Goal: Task Accomplishment & Management: Complete application form

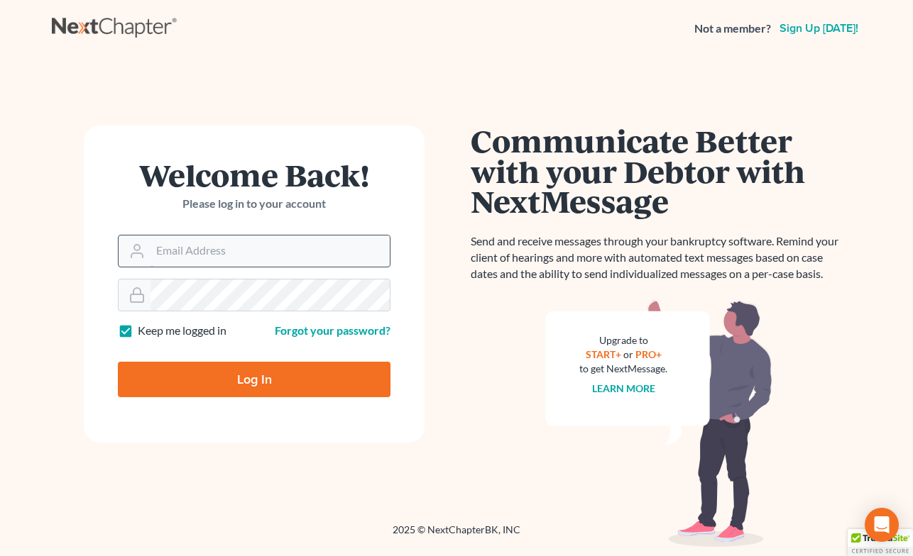
click at [310, 242] on input "Email Address" at bounding box center [269, 251] width 239 height 31
type input "[PERSON_NAME][EMAIL_ADDRESS][DOMAIN_NAME]"
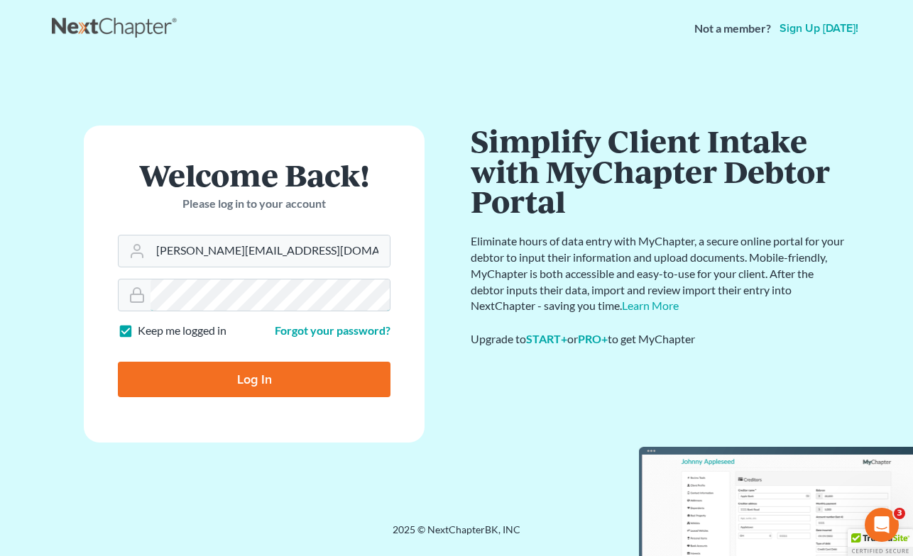
click at [96, 280] on form "Welcome Back! Please log in to your account Email Address michelee@opendoorlega…" at bounding box center [254, 284] width 341 height 317
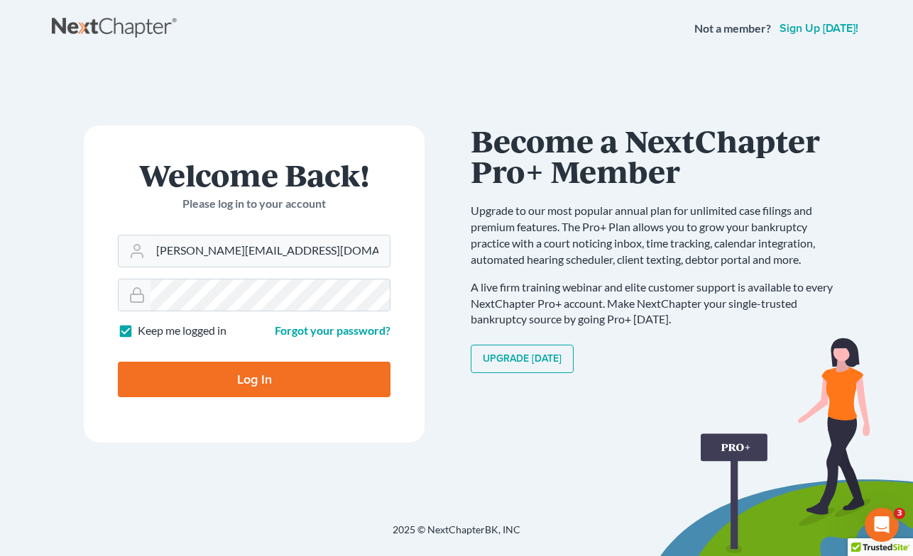
click at [175, 371] on input "Log In" at bounding box center [254, 379] width 273 height 35
type input "Thinking..."
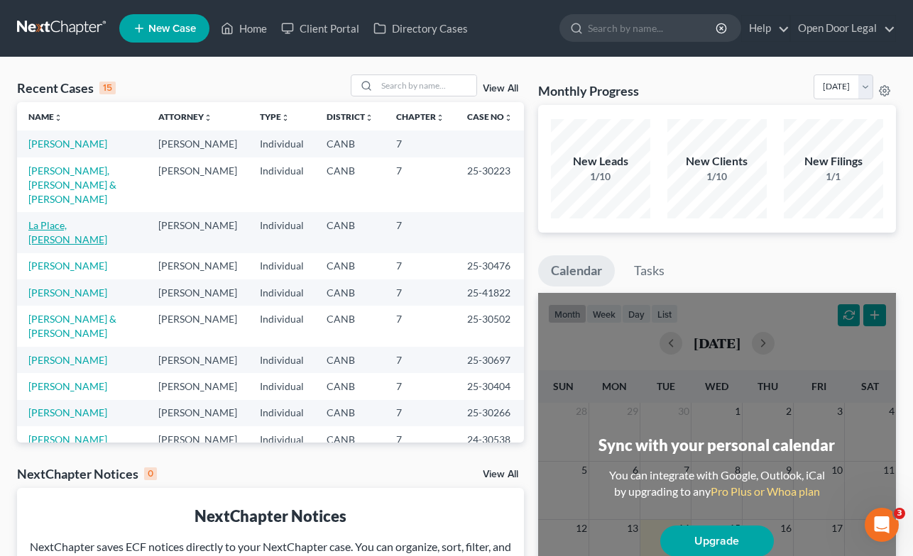
click at [80, 224] on link "La Place, [PERSON_NAME]" at bounding box center [67, 232] width 79 height 26
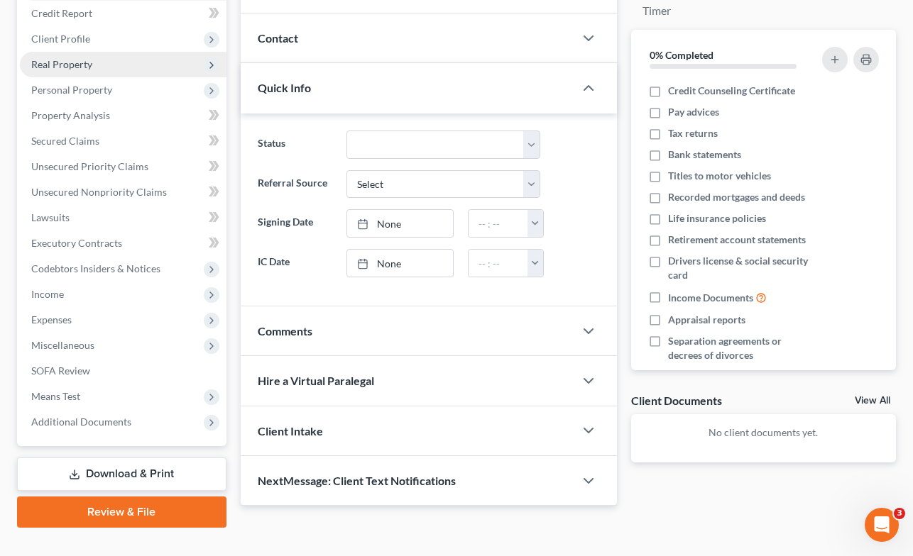
scroll to position [177, 0]
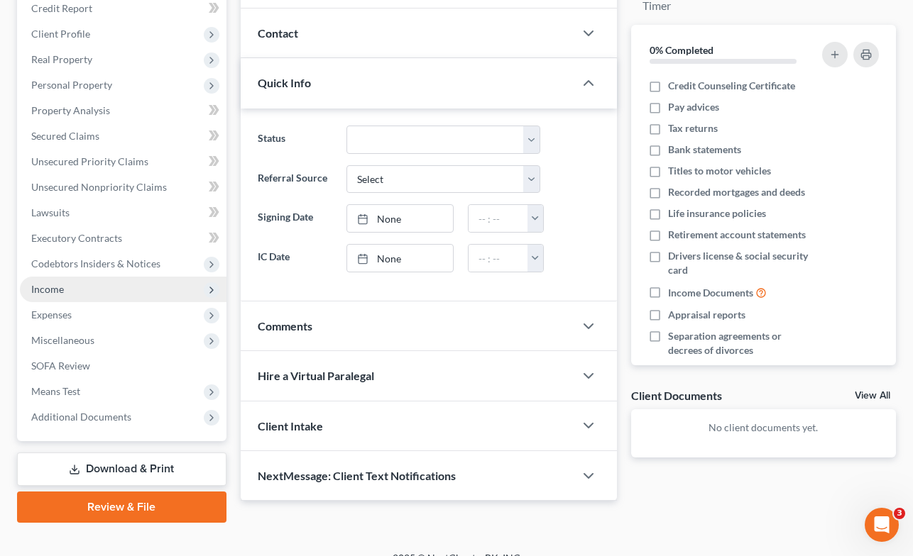
click at [89, 291] on span "Income" at bounding box center [123, 290] width 207 height 26
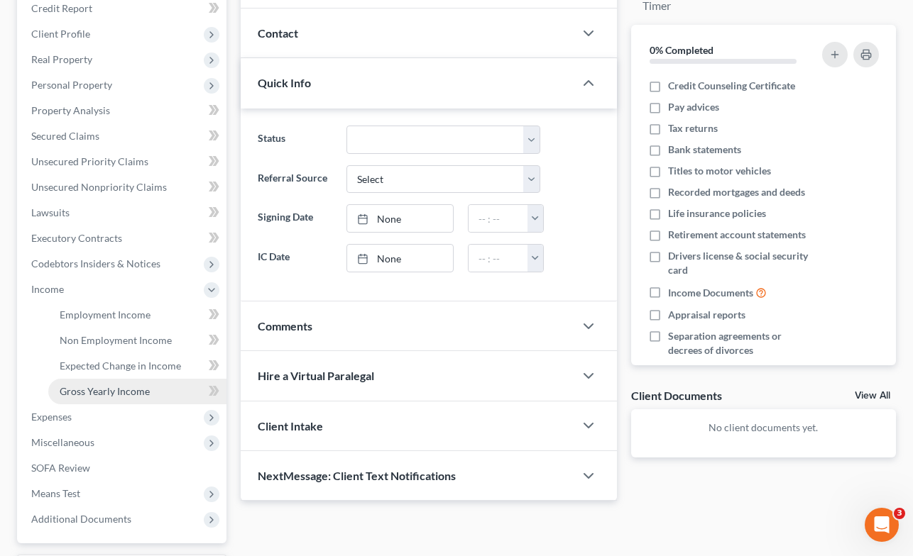
click at [109, 388] on span "Gross Yearly Income" at bounding box center [105, 391] width 90 height 12
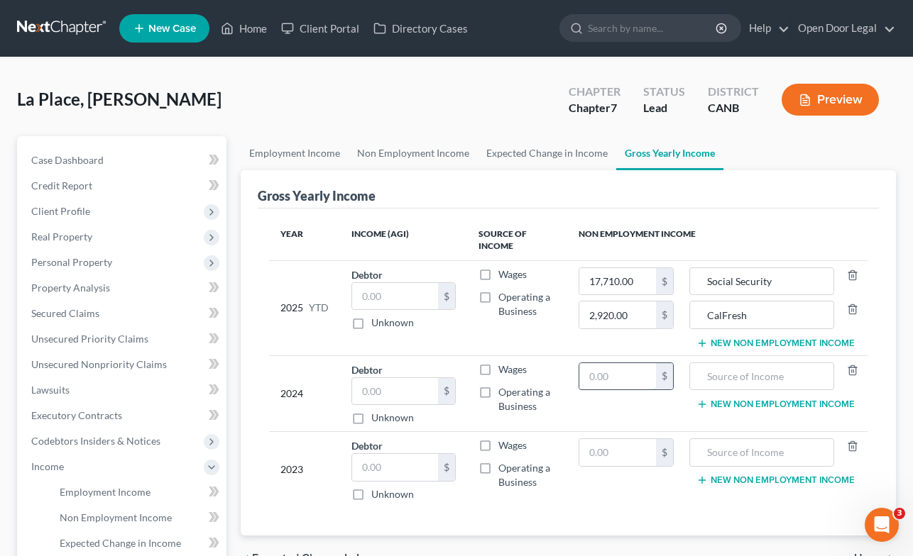
click at [617, 374] on input "text" at bounding box center [617, 376] width 77 height 27
type input "20,736.00"
click at [758, 378] on input "text" at bounding box center [761, 376] width 129 height 27
type input "Social Security"
click at [774, 404] on button "New Non Employment Income" at bounding box center [775, 404] width 158 height 11
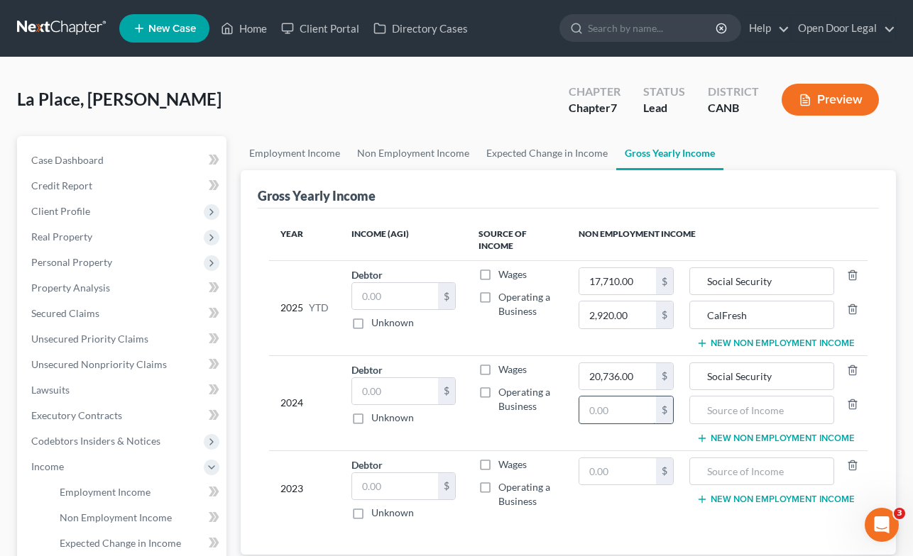
click at [639, 404] on input "text" at bounding box center [617, 410] width 77 height 27
type input "2,400.00"
click at [756, 411] on input "text" at bounding box center [761, 410] width 129 height 27
type input "M"
type input "Assistance from friend"
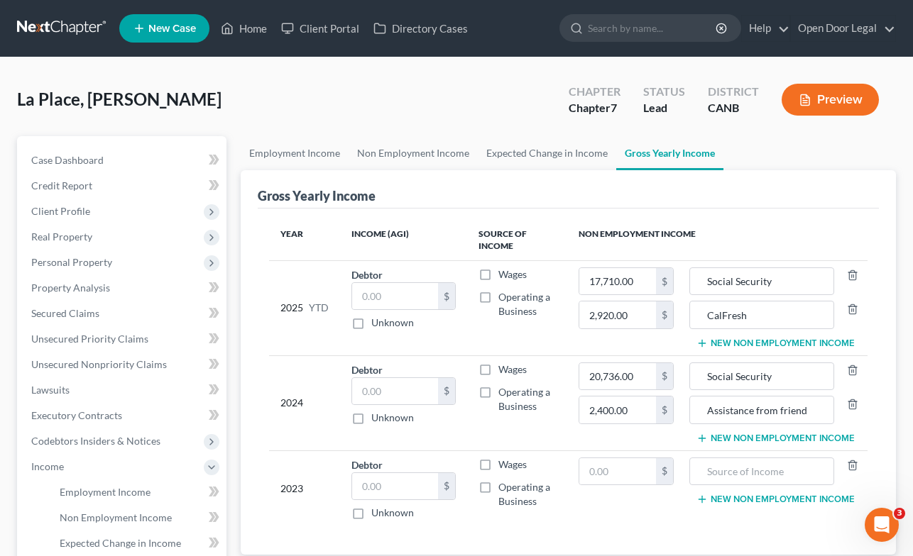
click at [765, 437] on button "New Non Employment Income" at bounding box center [775, 438] width 158 height 11
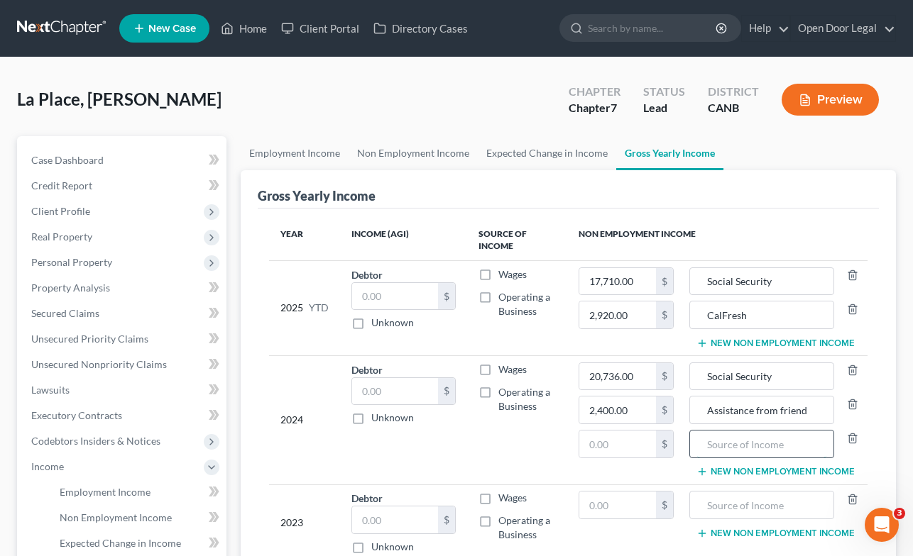
click at [765, 438] on input "text" at bounding box center [761, 444] width 129 height 27
click at [712, 444] on input "investment income" at bounding box center [761, 444] width 129 height 27
type input "Investment income"
click at [617, 450] on input "text" at bounding box center [617, 444] width 77 height 27
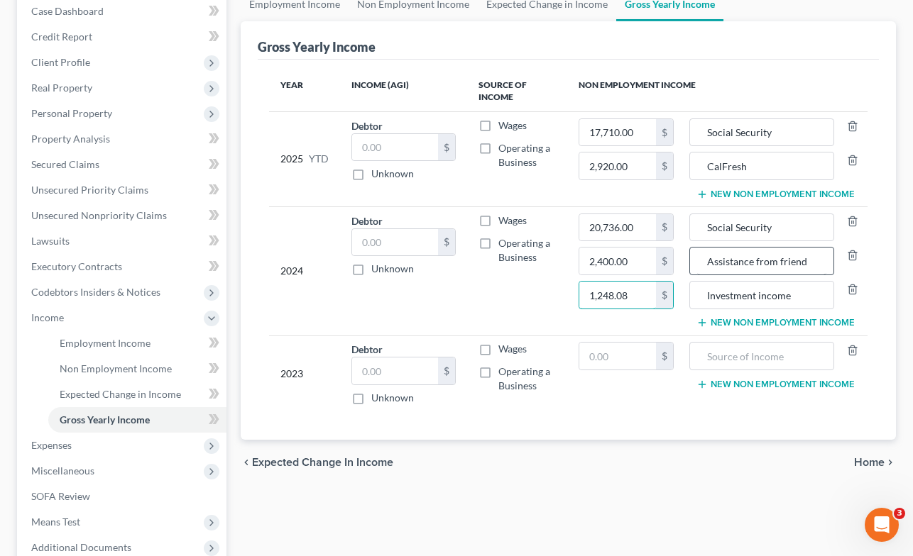
scroll to position [153, 0]
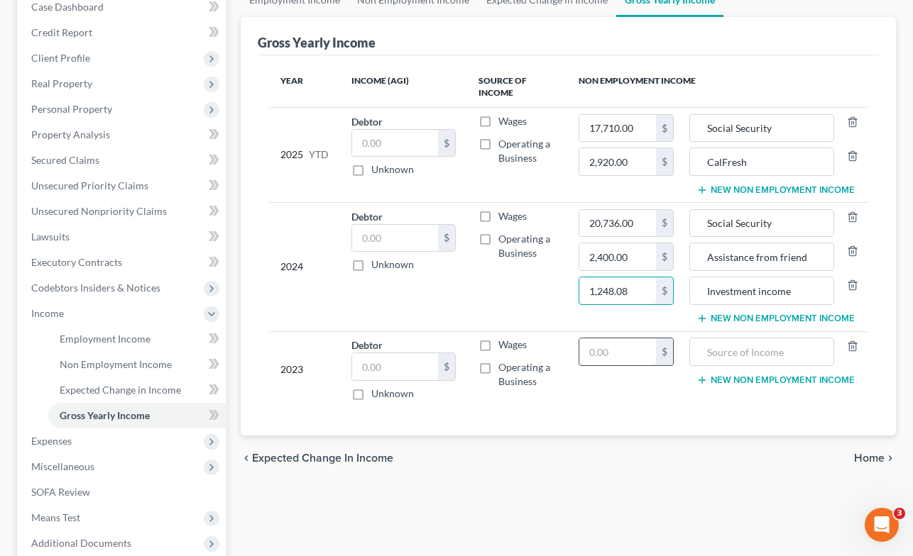
type input "1,248.08"
click at [629, 354] on input "text" at bounding box center [617, 352] width 77 height 27
type input "20,088.00"
click at [786, 348] on input "text" at bounding box center [761, 352] width 129 height 27
type input "Social Security"
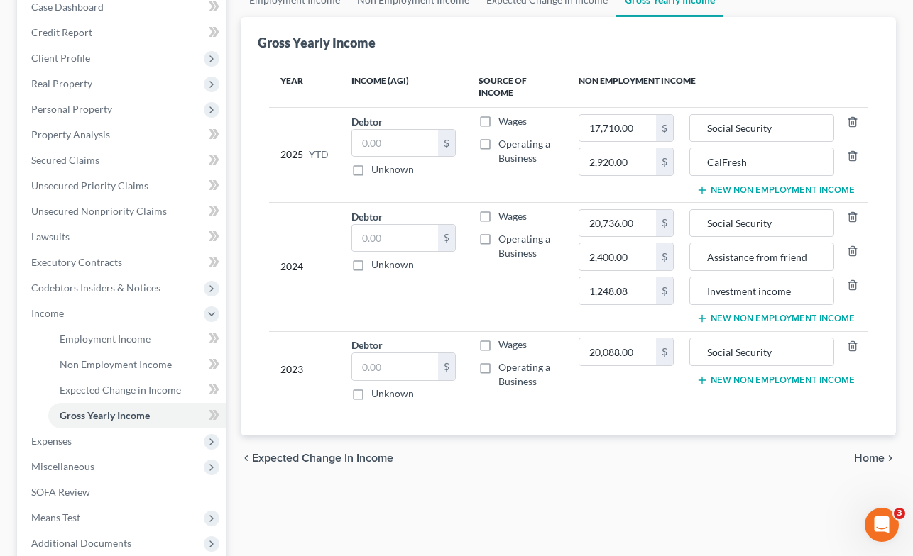
click at [768, 380] on button "New Non Employment Income" at bounding box center [775, 380] width 158 height 11
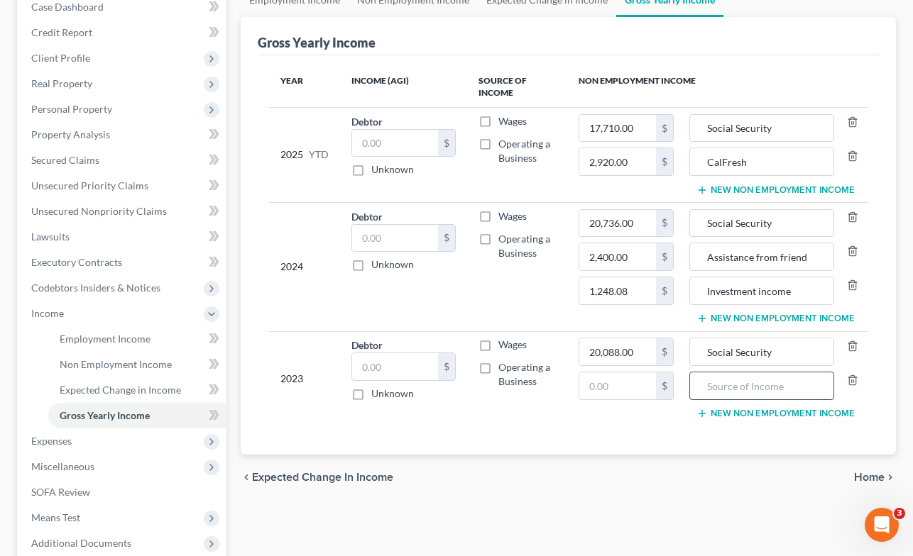
click at [742, 388] on input "text" at bounding box center [761, 386] width 129 height 27
type input "Investment income"
click at [614, 387] on input "text" at bounding box center [617, 386] width 77 height 27
type input "962.00"
click at [649, 382] on input "962.00" at bounding box center [617, 386] width 77 height 27
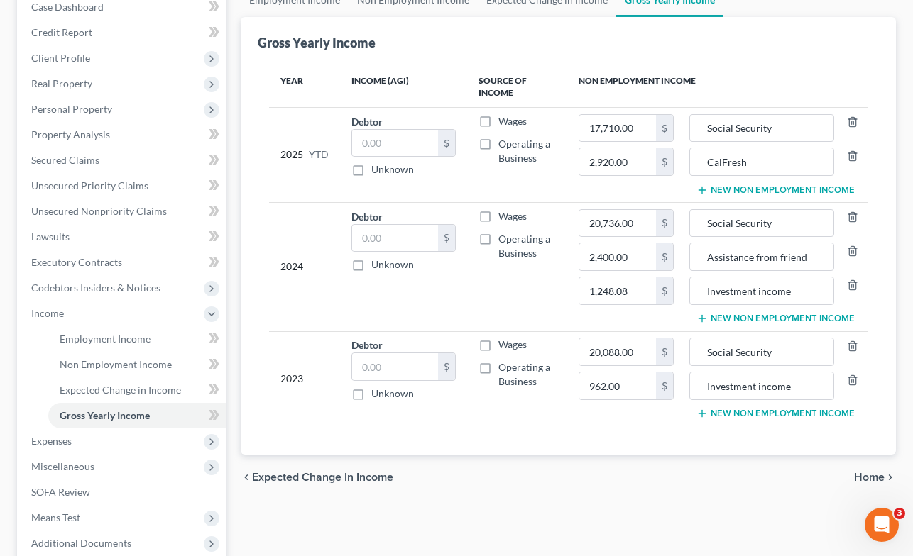
click at [798, 190] on button "New Non Employment Income" at bounding box center [775, 190] width 158 height 11
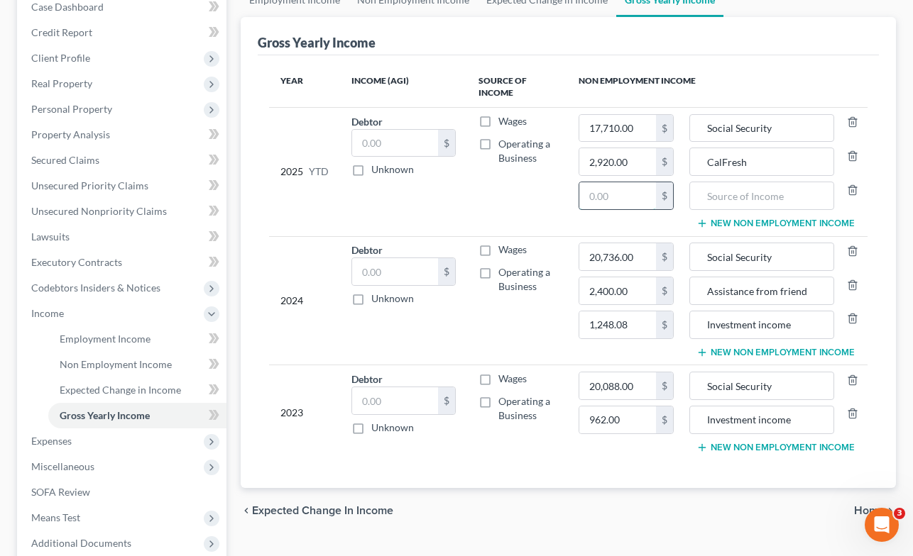
click at [621, 193] on input "text" at bounding box center [617, 195] width 77 height 27
type input "600.00"
click at [725, 198] on input "text" at bounding box center [761, 195] width 129 height 27
type input "Assistance from family member"
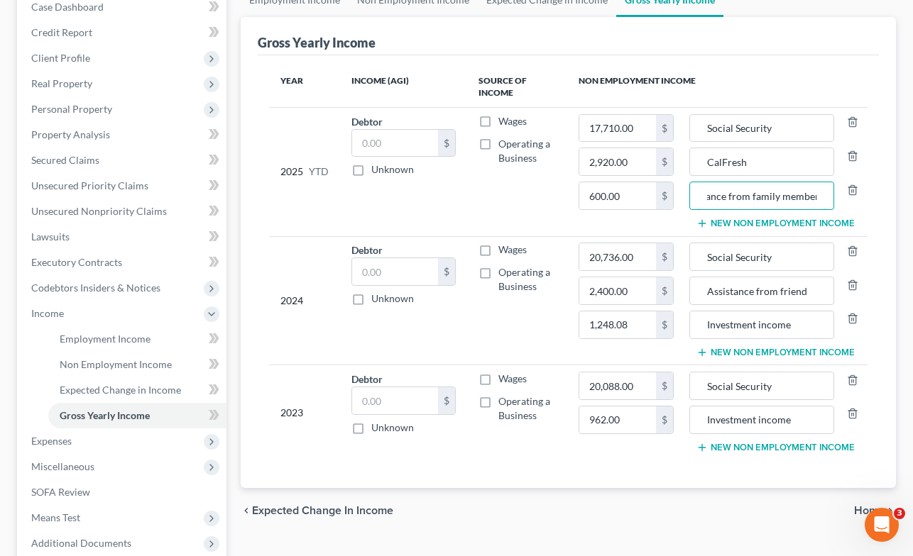
scroll to position [0, 0]
click at [754, 224] on button "New Non Employment Income" at bounding box center [775, 223] width 158 height 11
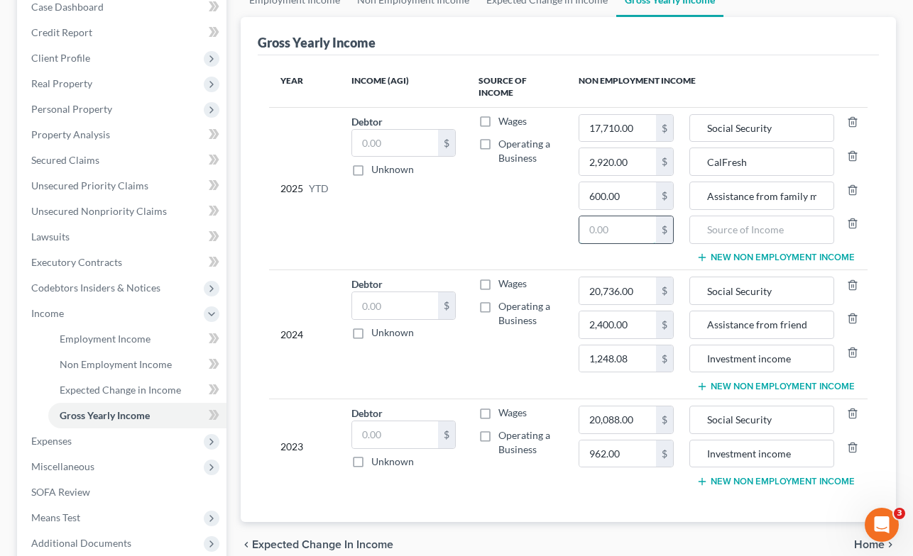
click at [637, 227] on input "text" at bounding box center [617, 229] width 77 height 27
type input "900.00"
click at [750, 227] on input "text" at bounding box center [761, 229] width 129 height 27
type input "Assistance from friend"
drag, startPoint x: 713, startPoint y: 196, endPoint x: 691, endPoint y: 196, distance: 22.0
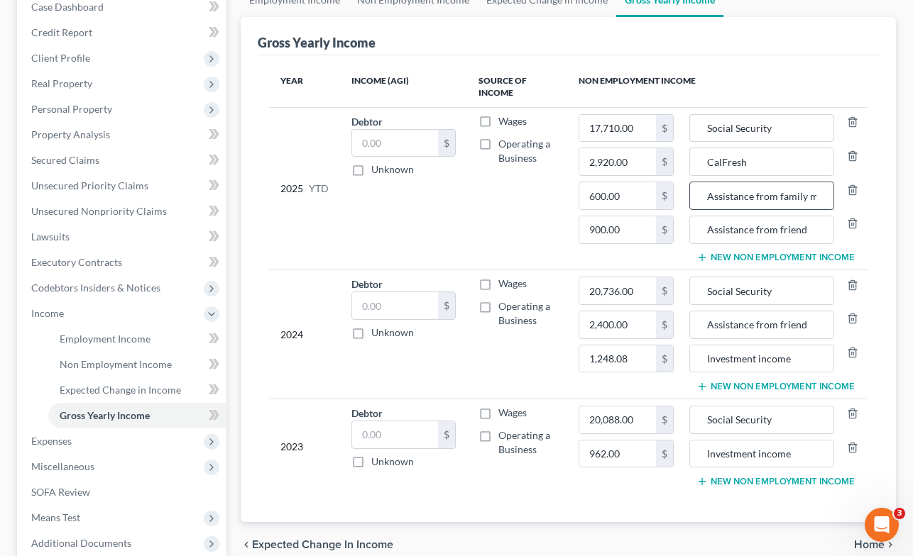
click at [691, 196] on div "Assistance from family member" at bounding box center [761, 196] width 145 height 28
type input "Cash assistance from family member"
drag, startPoint x: 713, startPoint y: 233, endPoint x: 686, endPoint y: 198, distance: 44.0
click at [690, 231] on div "Assistance from friend" at bounding box center [761, 230] width 145 height 28
type input "Cash assistance from friend"
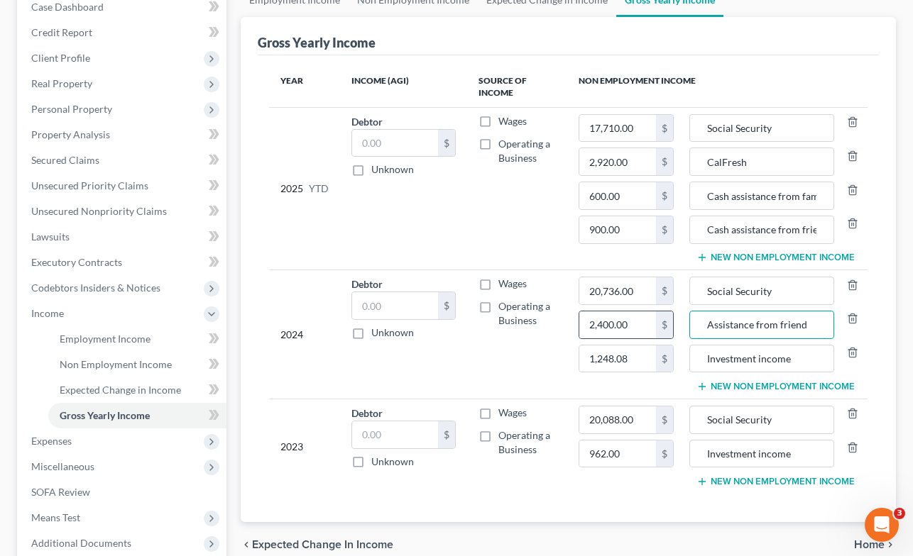
drag, startPoint x: 713, startPoint y: 324, endPoint x: 659, endPoint y: 322, distance: 54.0
click at [659, 322] on tr "2024 Debtor $ Unknown Balance Undetermined $ Unknown Wages Operating a Business…" at bounding box center [568, 334] width 599 height 129
type input "Cash assistance from friend"
type input "2,844.00"
drag, startPoint x: 637, startPoint y: 162, endPoint x: 808, endPoint y: 4, distance: 233.0
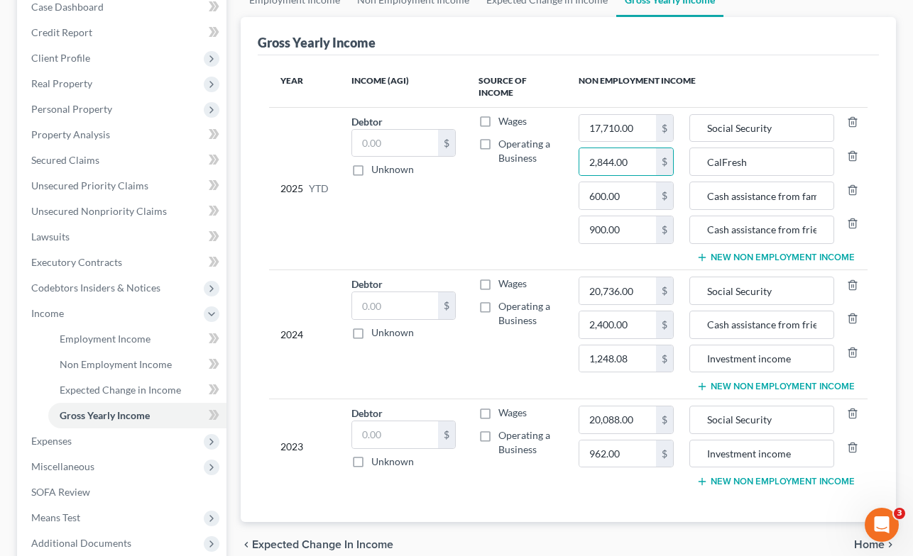
click at [770, 258] on button "New Non Employment Income" at bounding box center [775, 257] width 158 height 11
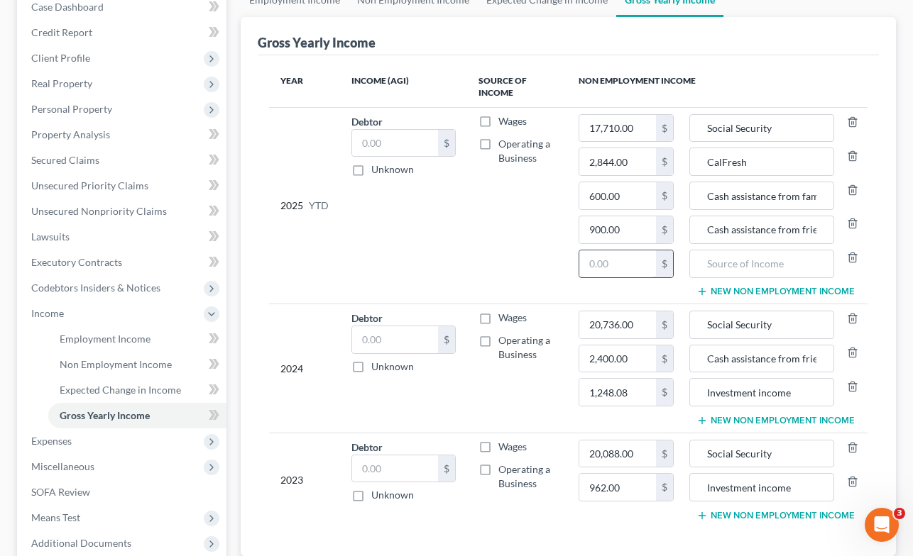
click at [616, 267] on input "text" at bounding box center [617, 264] width 77 height 27
type input "426.35"
click at [722, 270] on input "text" at bounding box center [761, 264] width 129 height 27
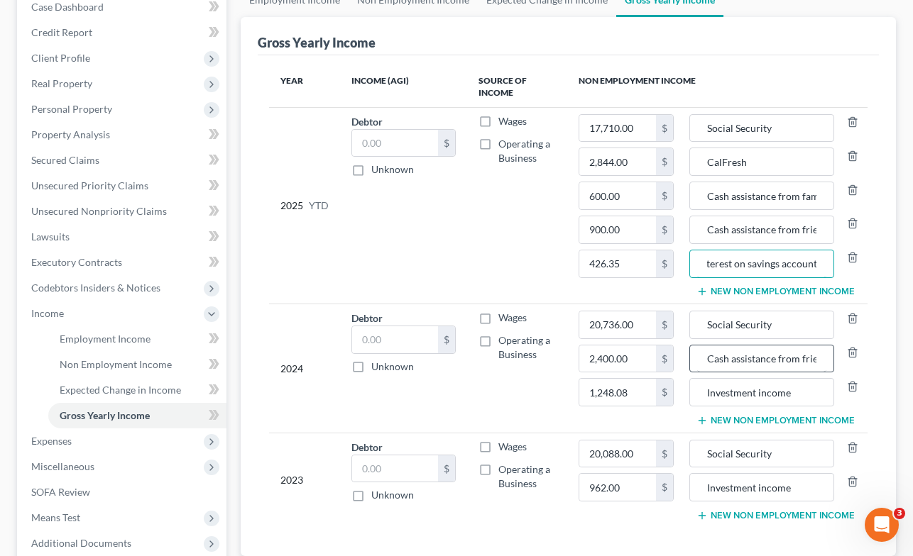
scroll to position [299, 0]
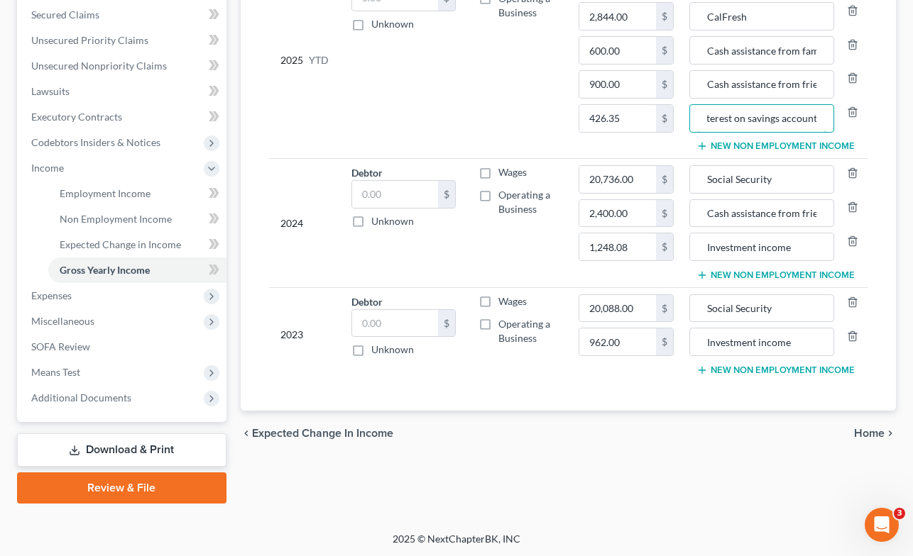
type input "Interest on savings account"
click at [310, 431] on span "Expected Change in Income" at bounding box center [322, 433] width 141 height 11
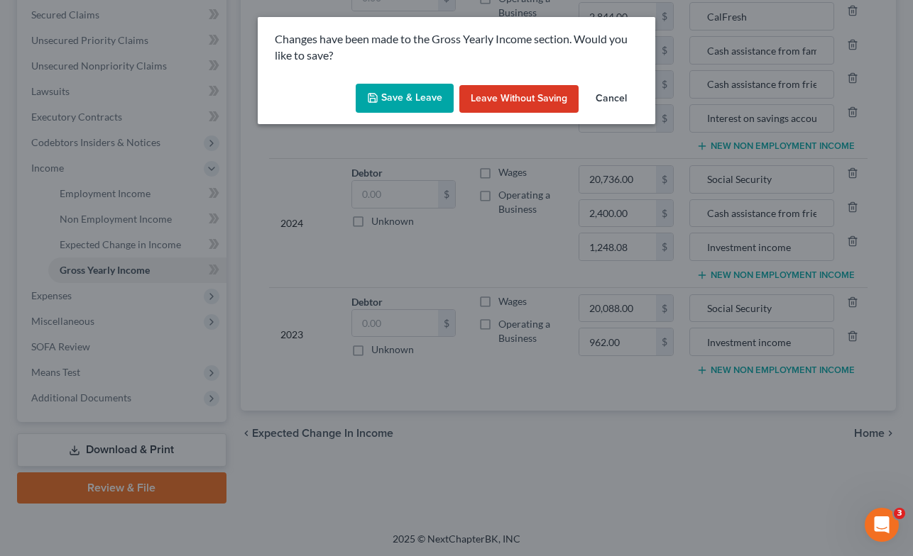
click at [405, 102] on button "Save & Leave" at bounding box center [405, 99] width 98 height 30
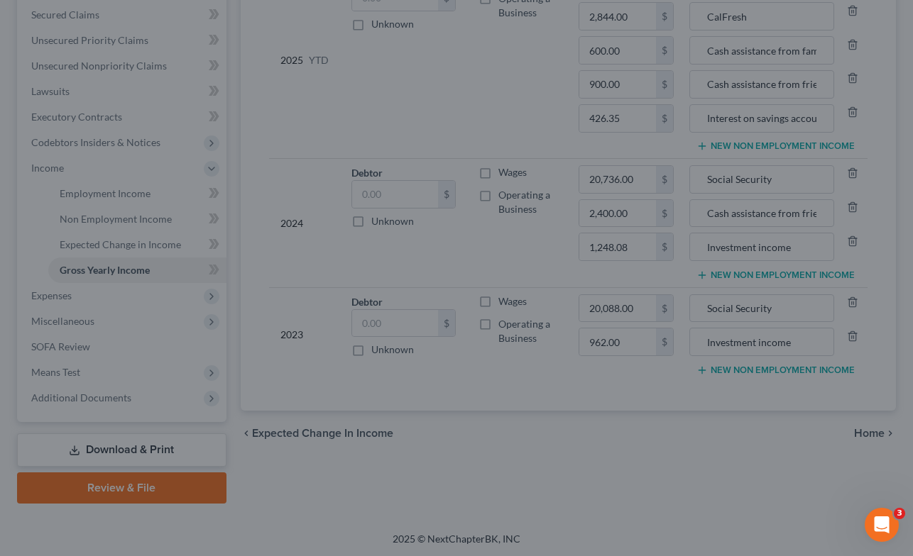
type input "600.00"
type input "900.00"
type input "Cash assistance from family member"
type input "Cash assistance from friend"
type input "17,710.00"
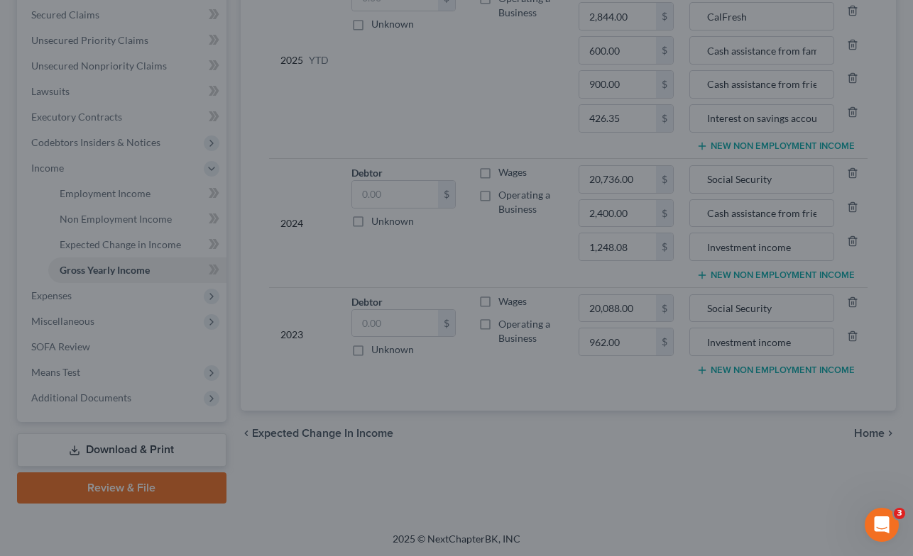
type input "Social Security"
type input "2,844.00"
type input "CalFresh"
type input "2,400.00"
type input "Cash assistance from friend"
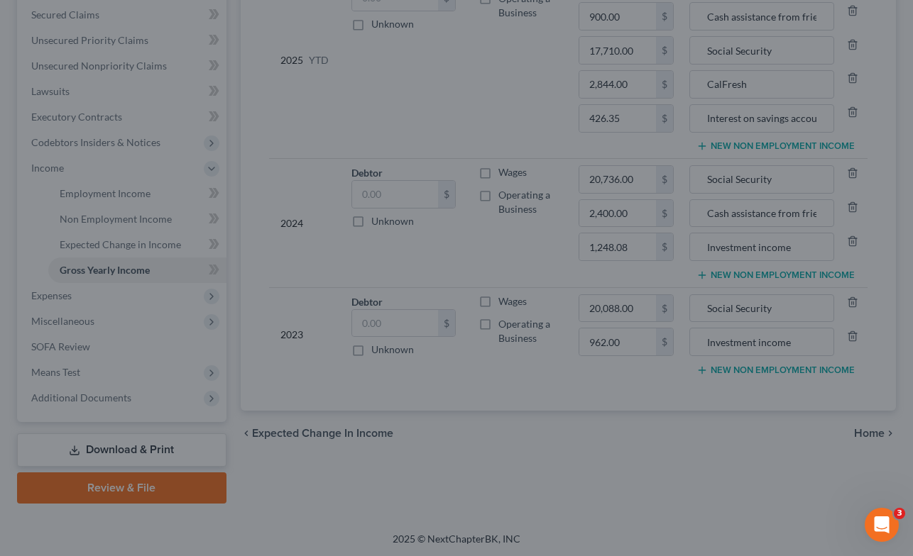
type input "962.00"
type input "Investment income"
type input "1,248.08"
type input "Investment income"
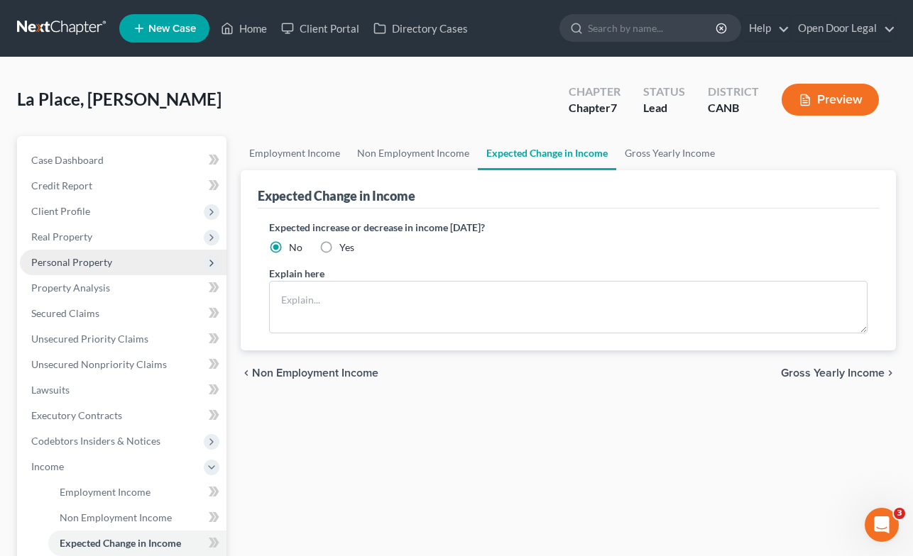
click at [86, 257] on span "Personal Property" at bounding box center [71, 262] width 81 height 12
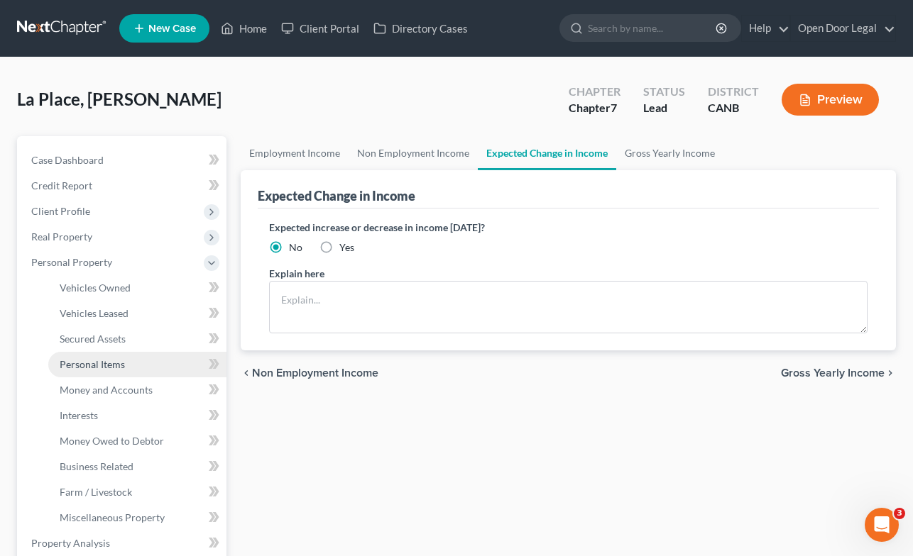
click at [91, 361] on span "Personal Items" at bounding box center [92, 364] width 65 height 12
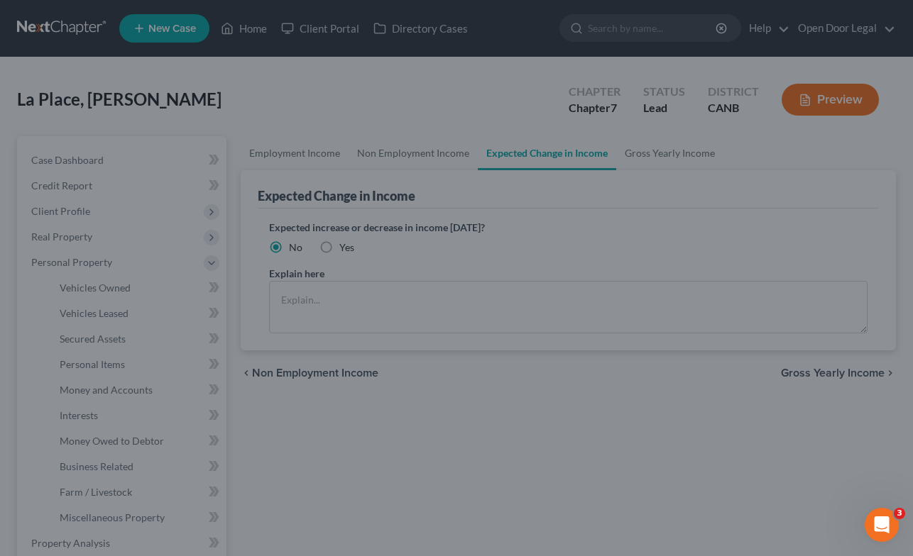
click at [77, 366] on div at bounding box center [456, 278] width 913 height 556
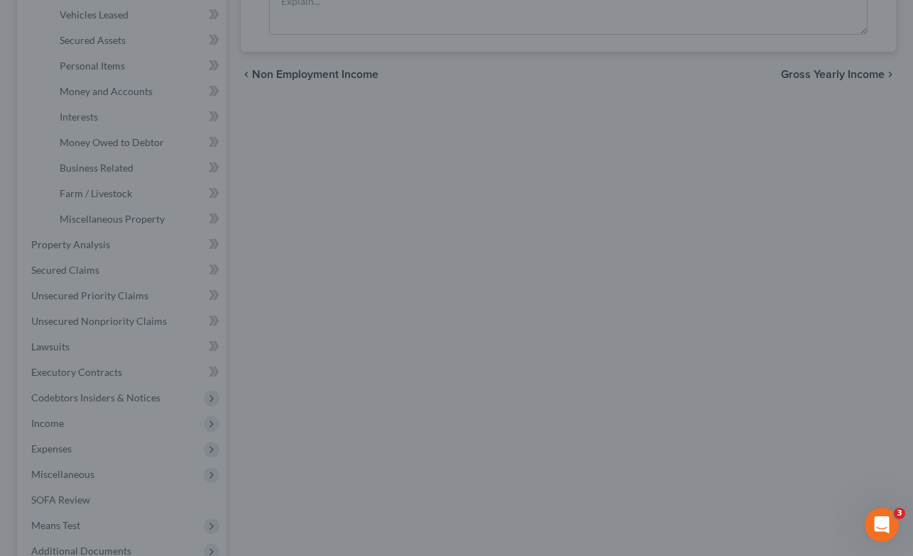
scroll to position [177, 0]
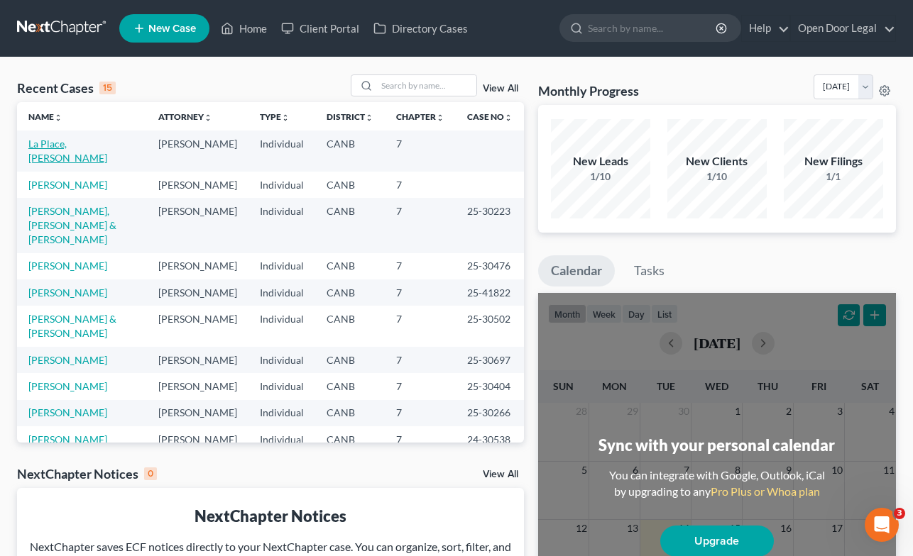
click at [78, 145] on link "La Place, [PERSON_NAME]" at bounding box center [67, 151] width 79 height 26
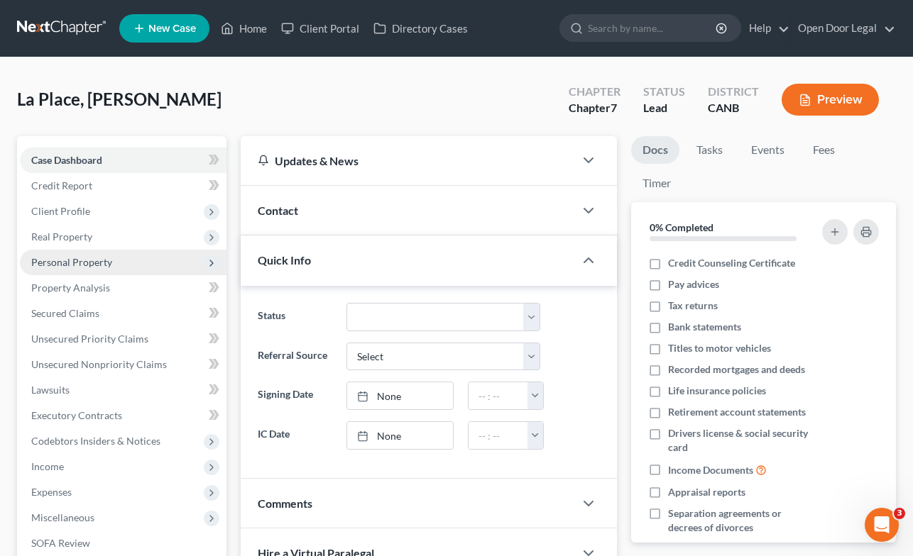
click at [77, 263] on span "Personal Property" at bounding box center [71, 262] width 81 height 12
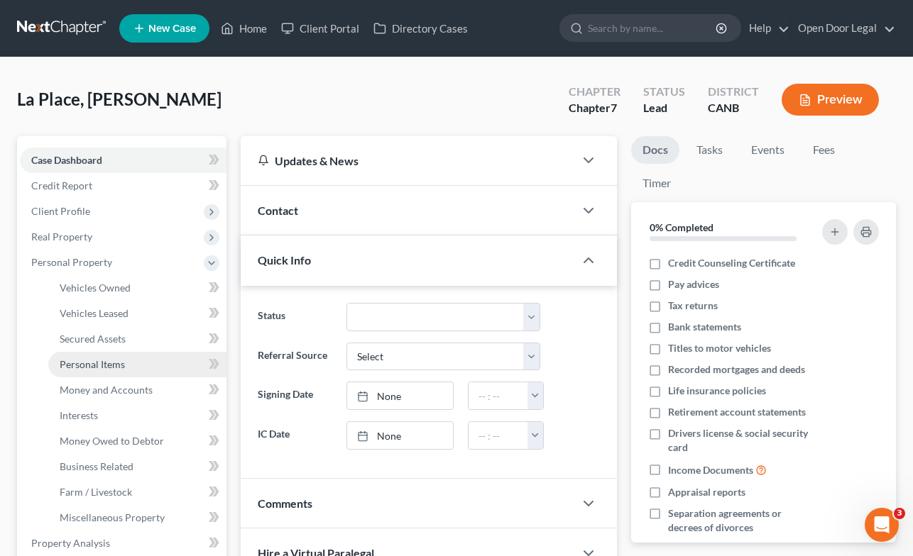
click at [109, 364] on span "Personal Items" at bounding box center [92, 364] width 65 height 12
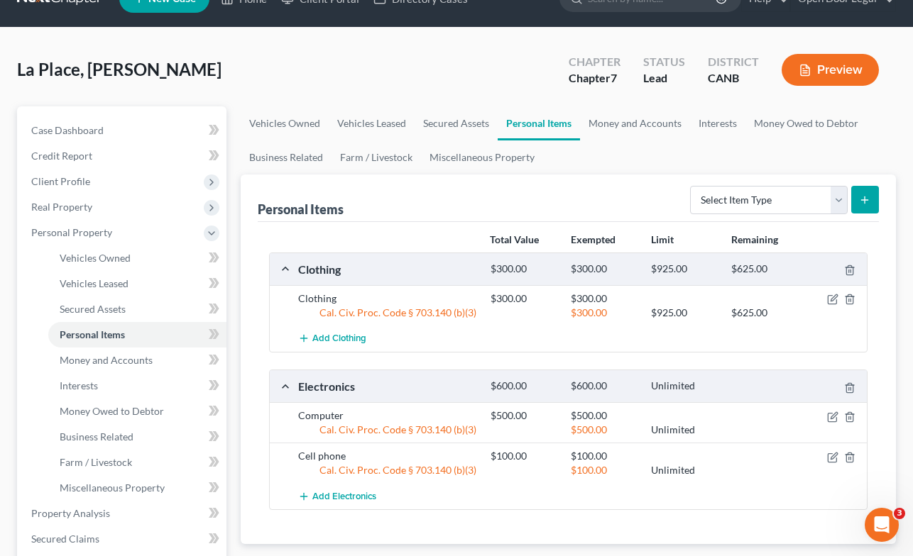
scroll to position [33, 0]
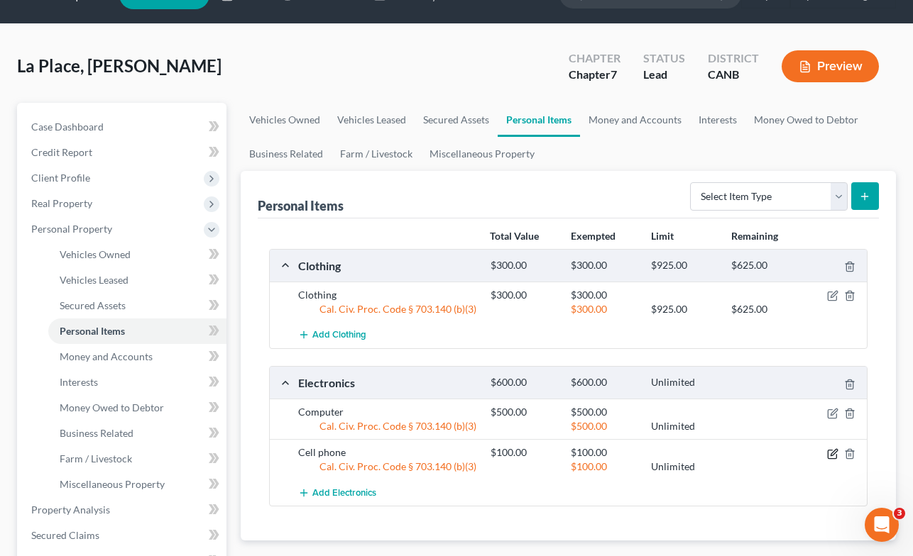
click at [831, 453] on icon "button" at bounding box center [832, 453] width 11 height 11
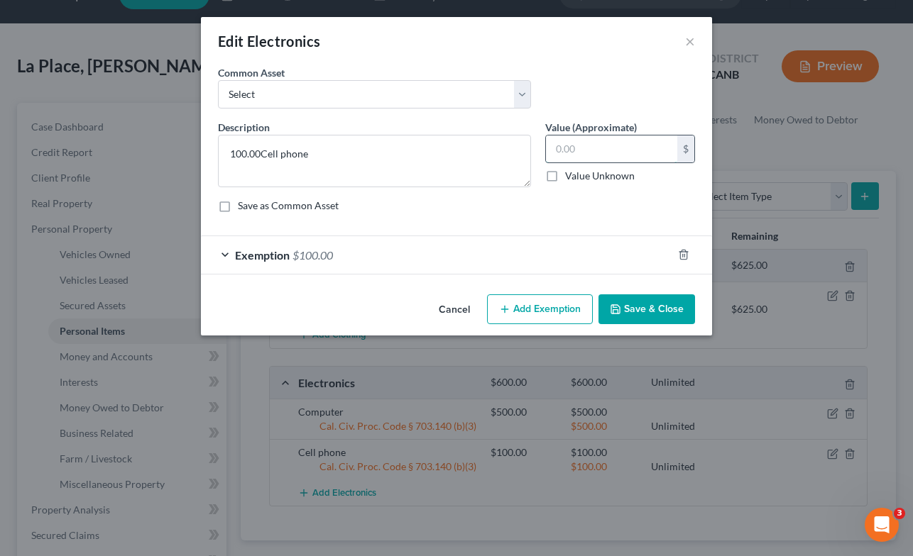
type textarea "Cell phone"
type input "80.00"
click at [329, 259] on span "$100.00" at bounding box center [312, 254] width 40 height 13
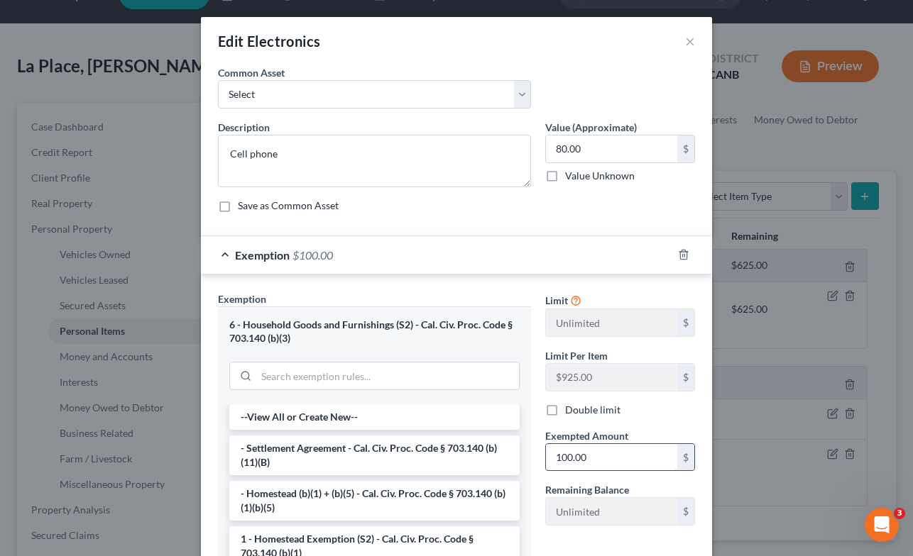
click at [588, 458] on input "100.00" at bounding box center [611, 457] width 131 height 27
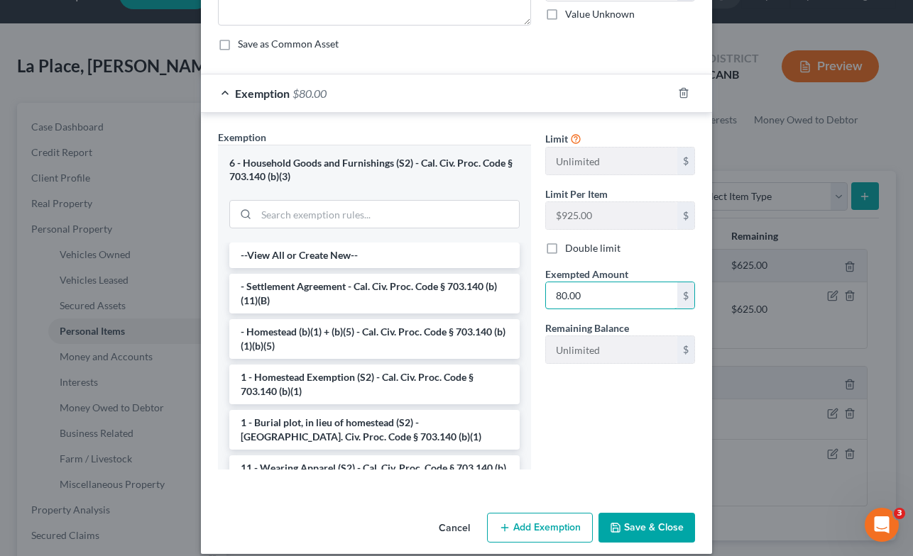
scroll to position [177, 0]
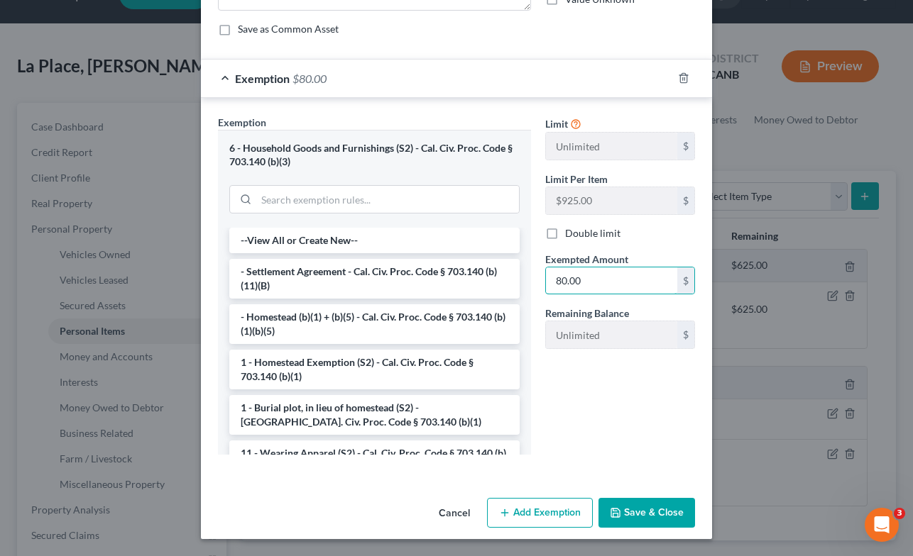
type input "80.00"
click at [642, 511] on button "Save & Close" at bounding box center [646, 513] width 97 height 30
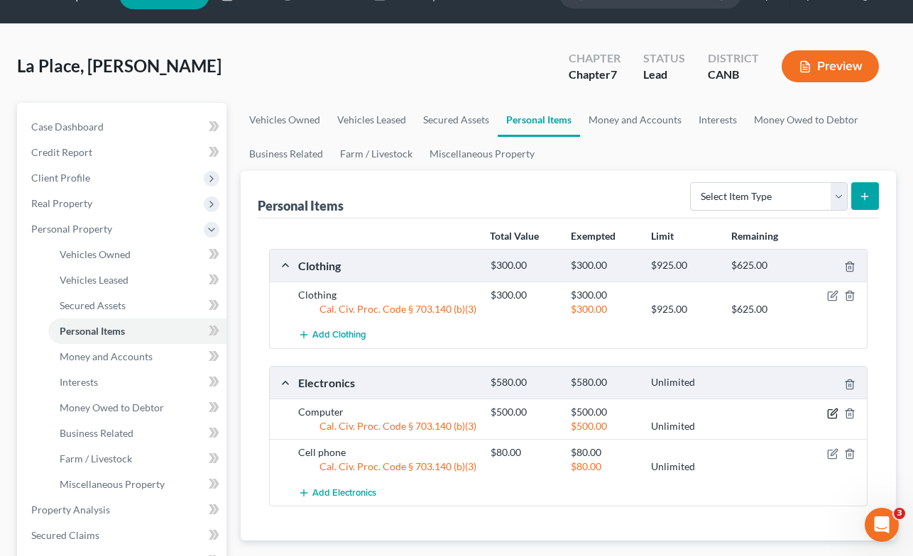
click at [833, 410] on icon "button" at bounding box center [833, 412] width 6 height 6
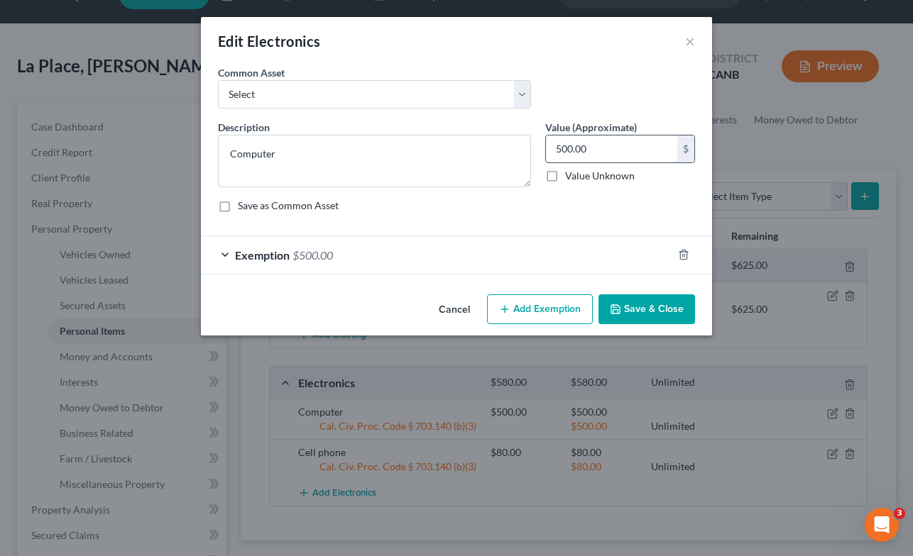
click at [590, 148] on input "500.00" at bounding box center [611, 149] width 131 height 27
type input "765.00"
click at [307, 254] on span "$500.00" at bounding box center [312, 254] width 40 height 13
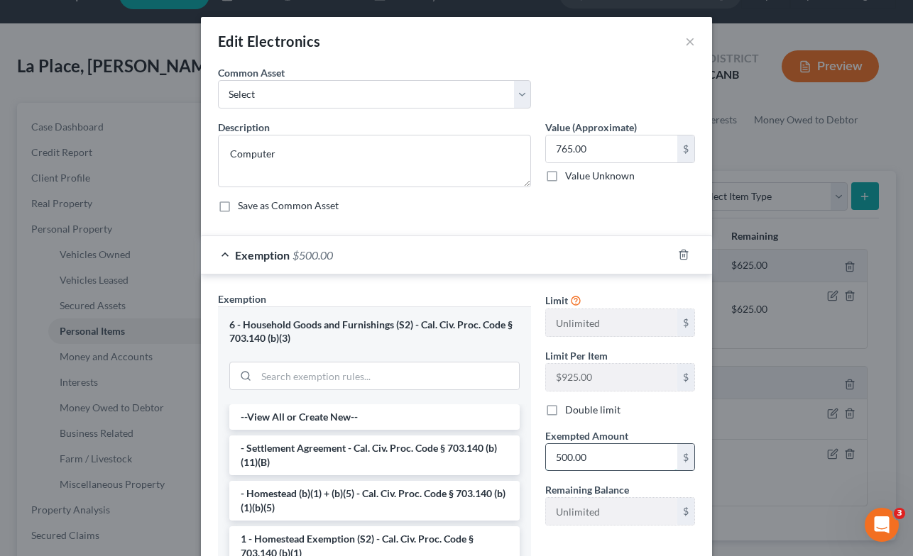
click at [598, 461] on input "500.00" at bounding box center [611, 457] width 131 height 27
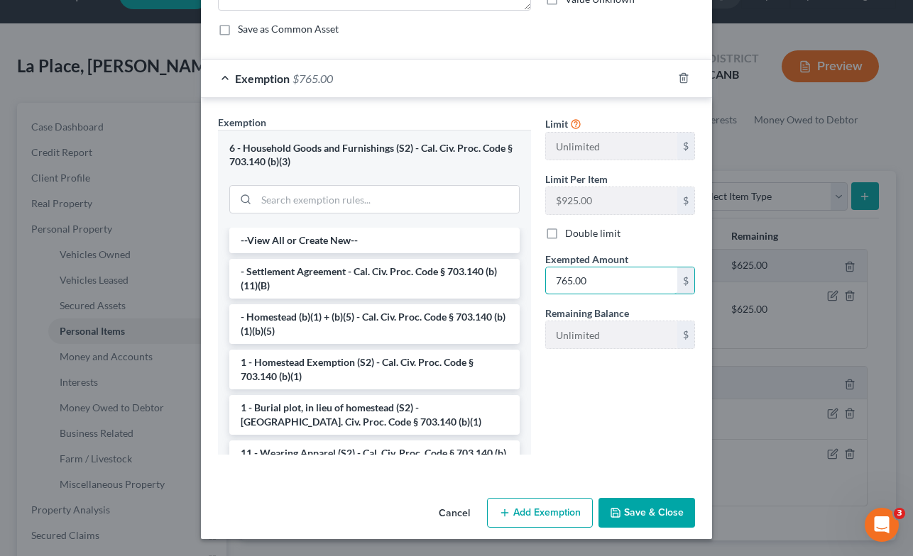
type input "765.00"
click at [651, 514] on button "Save & Close" at bounding box center [646, 513] width 97 height 30
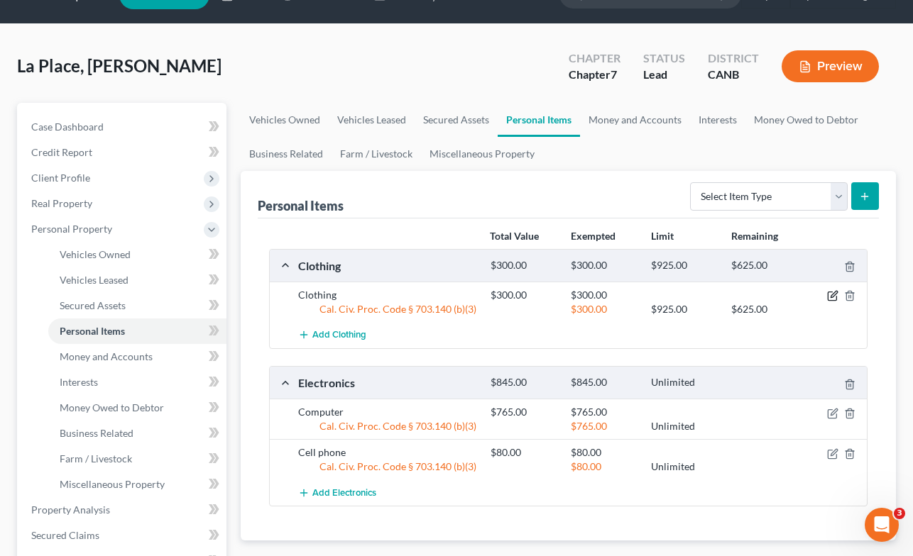
click at [834, 295] on icon "button" at bounding box center [832, 295] width 11 height 11
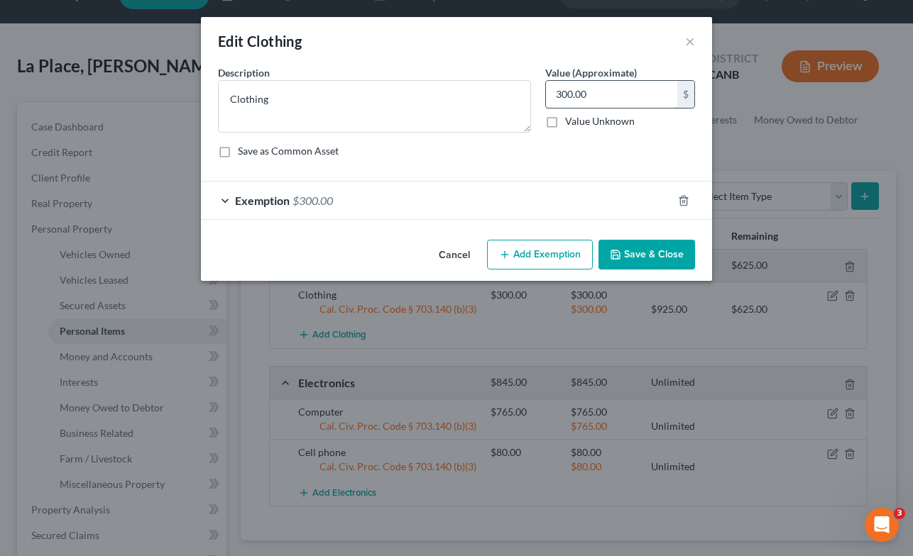
click at [628, 96] on input "300.00" at bounding box center [611, 94] width 131 height 27
type input "275.00"
click at [315, 197] on span "$300.00" at bounding box center [312, 200] width 40 height 13
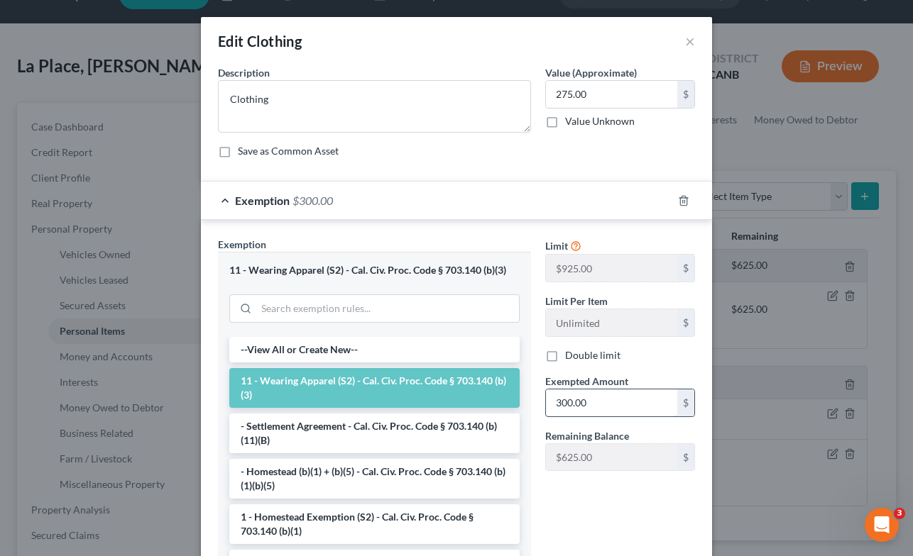
click at [588, 404] on input "300.00" at bounding box center [611, 403] width 131 height 27
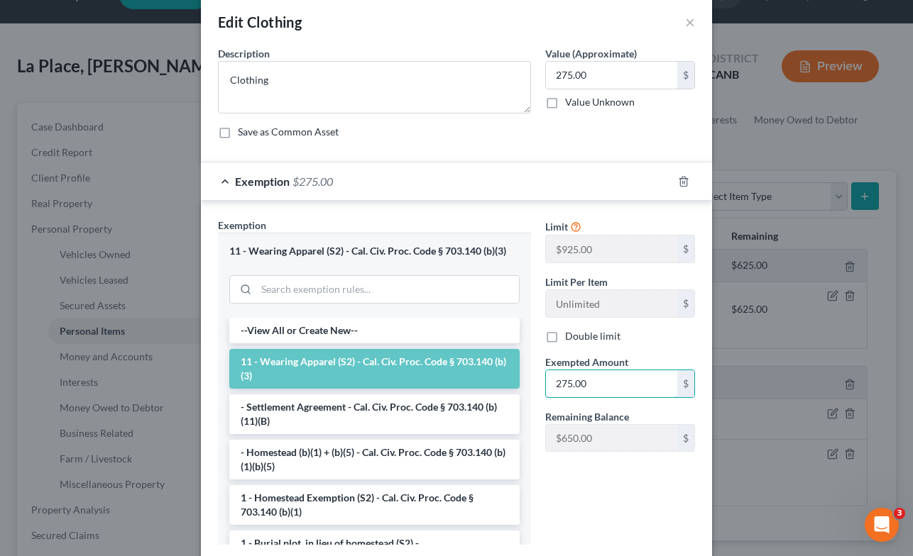
scroll to position [109, 0]
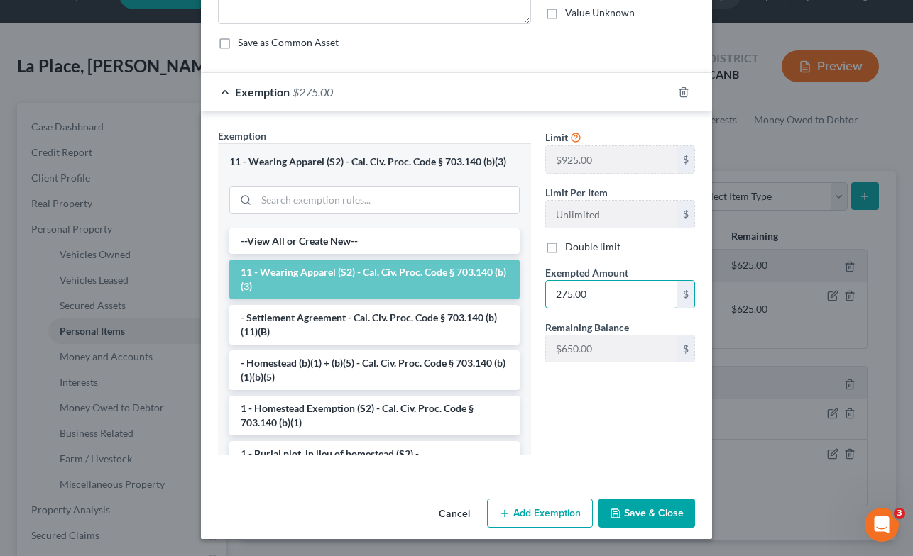
type input "275.00"
click at [656, 514] on button "Save & Close" at bounding box center [646, 514] width 97 height 30
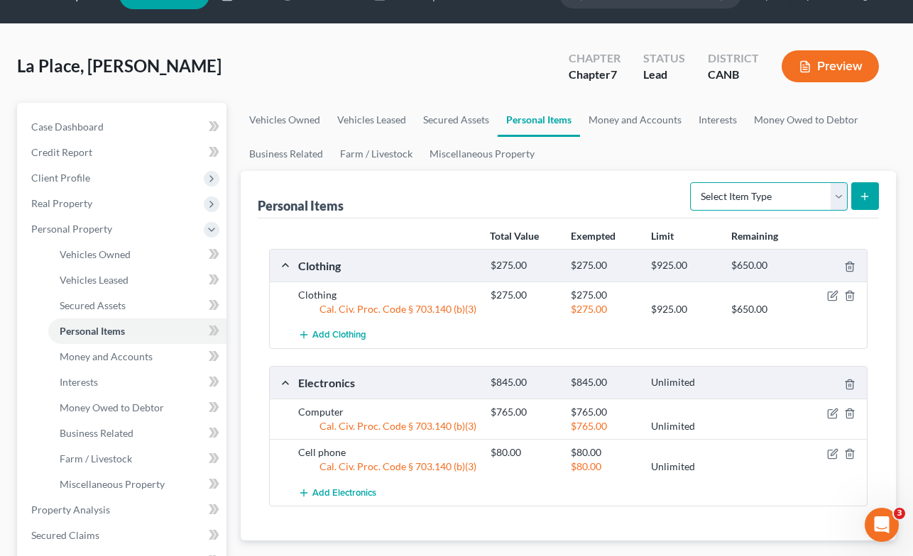
click at [837, 188] on select "Select Item Type Clothing Collectibles Of Value Electronics Firearms Household …" at bounding box center [769, 196] width 158 height 28
select select "jewelry"
click at [691, 182] on select "Select Item Type Clothing Collectibles Of Value Electronics Firearms Household …" at bounding box center [769, 196] width 158 height 28
click at [866, 192] on icon "submit" at bounding box center [864, 196] width 11 height 11
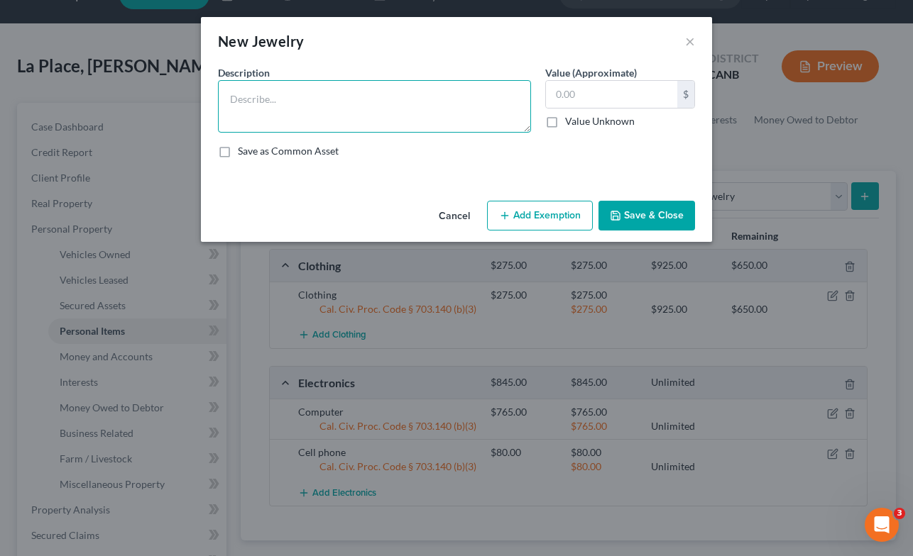
click at [468, 94] on textarea at bounding box center [374, 106] width 313 height 53
type textarea "Jewelry"
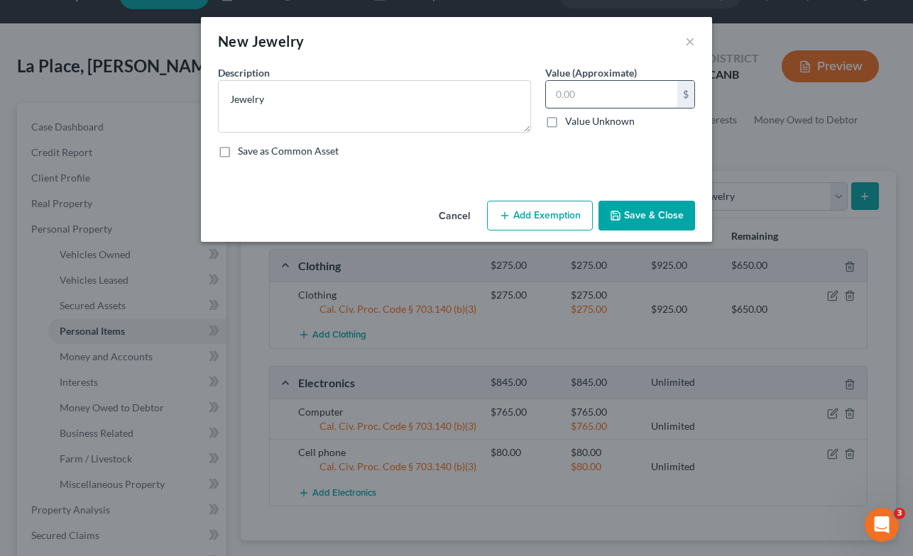
click at [629, 91] on input "text" at bounding box center [611, 94] width 131 height 27
type input "350.00"
click at [553, 216] on button "Add Exemption" at bounding box center [540, 216] width 106 height 30
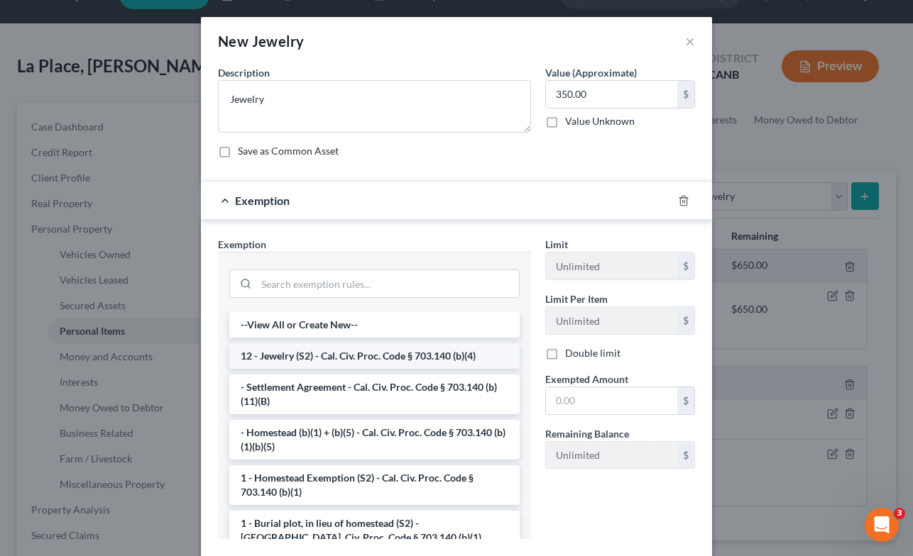
click at [451, 361] on li "12 - Jewelry (S2) - Cal. Civ. Proc. Code § 703.140 (b)(4)" at bounding box center [374, 356] width 290 height 26
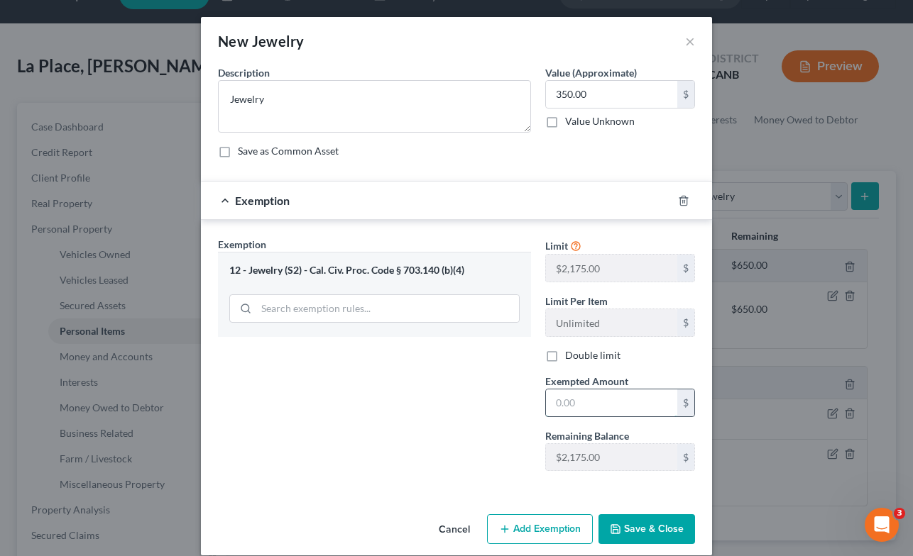
click at [610, 401] on input "text" at bounding box center [611, 403] width 131 height 27
type input "350.00"
click at [481, 463] on div "Exemption Set must be selected for CA. Exemption * 12 - Jewelry (S2) - Cal. Civ…" at bounding box center [374, 360] width 327 height 246
click at [654, 528] on button "Save & Close" at bounding box center [646, 529] width 97 height 30
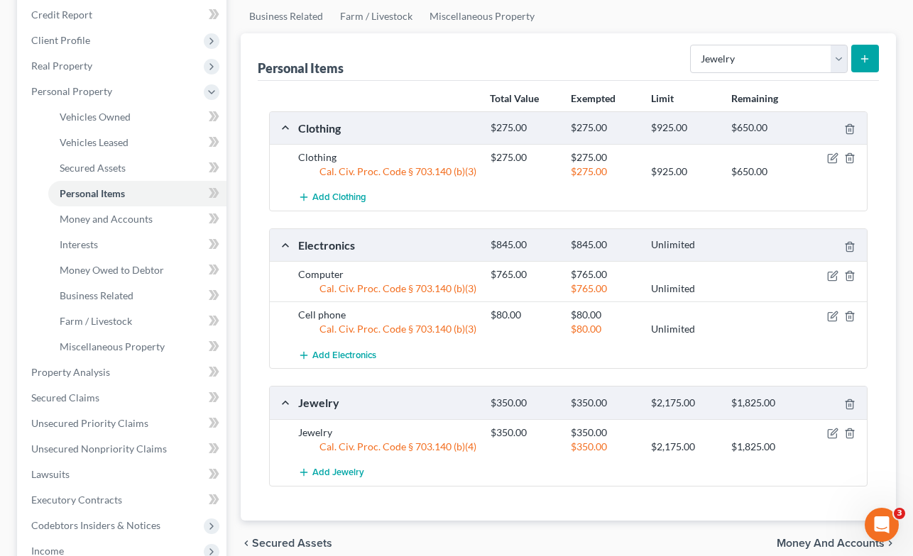
scroll to position [209, 0]
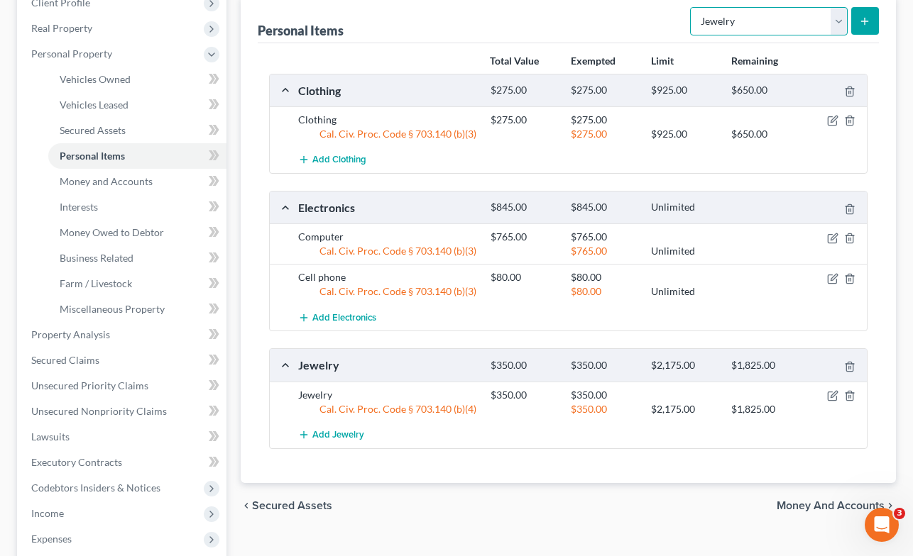
click at [841, 17] on select "Select Item Type Clothing Collectibles Of Value Electronics Firearms Household …" at bounding box center [769, 21] width 158 height 28
select select "collectibles_of_value"
click at [691, 7] on select "Select Item Type Clothing Collectibles Of Value Electronics Firearms Household …" at bounding box center [769, 21] width 158 height 28
click at [869, 22] on icon "submit" at bounding box center [864, 21] width 11 height 11
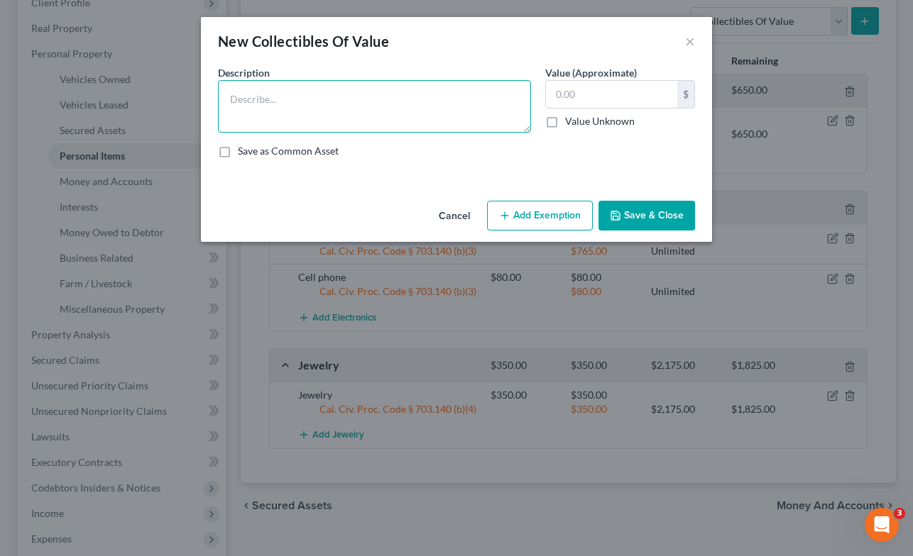
click at [466, 90] on textarea at bounding box center [374, 106] width 313 height 53
type textarea "F"
type textarea "Heirloom"
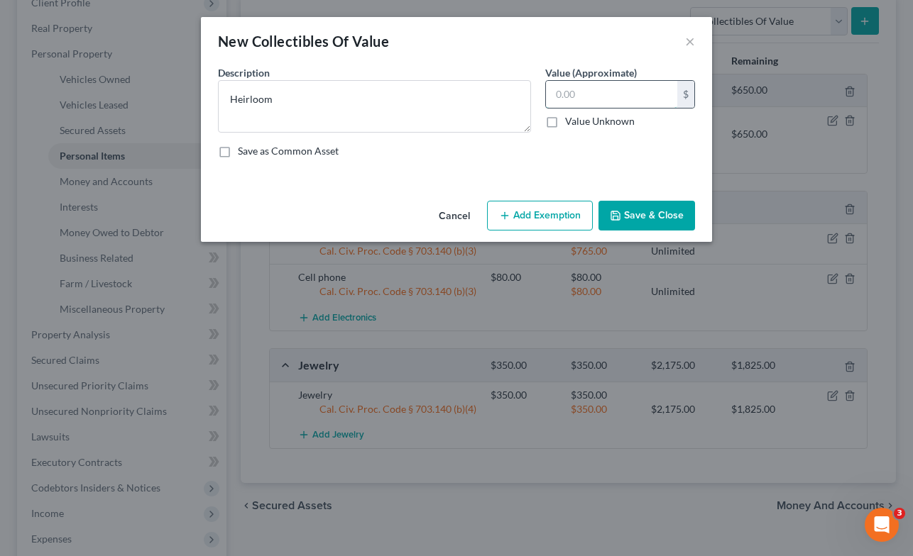
click at [617, 92] on input "text" at bounding box center [611, 94] width 131 height 27
type input "225.00"
click at [571, 209] on button "Add Exemption" at bounding box center [540, 216] width 106 height 30
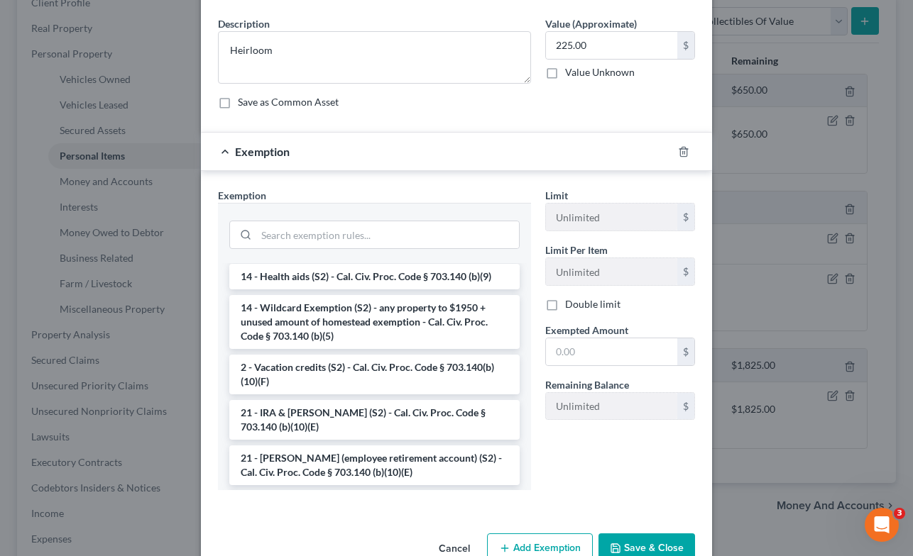
scroll to position [285, 0]
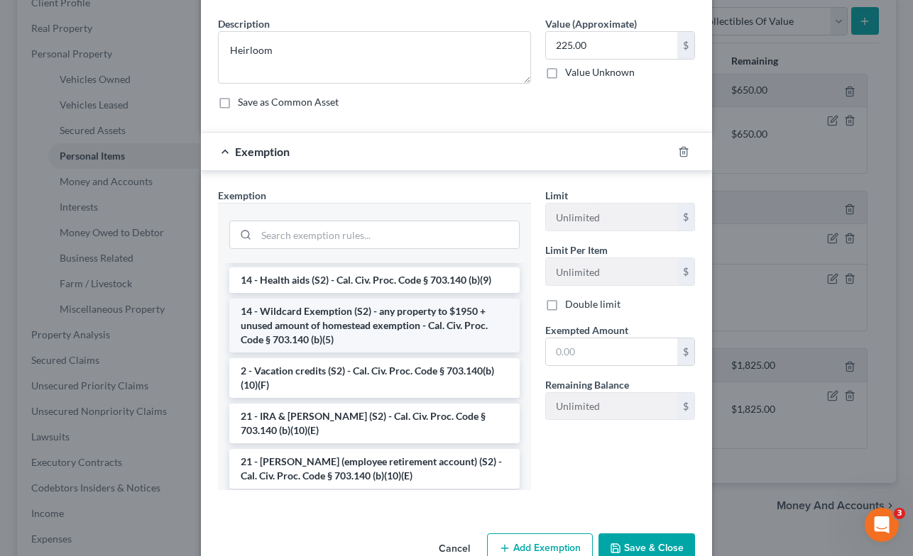
click at [399, 330] on li "14 - Wildcard Exemption (S2) - any property to $1950 + unused amount of homeste…" at bounding box center [374, 326] width 290 height 54
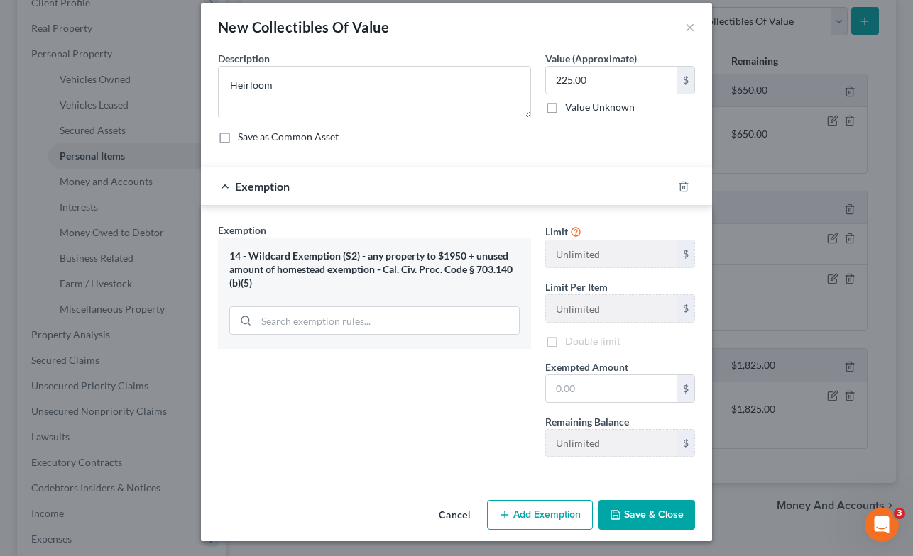
scroll to position [16, 0]
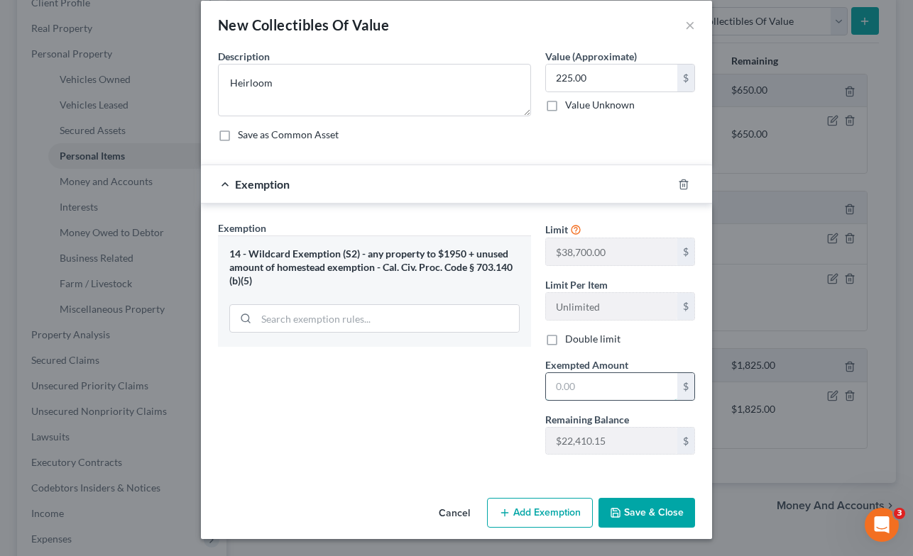
click at [615, 389] on input "text" at bounding box center [611, 386] width 131 height 27
type input "225.00"
click at [644, 507] on button "Save & Close" at bounding box center [646, 513] width 97 height 30
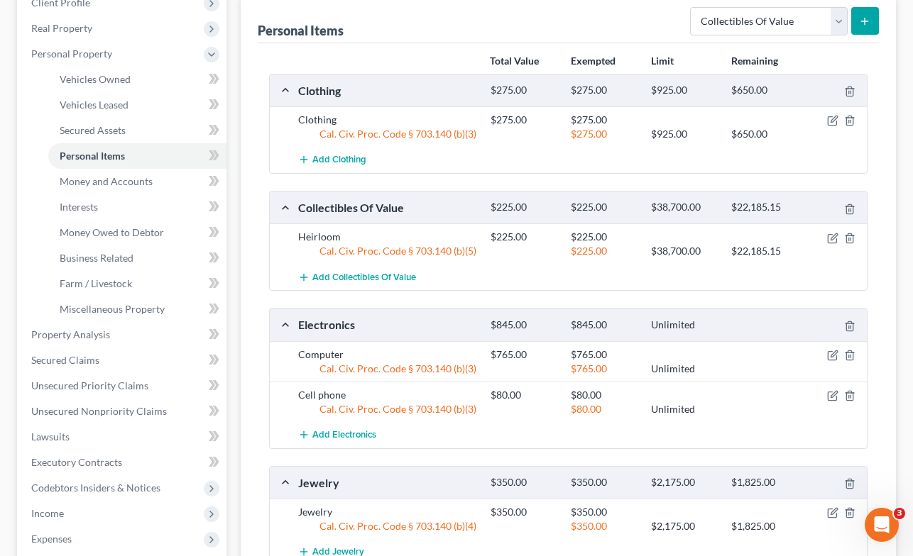
click at [865, 21] on icon "submit" at bounding box center [864, 21] width 11 height 11
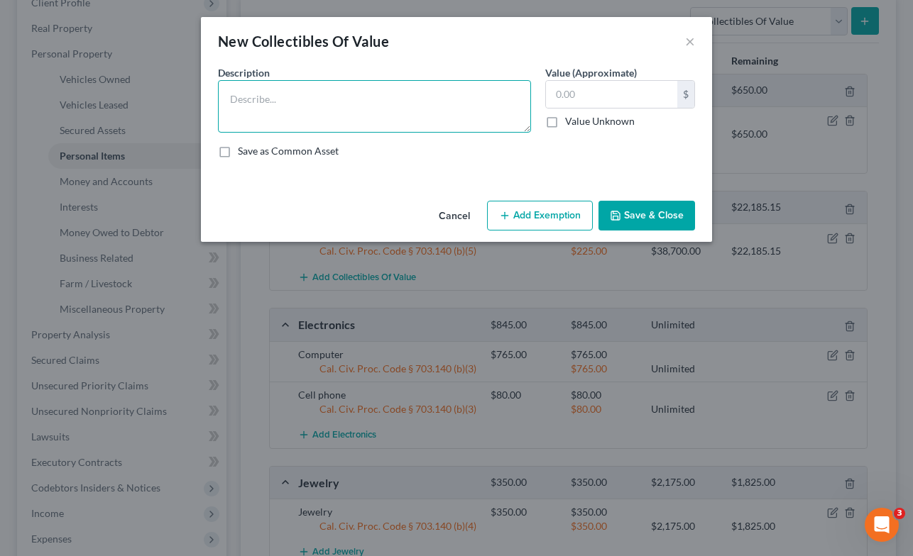
click at [423, 96] on textarea at bounding box center [374, 106] width 313 height 53
type textarea "Book"
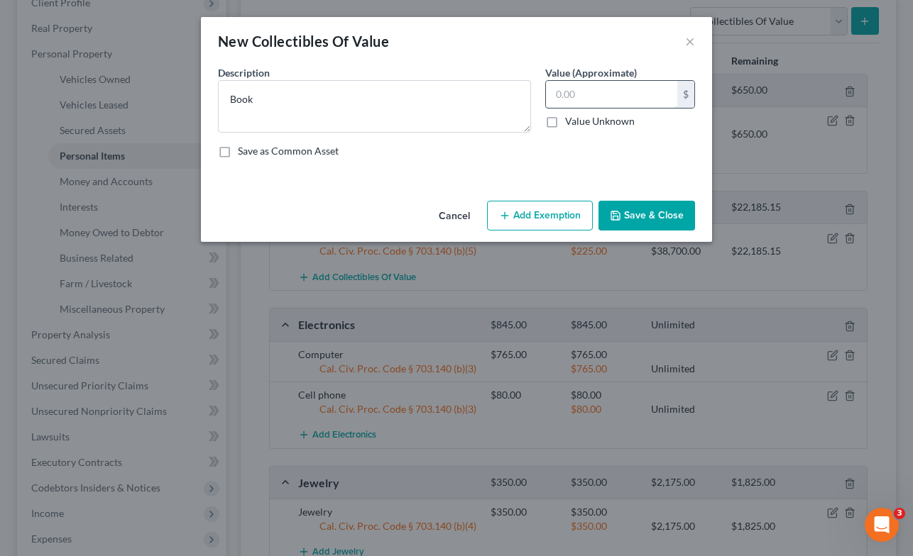
click at [634, 93] on input "text" at bounding box center [611, 94] width 131 height 27
type input "125.00"
click at [642, 214] on button "Save & Close" at bounding box center [646, 216] width 97 height 30
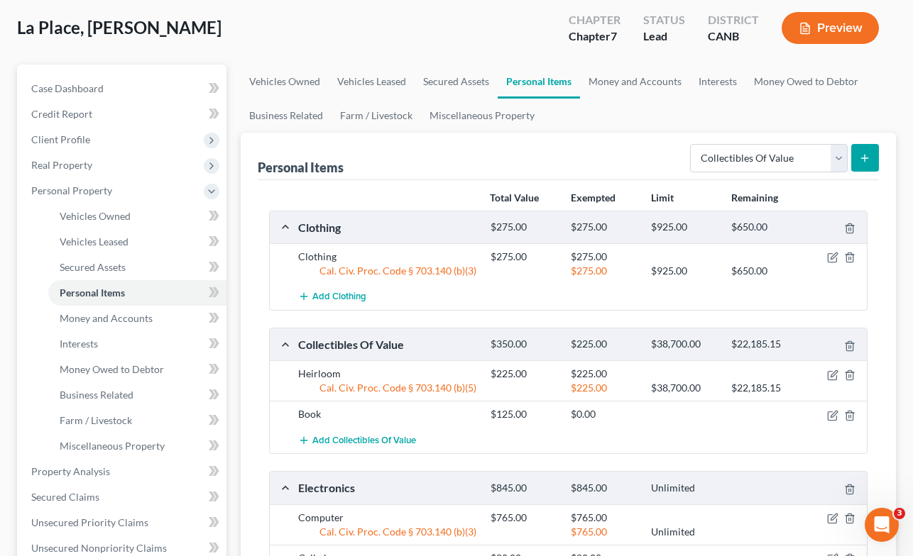
scroll to position [67, 0]
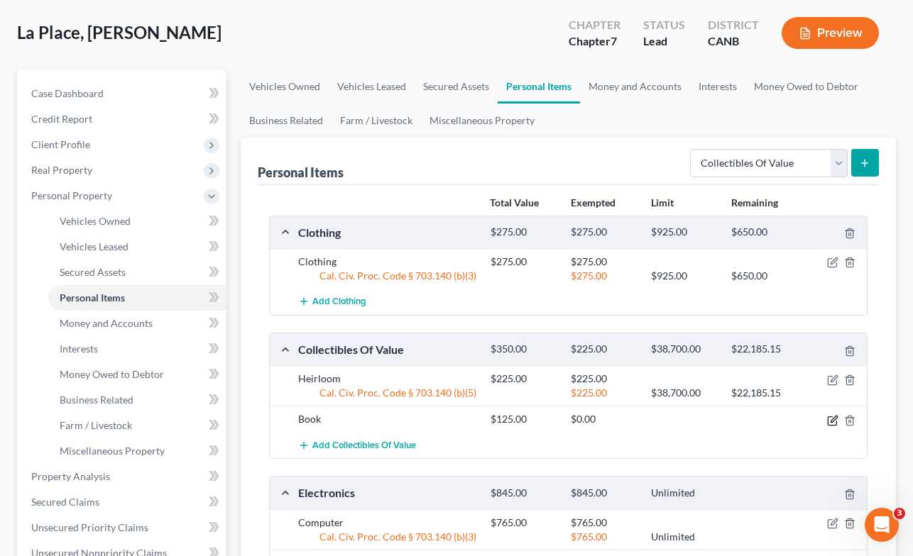
click at [832, 419] on icon "button" at bounding box center [832, 420] width 11 height 11
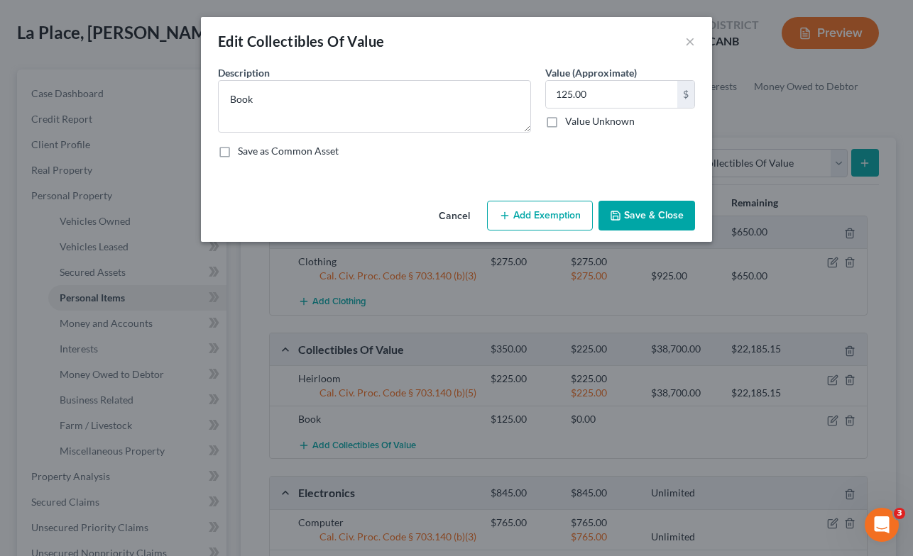
click at [544, 218] on button "Add Exemption" at bounding box center [540, 216] width 106 height 30
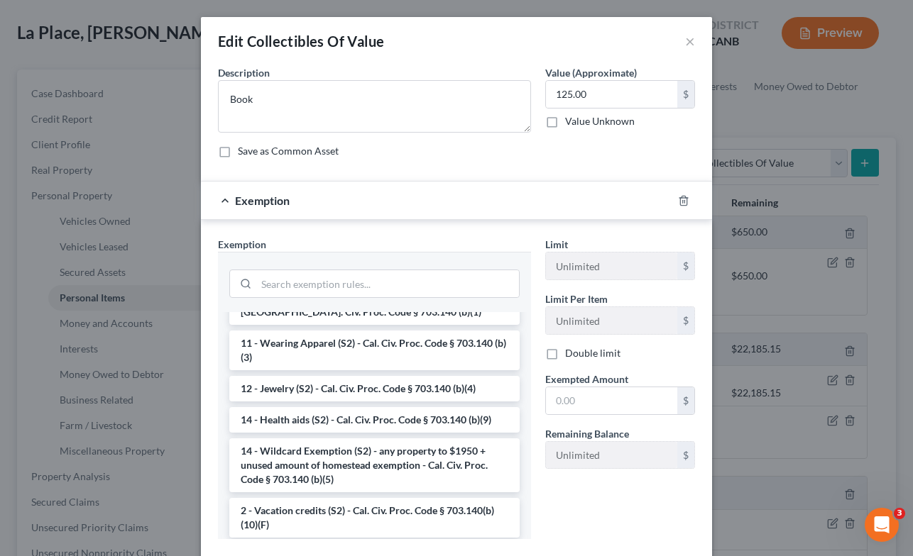
scroll to position [196, 0]
click at [451, 460] on li "14 - Wildcard Exemption (S2) - any property to $1950 + unused amount of homeste…" at bounding box center [374, 464] width 290 height 54
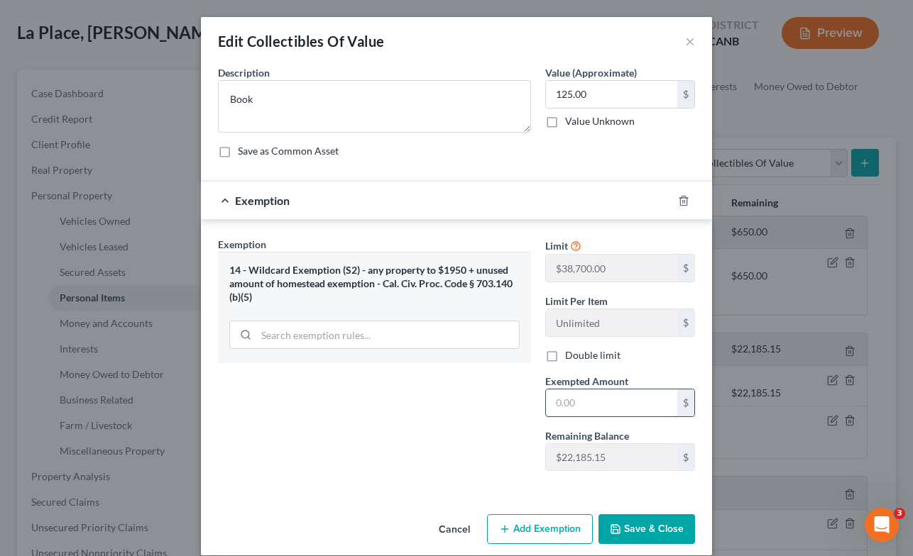
click at [593, 400] on input "text" at bounding box center [611, 403] width 131 height 27
type input "125.00"
click at [646, 527] on button "Save & Close" at bounding box center [646, 529] width 97 height 30
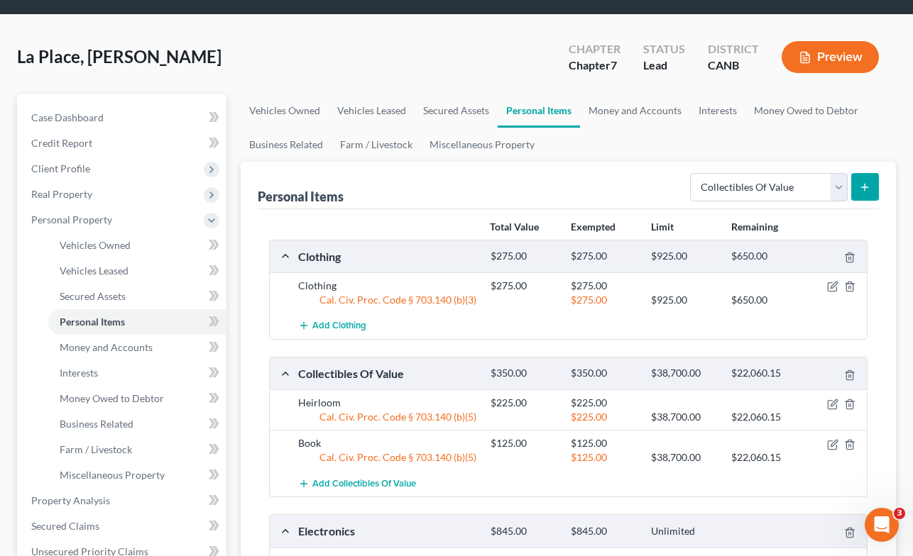
scroll to position [33, 0]
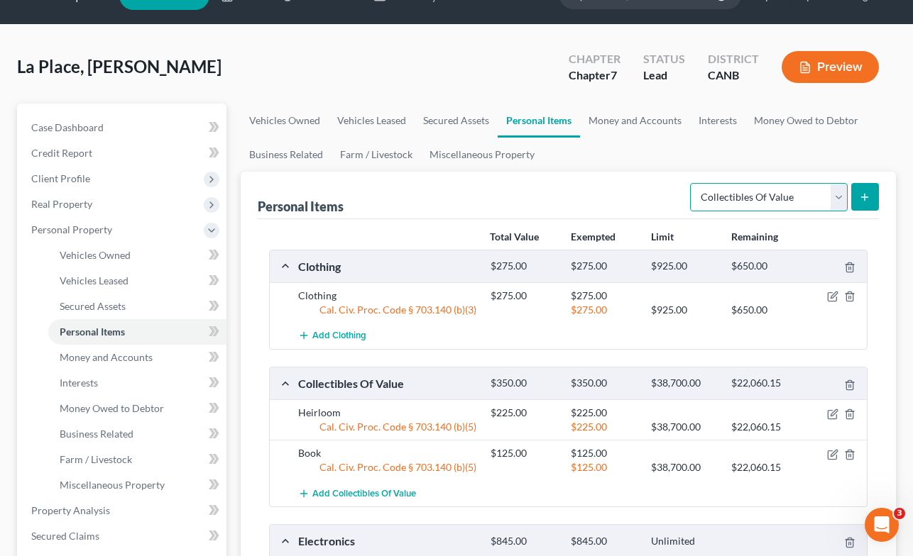
click at [837, 197] on select "Select Item Type Clothing Collectibles Of Value Electronics Firearms Household …" at bounding box center [769, 197] width 158 height 28
select select "household_goods"
click at [691, 183] on select "Select Item Type Clothing Collectibles Of Value Electronics Firearms Household …" at bounding box center [769, 197] width 158 height 28
click at [865, 192] on icon "submit" at bounding box center [864, 197] width 11 height 11
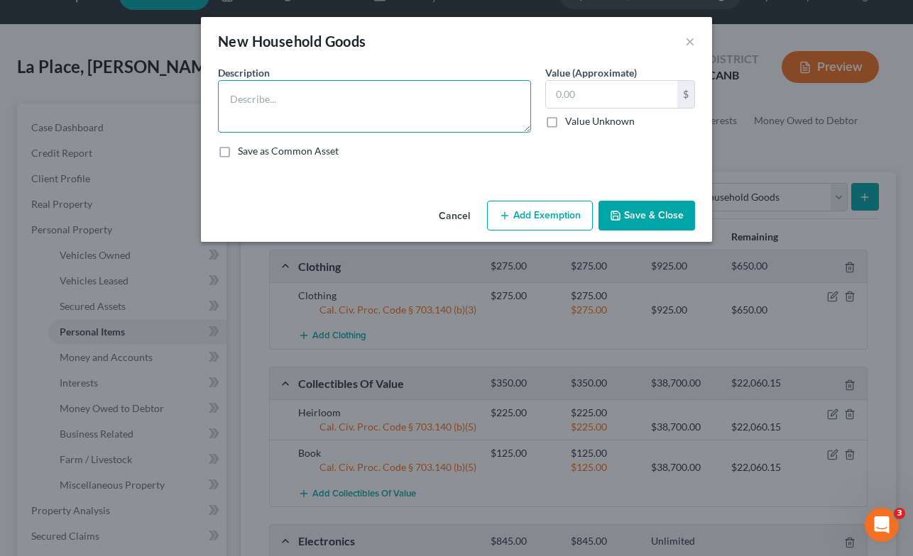
click at [423, 111] on textarea at bounding box center [374, 106] width 313 height 53
type textarea "Bedding"
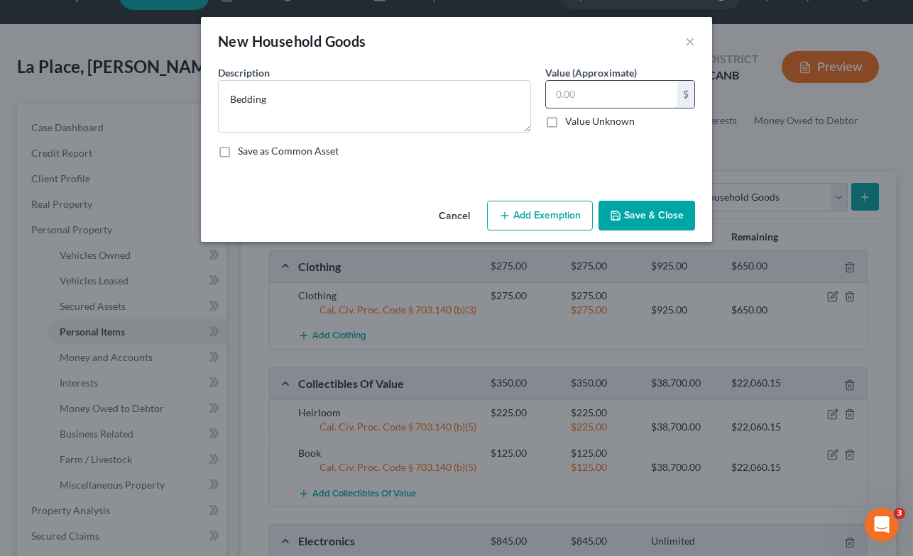
click at [612, 98] on input "text" at bounding box center [611, 94] width 131 height 27
type input "65.00"
click at [531, 210] on button "Add Exemption" at bounding box center [540, 216] width 106 height 30
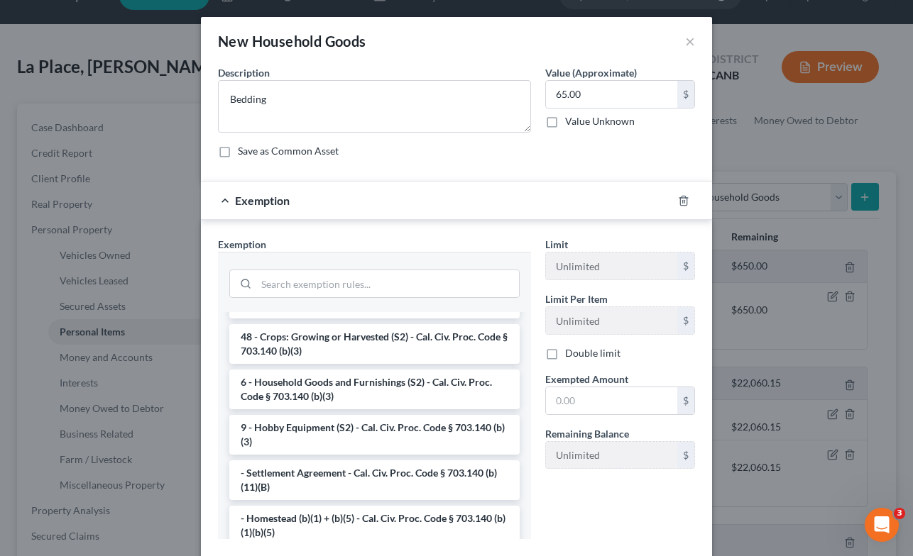
scroll to position [14, 0]
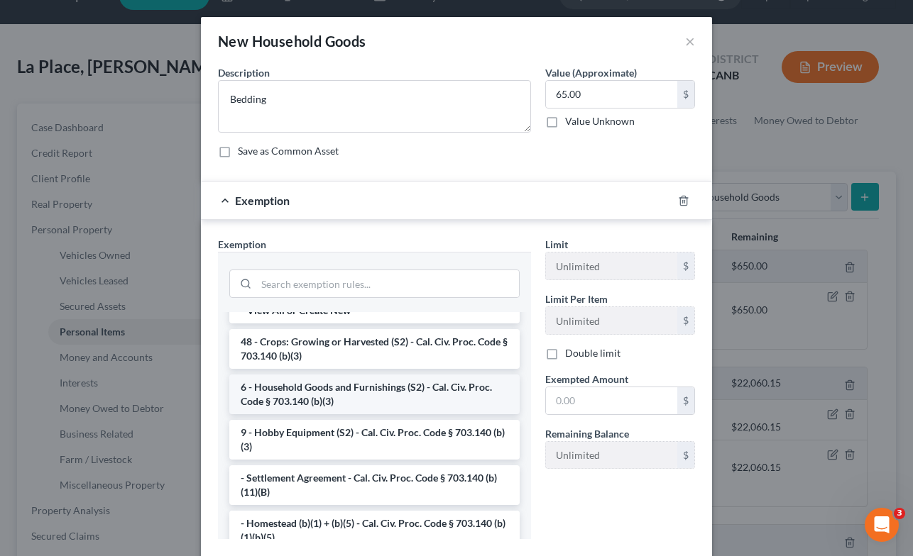
click at [445, 401] on li "6 - Household Goods and Furnishings (S2) - Cal. Civ. Proc. Code § 703.140 (b)(3)" at bounding box center [374, 395] width 290 height 40
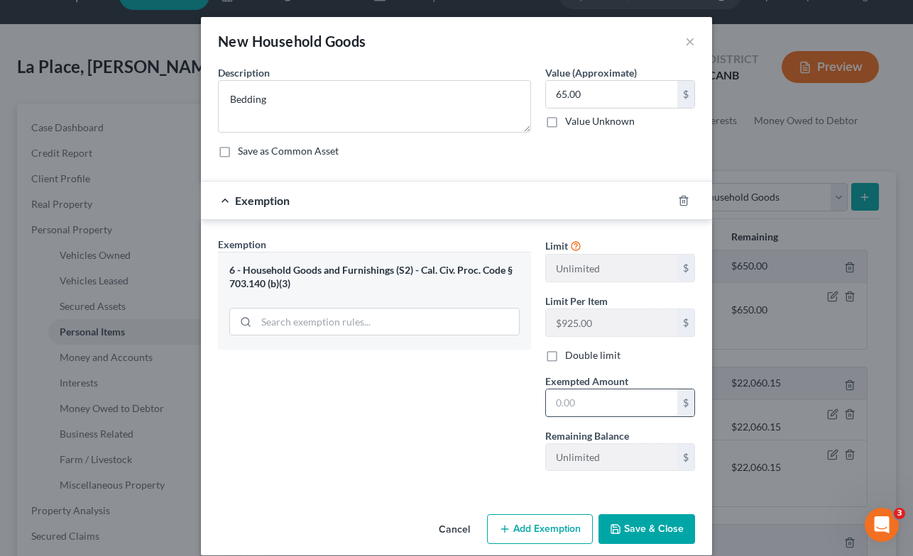
click at [601, 401] on input "text" at bounding box center [611, 403] width 131 height 27
type input "65.00"
click at [644, 532] on button "Save & Close" at bounding box center [646, 529] width 97 height 30
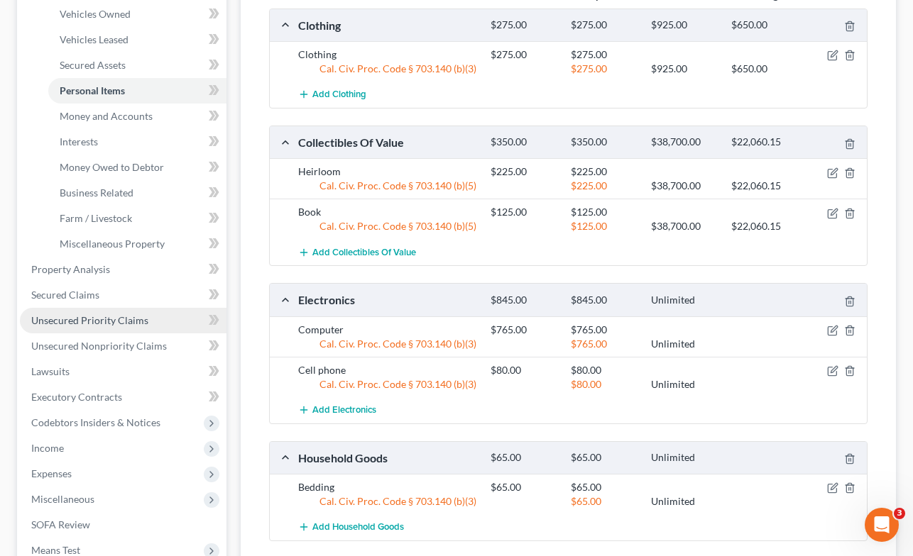
scroll to position [280, 0]
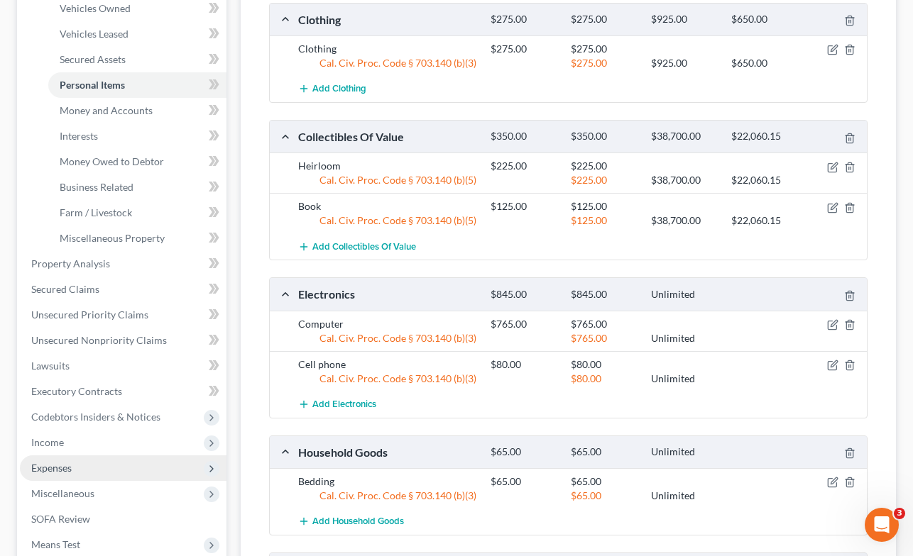
click at [57, 468] on span "Expenses" at bounding box center [51, 468] width 40 height 12
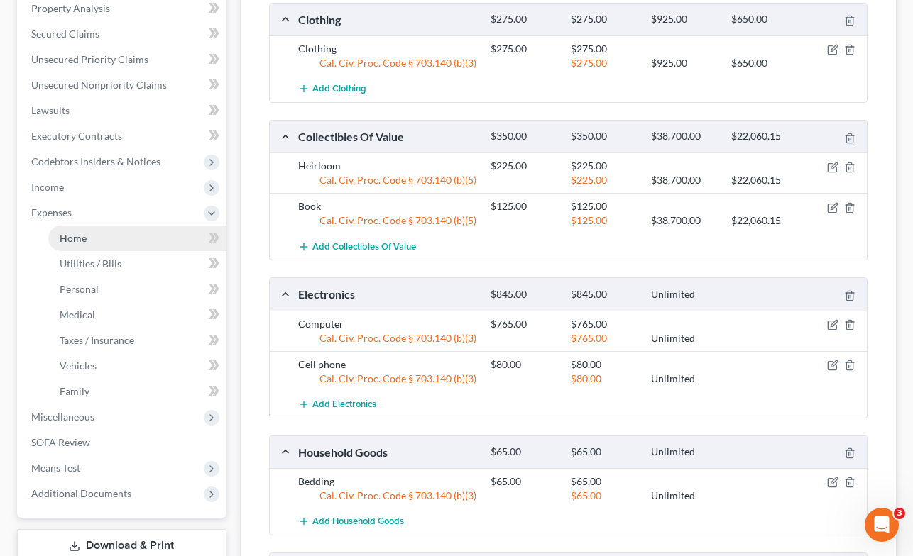
click at [77, 237] on span "Home" at bounding box center [73, 238] width 27 height 12
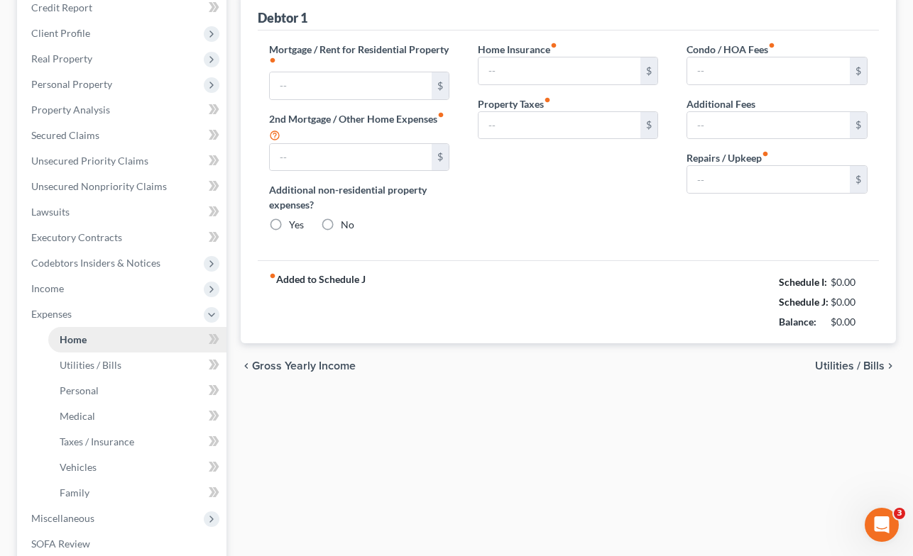
type input "1,528.00"
type input "0.00"
radio input "true"
type input "0.00"
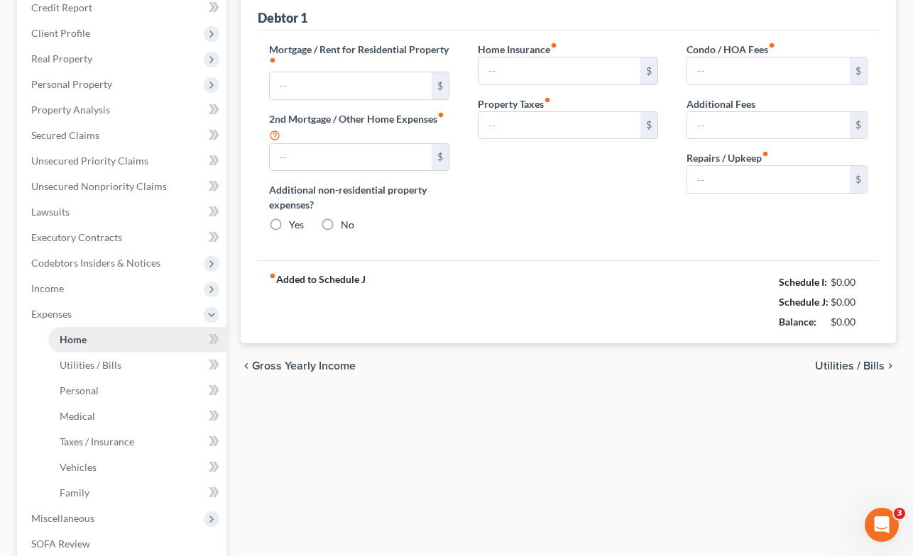
type input "0.00"
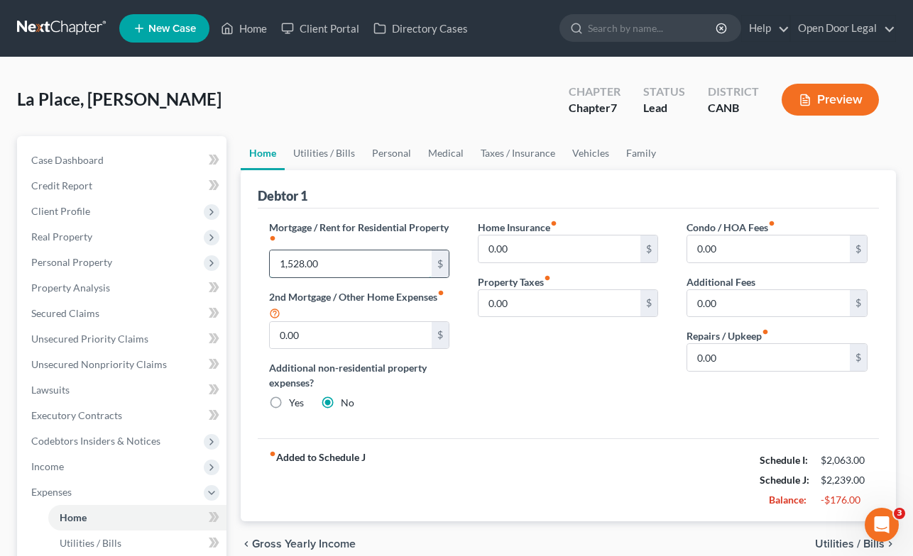
click at [303, 261] on input "1,528.00" at bounding box center [351, 264] width 163 height 27
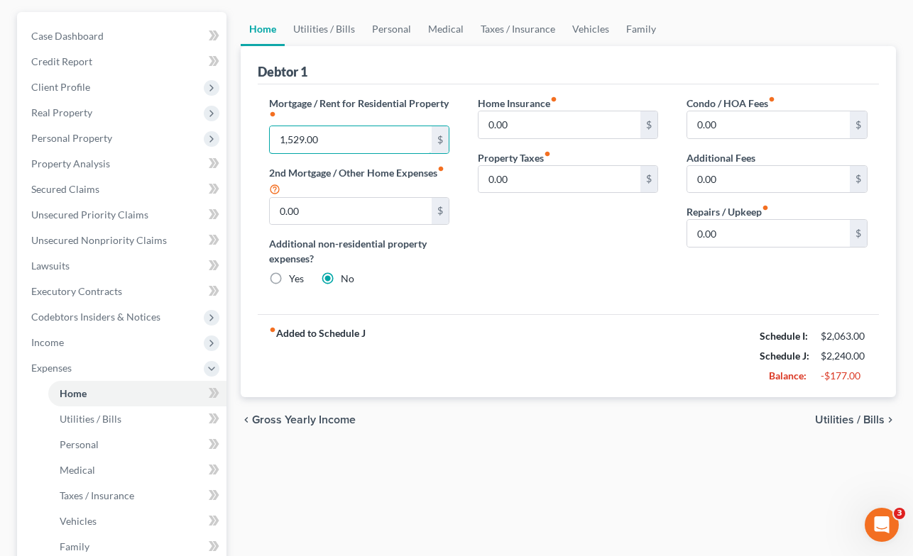
scroll to position [125, 0]
type input "1,529.00"
click at [842, 419] on span "Utilities / Bills" at bounding box center [850, 419] width 70 height 11
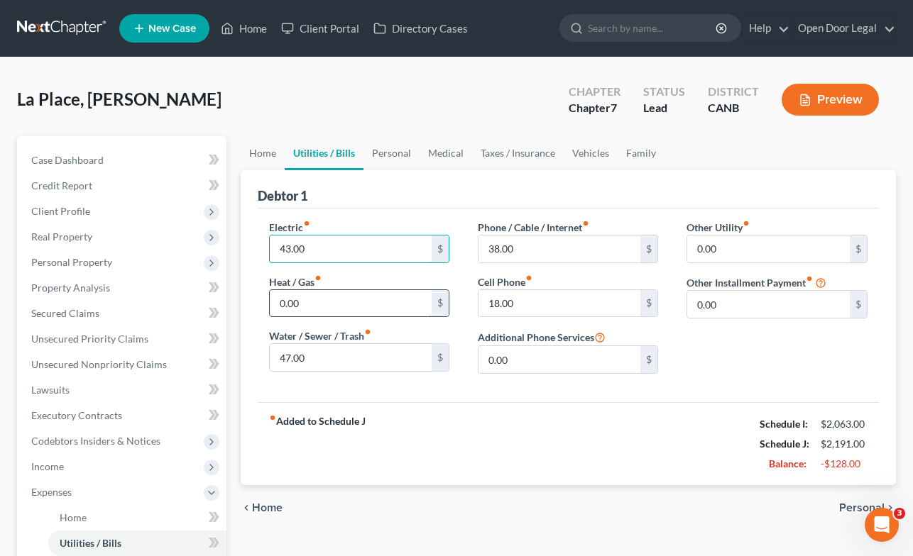
type input "43.00"
click at [331, 306] on input "0.00" at bounding box center [351, 303] width 163 height 27
type input "35.00"
click at [578, 251] on input "38.00" at bounding box center [559, 249] width 163 height 27
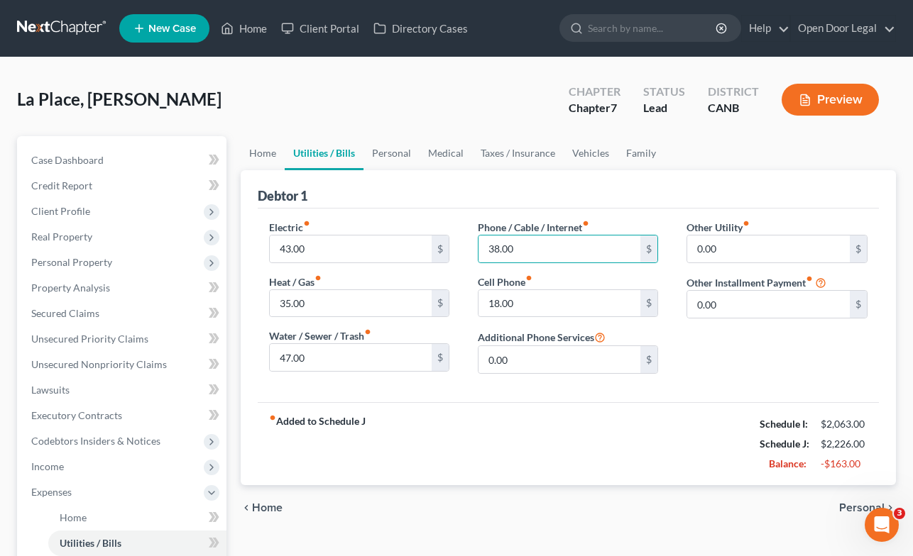
click at [854, 509] on span "Personal" at bounding box center [861, 507] width 45 height 11
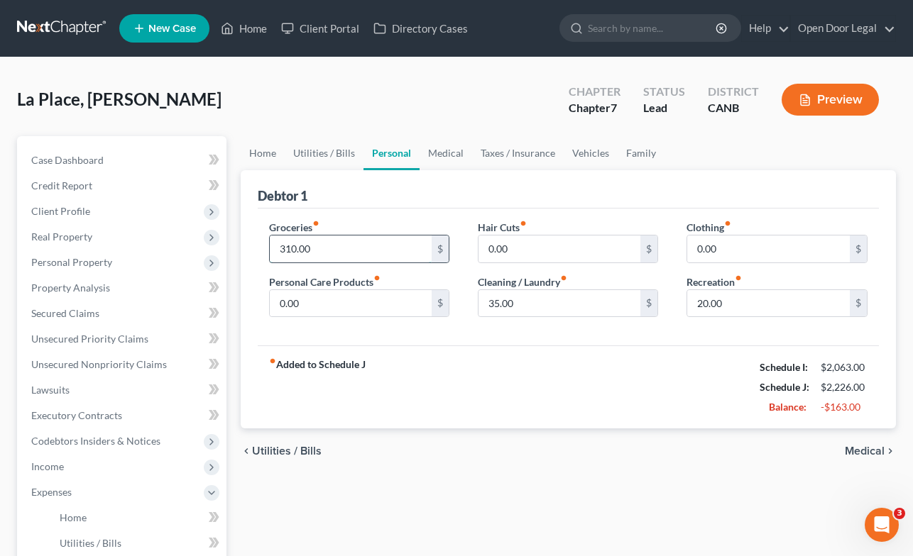
click at [383, 253] on input "310.00" at bounding box center [351, 249] width 163 height 27
type input "35.00"
click at [784, 244] on input "0.00" at bounding box center [768, 249] width 163 height 27
type input "15.00"
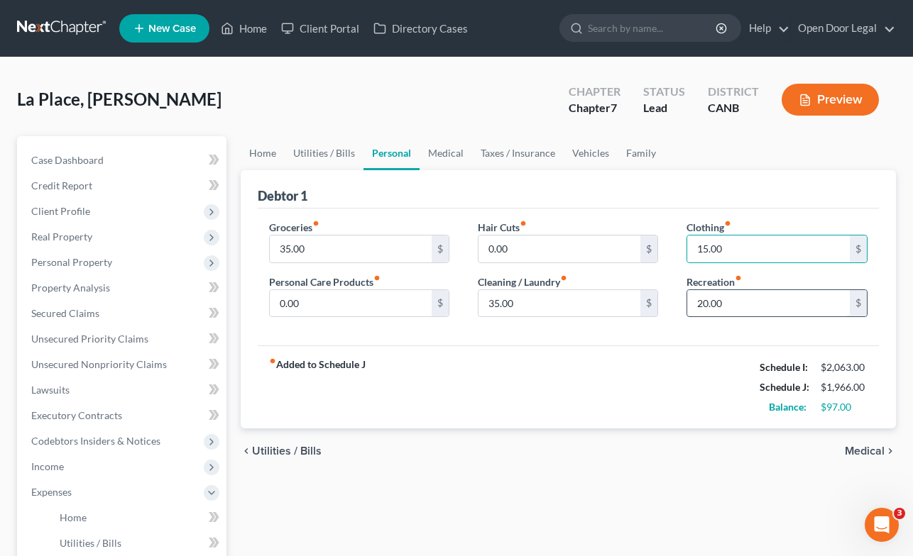
click at [737, 307] on input "20.00" at bounding box center [768, 303] width 163 height 27
type input "35.00"
click at [373, 306] on input "0.00" at bounding box center [351, 303] width 163 height 27
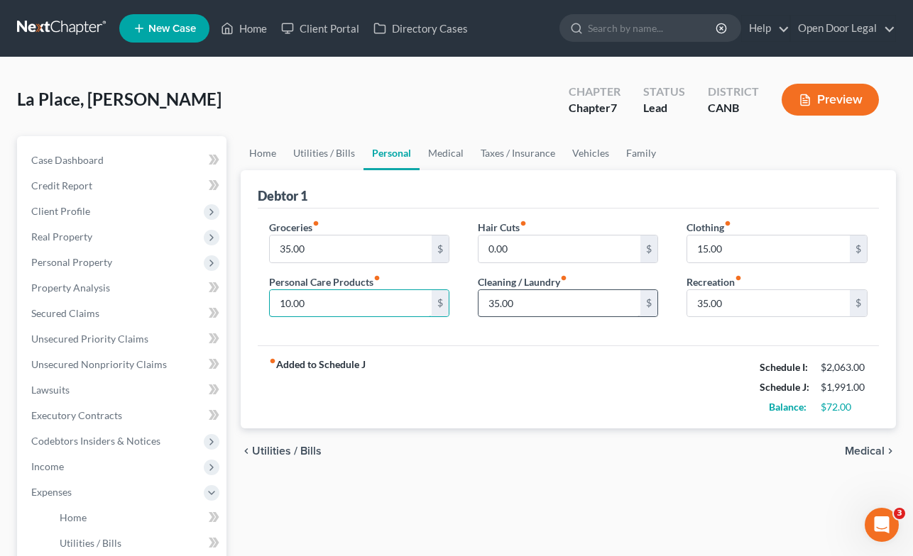
type input "10.00"
click at [527, 303] on input "35.00" at bounding box center [559, 303] width 163 height 27
type input "40.00"
click at [308, 245] on input "35.00" at bounding box center [351, 249] width 163 height 27
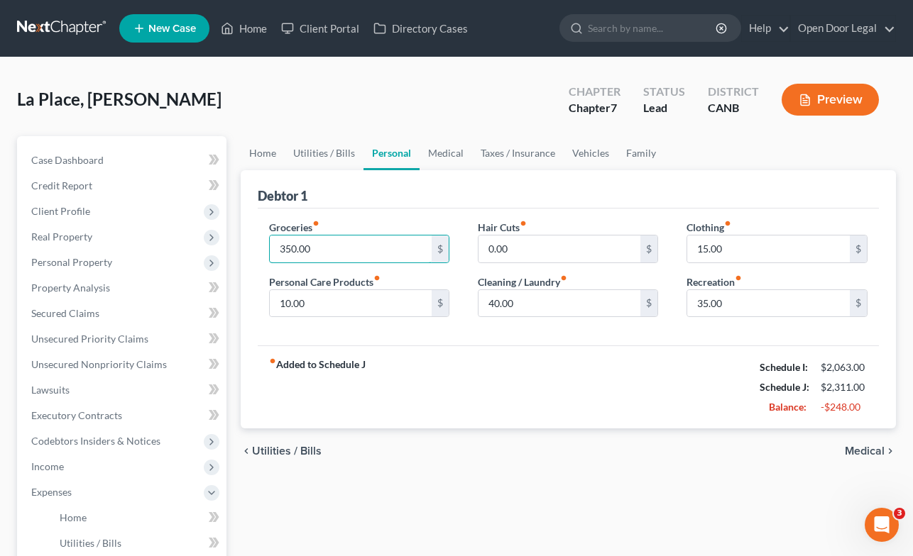
type input "350.00"
click at [497, 397] on div "fiber_manual_record Added to Schedule J Schedule I: $2,063.00 Schedule J: $2,31…" at bounding box center [569, 387] width 622 height 83
click at [869, 449] on span "Medical" at bounding box center [864, 451] width 40 height 11
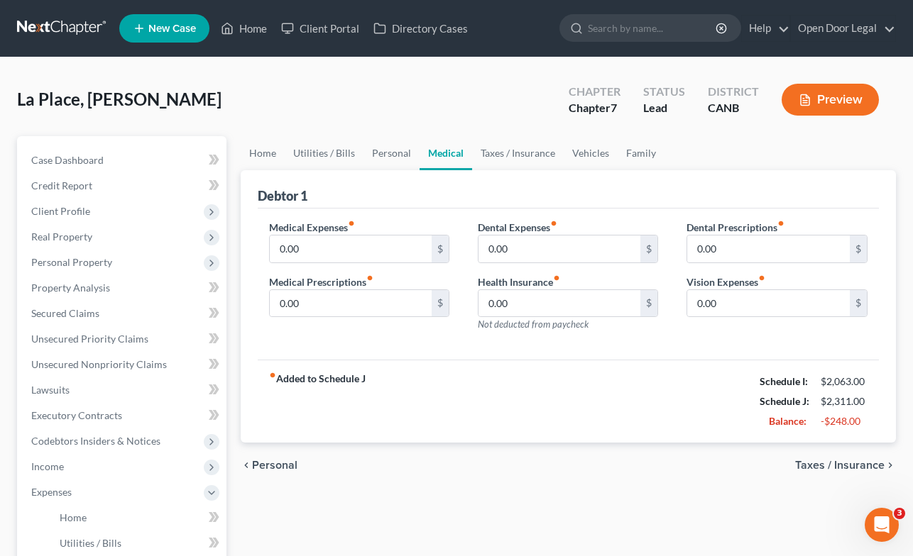
click at [847, 463] on span "Taxes / Insurance" at bounding box center [839, 465] width 89 height 11
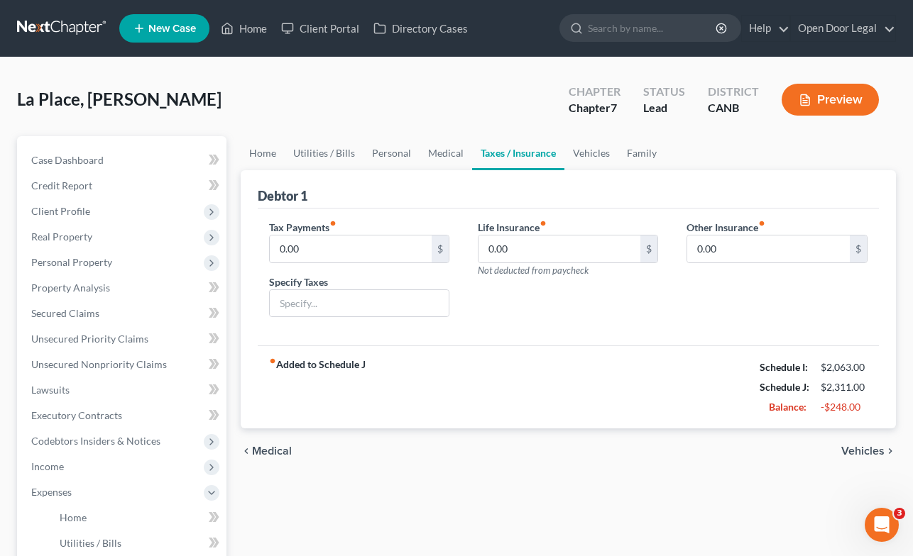
click at [854, 449] on span "Vehicles" at bounding box center [862, 451] width 43 height 11
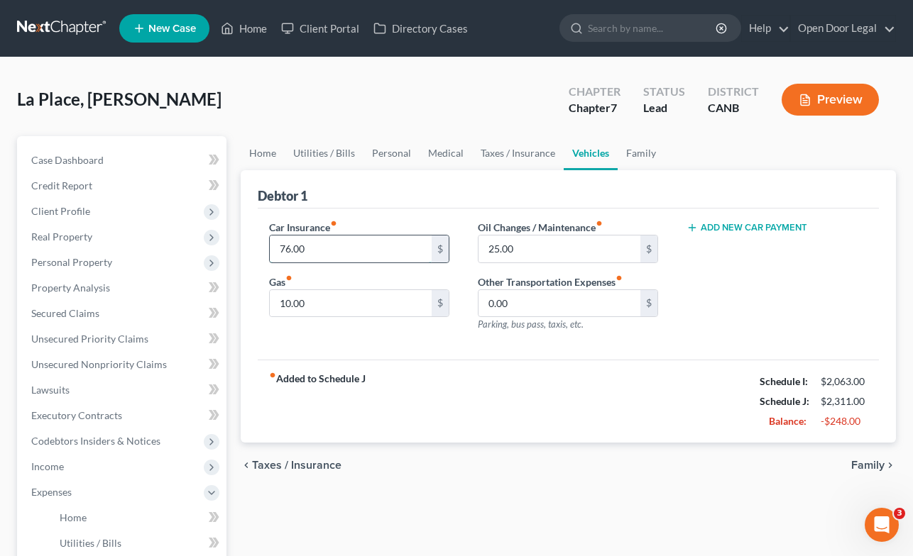
click at [346, 246] on input "76.00" at bounding box center [351, 249] width 163 height 27
type input "78.00"
click at [755, 288] on div "Add New Car Payment" at bounding box center [776, 281] width 209 height 123
click at [585, 251] on input "25.00" at bounding box center [559, 249] width 163 height 27
type input "10.00"
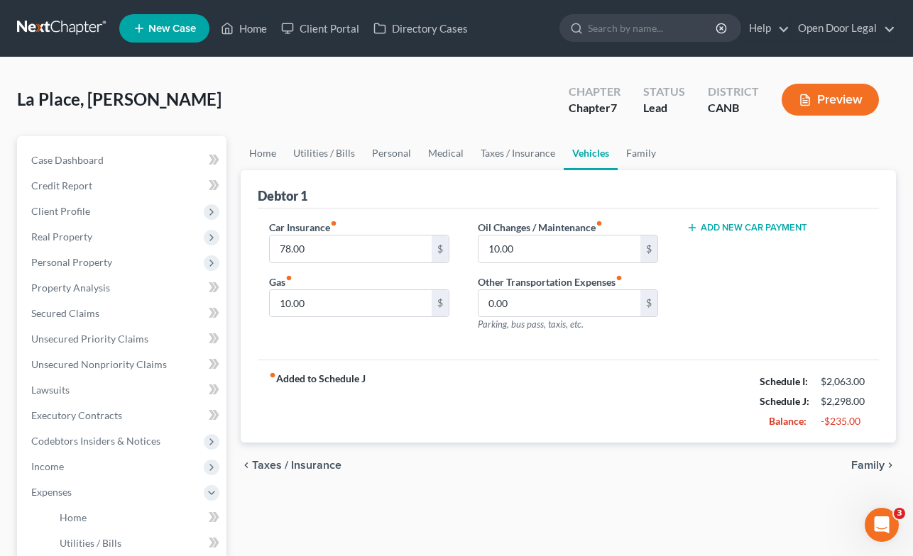
click at [601, 400] on div "fiber_manual_record Added to Schedule J Schedule I: $2,063.00 Schedule J: $2,29…" at bounding box center [569, 401] width 622 height 83
click at [862, 465] on span "Family" at bounding box center [867, 465] width 33 height 11
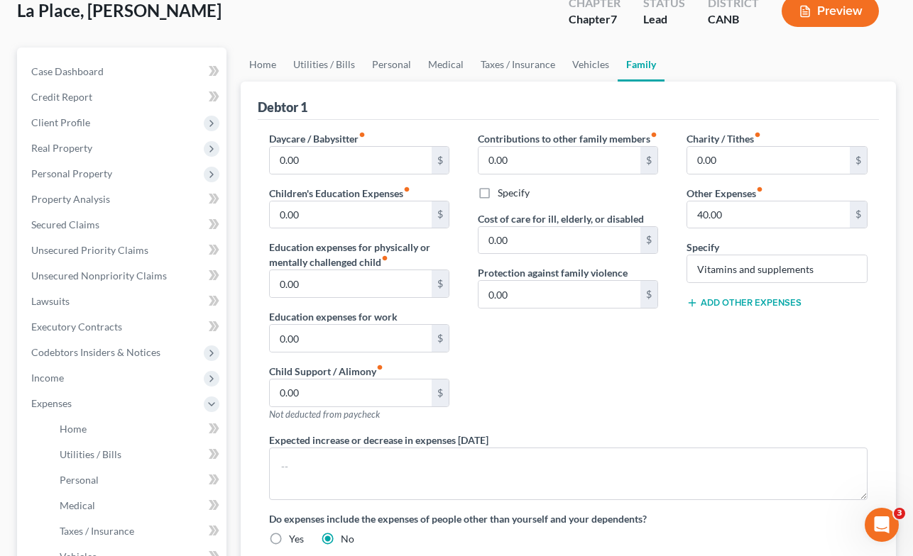
scroll to position [92, 0]
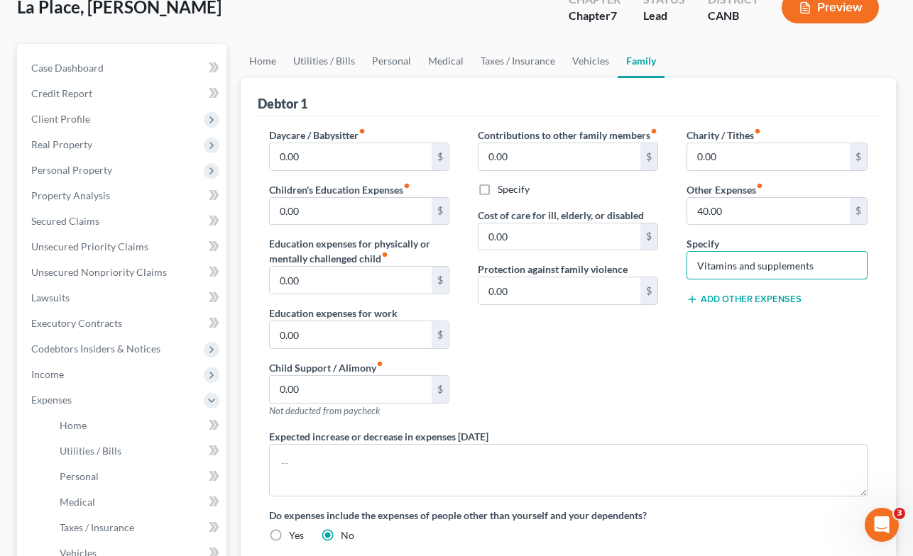
drag, startPoint x: 820, startPoint y: 263, endPoint x: 623, endPoint y: 278, distance: 197.9
click at [623, 278] on div "Daycare / Babysitter fiber_manual_record 0.00 $ Children's Education Expenses f…" at bounding box center [568, 341] width 627 height 426
type input "V"
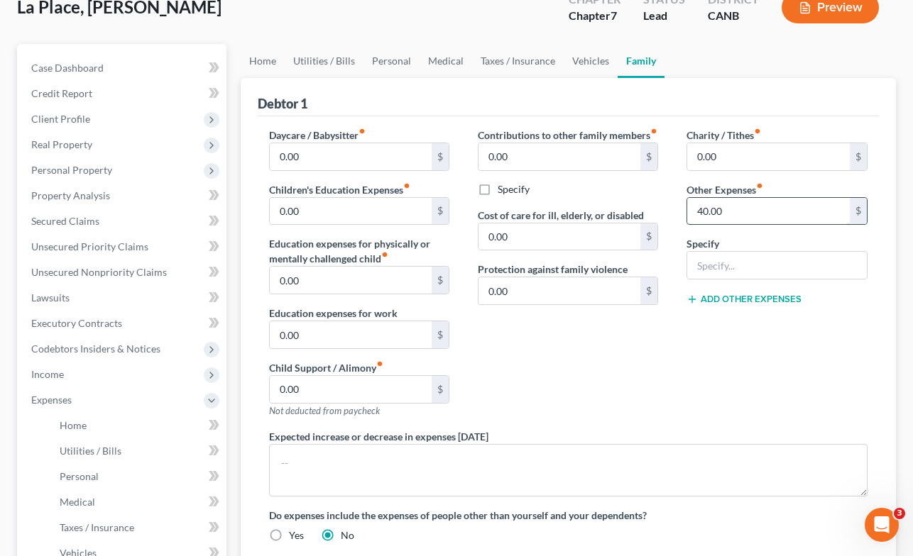
click at [730, 211] on input "40.00" at bounding box center [768, 211] width 163 height 27
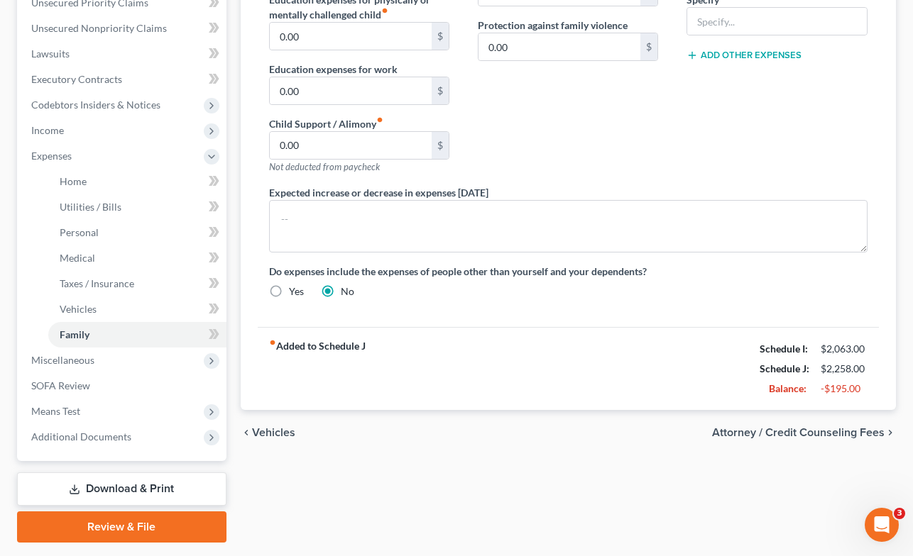
scroll to position [375, 0]
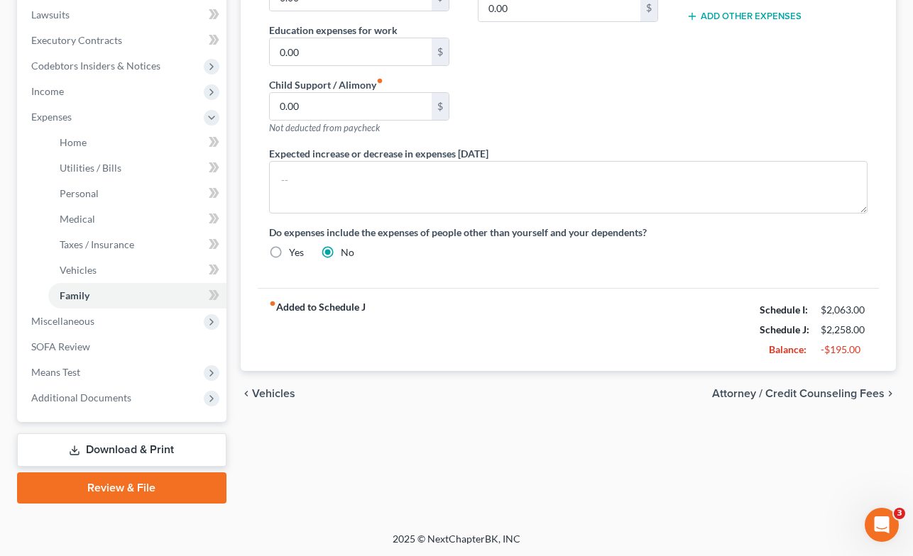
click at [744, 393] on span "Attorney / Credit Counseling Fees" at bounding box center [798, 393] width 172 height 11
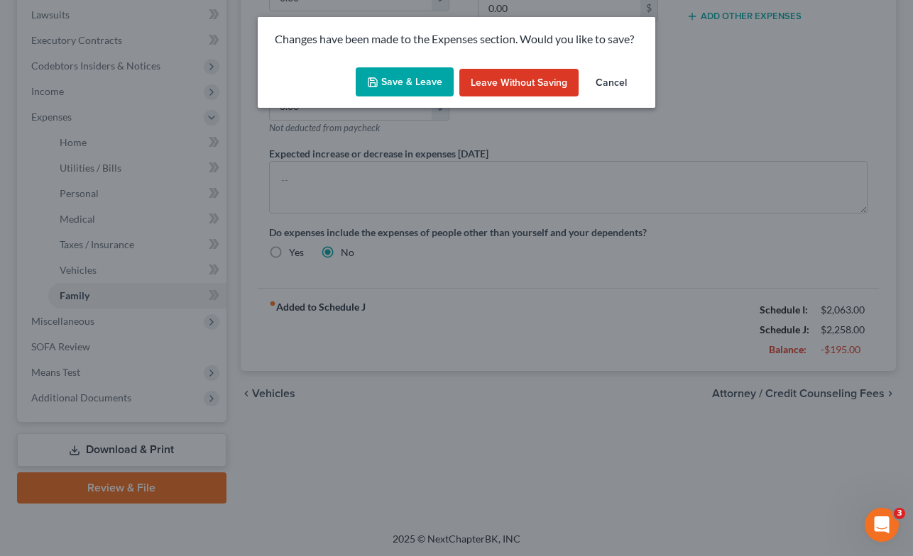
click at [407, 84] on button "Save & Leave" at bounding box center [405, 82] width 98 height 30
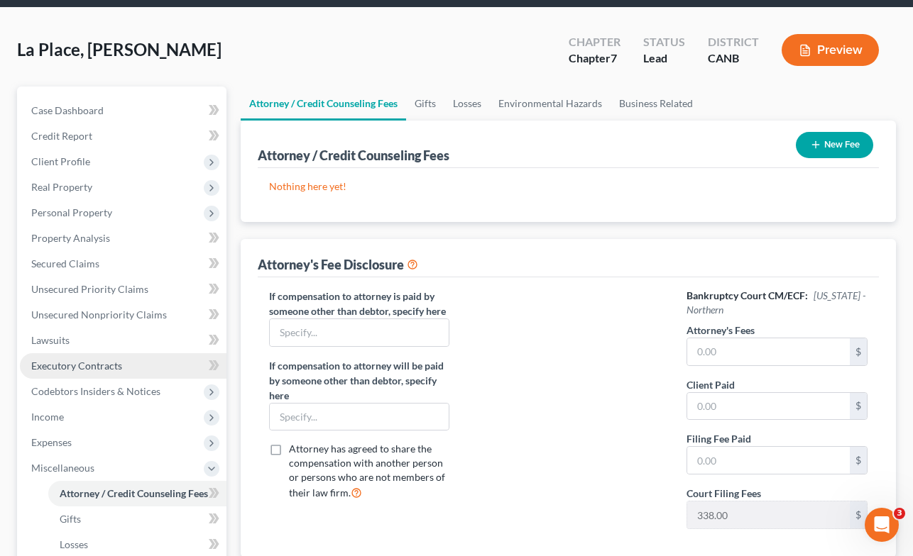
scroll to position [50, 0]
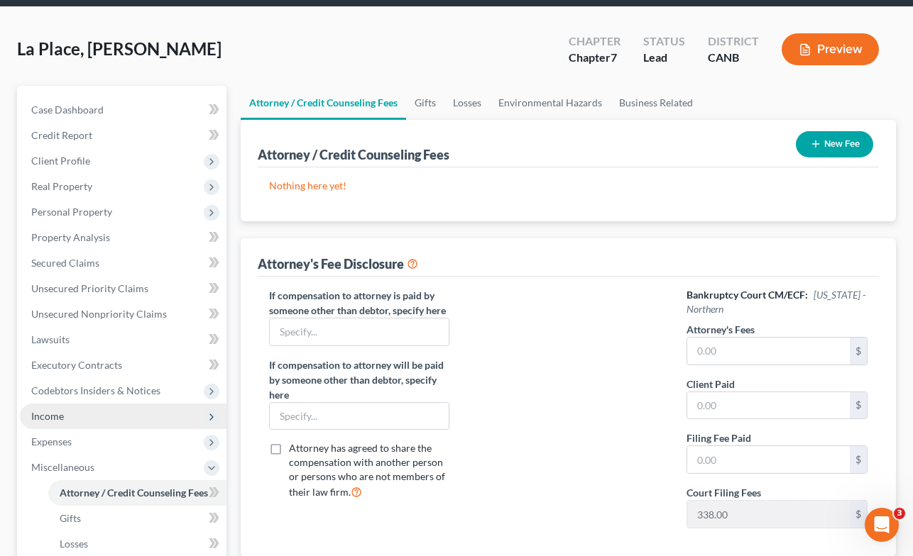
click at [121, 413] on span "Income" at bounding box center [123, 417] width 207 height 26
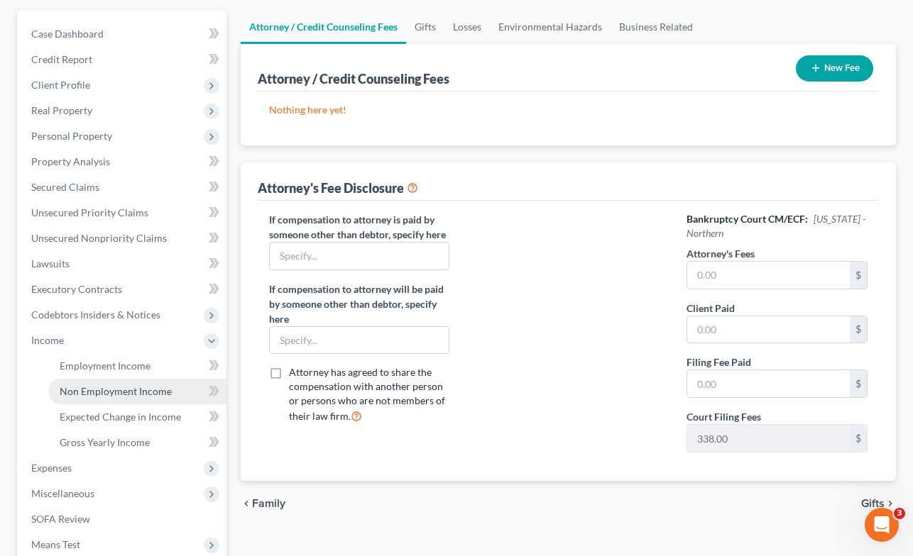
click at [125, 395] on span "Non Employment Income" at bounding box center [116, 391] width 112 height 12
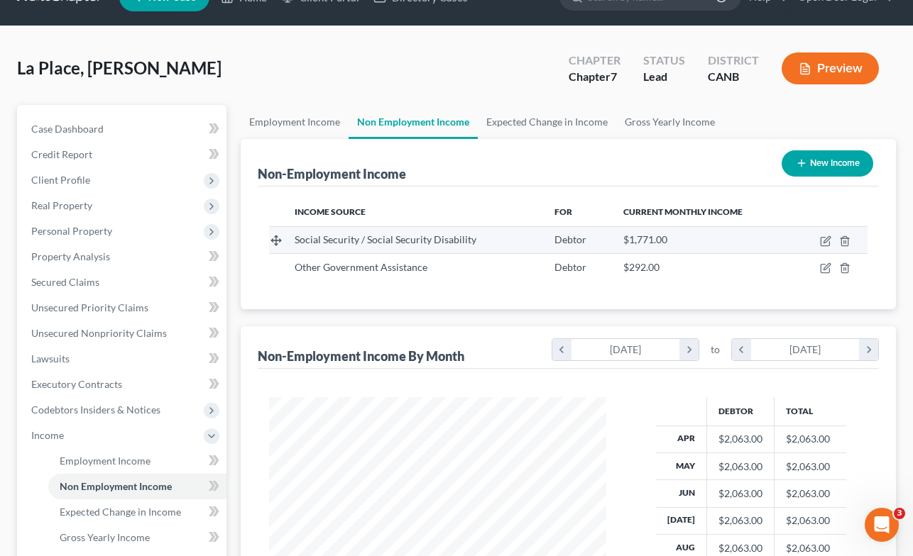
scroll to position [28, 0]
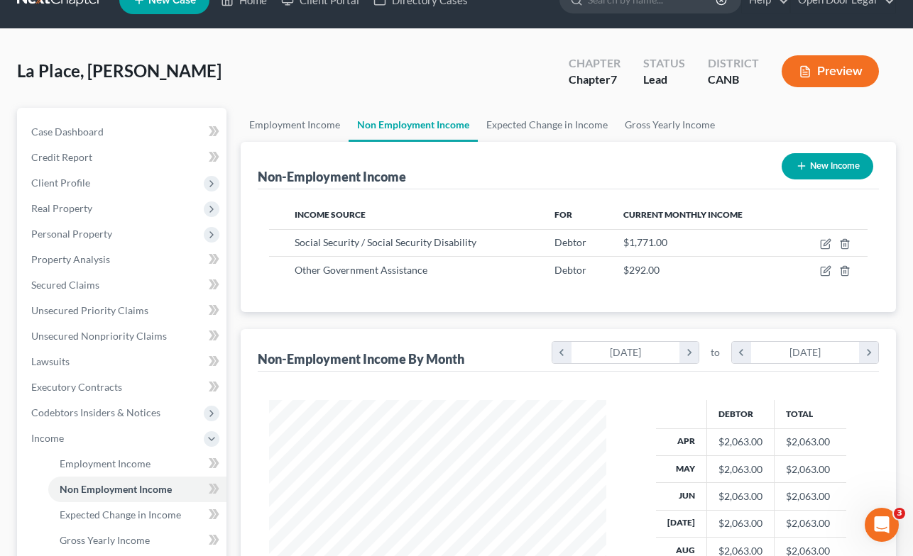
click at [827, 165] on button "New Income" at bounding box center [827, 166] width 92 height 26
select select "0"
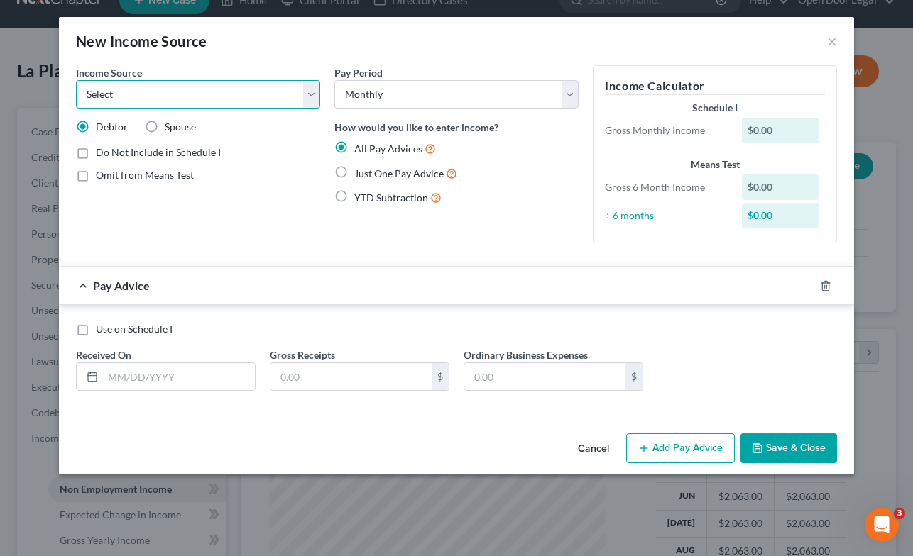
click at [312, 97] on select "Select Unemployment Disability (from employer) Pension Retirement Social Securi…" at bounding box center [198, 94] width 244 height 28
select select "8"
click at [76, 80] on select "Select Unemployment Disability (from employer) Pension Retirement Social Securi…" at bounding box center [198, 94] width 244 height 28
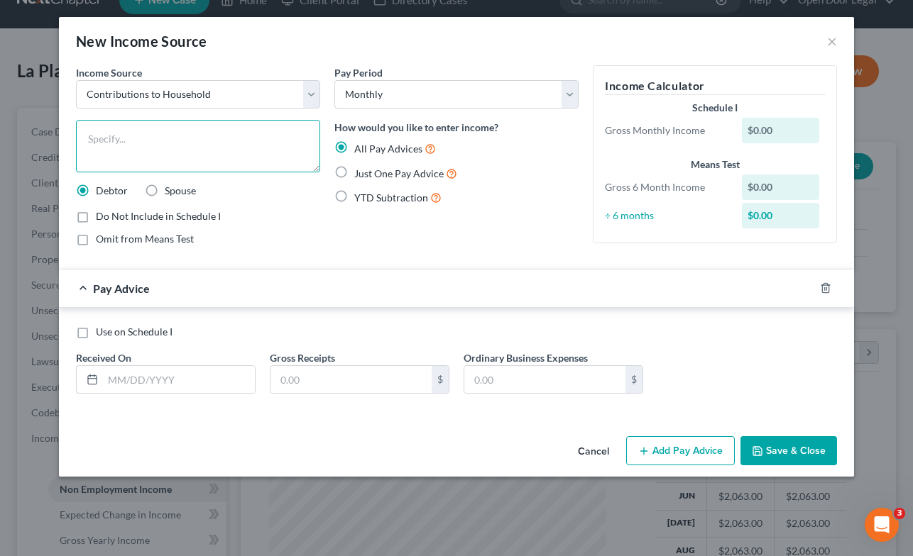
click at [228, 139] on textarea at bounding box center [198, 146] width 244 height 53
type textarea "Money from friend for rent"
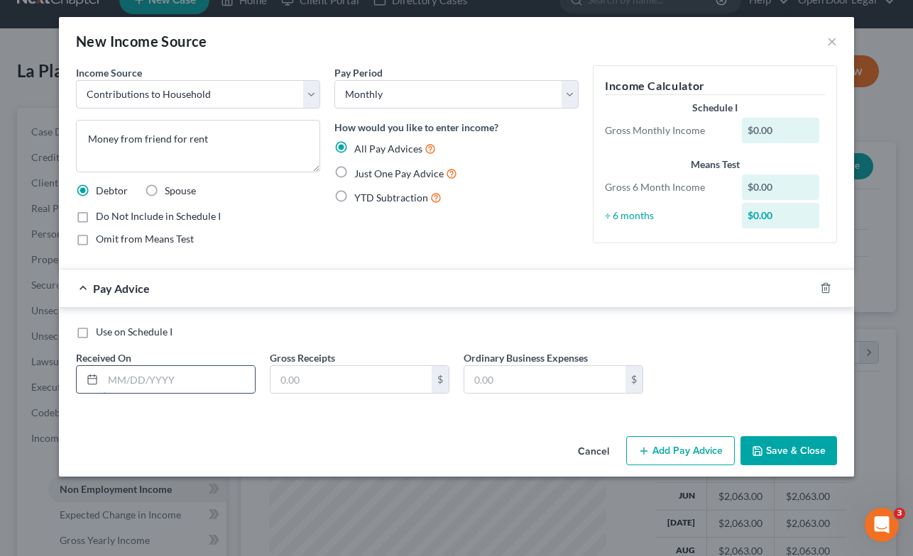
click at [130, 382] on input "text" at bounding box center [179, 379] width 152 height 27
type input "[DATE]"
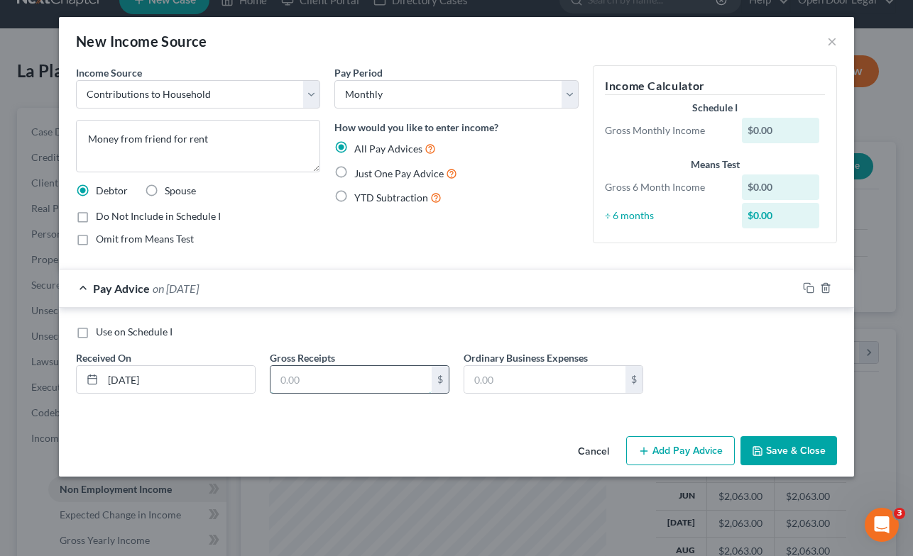
click at [327, 384] on input "text" at bounding box center [350, 379] width 161 height 27
type input "300.00"
click at [660, 452] on button "Add Pay Advice" at bounding box center [680, 451] width 109 height 30
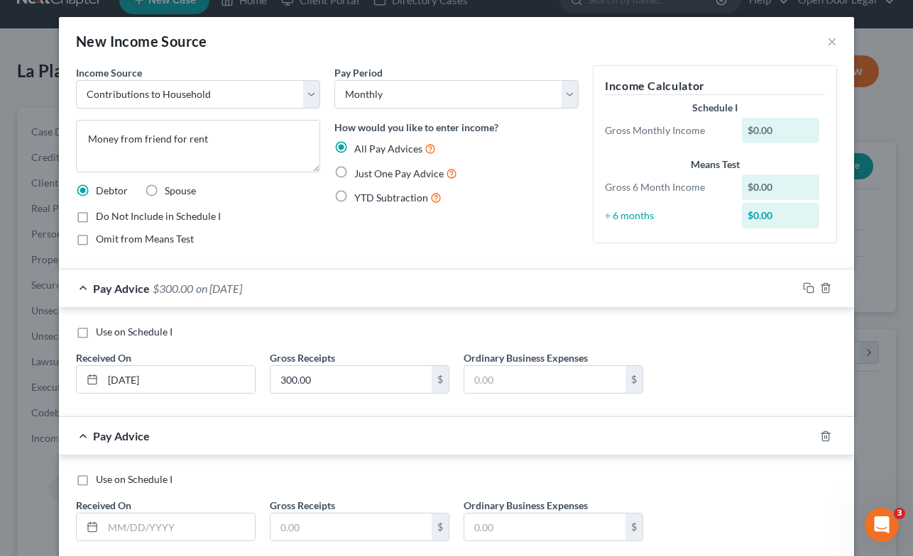
scroll to position [85, 0]
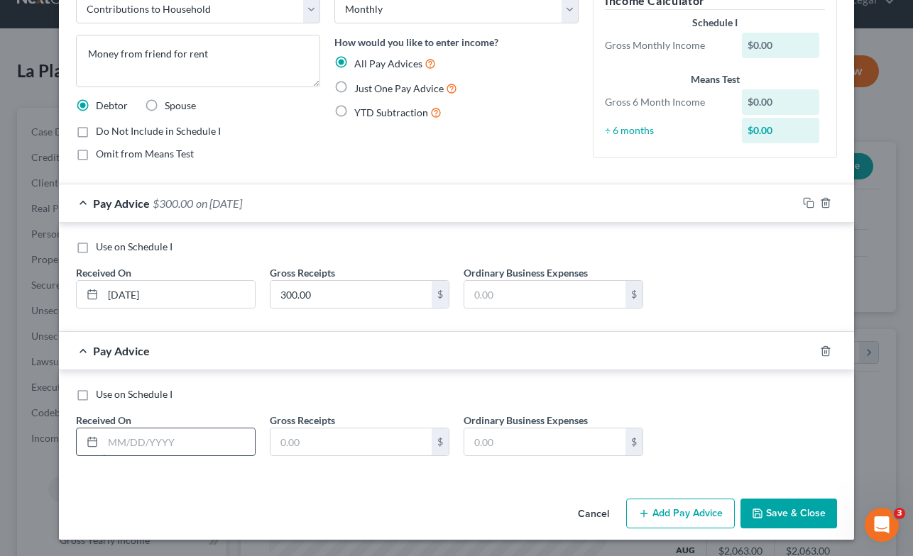
click at [208, 446] on input "text" at bounding box center [179, 442] width 152 height 27
type input "[DATE]"
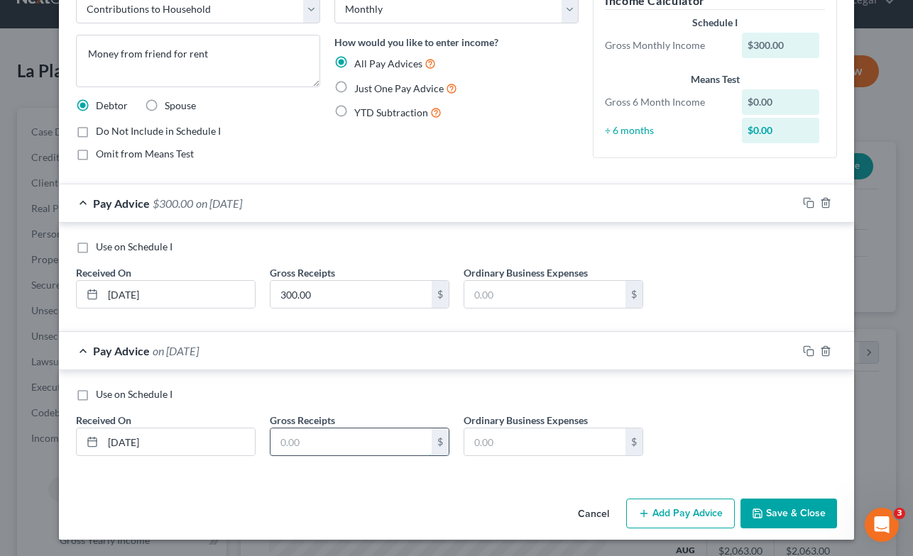
click at [383, 449] on input "text" at bounding box center [350, 442] width 161 height 27
type input "300.00"
click at [676, 512] on button "Add Pay Advice" at bounding box center [680, 514] width 109 height 30
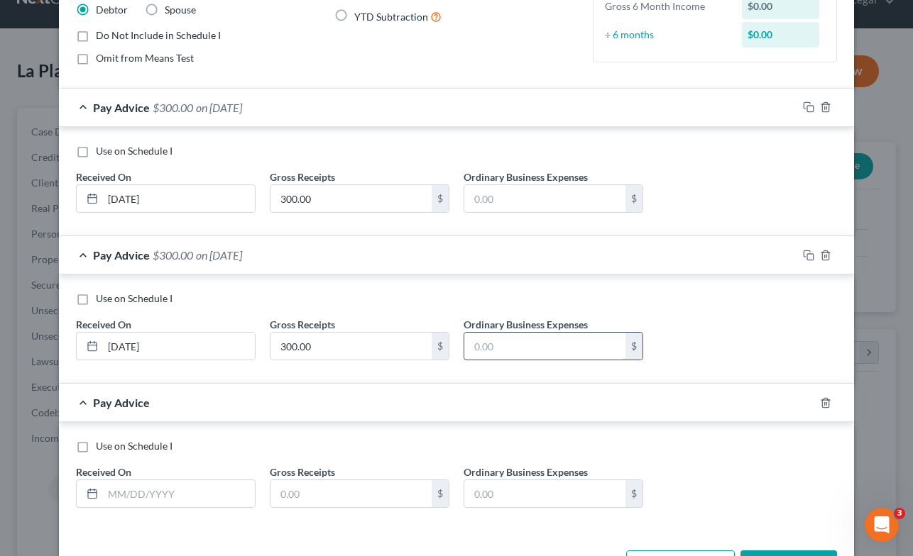
scroll to position [233, 0]
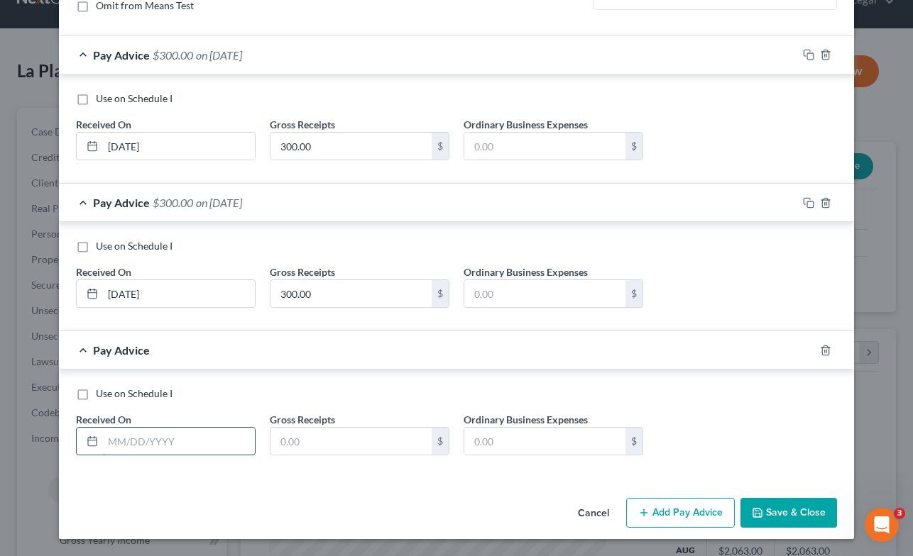
click at [204, 438] on input "text" at bounding box center [179, 441] width 152 height 27
type input "[DATE]"
click at [312, 449] on input "text" at bounding box center [350, 441] width 161 height 27
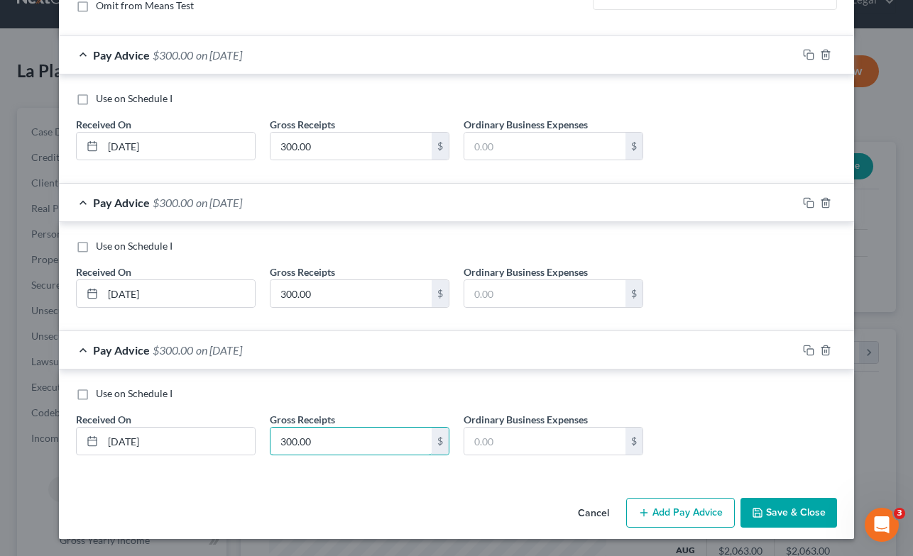
type input "300.00"
click at [798, 508] on button "Save & Close" at bounding box center [788, 513] width 97 height 30
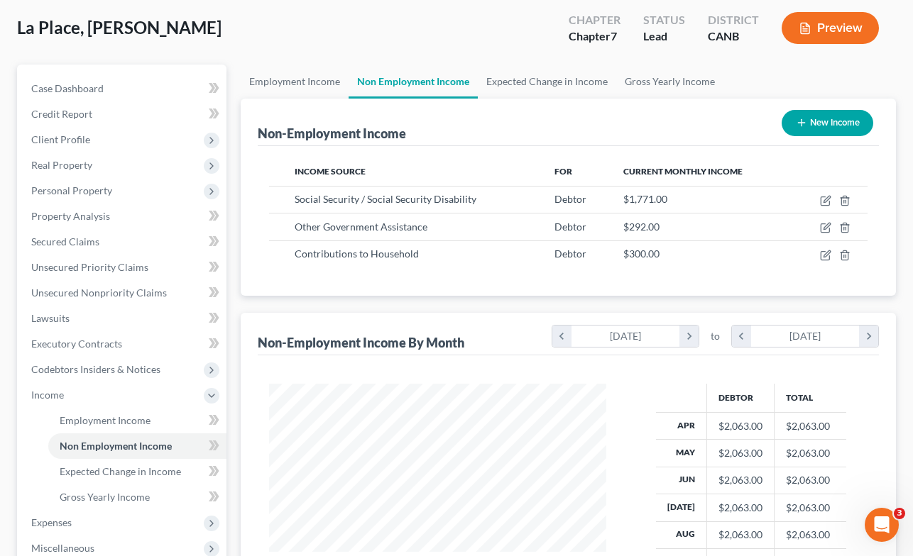
scroll to position [0, 0]
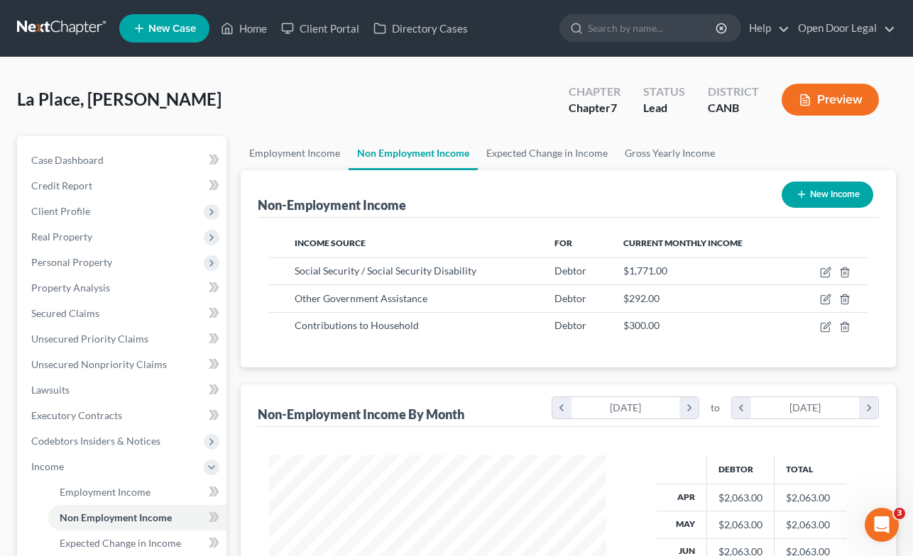
click at [827, 191] on button "New Income" at bounding box center [827, 195] width 92 height 26
select select "0"
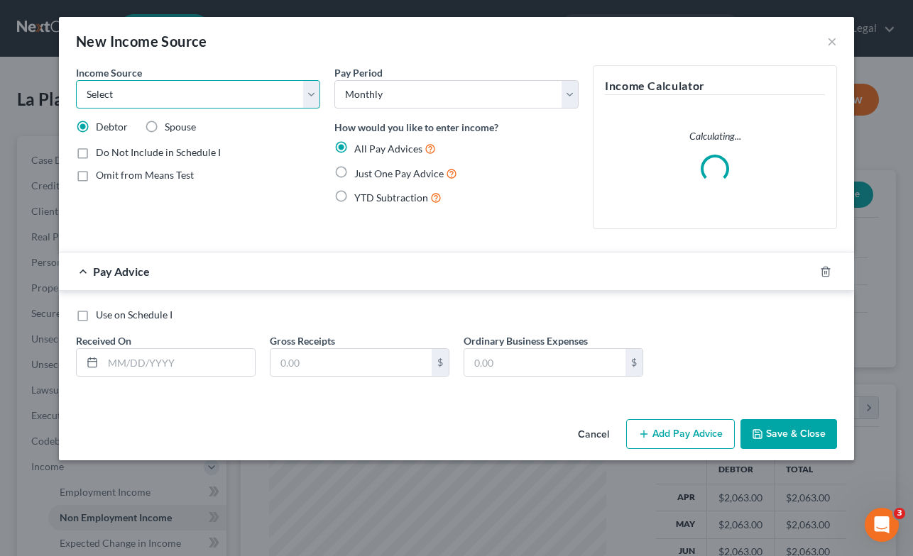
click at [309, 100] on select "Select Unemployment Disability (from employer) Pension Retirement Social Securi…" at bounding box center [198, 94] width 244 height 28
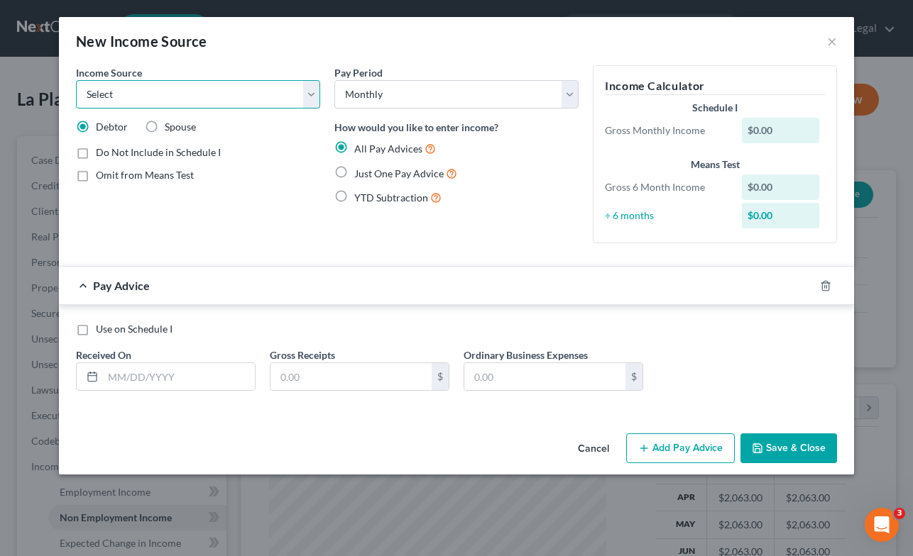
select select "8"
click at [76, 80] on select "Select Unemployment Disability (from employer) Pension Retirement Social Securi…" at bounding box center [198, 94] width 244 height 28
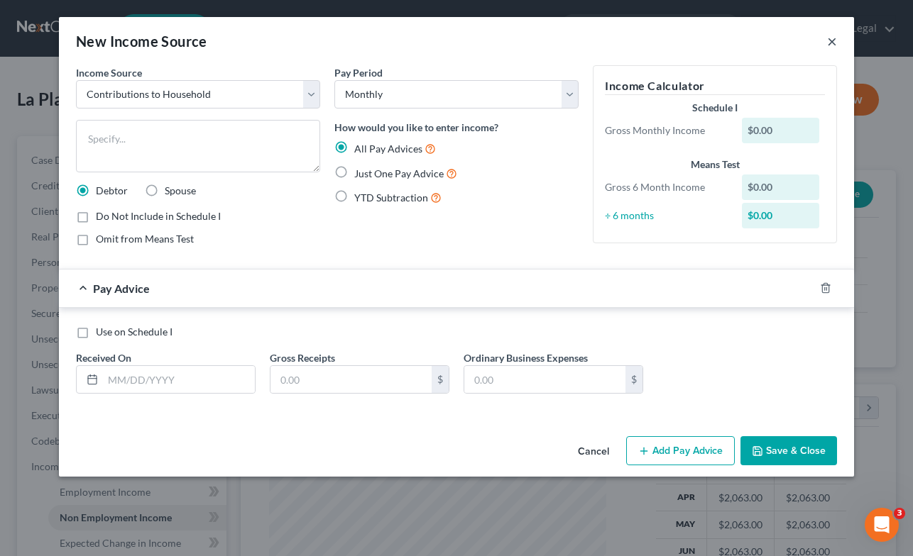
click at [832, 40] on button "×" at bounding box center [832, 41] width 10 height 17
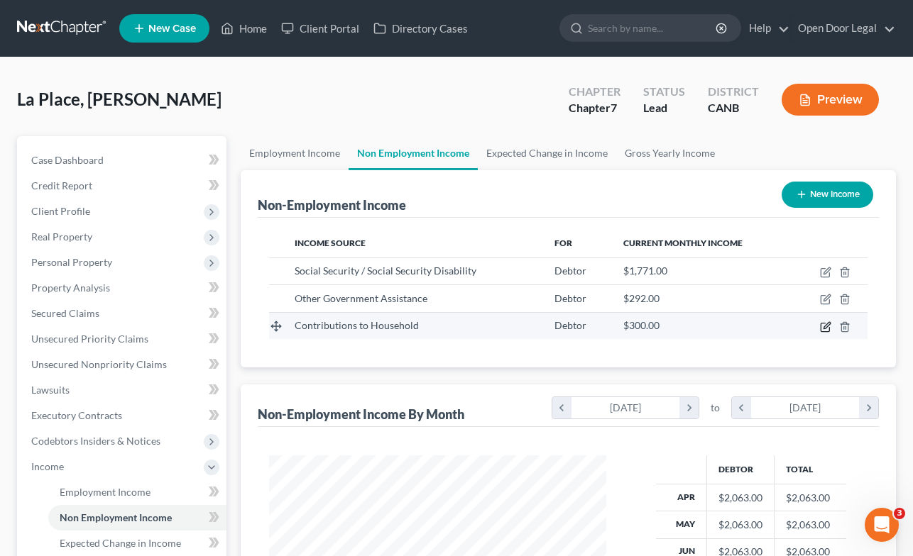
click at [826, 325] on icon "button" at bounding box center [826, 325] width 6 height 6
select select "8"
select select "0"
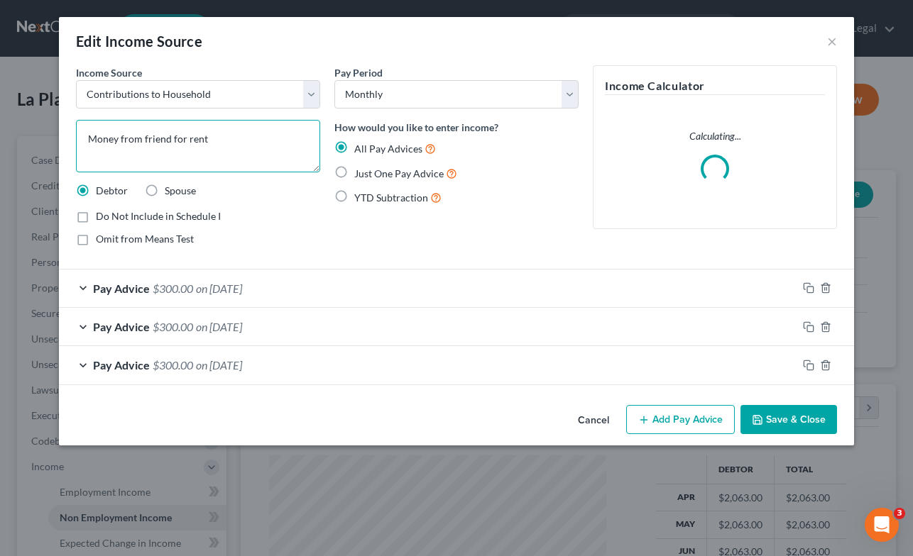
drag, startPoint x: 209, startPoint y: 139, endPoint x: -18, endPoint y: 123, distance: 228.3
click at [0, 123] on html "Home New Case Client Portal Directory Cases Open Door Legal [EMAIL_ADDRESS][DOM…" at bounding box center [456, 428] width 913 height 857
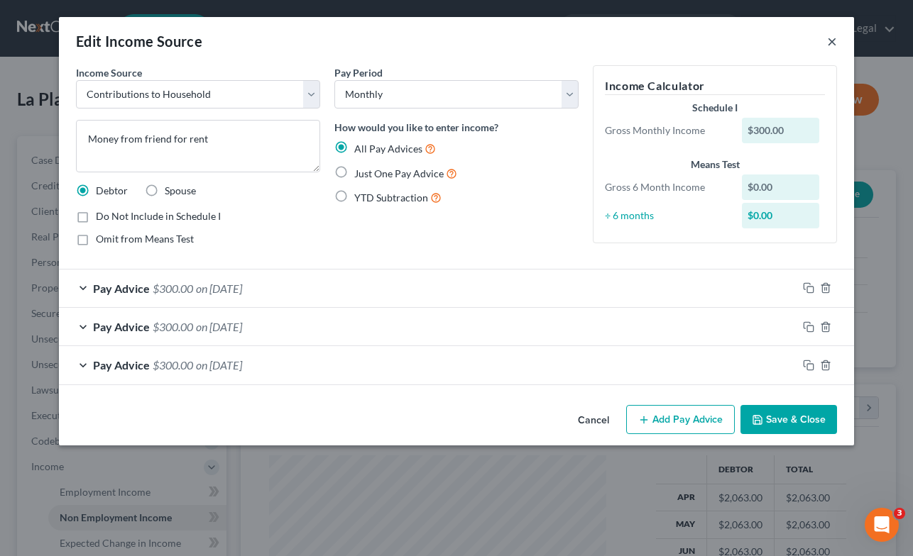
click at [830, 34] on button "×" at bounding box center [832, 41] width 10 height 17
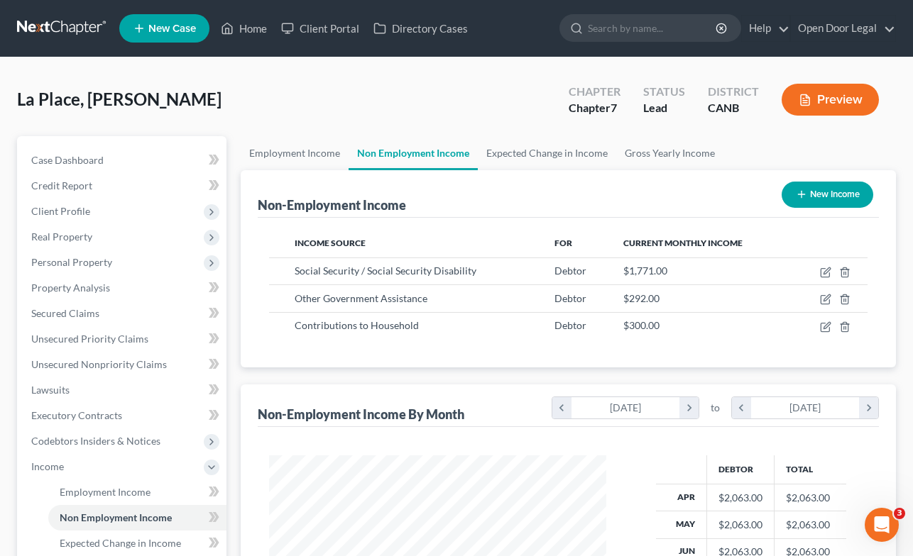
click at [823, 193] on button "New Income" at bounding box center [827, 195] width 92 height 26
select select "0"
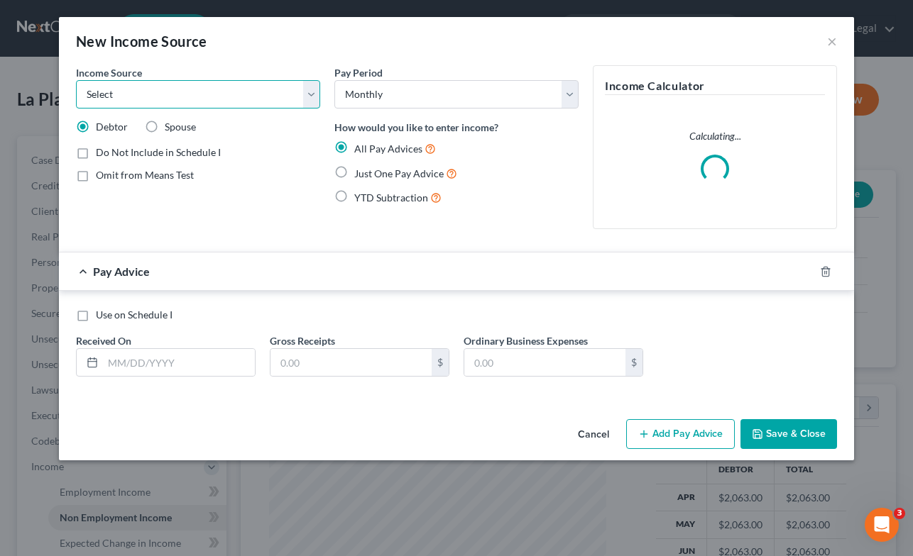
click at [310, 97] on select "Select Unemployment Disability (from employer) Pension Retirement Social Securi…" at bounding box center [198, 94] width 244 height 28
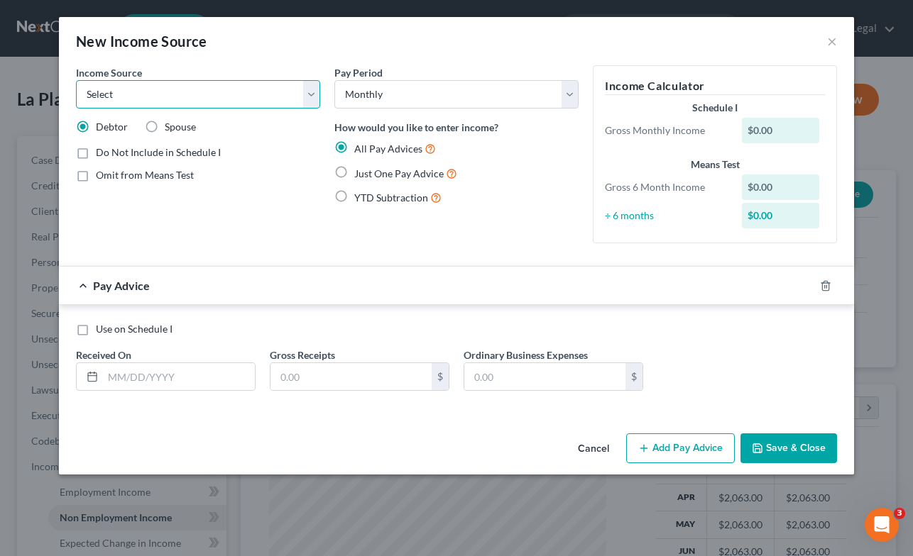
select select "8"
click at [76, 80] on select "Select Unemployment Disability (from employer) Pension Retirement Social Securi…" at bounding box center [198, 94] width 244 height 28
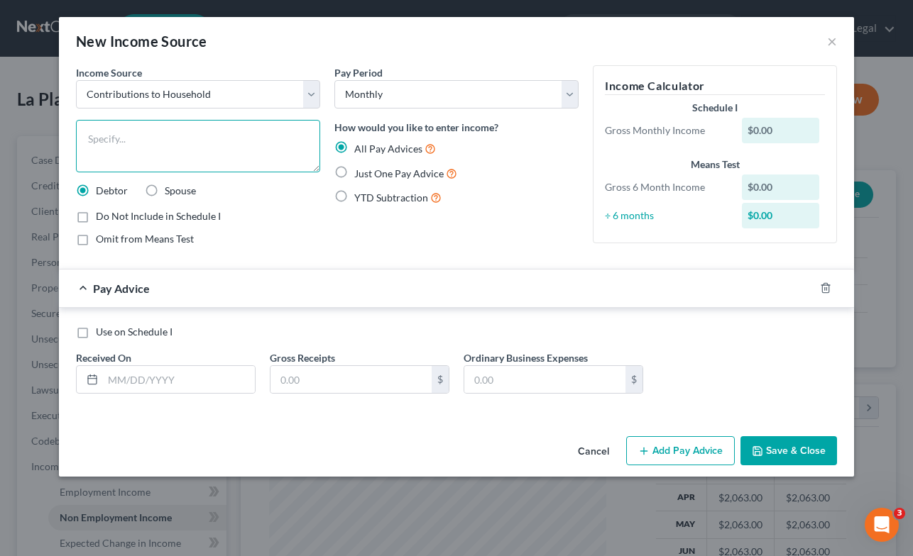
click at [220, 134] on textarea at bounding box center [198, 146] width 244 height 53
paste textarea "Money from friend for rent"
type textarea "Money from family for rent"
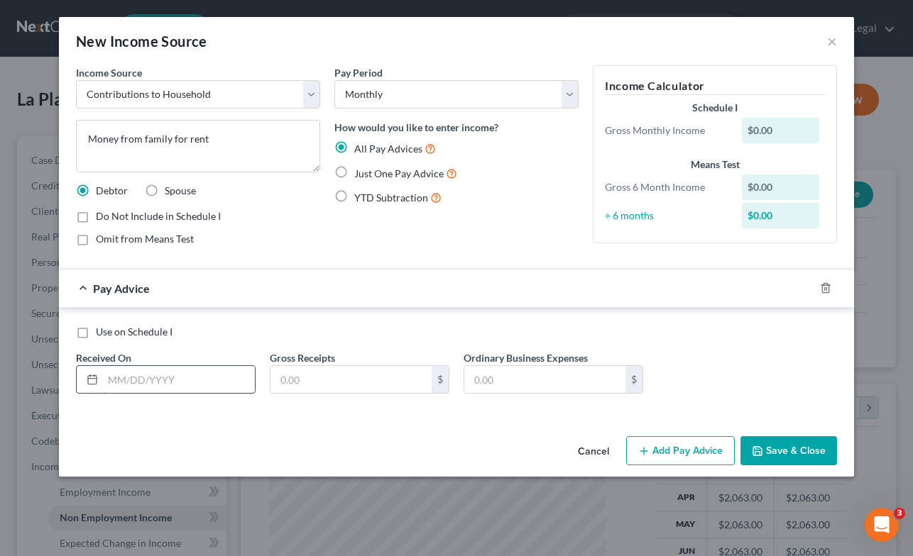
click at [172, 378] on input "text" at bounding box center [179, 379] width 152 height 27
type input "[DATE]"
click at [351, 386] on input "text" at bounding box center [350, 379] width 161 height 27
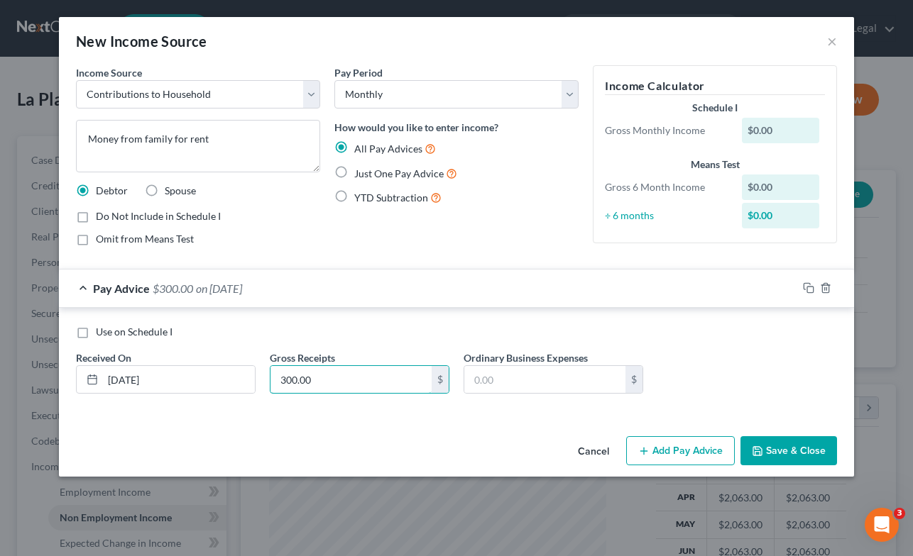
type input "300.00"
click at [673, 451] on button "Add Pay Advice" at bounding box center [680, 451] width 109 height 30
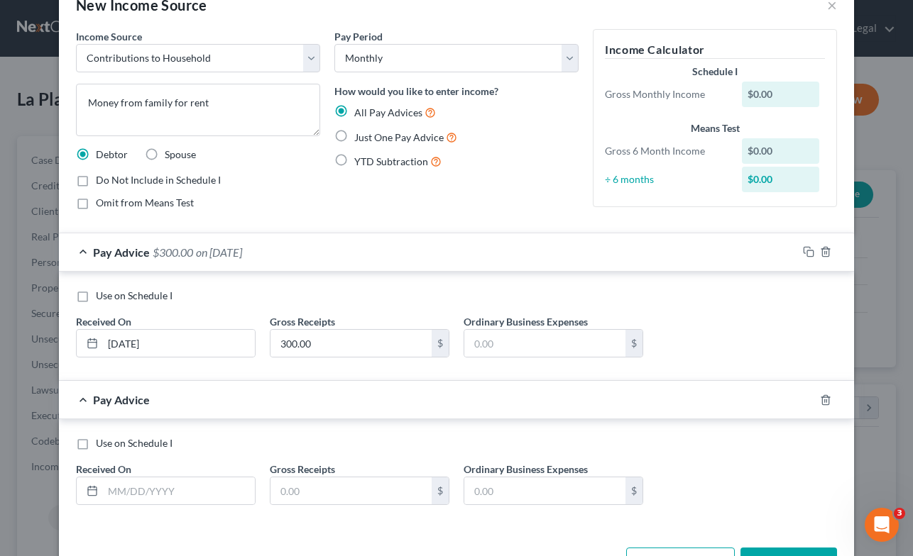
scroll to position [85, 0]
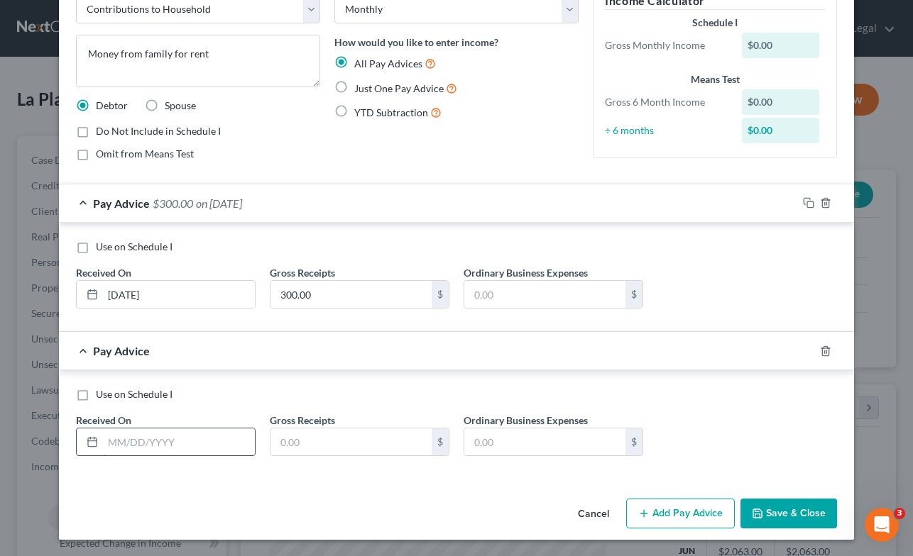
click at [253, 444] on input "text" at bounding box center [179, 442] width 152 height 27
type input "[DATE]"
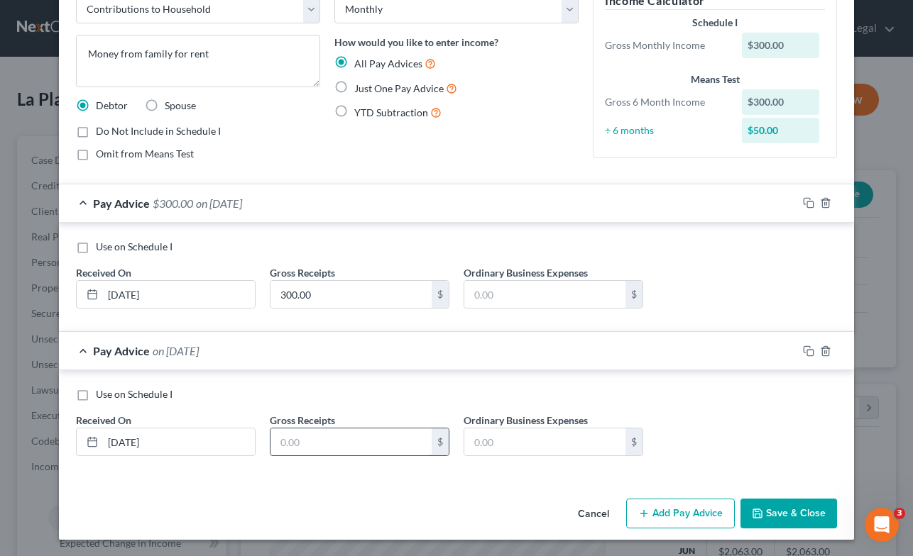
click at [336, 441] on input "text" at bounding box center [350, 442] width 161 height 27
type input "300.00"
click at [785, 509] on button "Save & Close" at bounding box center [788, 514] width 97 height 30
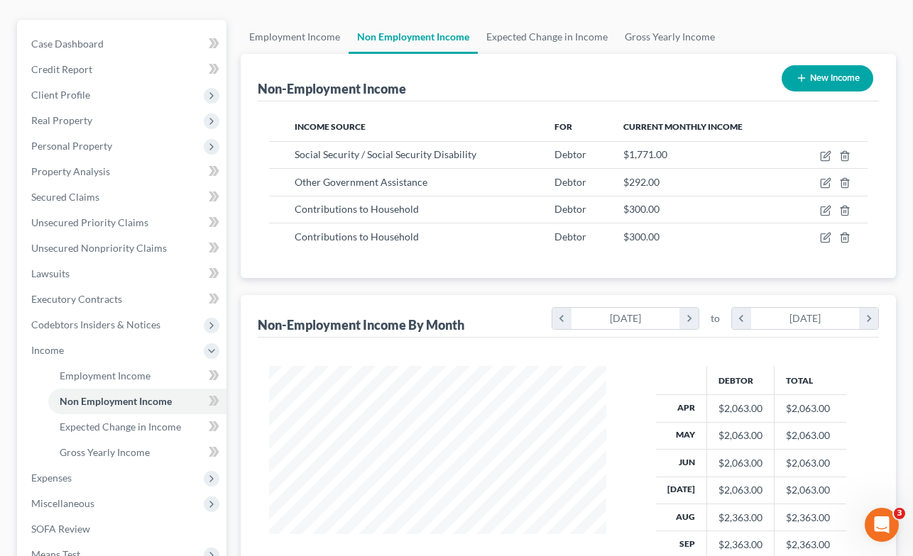
scroll to position [94, 0]
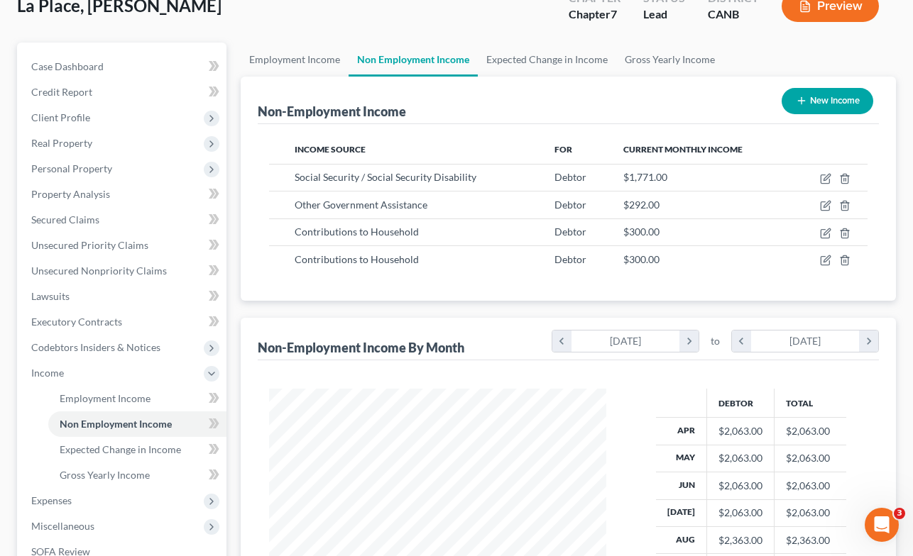
click at [827, 99] on button "New Income" at bounding box center [827, 101] width 92 height 26
select select "0"
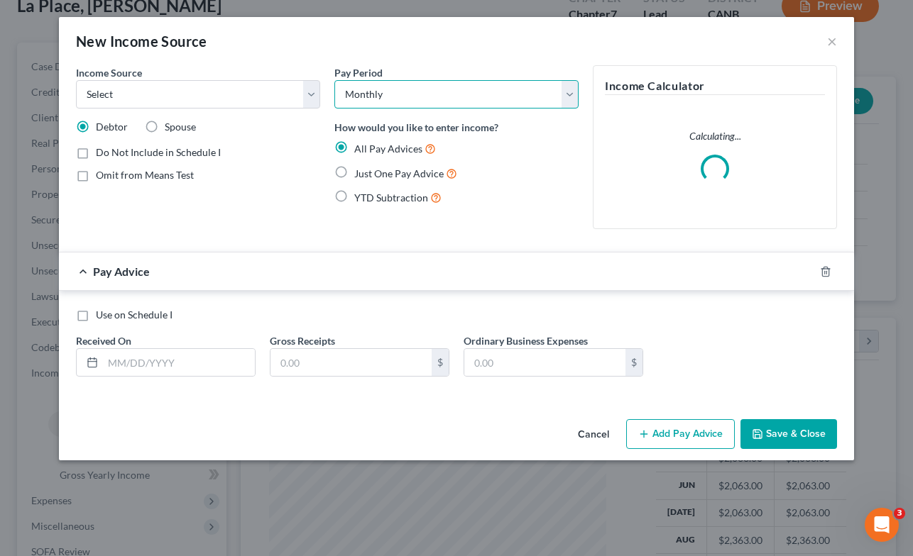
click at [565, 94] on select "Select Monthly Twice Monthly Every Other Week Weekly" at bounding box center [456, 94] width 244 height 28
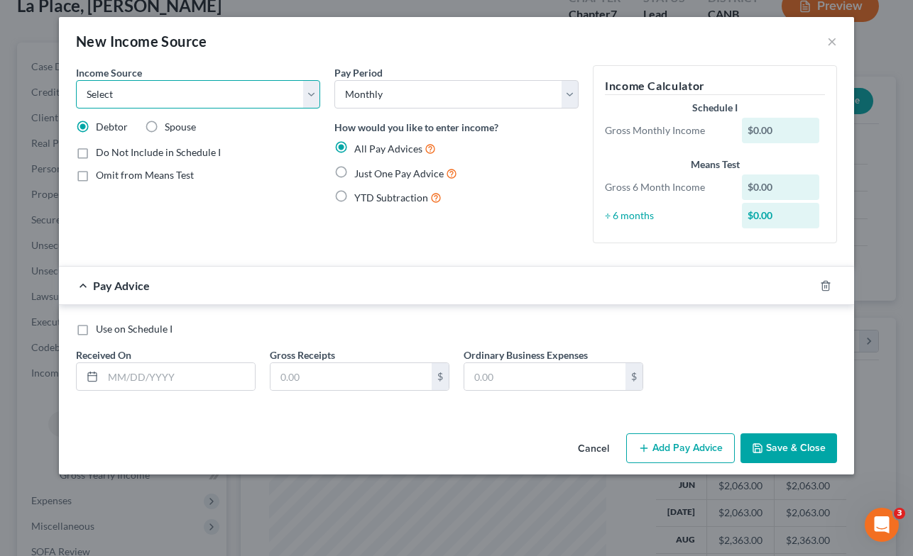
click at [307, 94] on select "Select Unemployment Disability (from employer) Pension Retirement Social Securi…" at bounding box center [198, 94] width 244 height 28
select select "13"
click at [76, 80] on select "Select Unemployment Disability (from employer) Pension Retirement Social Securi…" at bounding box center [198, 94] width 244 height 28
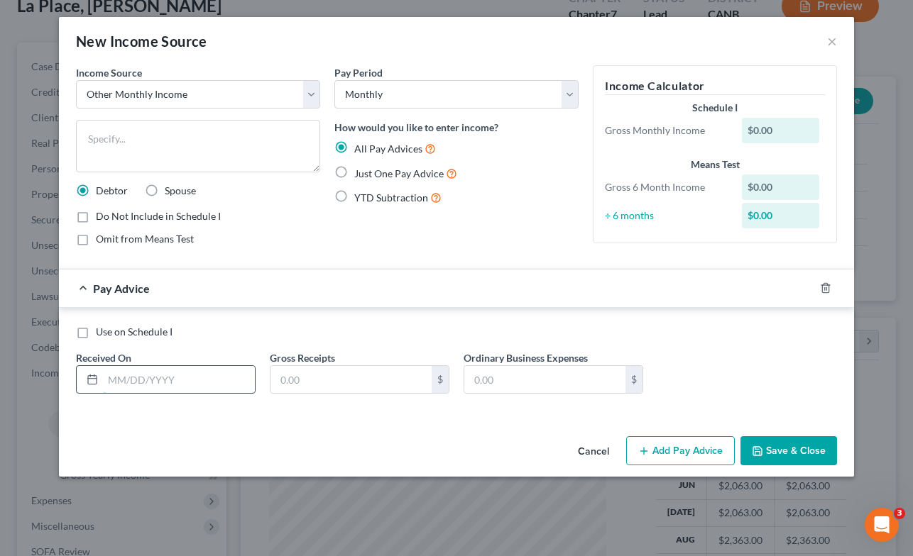
click at [189, 384] on input "text" at bounding box center [179, 379] width 152 height 27
type input "[DATE]"
click at [351, 381] on input "text" at bounding box center [350, 379] width 161 height 27
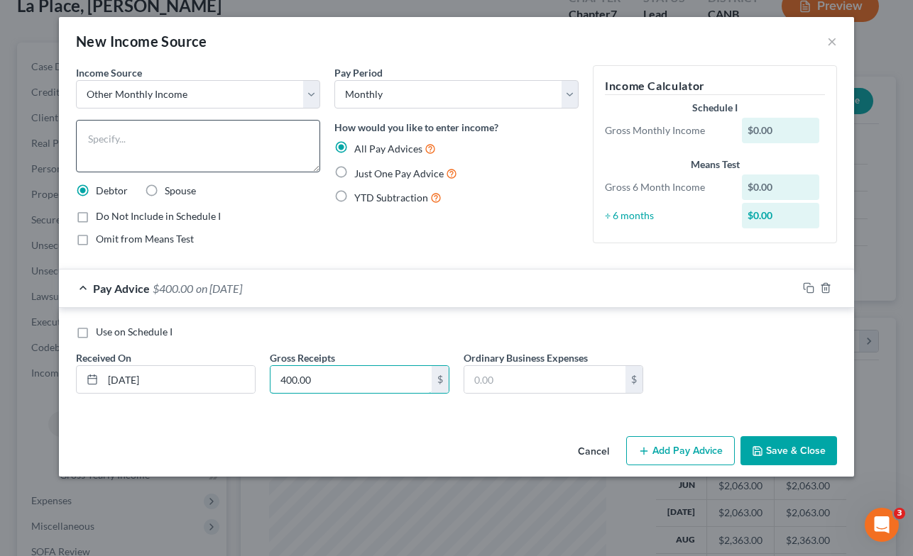
type input "400.00"
click at [221, 134] on textarea at bounding box center [198, 146] width 244 height 53
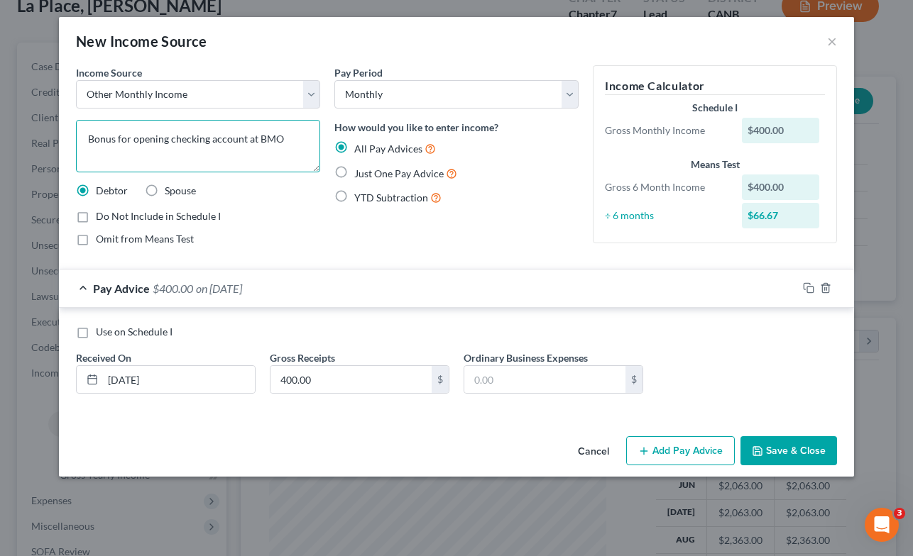
type textarea "Bonus for opening checking account at BMO"
click at [790, 451] on button "Save & Close" at bounding box center [788, 451] width 97 height 30
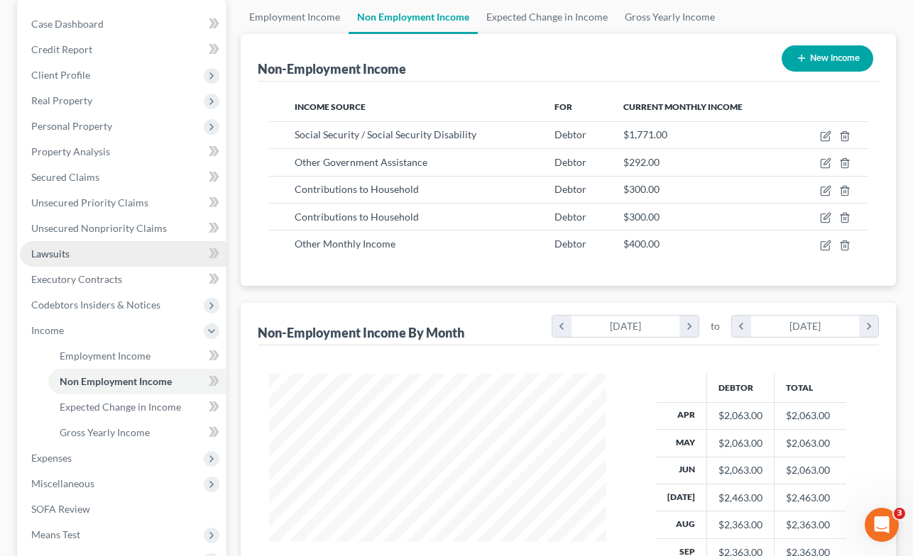
scroll to position [128, 0]
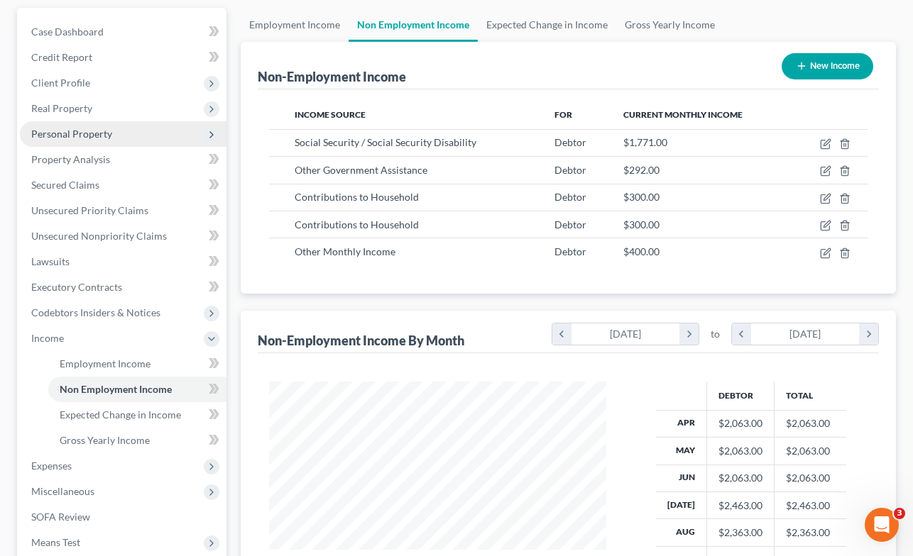
click at [100, 139] on span "Personal Property" at bounding box center [123, 134] width 207 height 26
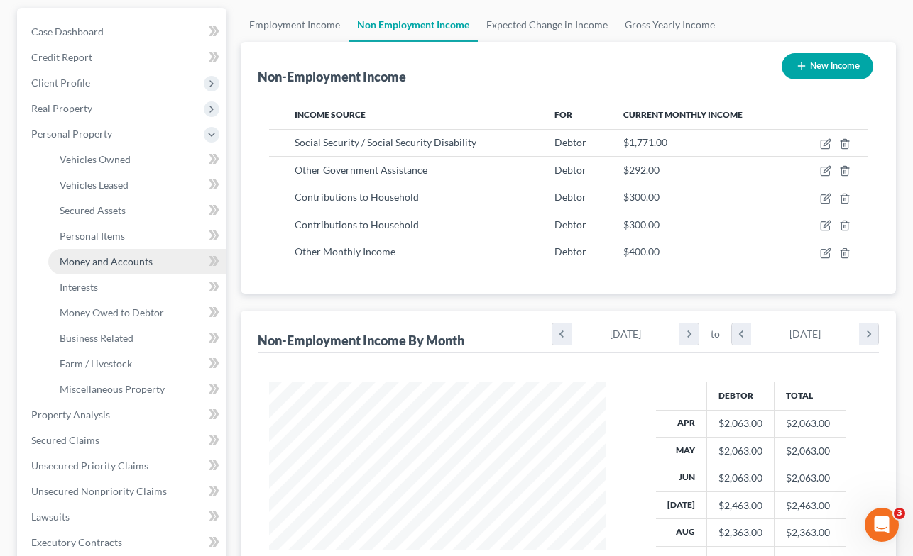
click at [118, 264] on span "Money and Accounts" at bounding box center [106, 261] width 93 height 12
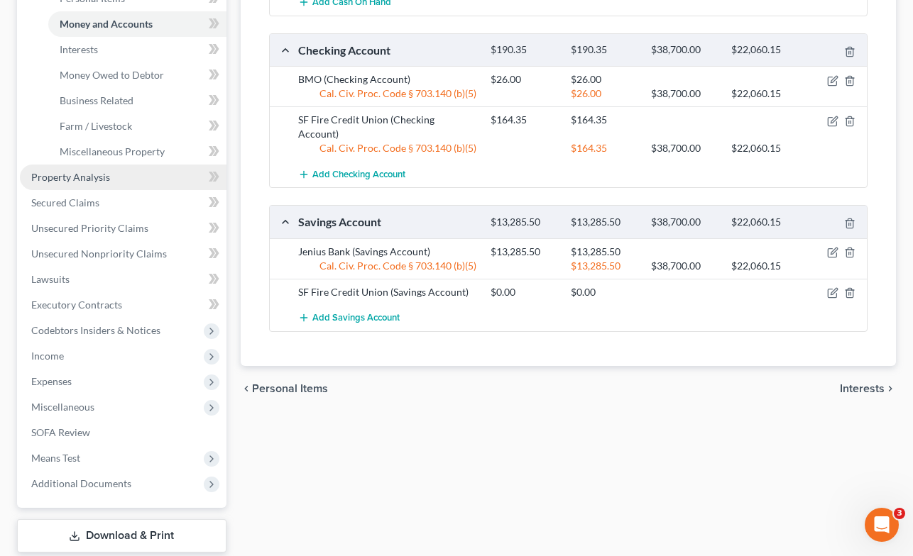
scroll to position [369, 0]
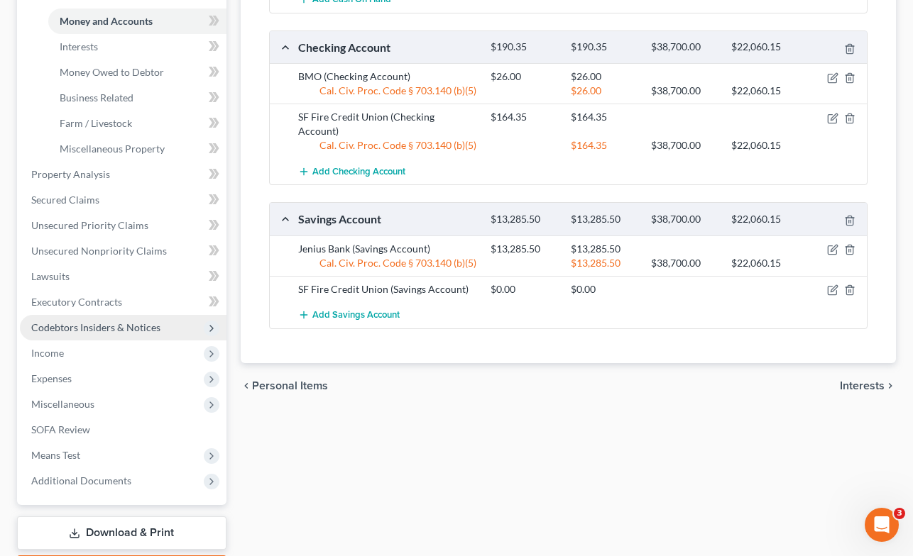
click at [128, 331] on span "Codebtors Insiders & Notices" at bounding box center [95, 327] width 129 height 12
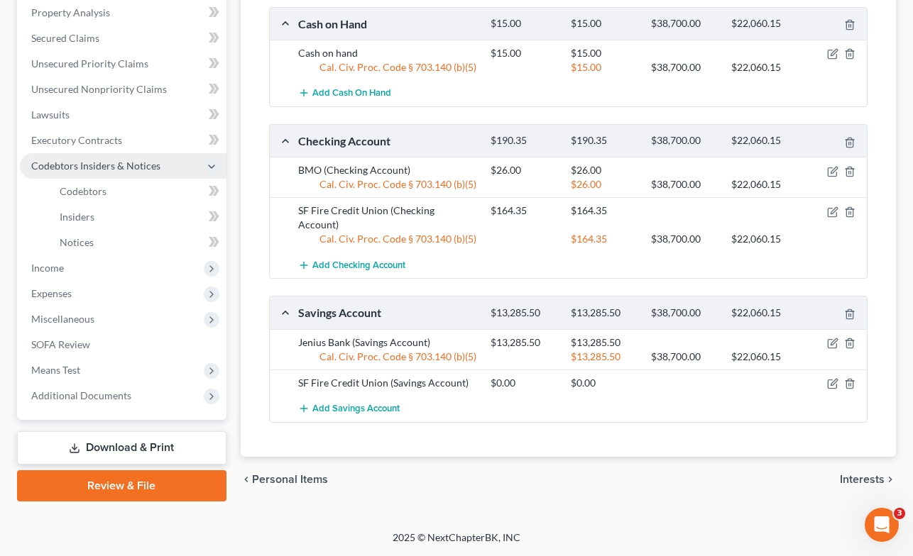
scroll to position [273, 0]
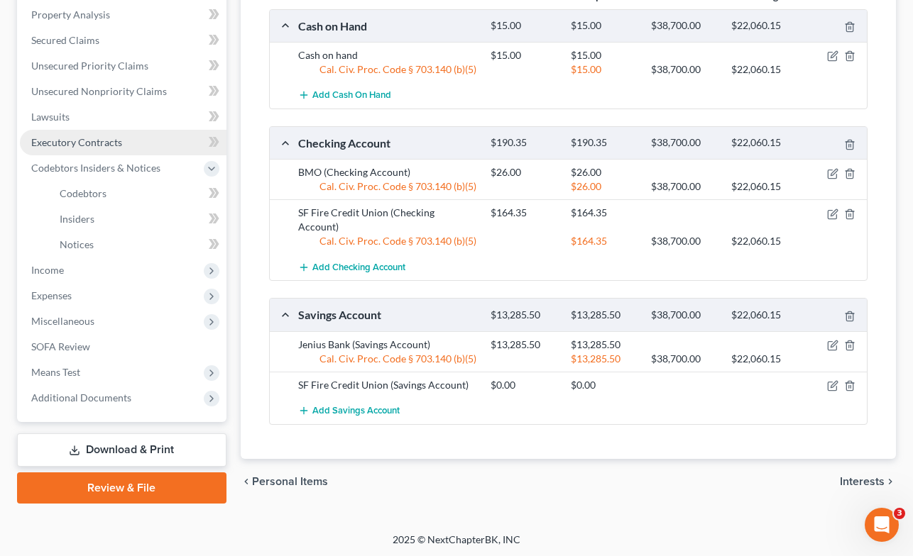
click at [117, 141] on span "Executory Contracts" at bounding box center [76, 142] width 91 height 12
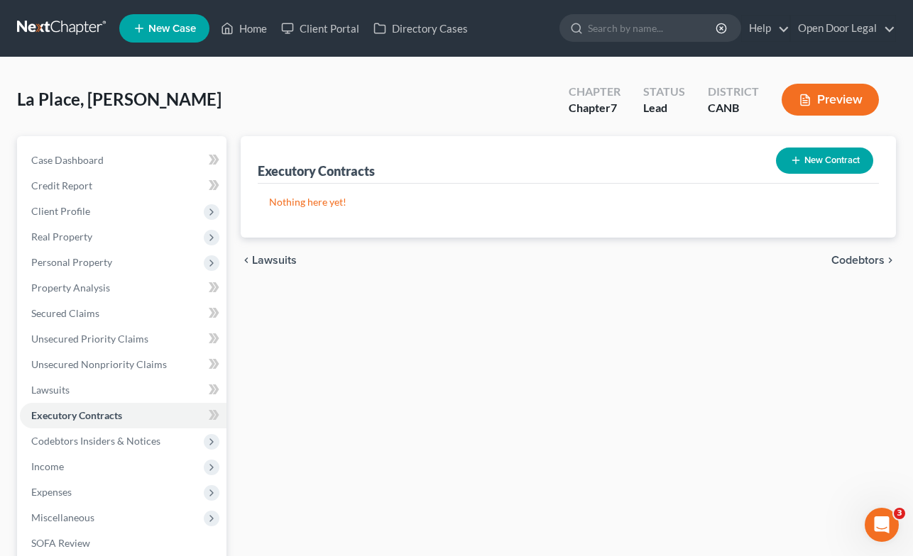
click at [864, 258] on span "Codebtors" at bounding box center [857, 260] width 53 height 11
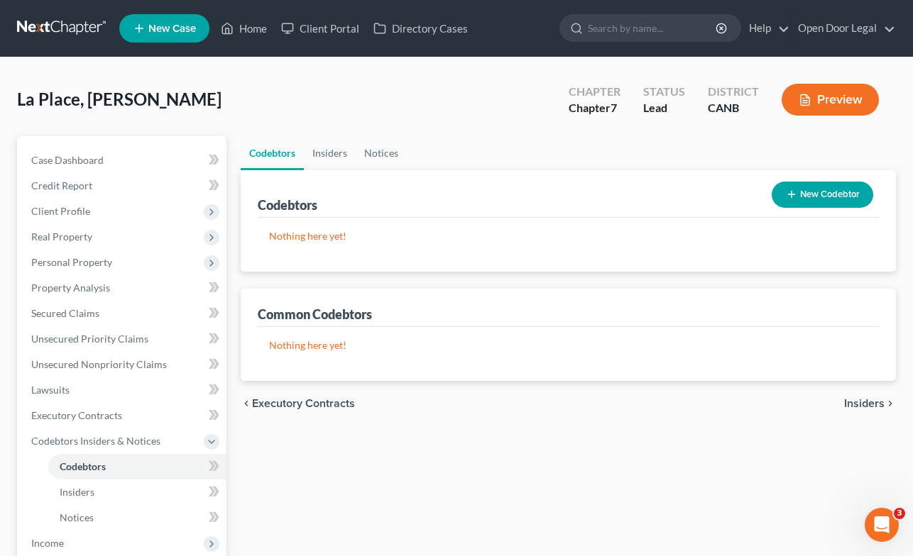
click at [869, 402] on span "Insiders" at bounding box center [864, 403] width 40 height 11
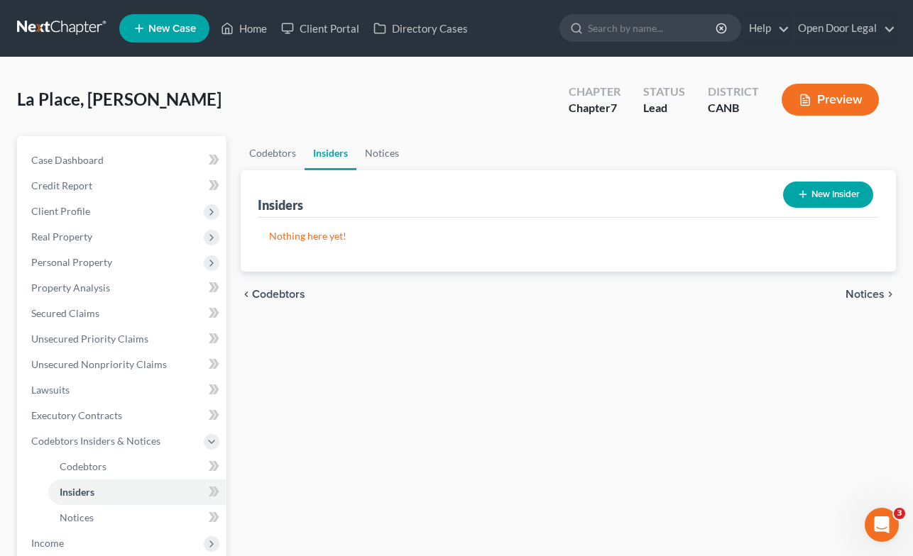
click at [863, 292] on span "Notices" at bounding box center [864, 294] width 39 height 11
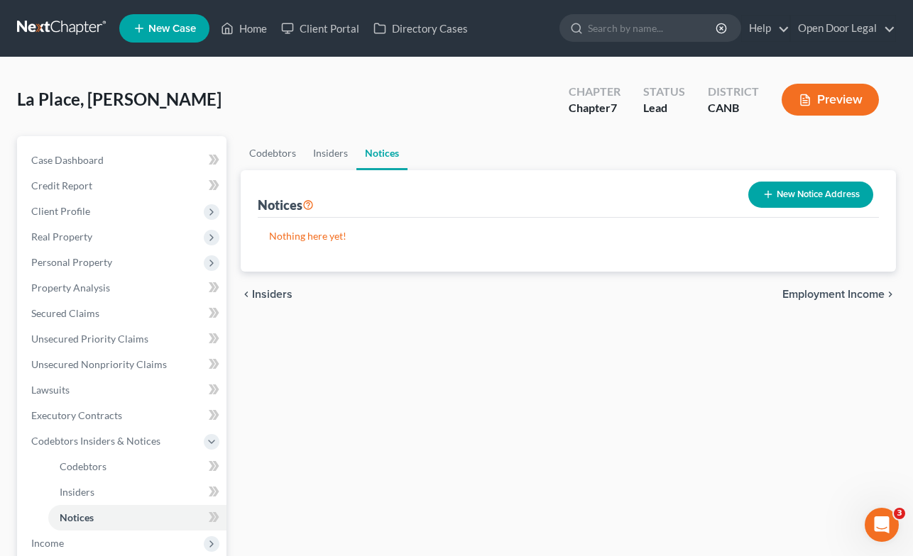
click at [863, 292] on span "Employment Income" at bounding box center [833, 294] width 102 height 11
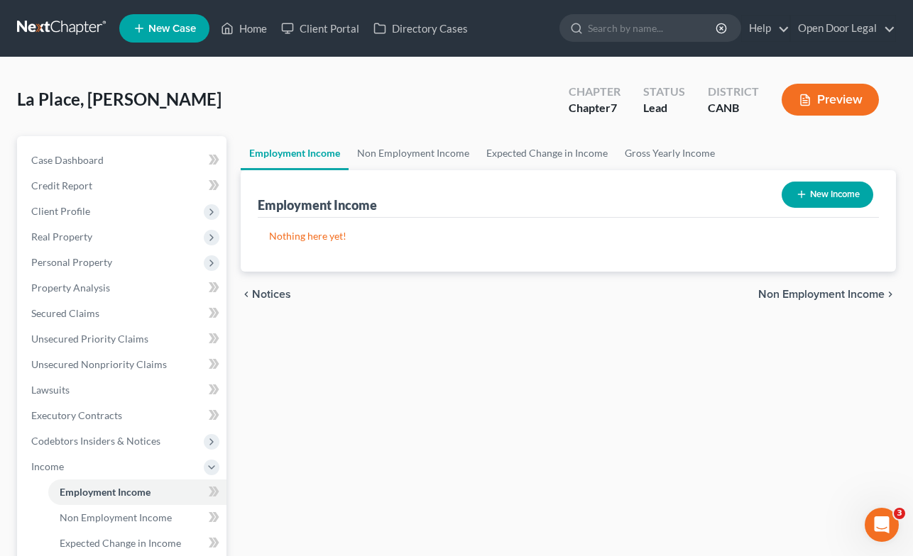
click at [862, 291] on span "Non Employment Income" at bounding box center [821, 294] width 126 height 11
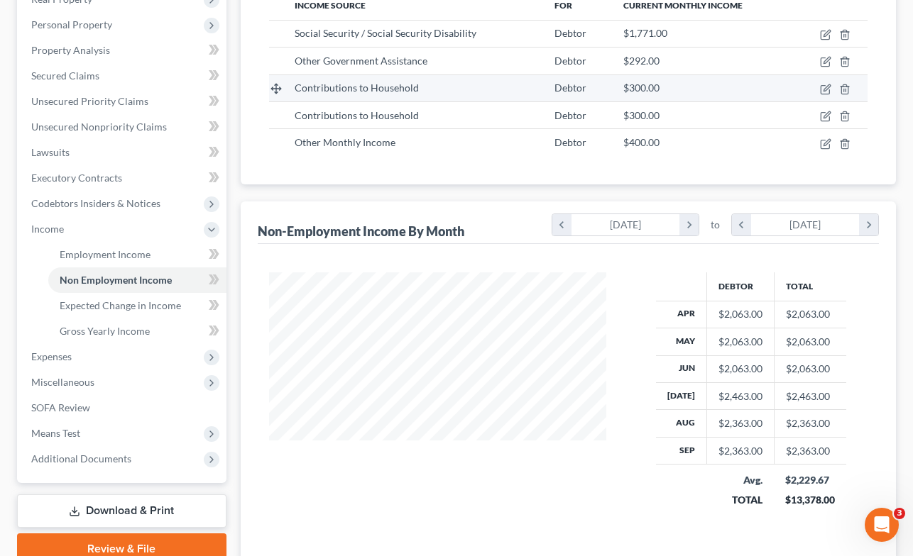
scroll to position [341, 0]
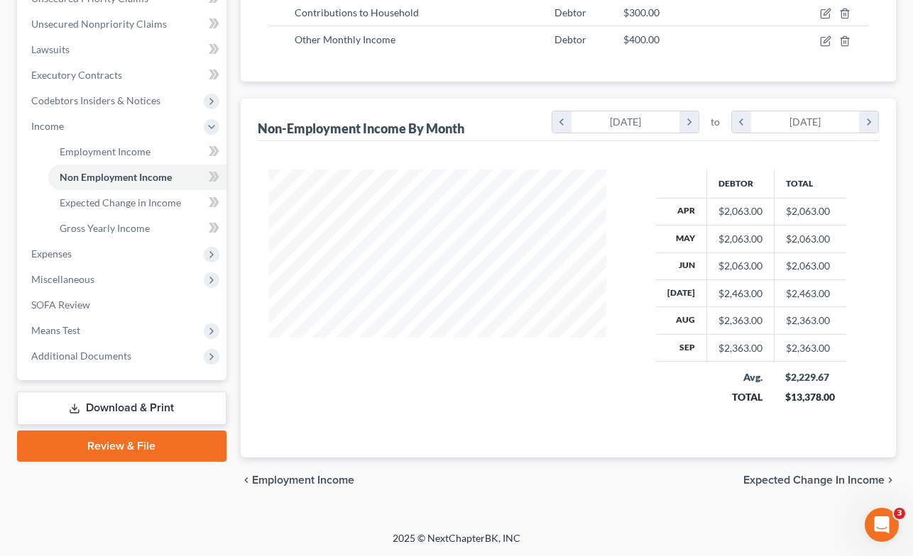
click at [794, 477] on span "Expected Change in Income" at bounding box center [813, 480] width 141 height 11
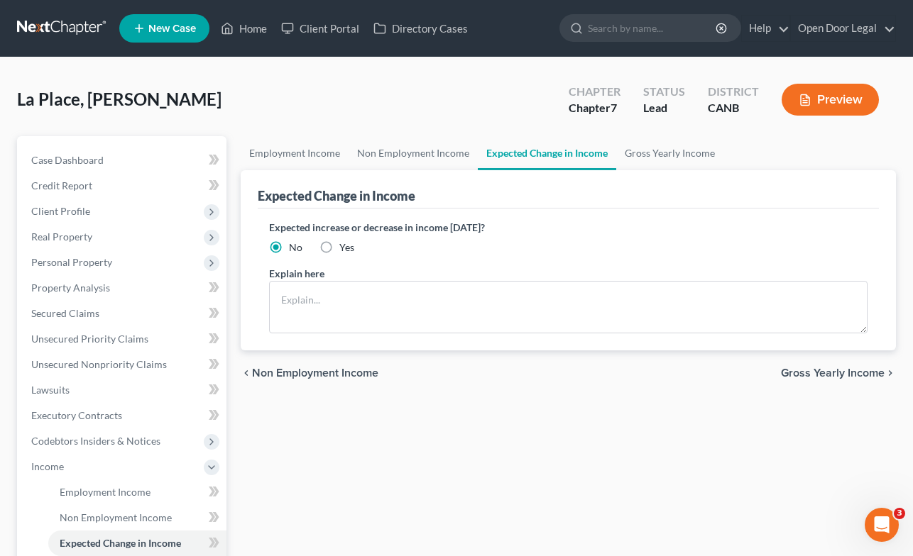
click at [835, 373] on span "Gross Yearly Income" at bounding box center [833, 373] width 104 height 11
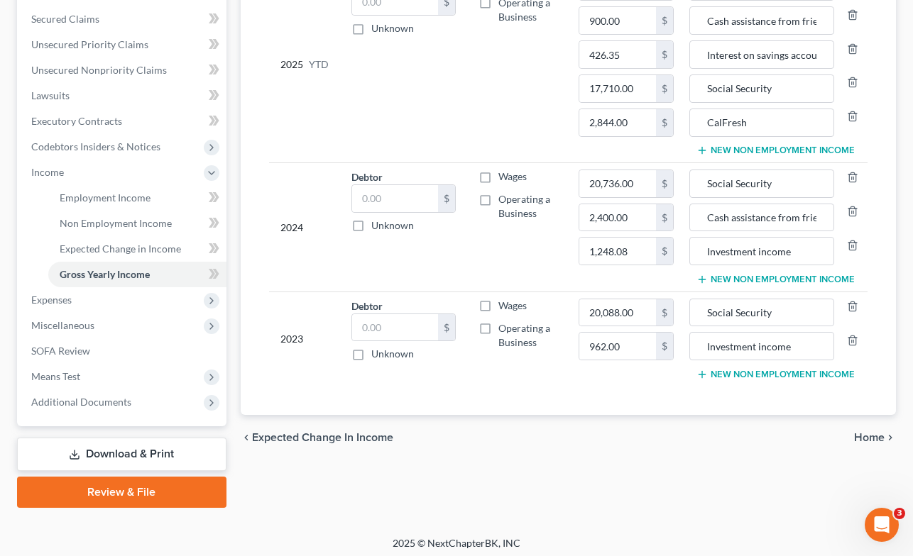
scroll to position [299, 0]
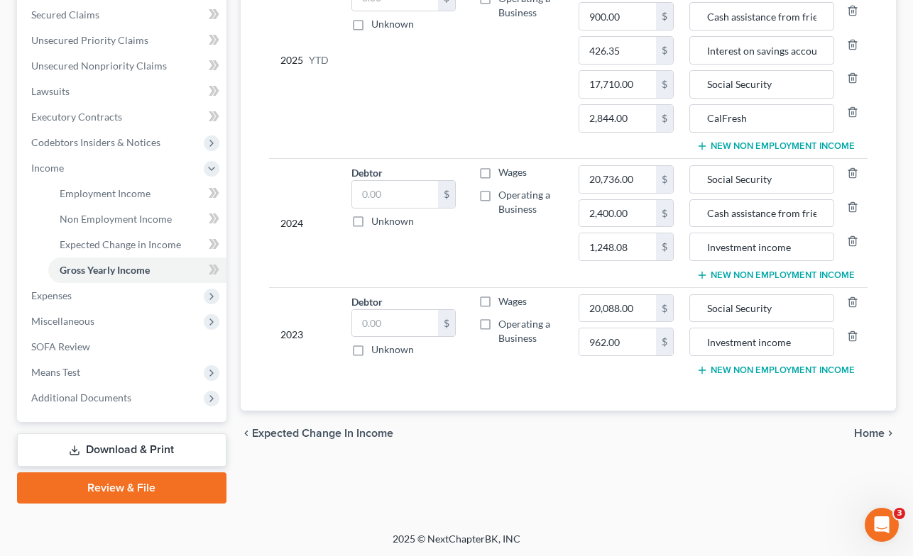
click at [867, 428] on span "Home" at bounding box center [869, 433] width 31 height 11
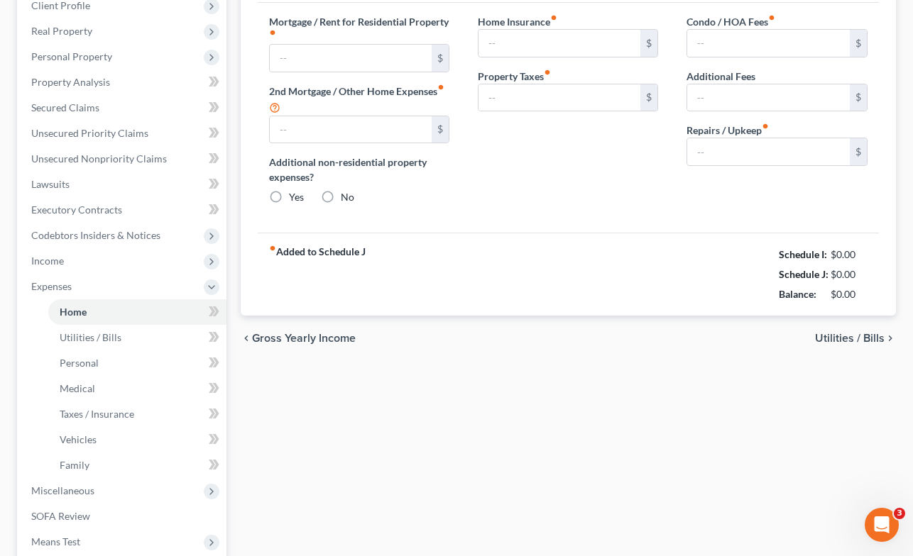
type input "1,529.00"
type input "0.00"
radio input "true"
type input "0.00"
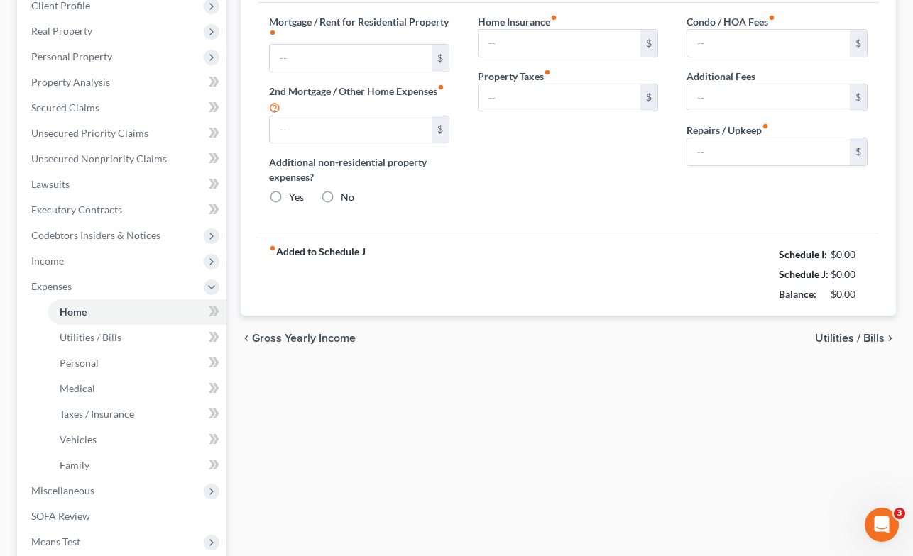
type input "0.00"
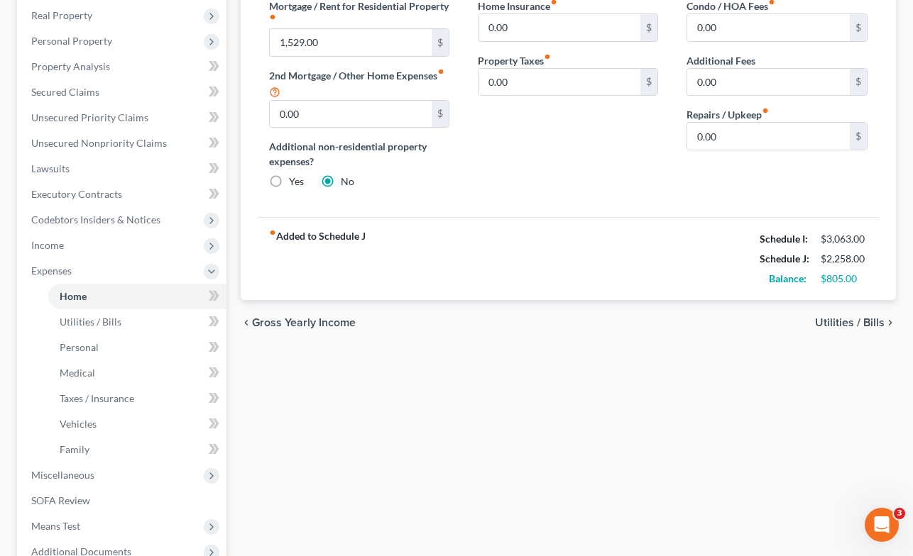
scroll to position [226, 0]
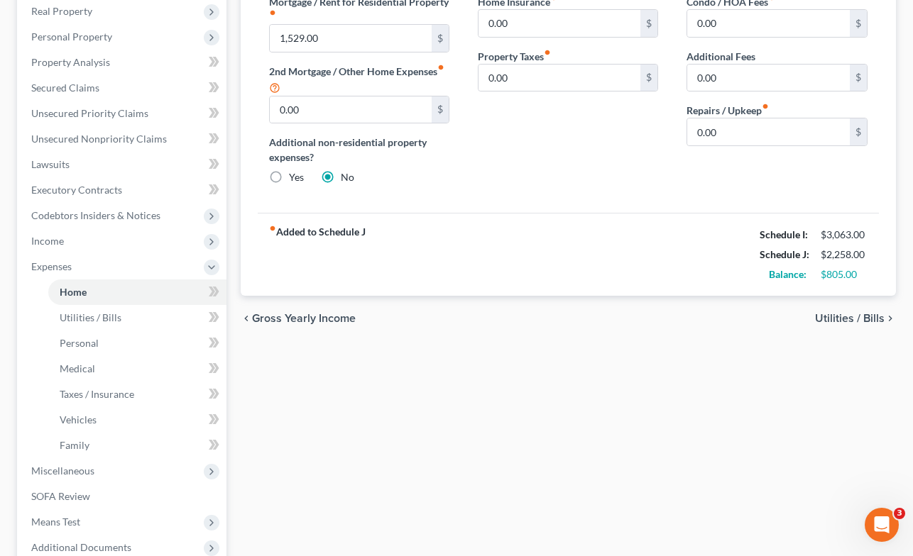
click at [857, 314] on span "Utilities / Bills" at bounding box center [850, 318] width 70 height 11
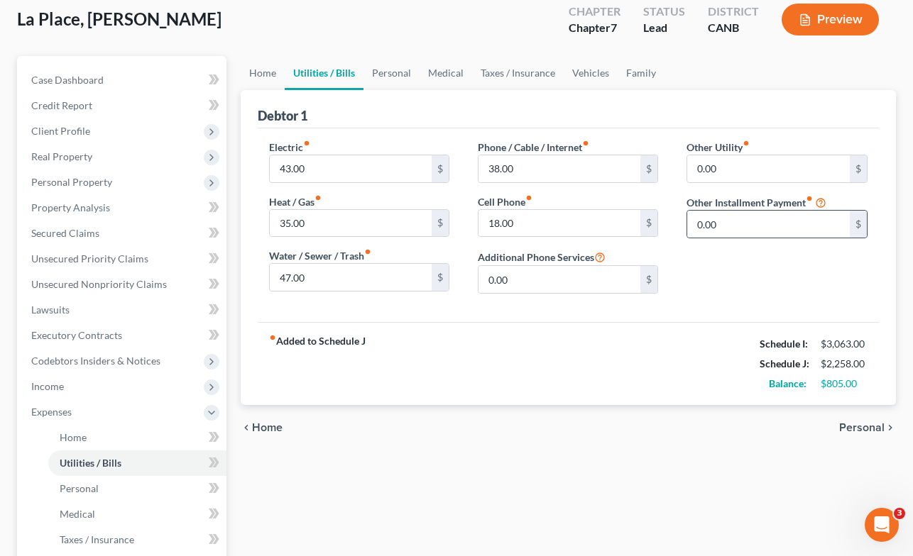
scroll to position [114, 0]
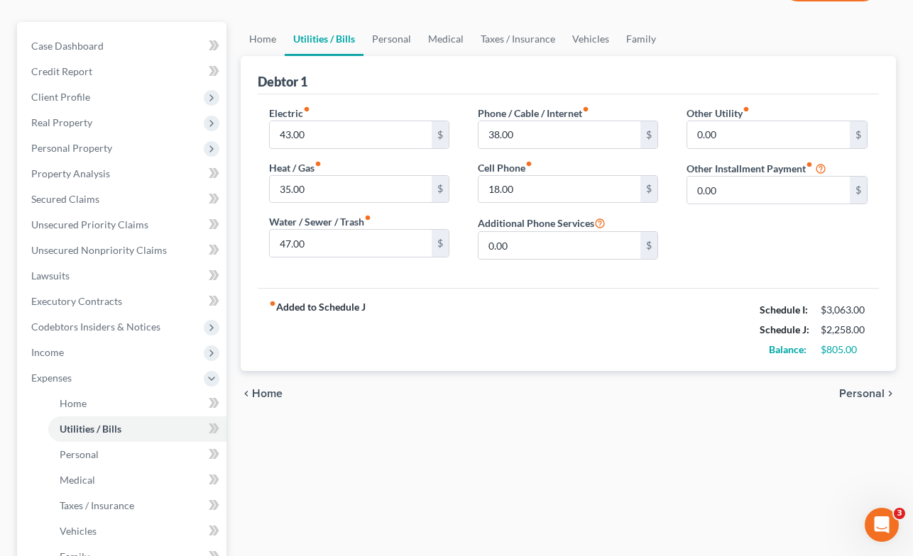
click at [862, 390] on span "Personal" at bounding box center [861, 393] width 45 height 11
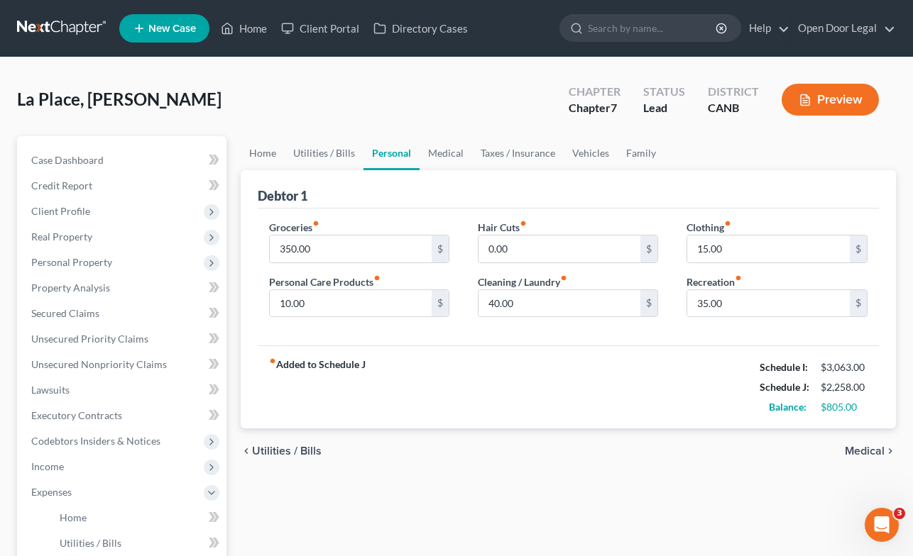
click at [857, 450] on span "Medical" at bounding box center [864, 451] width 40 height 11
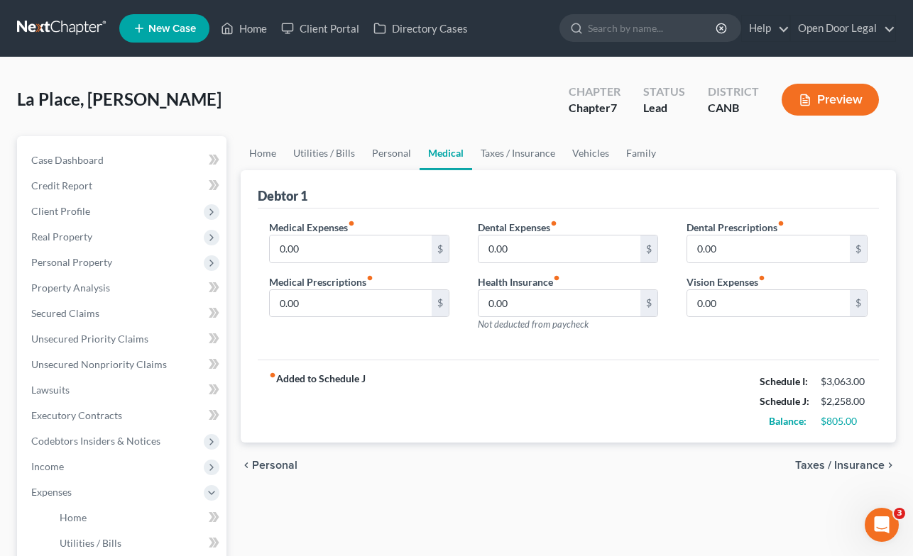
click at [847, 463] on span "Taxes / Insurance" at bounding box center [839, 465] width 89 height 11
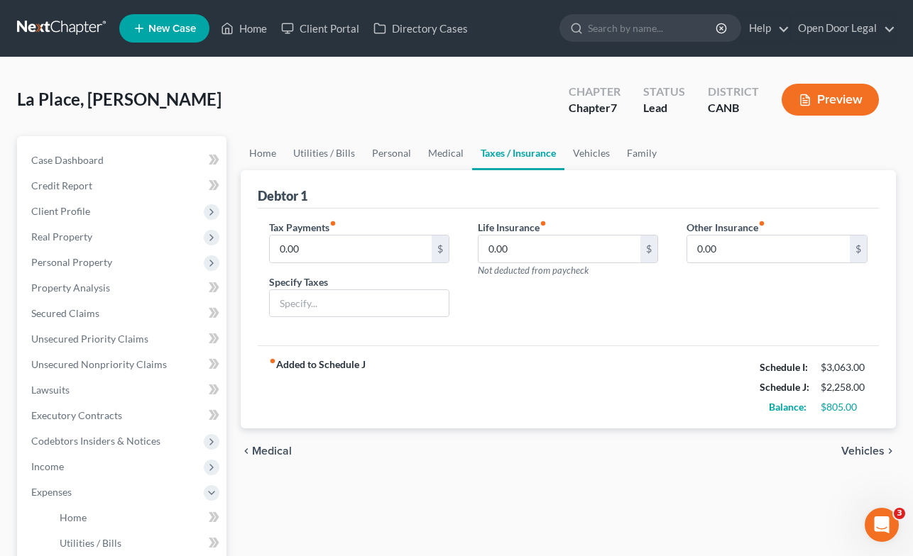
click at [863, 447] on span "Vehicles" at bounding box center [862, 451] width 43 height 11
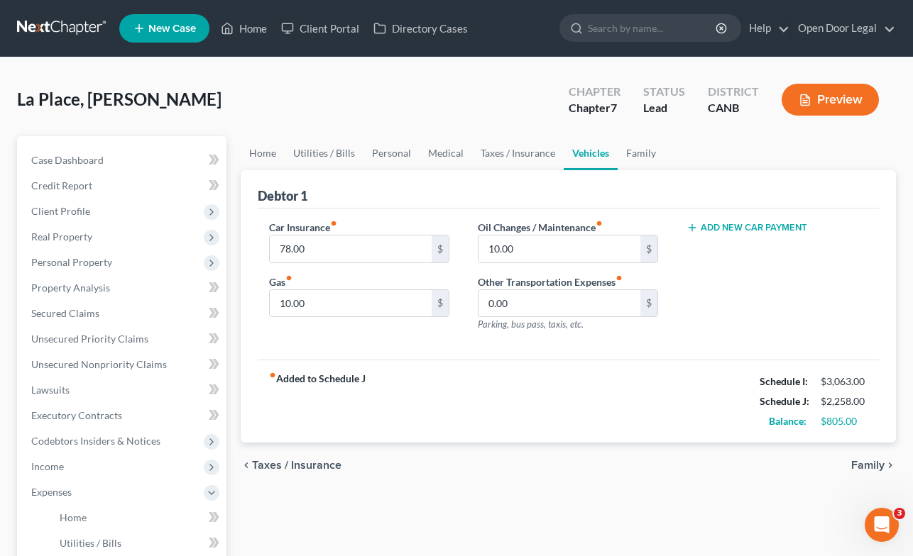
click at [869, 461] on span "Family" at bounding box center [867, 465] width 33 height 11
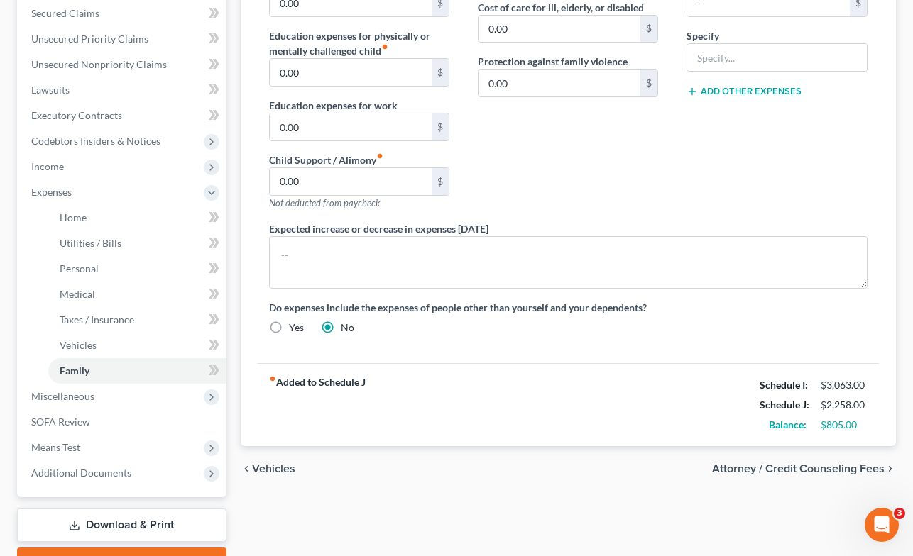
scroll to position [301, 0]
click at [791, 464] on span "Attorney / Credit Counseling Fees" at bounding box center [798, 468] width 172 height 11
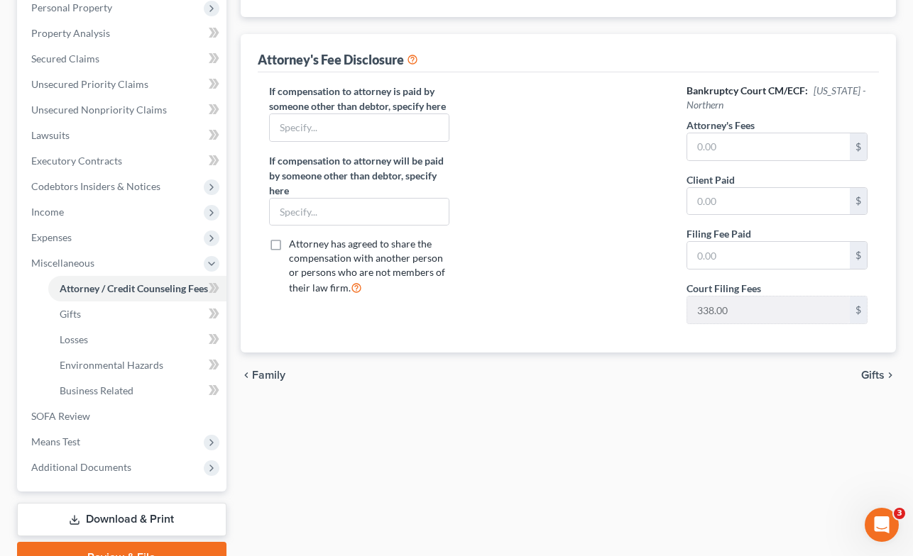
scroll to position [257, 0]
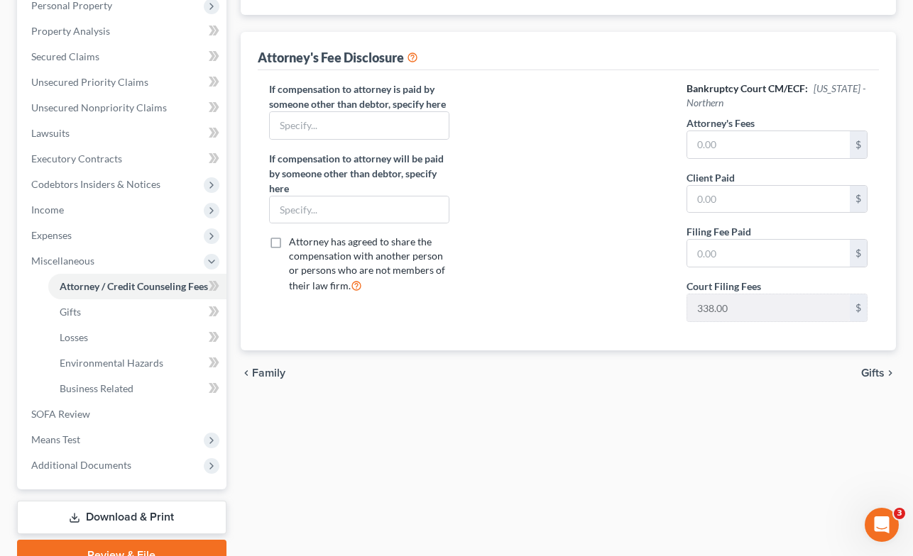
click at [873, 371] on span "Gifts" at bounding box center [872, 373] width 23 height 11
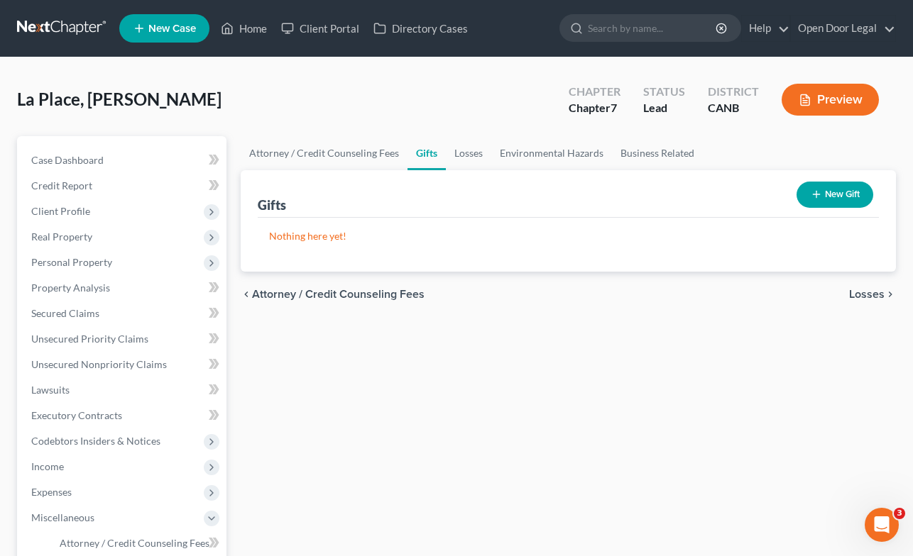
click at [874, 291] on span "Losses" at bounding box center [866, 294] width 35 height 11
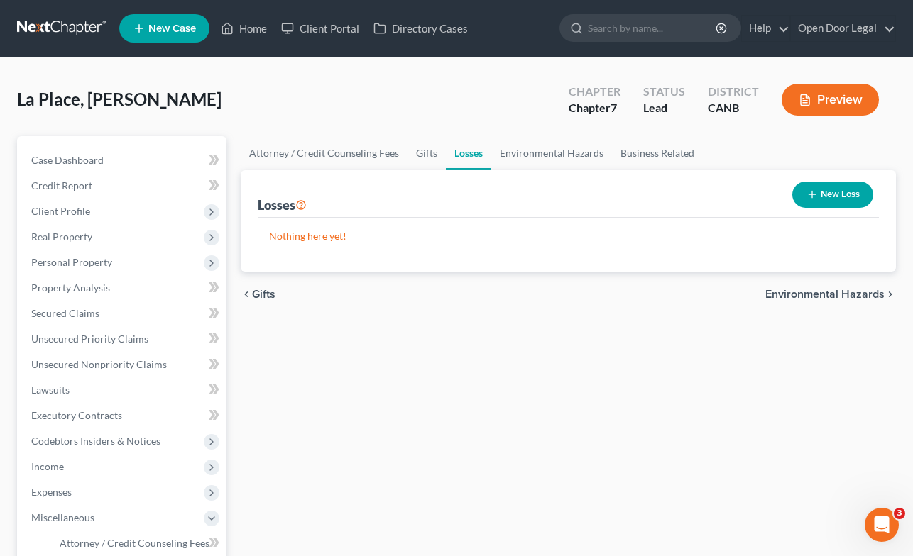
click at [859, 290] on span "Environmental Hazards" at bounding box center [824, 294] width 119 height 11
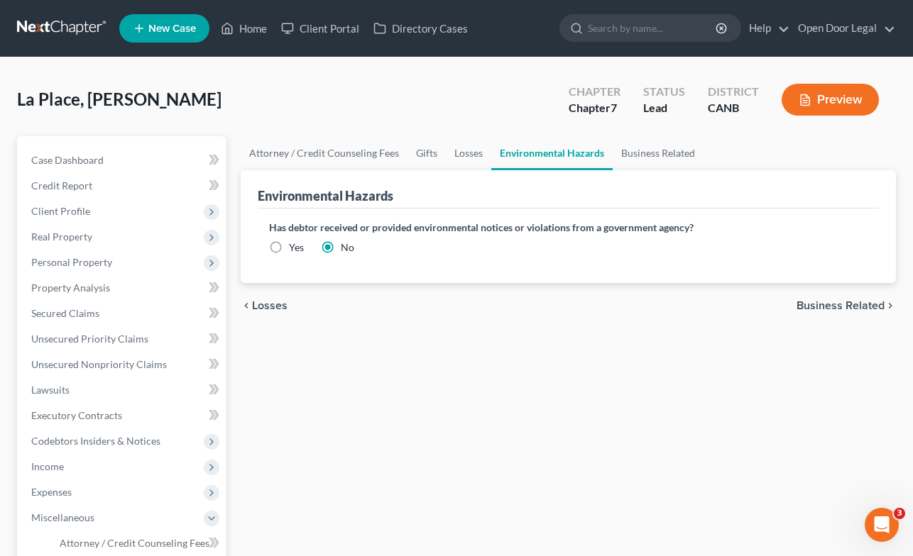
click at [855, 303] on span "Business Related" at bounding box center [840, 305] width 88 height 11
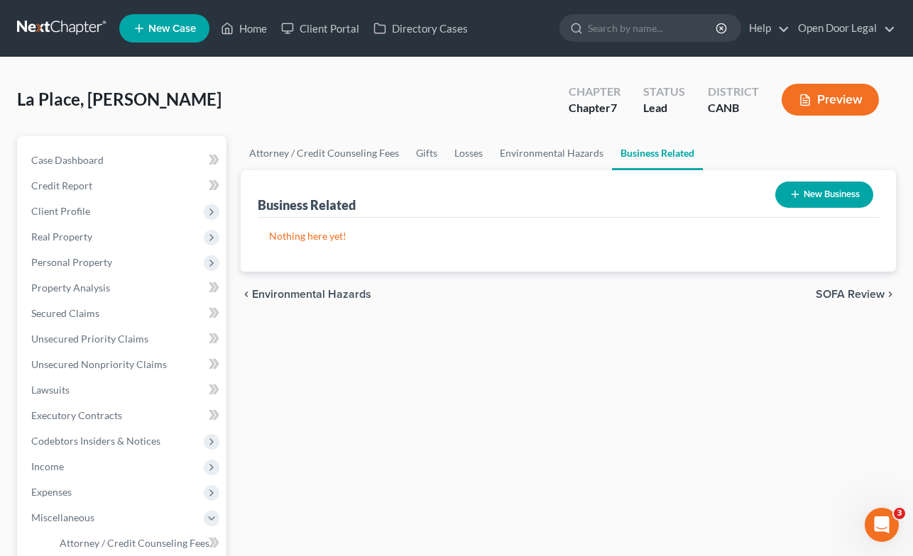
click at [851, 293] on span "SOFA Review" at bounding box center [849, 294] width 69 height 11
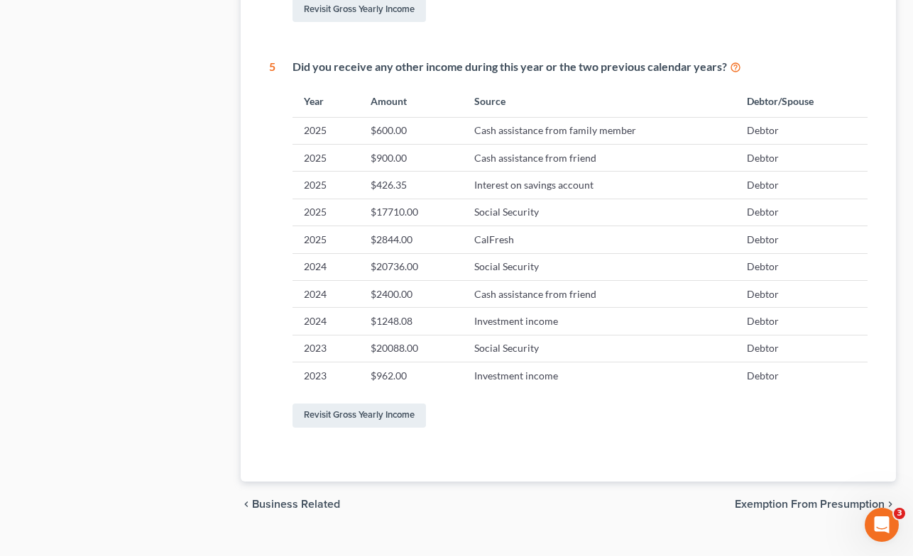
scroll to position [710, 0]
click at [780, 503] on span "Exemption from Presumption" at bounding box center [809, 503] width 150 height 11
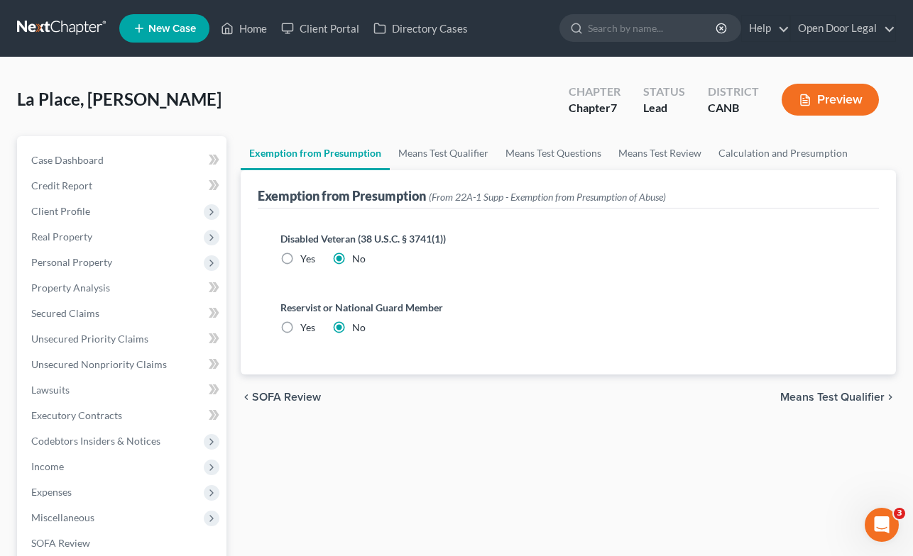
click at [299, 396] on span "SOFA Review" at bounding box center [286, 397] width 69 height 11
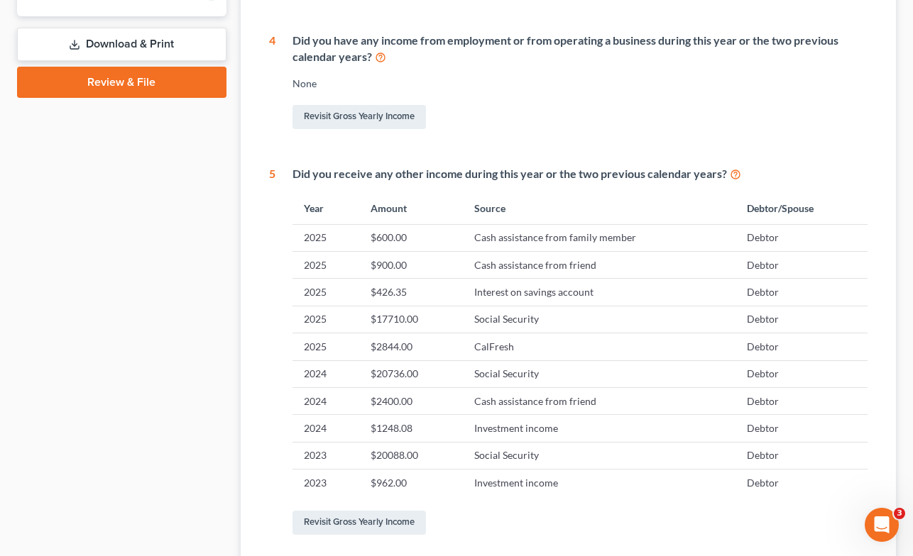
scroll to position [626, 0]
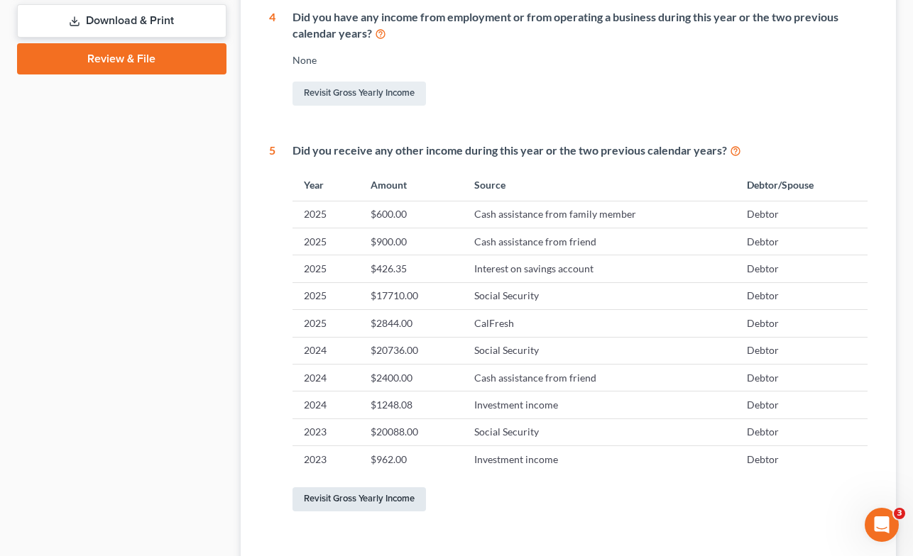
click at [368, 502] on link "Revisit Gross Yearly Income" at bounding box center [358, 500] width 133 height 24
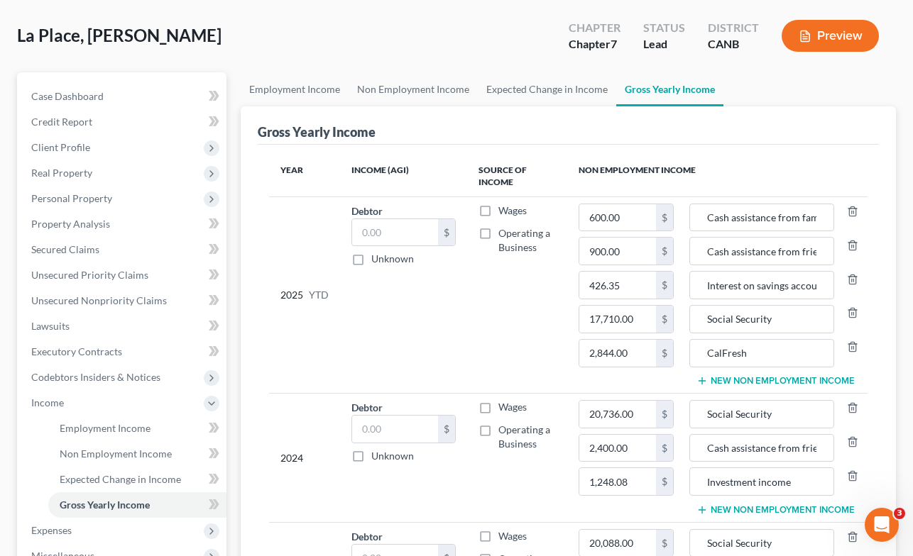
scroll to position [91, 0]
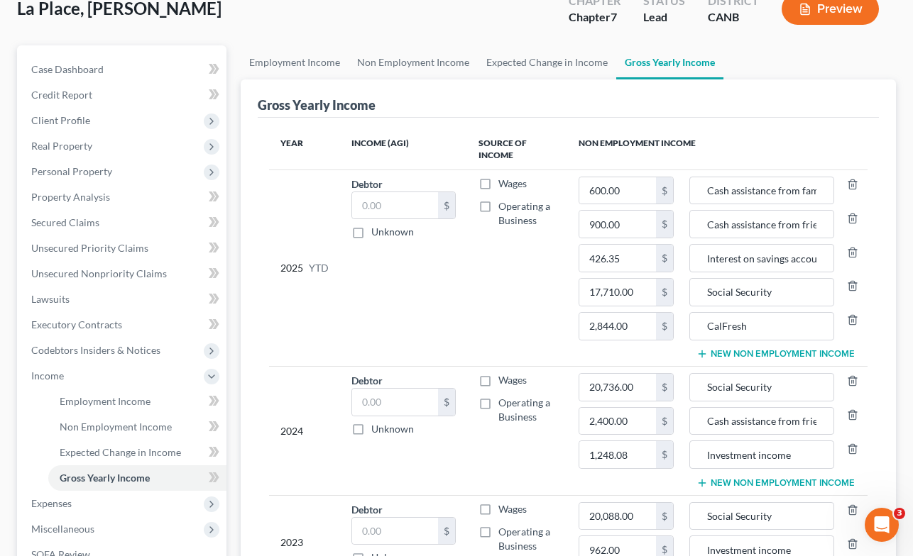
click at [789, 354] on button "New Non Employment Income" at bounding box center [775, 353] width 158 height 11
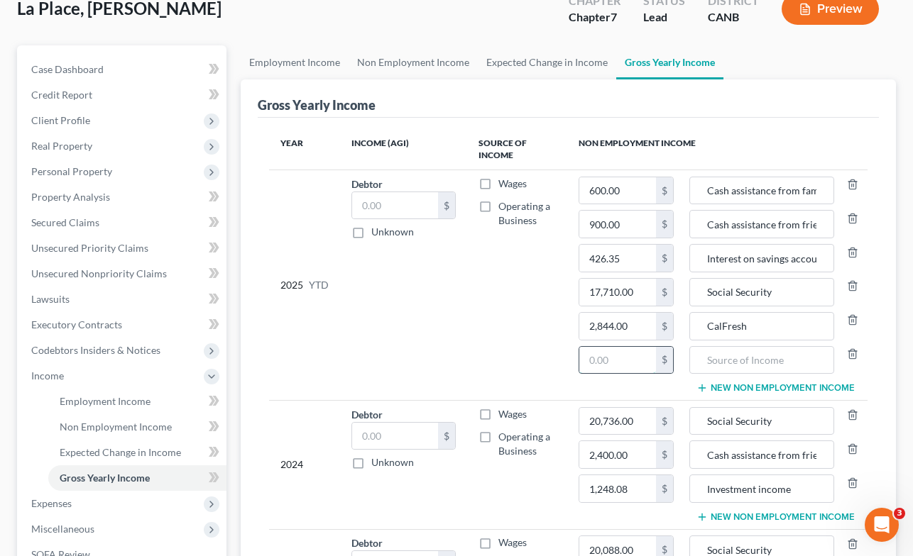
click at [608, 361] on input "text" at bounding box center [617, 360] width 77 height 27
type input "400.00"
click at [727, 358] on input "text" at bounding box center [761, 360] width 129 height 27
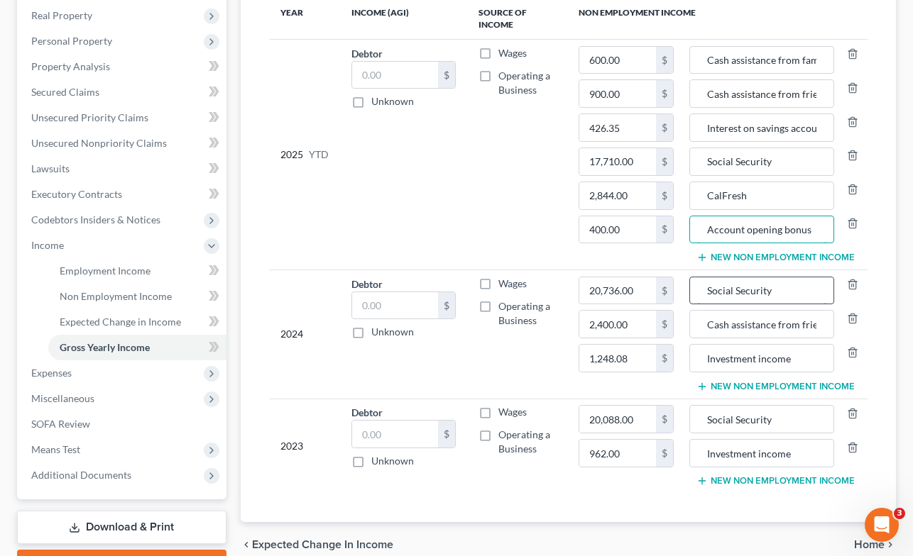
scroll to position [299, 0]
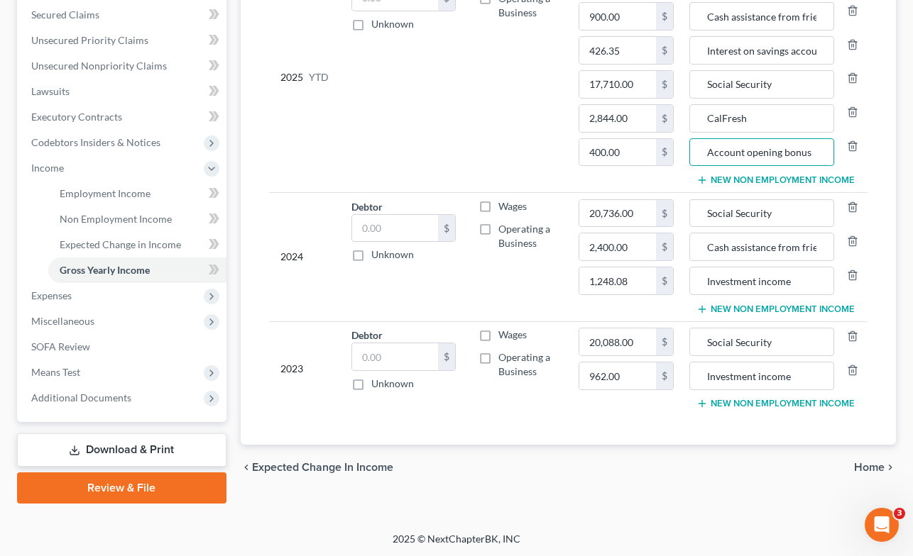
type input "Account opening bonus"
click at [871, 464] on span "Home" at bounding box center [869, 467] width 31 height 11
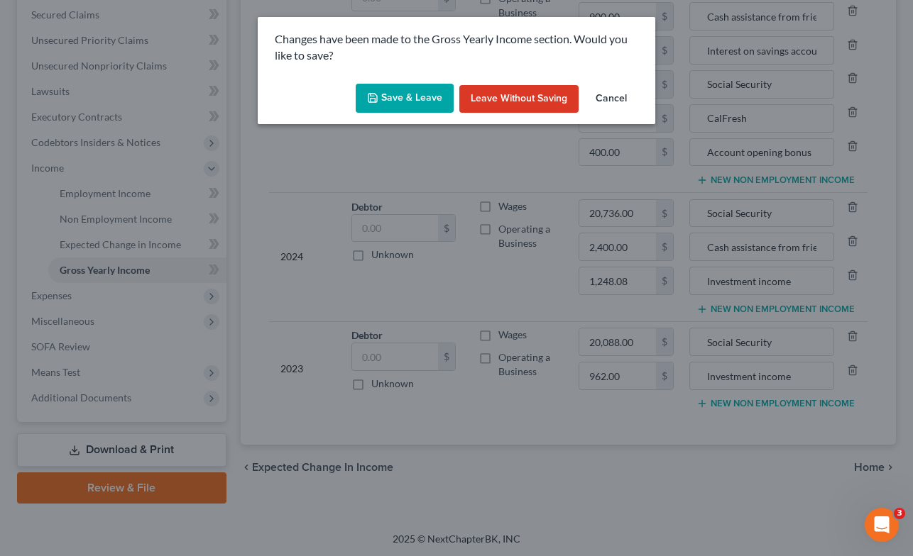
click at [413, 96] on button "Save & Leave" at bounding box center [405, 99] width 98 height 30
type input "400.00"
type input "17,710.00"
type input "Account opening bonus"
type input "Social Security"
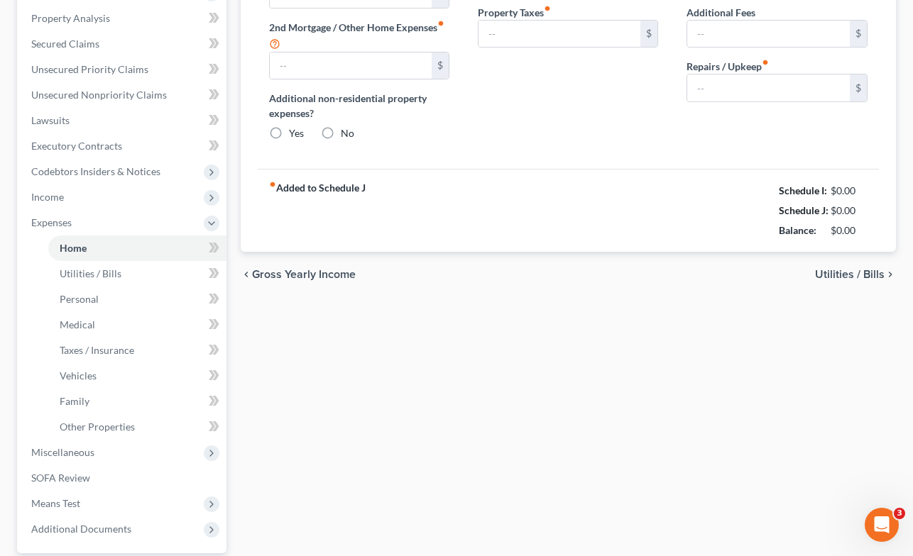
type input "1,529.00"
type input "0.00"
radio input "true"
type input "0.00"
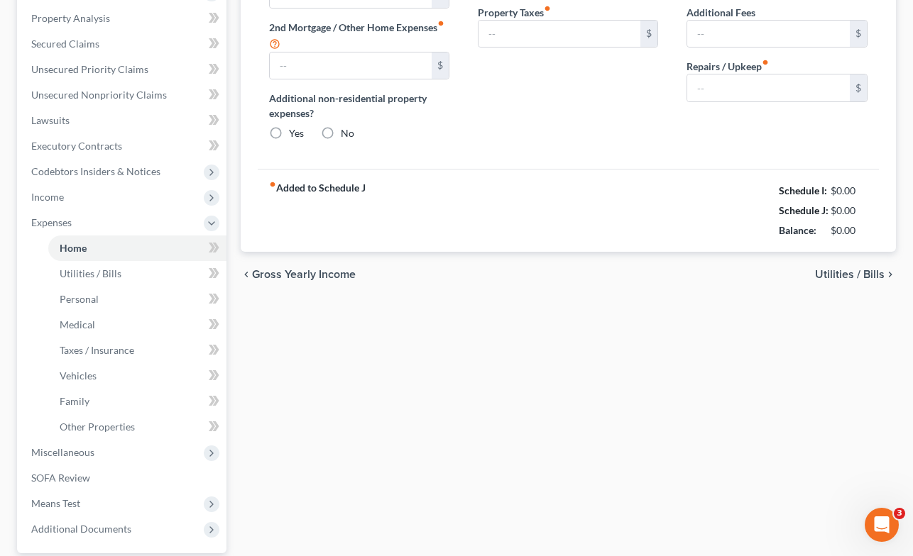
type input "0.00"
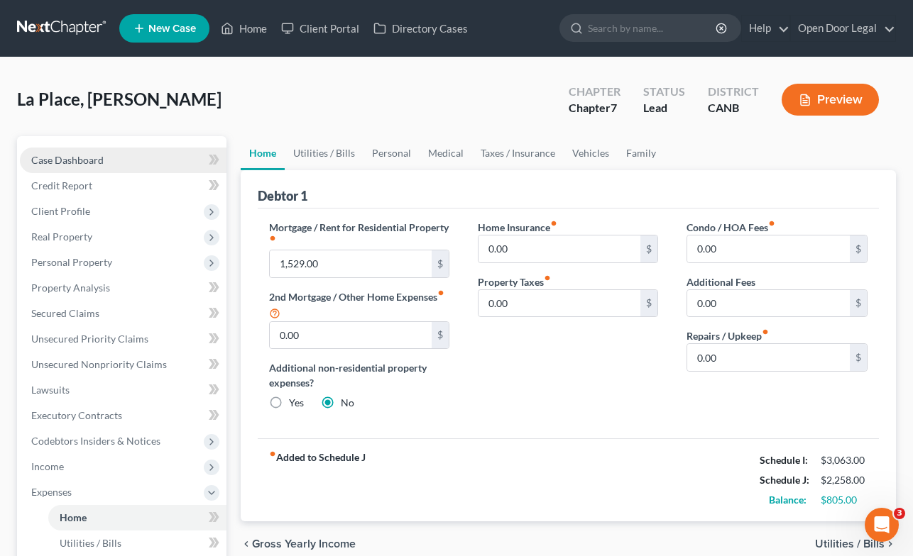
click at [87, 170] on link "Case Dashboard" at bounding box center [123, 161] width 207 height 26
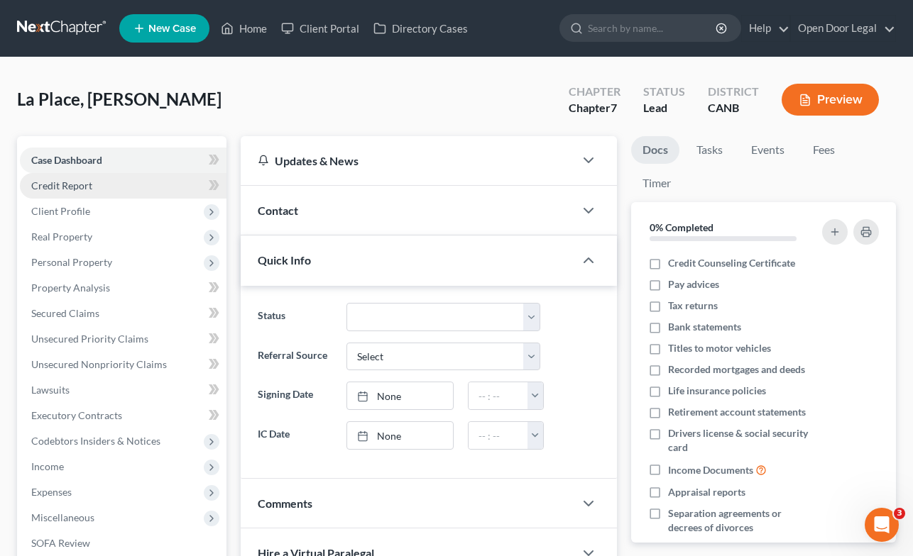
click at [79, 185] on span "Credit Report" at bounding box center [61, 186] width 61 height 12
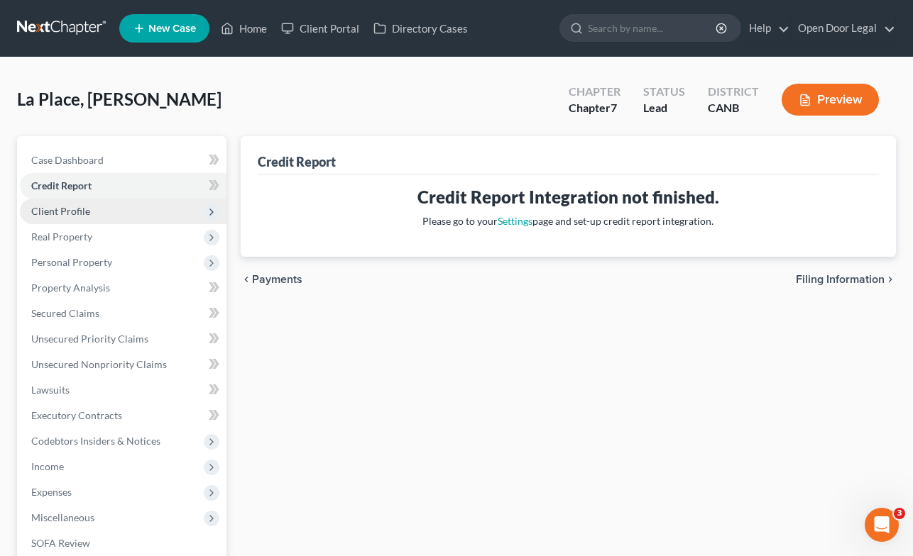
click at [74, 211] on span "Client Profile" at bounding box center [60, 211] width 59 height 12
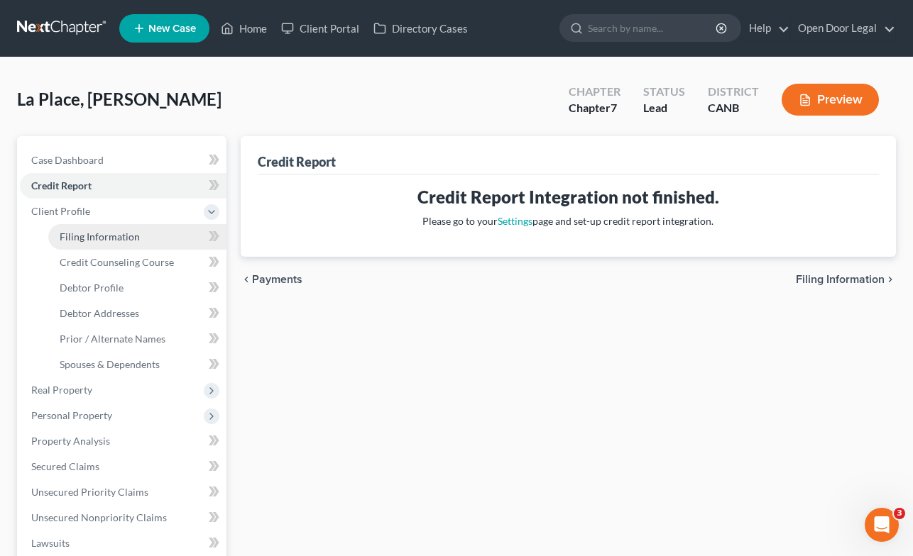
click at [94, 235] on span "Filing Information" at bounding box center [100, 237] width 80 height 12
select select "1"
select select "0"
select select "4"
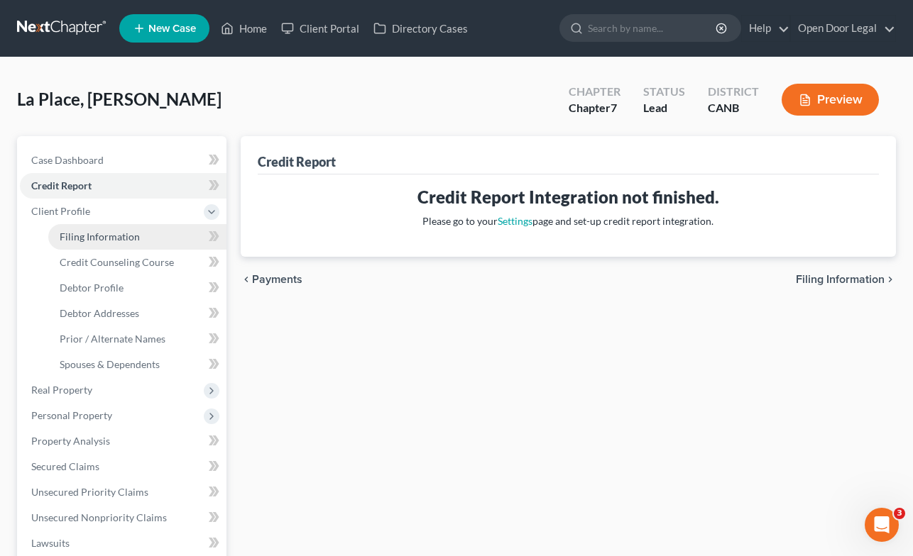
select select "0"
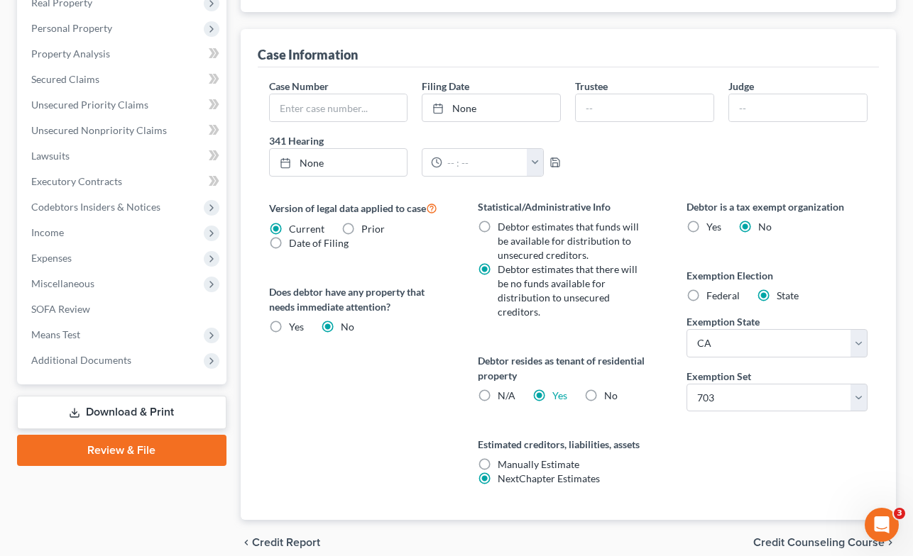
scroll to position [450, 0]
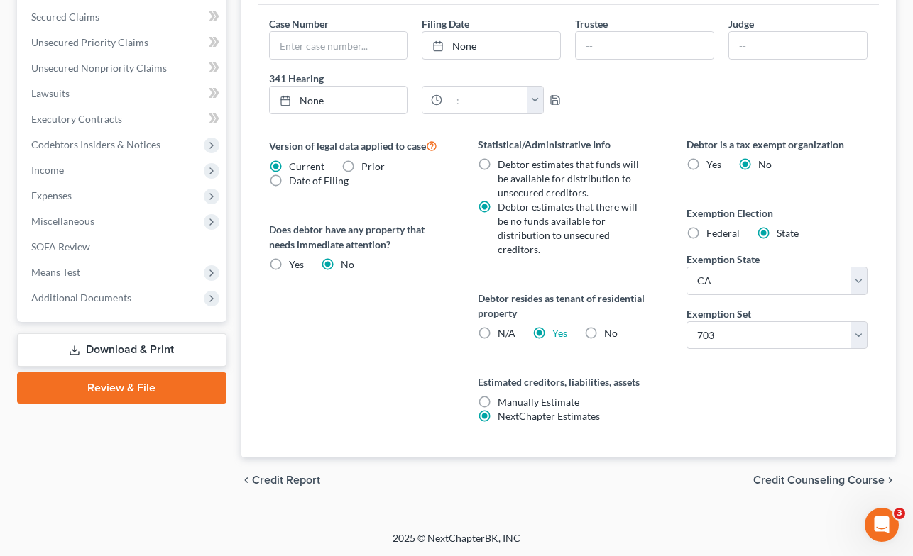
click at [836, 481] on span "Credit Counseling Course" at bounding box center [818, 480] width 131 height 11
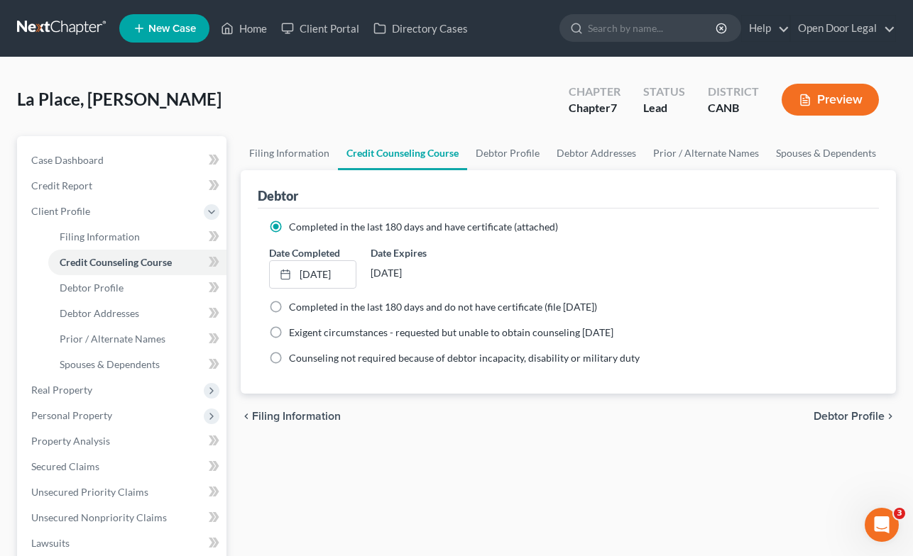
click at [851, 411] on span "Debtor Profile" at bounding box center [848, 416] width 71 height 11
select select "0"
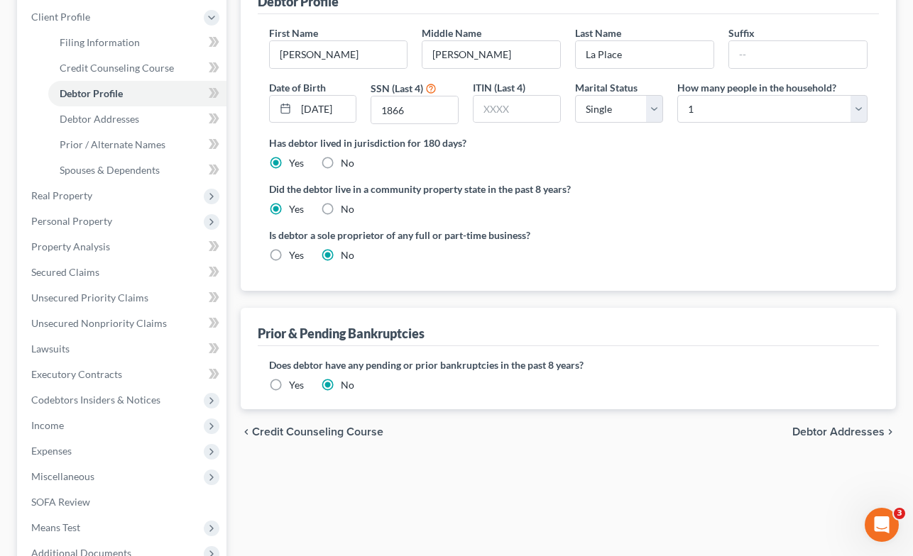
scroll to position [195, 0]
click at [833, 428] on span "Debtor Addresses" at bounding box center [838, 431] width 92 height 11
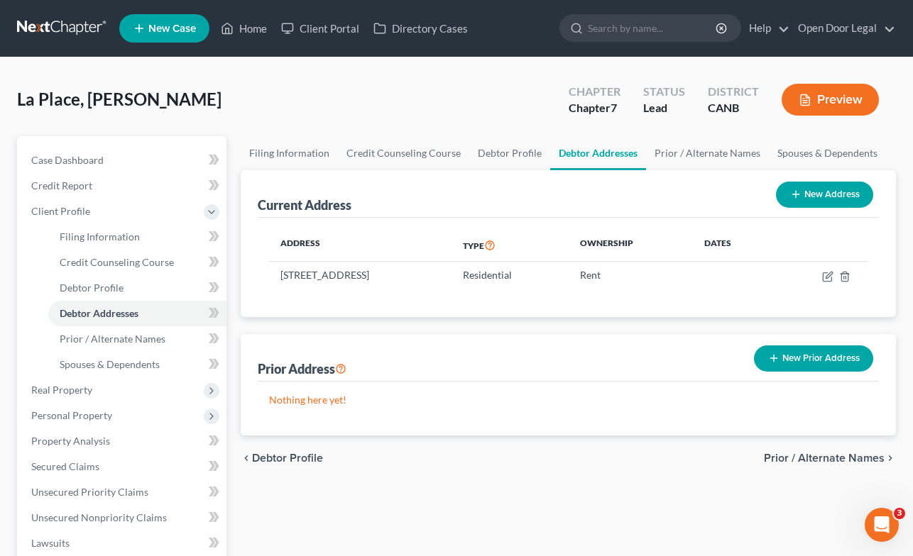
click at [810, 458] on span "Prior / Alternate Names" at bounding box center [824, 458] width 121 height 11
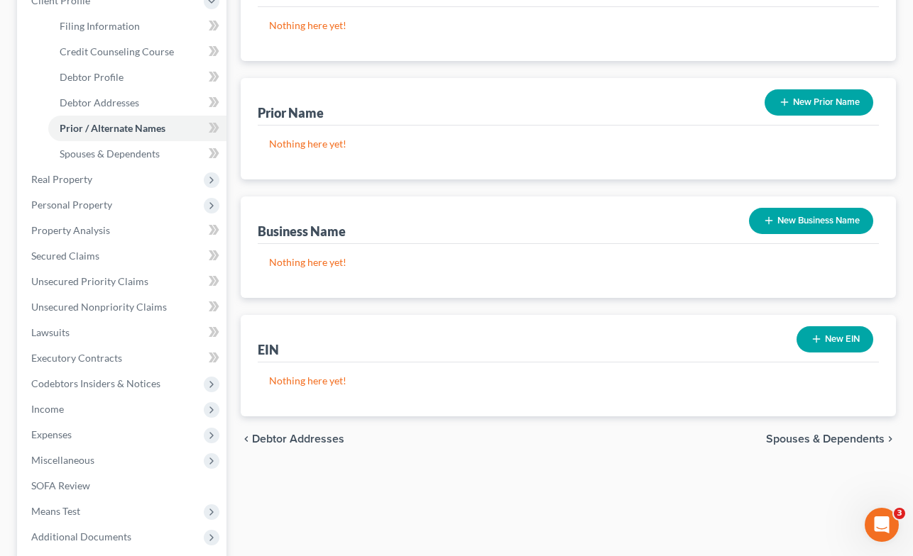
scroll to position [211, 0]
click at [831, 439] on span "Spouses & Dependents" at bounding box center [825, 438] width 119 height 11
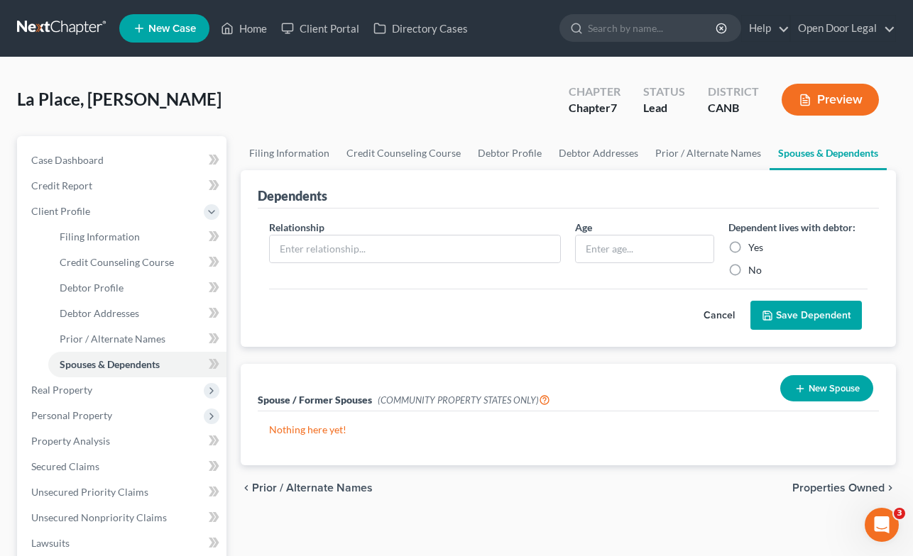
click at [832, 485] on span "Properties Owned" at bounding box center [838, 488] width 92 height 11
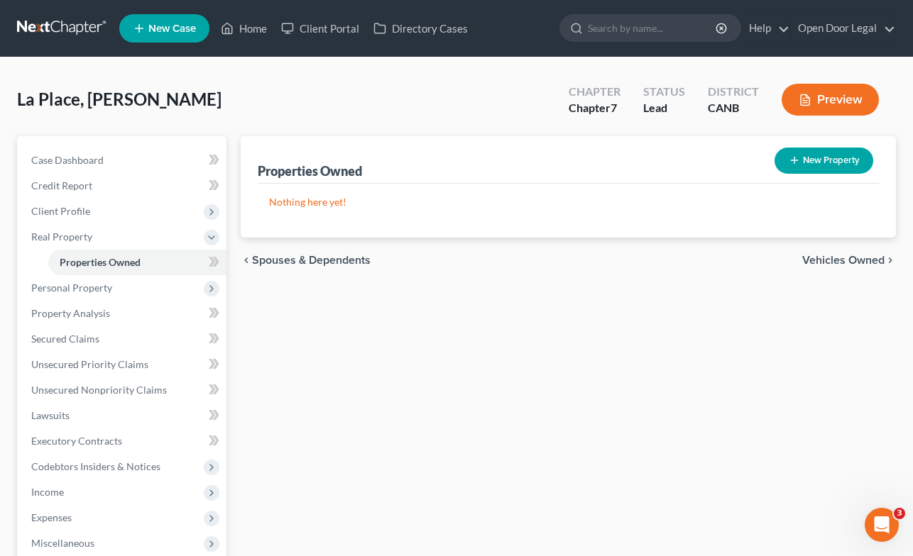
click at [832, 259] on span "Vehicles Owned" at bounding box center [843, 260] width 82 height 11
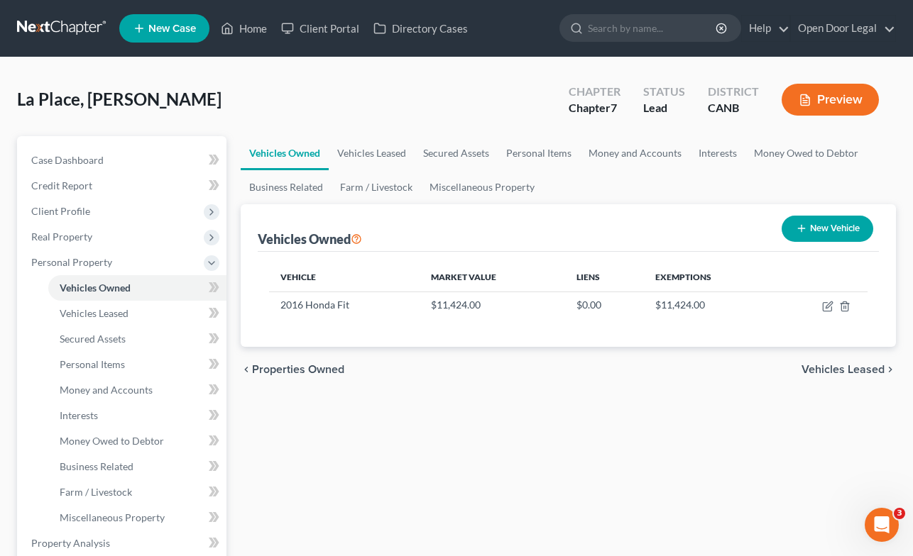
click at [828, 367] on span "Vehicles Leased" at bounding box center [842, 369] width 83 height 11
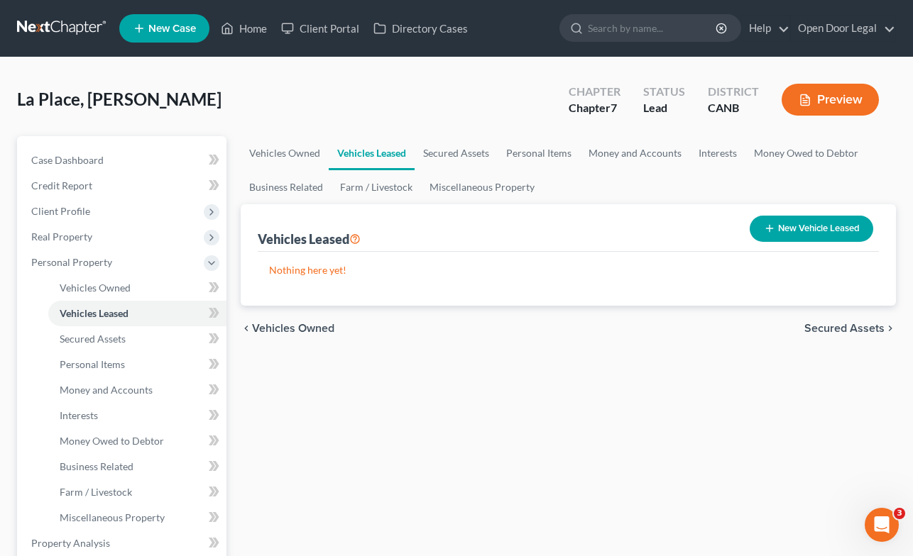
click at [830, 328] on span "Secured Assets" at bounding box center [844, 328] width 80 height 11
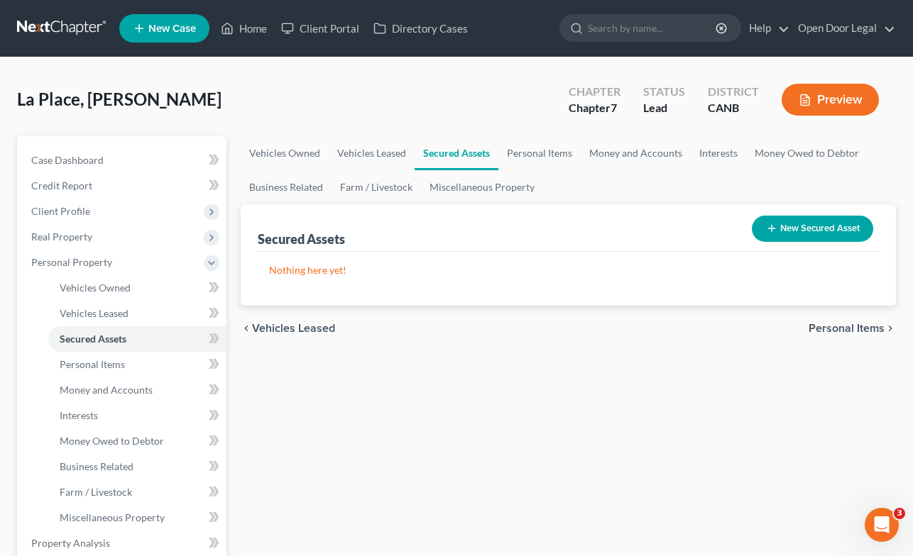
click at [830, 327] on span "Personal Items" at bounding box center [846, 328] width 76 height 11
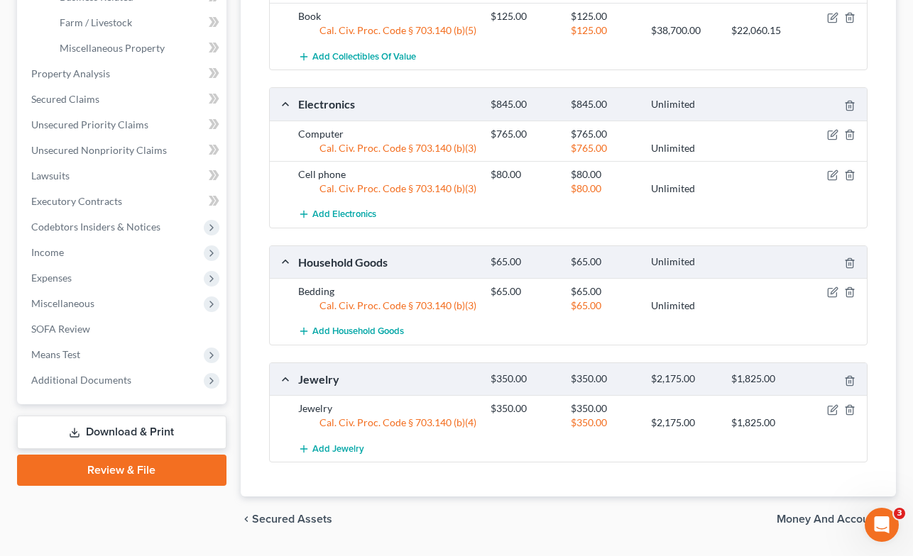
scroll to position [509, 0]
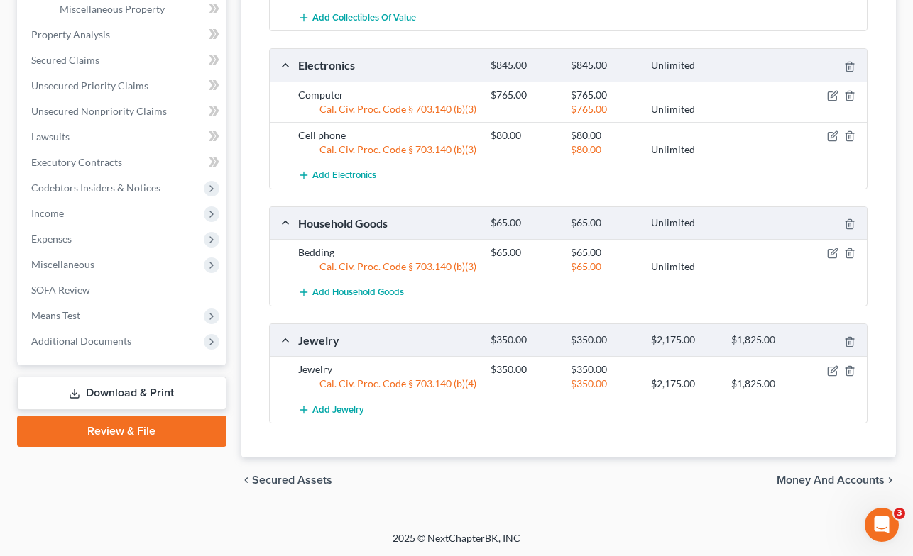
click at [857, 480] on span "Money and Accounts" at bounding box center [830, 480] width 108 height 11
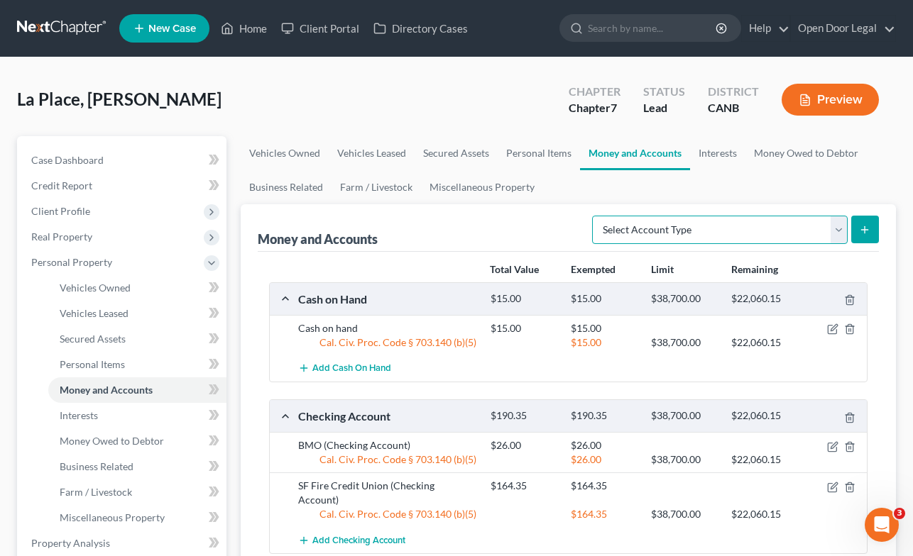
click at [840, 229] on select "Select Account Type Brokerage Cash on Hand Certificates of Deposit Checking Acc…" at bounding box center [719, 230] width 255 height 28
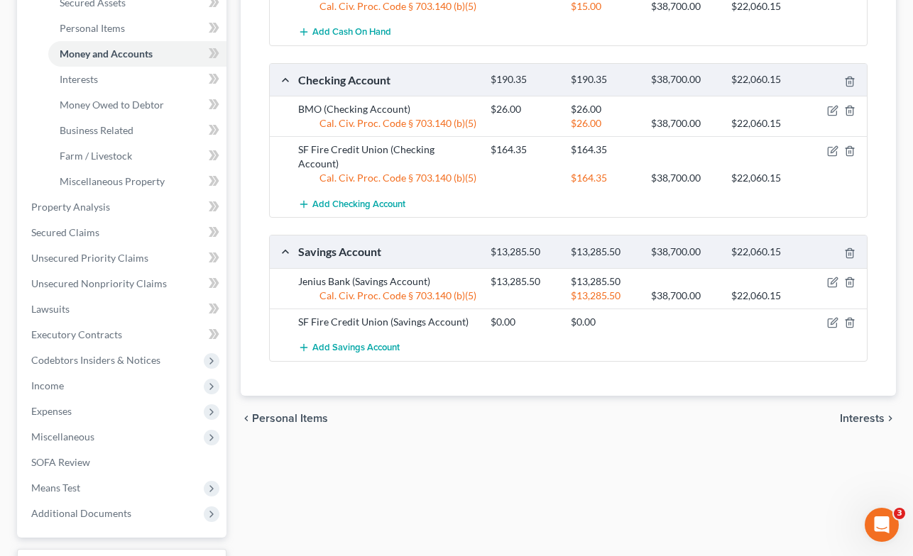
scroll to position [377, 0]
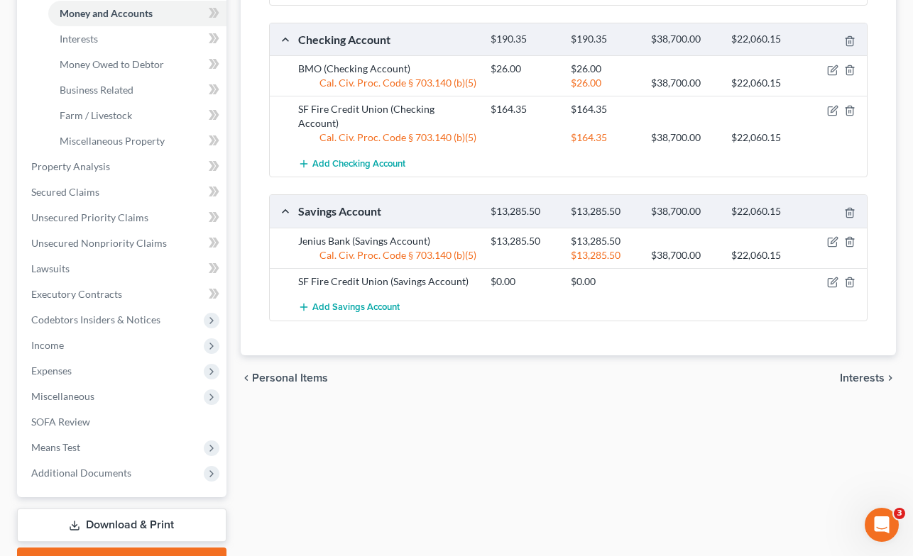
click at [863, 373] on span "Interests" at bounding box center [862, 378] width 45 height 11
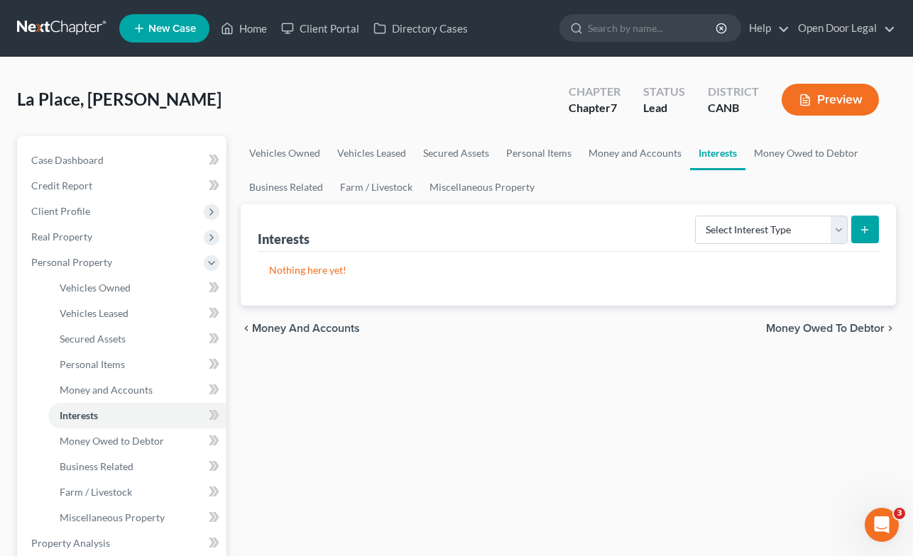
click at [855, 327] on span "Money Owed to Debtor" at bounding box center [825, 328] width 119 height 11
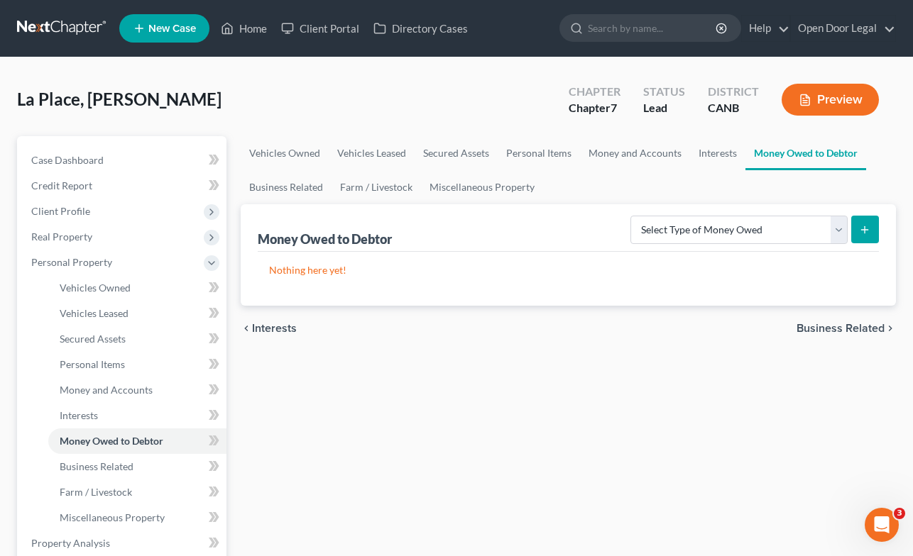
click at [855, 328] on span "Business Related" at bounding box center [840, 328] width 88 height 11
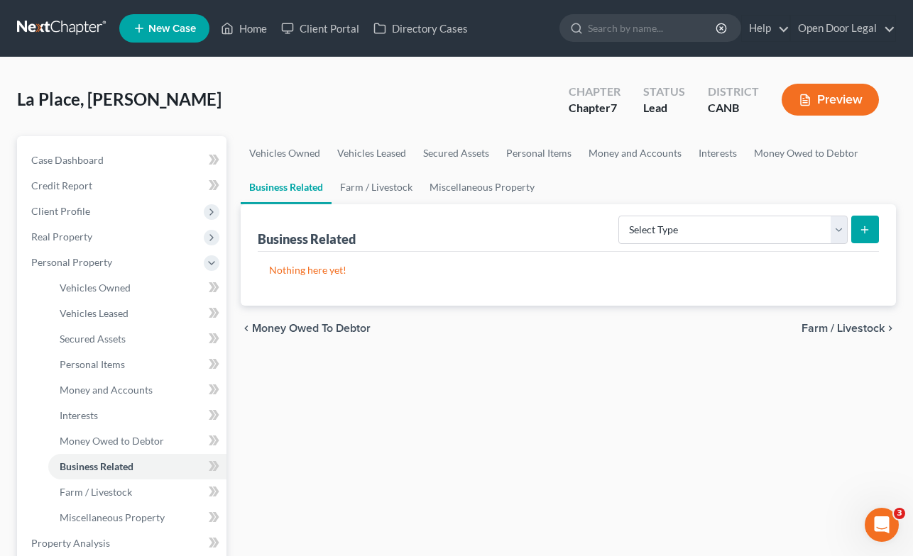
click at [850, 328] on span "Farm / Livestock" at bounding box center [842, 328] width 83 height 11
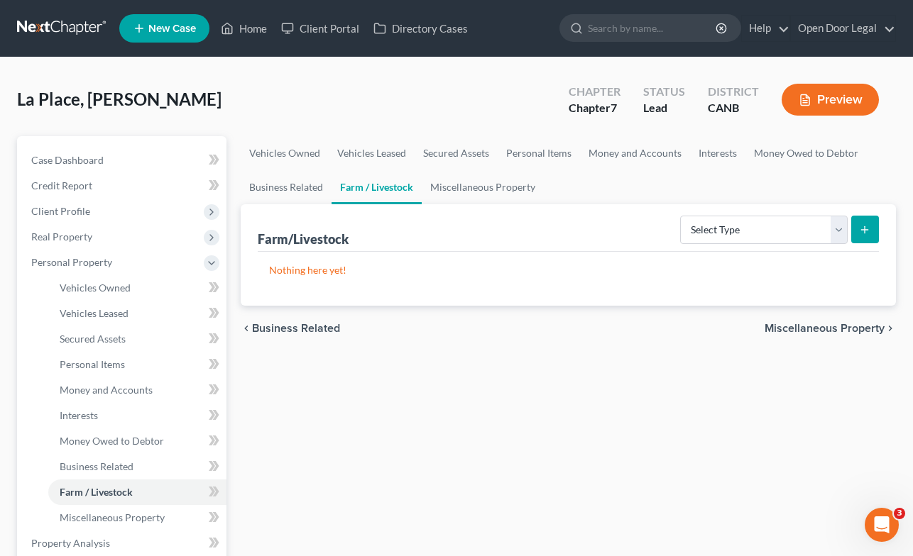
click at [844, 329] on span "Miscellaneous Property" at bounding box center [824, 328] width 120 height 11
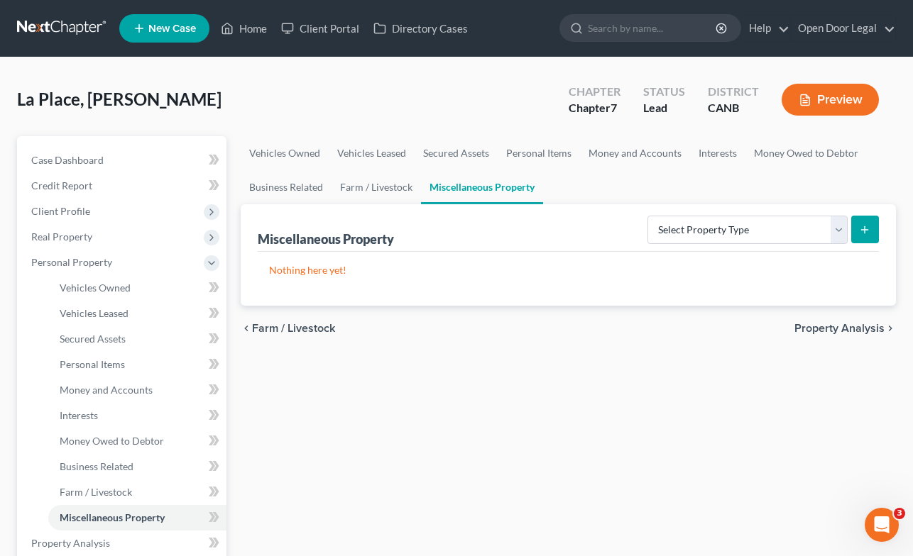
click at [844, 328] on span "Property Analysis" at bounding box center [839, 328] width 90 height 11
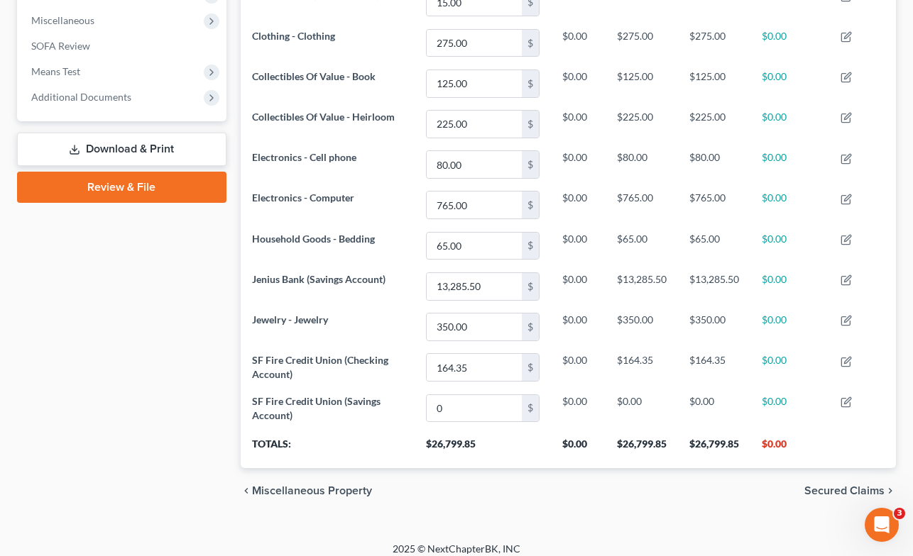
scroll to position [500, 0]
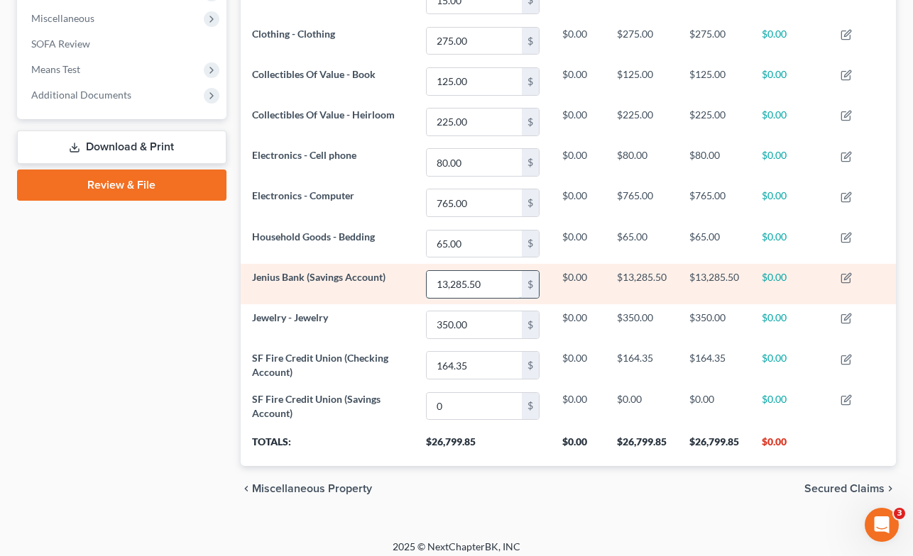
click at [497, 282] on input "13,285.50" at bounding box center [473, 284] width 95 height 27
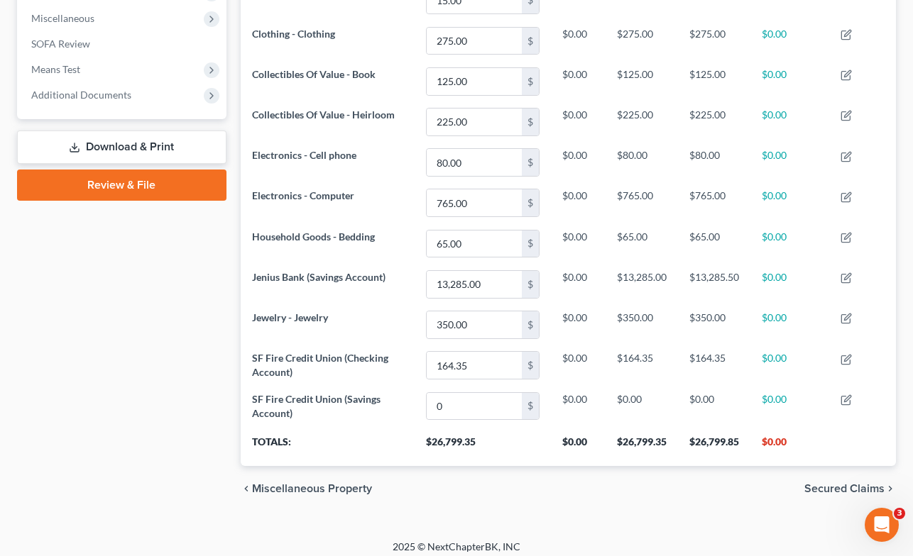
click at [738, 489] on div "chevron_left Miscellaneous Property Secured Claims chevron_right" at bounding box center [569, 488] width 656 height 45
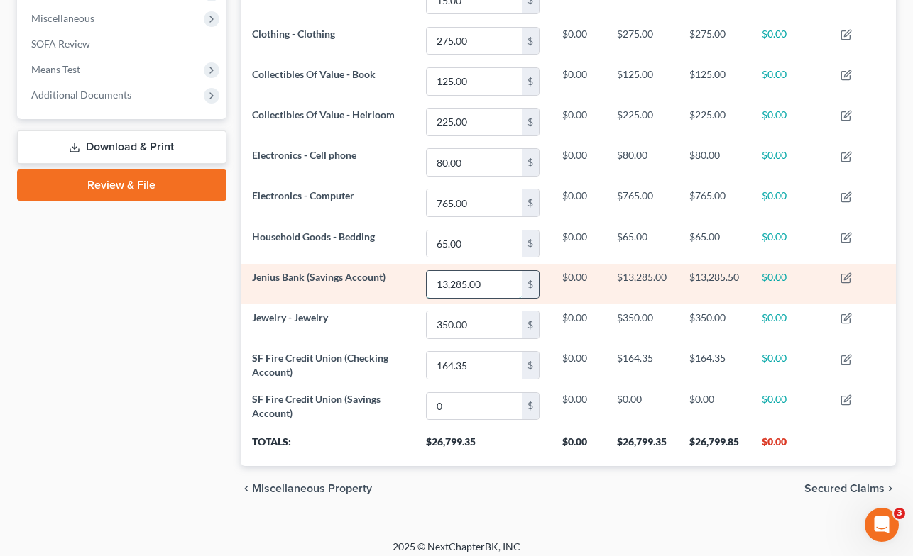
click at [495, 286] on input "13,285.00" at bounding box center [473, 284] width 95 height 27
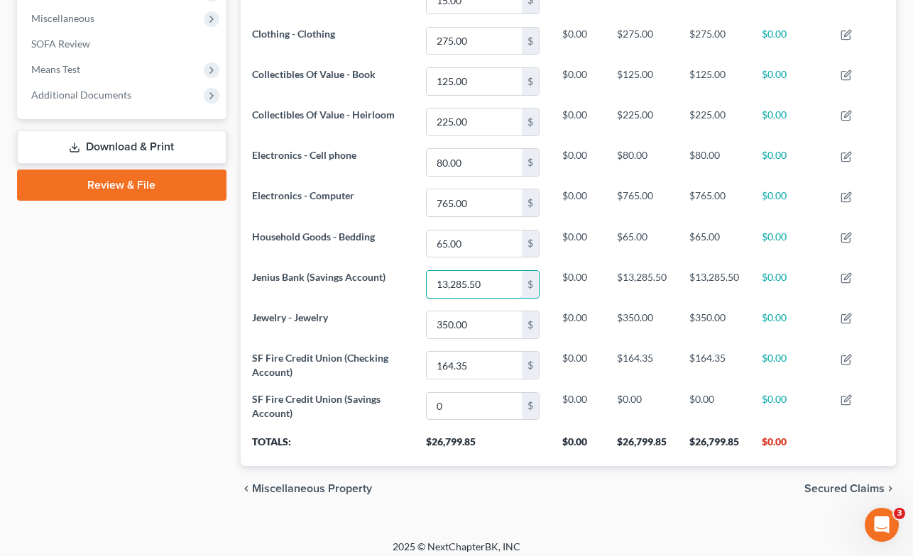
type input "13,285.50"
click at [709, 520] on div "Petition Navigation Case Dashboard Payments Invoices Payments Payments Credit R…" at bounding box center [456, 80] width 879 height 886
click at [843, 487] on span "Secured Claims" at bounding box center [844, 488] width 80 height 11
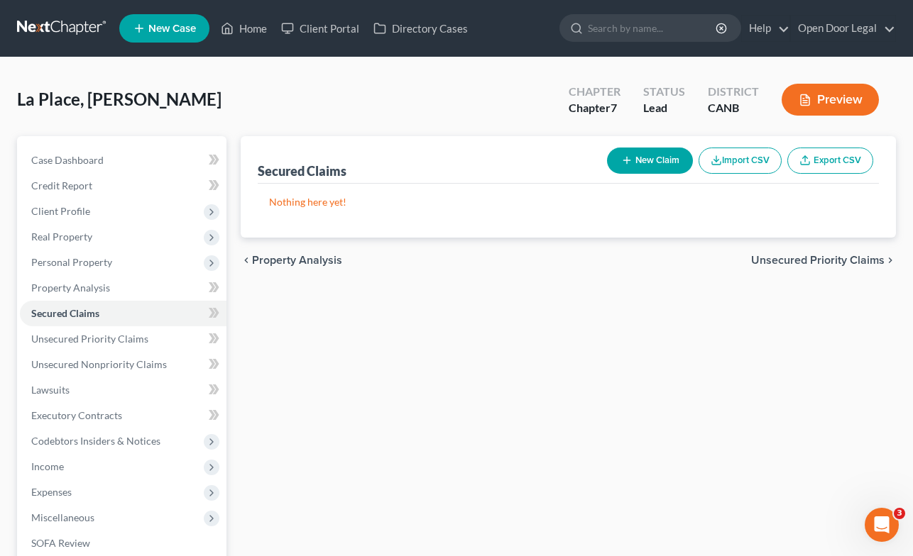
click at [832, 260] on span "Unsecured Priority Claims" at bounding box center [817, 260] width 133 height 11
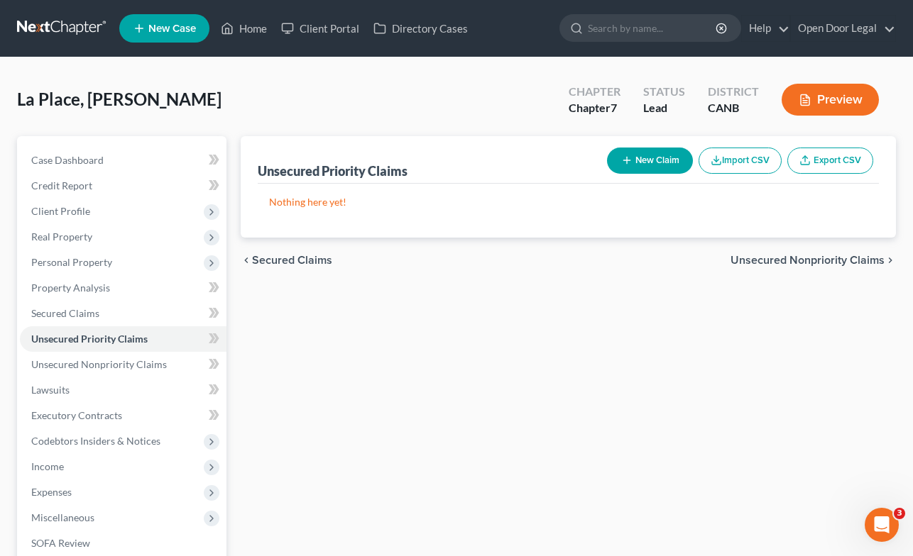
click at [832, 260] on span "Unsecured Nonpriority Claims" at bounding box center [807, 260] width 154 height 11
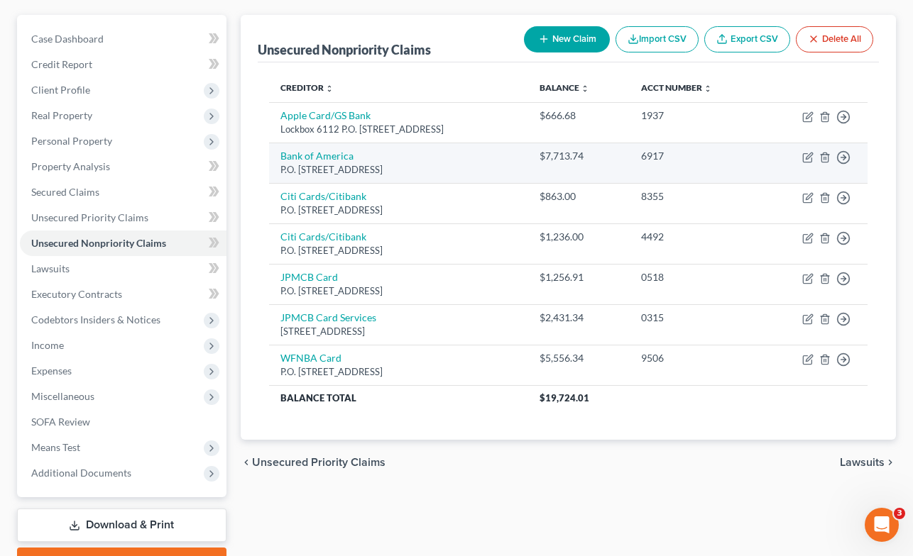
scroll to position [150, 0]
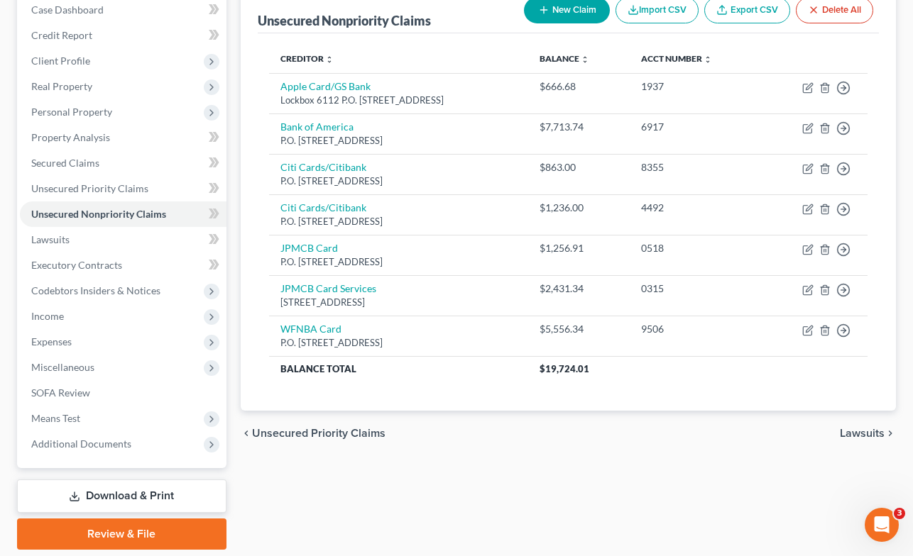
click at [862, 430] on span "Lawsuits" at bounding box center [862, 433] width 45 height 11
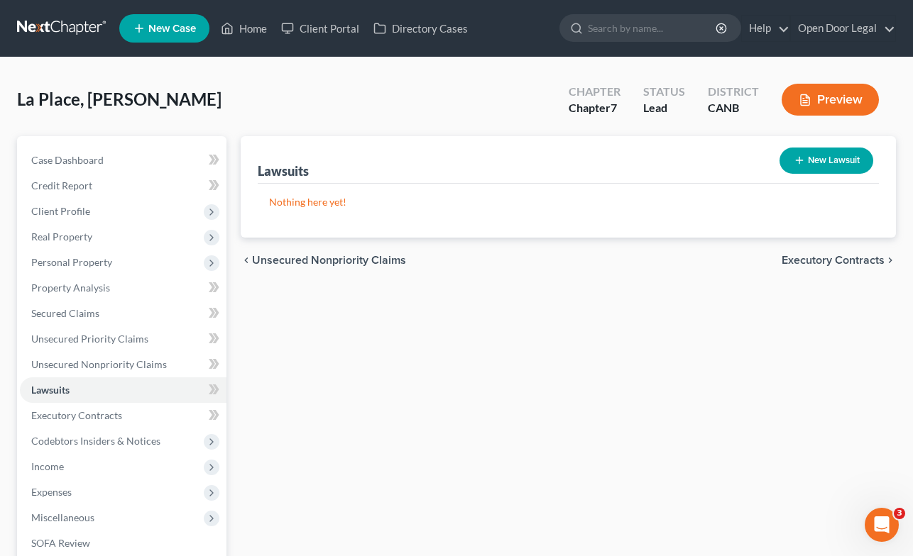
click at [848, 261] on span "Executory Contracts" at bounding box center [832, 260] width 103 height 11
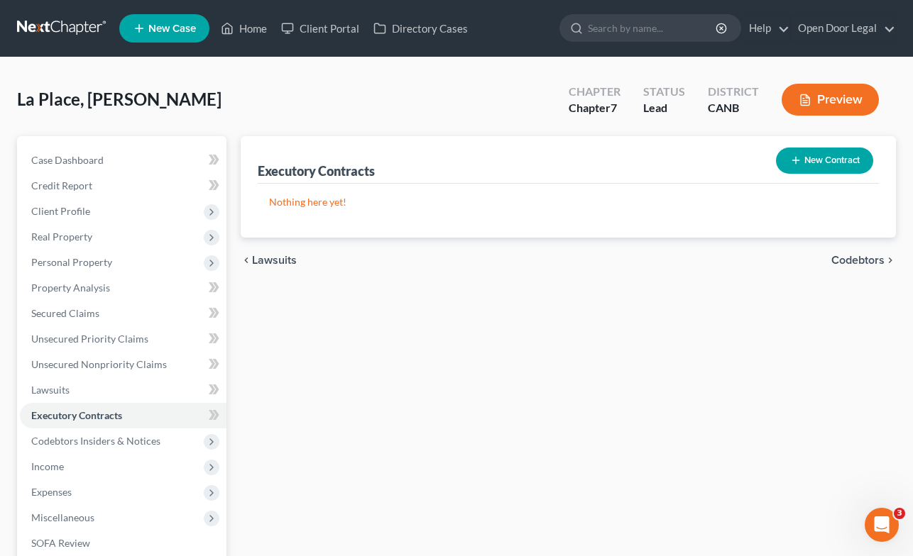
click at [848, 260] on span "Codebtors" at bounding box center [857, 260] width 53 height 11
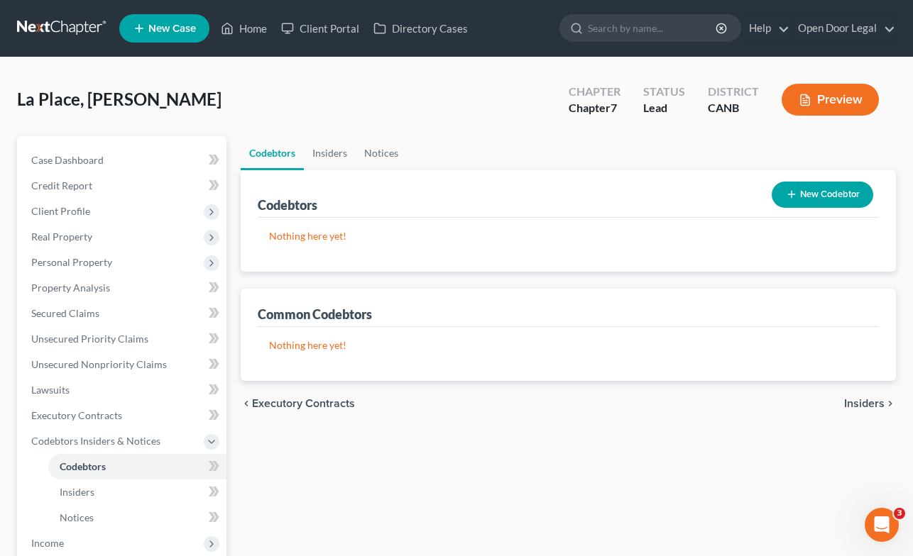
click at [860, 402] on span "Insiders" at bounding box center [864, 403] width 40 height 11
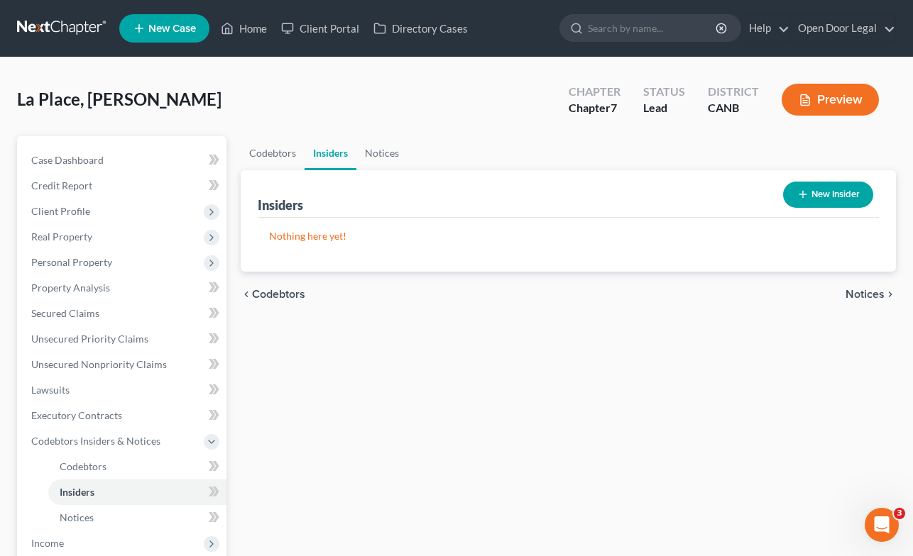
click at [863, 293] on span "Notices" at bounding box center [864, 294] width 39 height 11
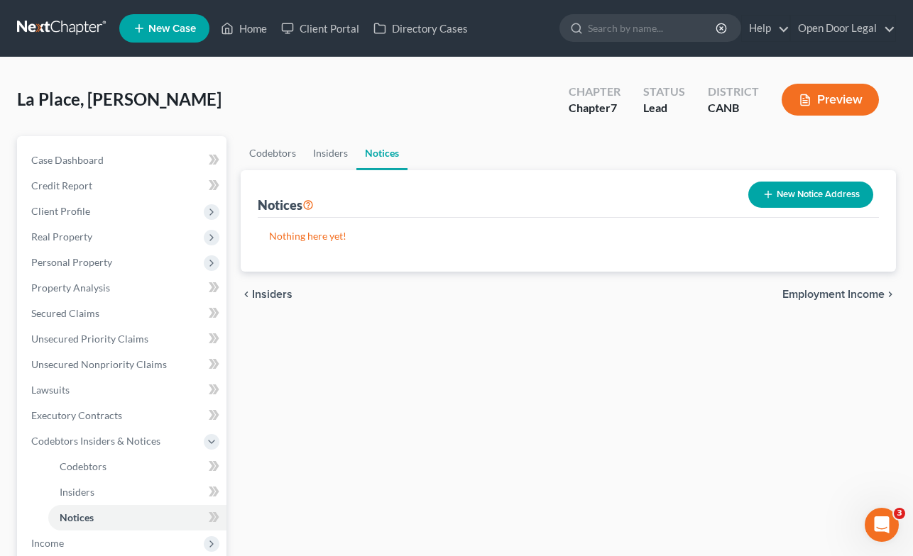
click at [863, 293] on span "Employment Income" at bounding box center [833, 294] width 102 height 11
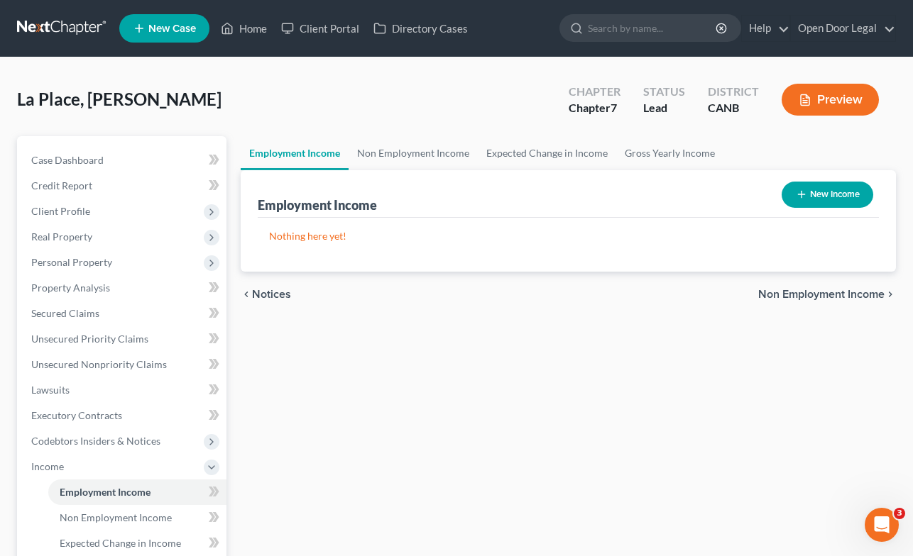
click at [863, 293] on span "Non Employment Income" at bounding box center [821, 294] width 126 height 11
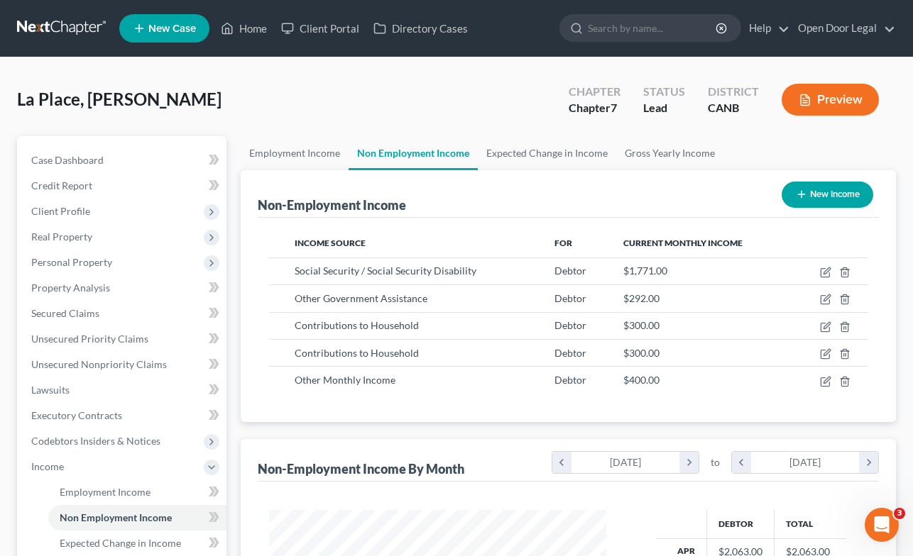
scroll to position [254, 365]
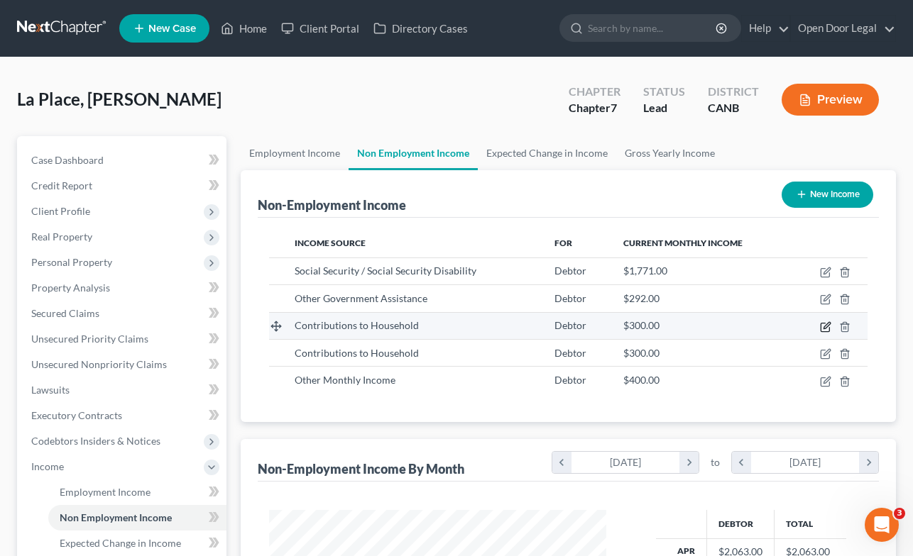
click at [824, 324] on icon "button" at bounding box center [825, 326] width 11 height 11
select select "8"
select select "0"
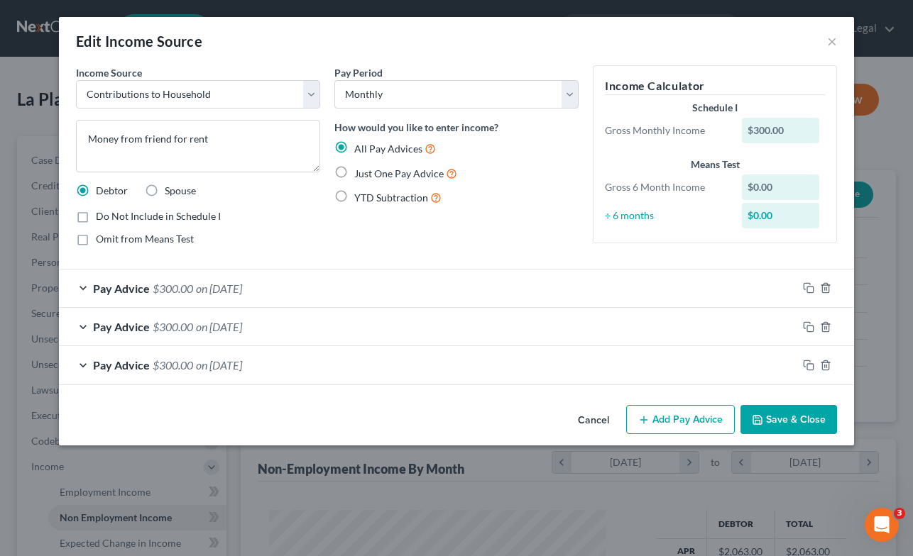
click at [96, 216] on label "Do Not Include in Schedule I" at bounding box center [158, 216] width 125 height 14
click at [101, 216] on input "Do Not Include in Schedule I" at bounding box center [105, 213] width 9 height 9
checkbox input "true"
click at [786, 418] on button "Save & Close" at bounding box center [788, 420] width 97 height 30
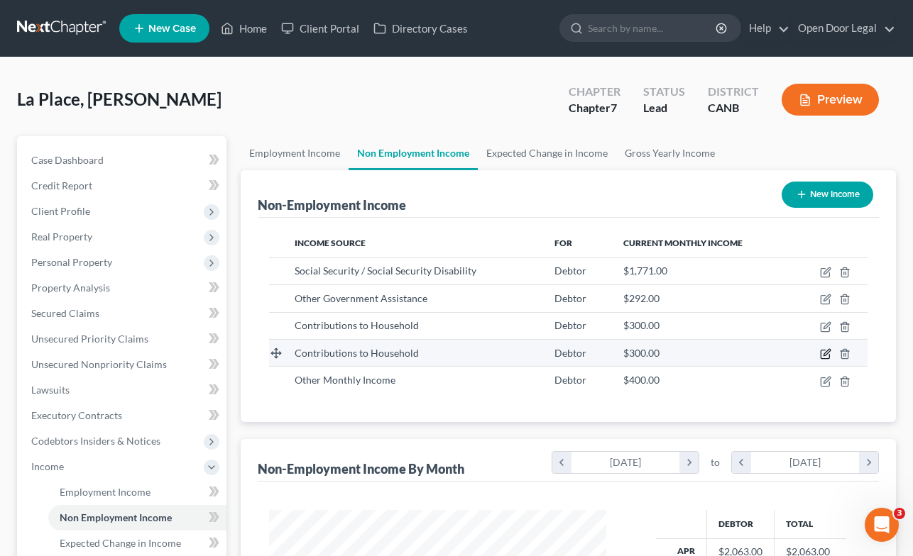
click at [827, 351] on icon "button" at bounding box center [825, 353] width 11 height 11
select select "8"
select select "0"
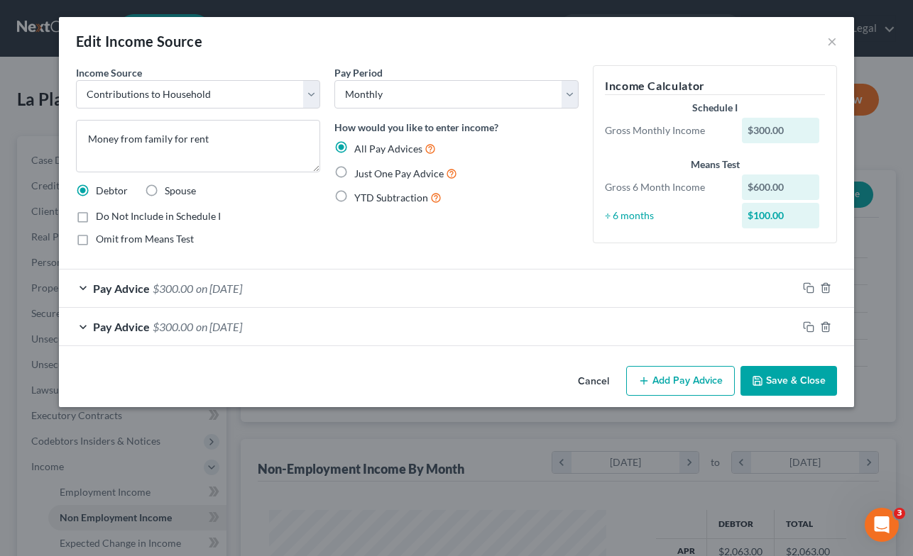
click at [96, 216] on label "Do Not Include in Schedule I" at bounding box center [158, 216] width 125 height 14
click at [101, 216] on input "Do Not Include in Schedule I" at bounding box center [105, 213] width 9 height 9
checkbox input "true"
click at [793, 380] on button "Save & Close" at bounding box center [788, 381] width 97 height 30
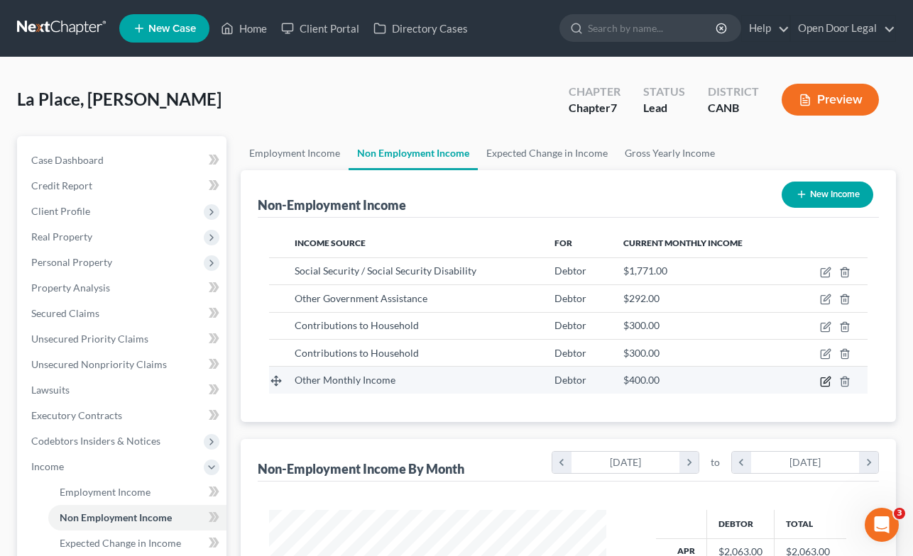
click at [823, 378] on icon "button" at bounding box center [825, 381] width 11 height 11
select select "13"
select select "0"
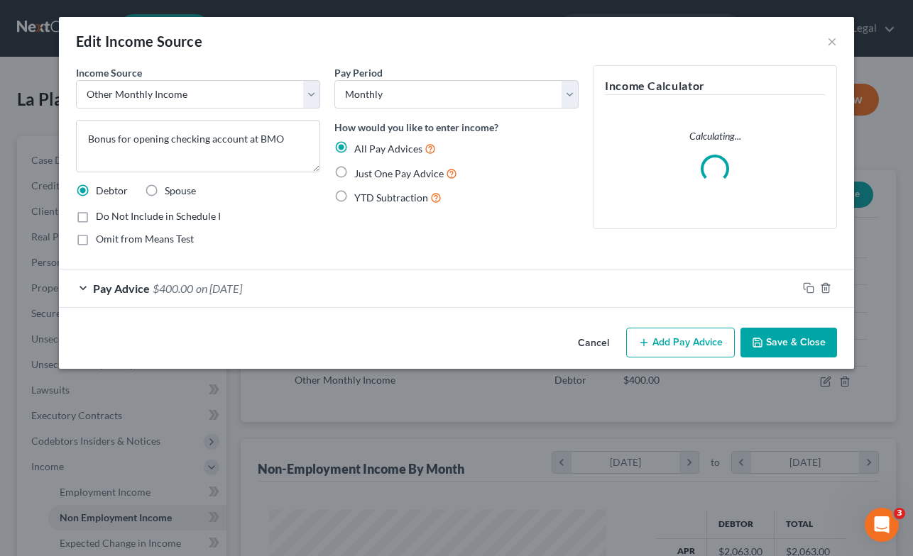
click at [96, 216] on label "Do Not Include in Schedule I" at bounding box center [158, 216] width 125 height 14
click at [101, 216] on input "Do Not Include in Schedule I" at bounding box center [105, 213] width 9 height 9
checkbox input "true"
click at [776, 341] on button "Save & Close" at bounding box center [788, 343] width 97 height 30
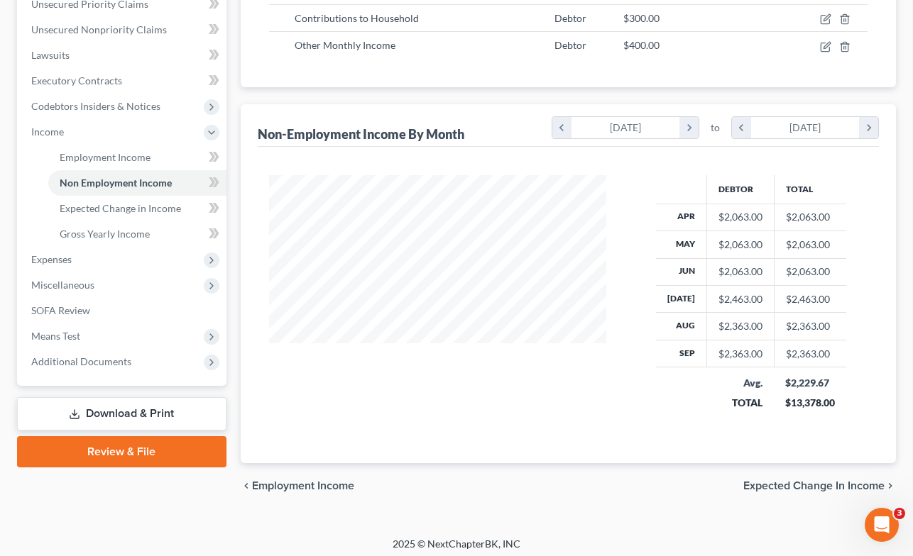
scroll to position [341, 0]
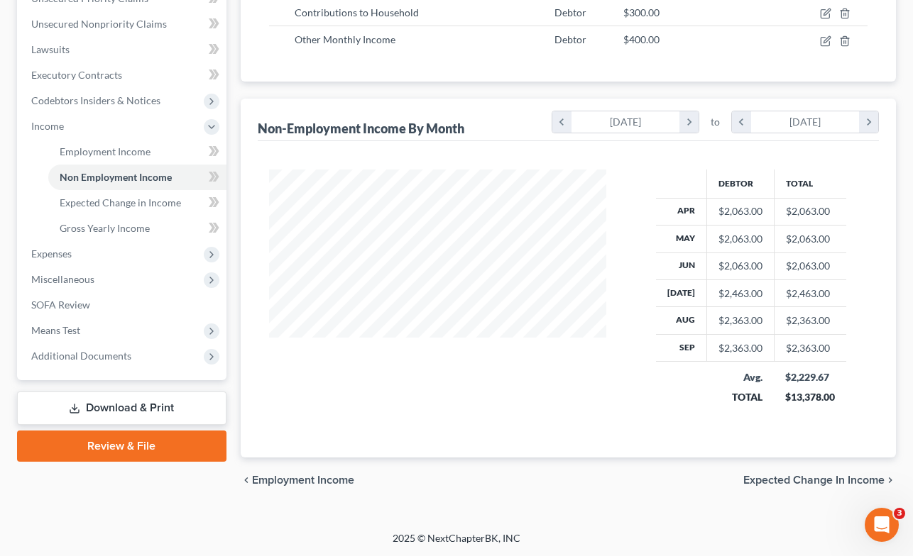
click at [819, 477] on span "Expected Change in Income" at bounding box center [813, 480] width 141 height 11
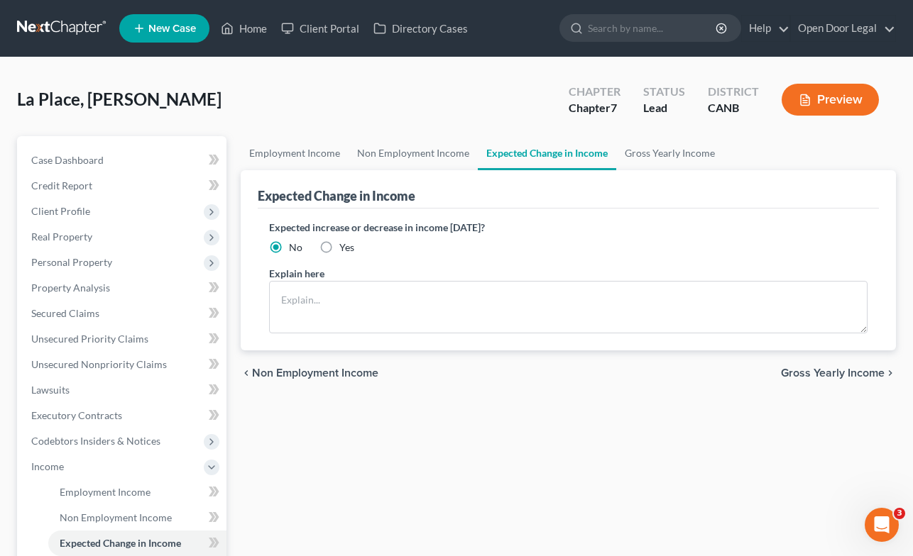
click at [847, 375] on span "Gross Yearly Income" at bounding box center [833, 373] width 104 height 11
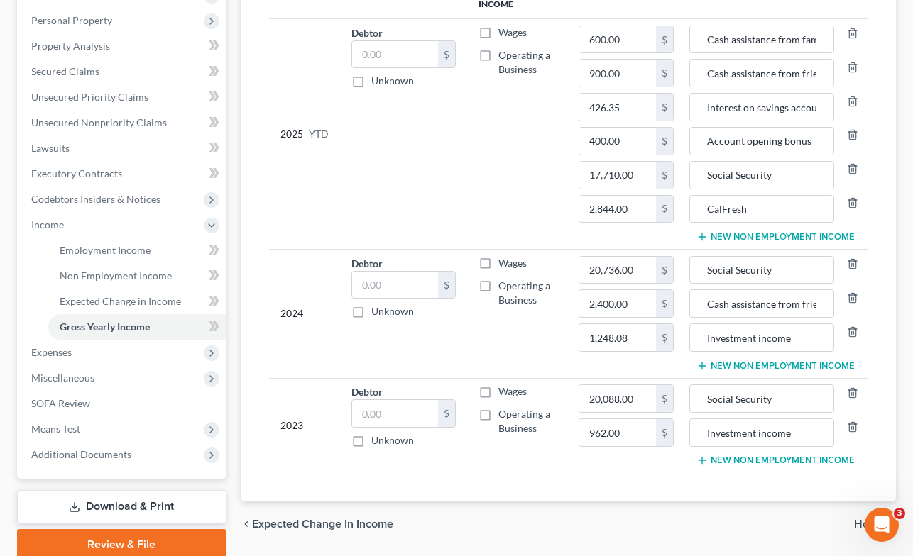
scroll to position [299, 0]
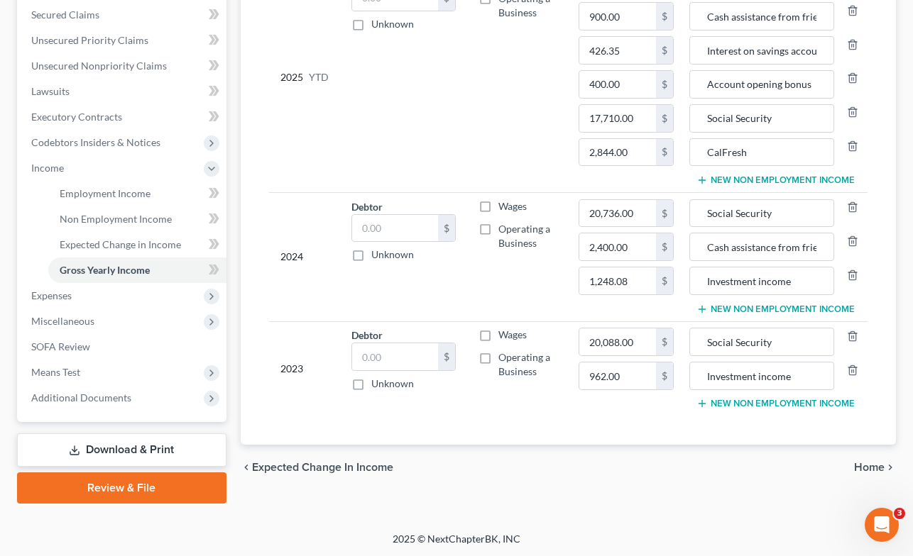
click at [875, 465] on span "Home" at bounding box center [869, 467] width 31 height 11
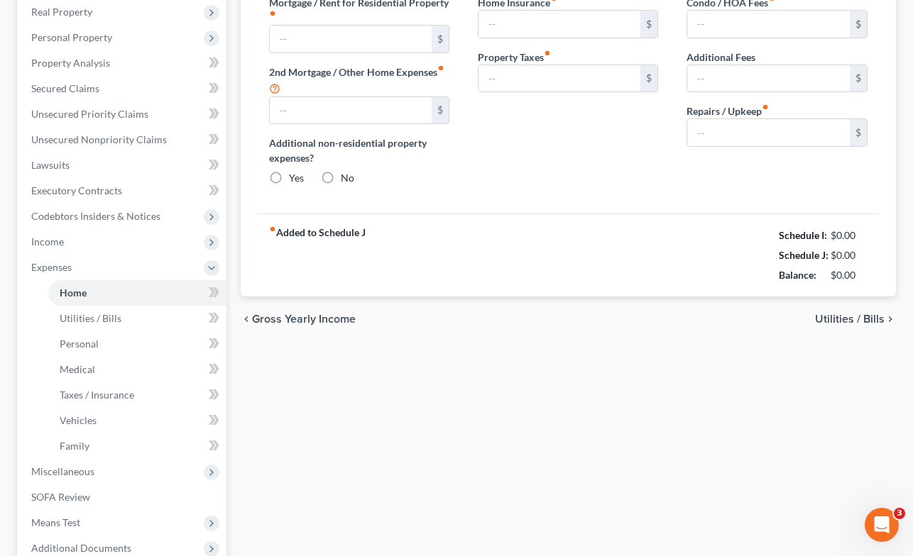
type input "1,529.00"
type input "0.00"
radio input "true"
type input "0.00"
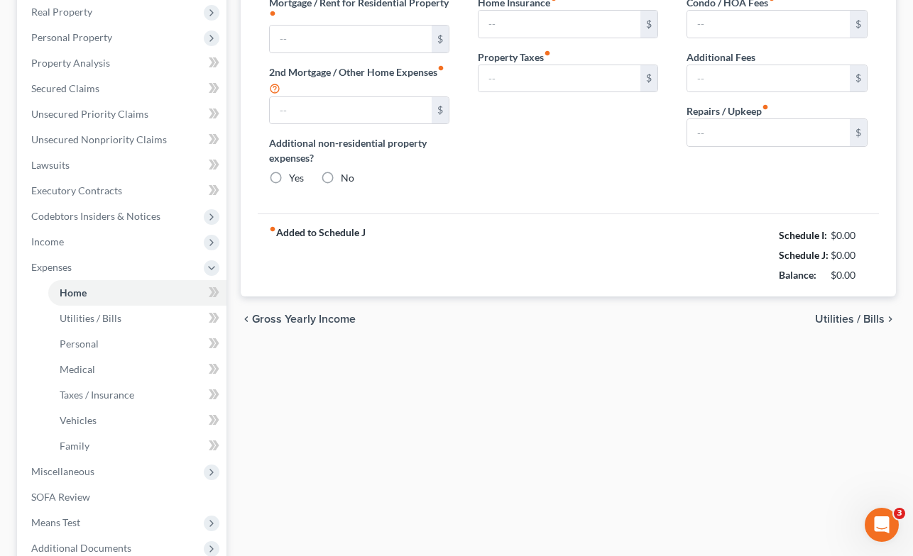
type input "0.00"
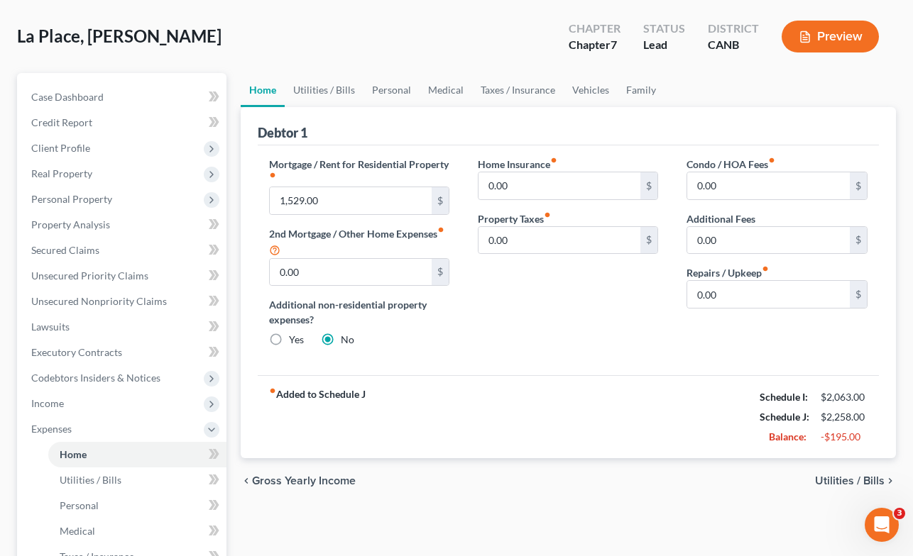
scroll to position [65, 0]
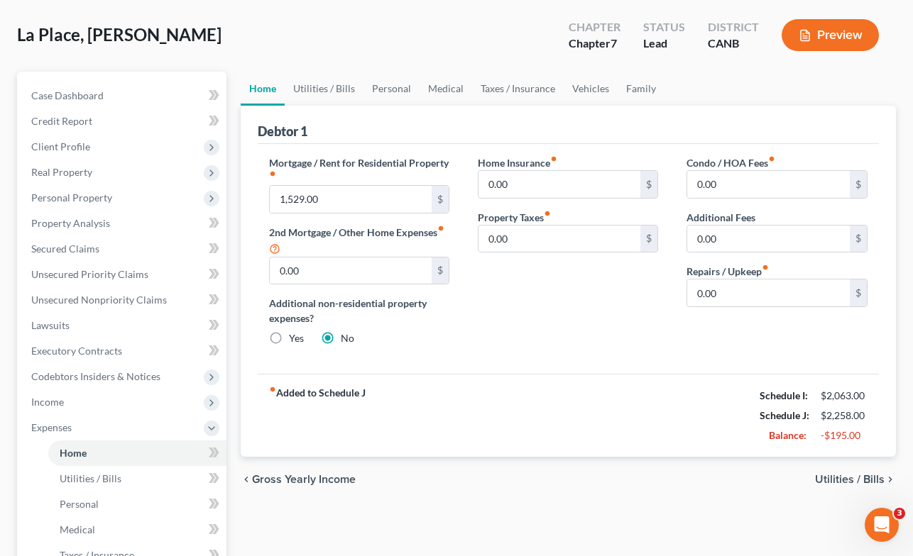
click at [840, 476] on span "Utilities / Bills" at bounding box center [850, 479] width 70 height 11
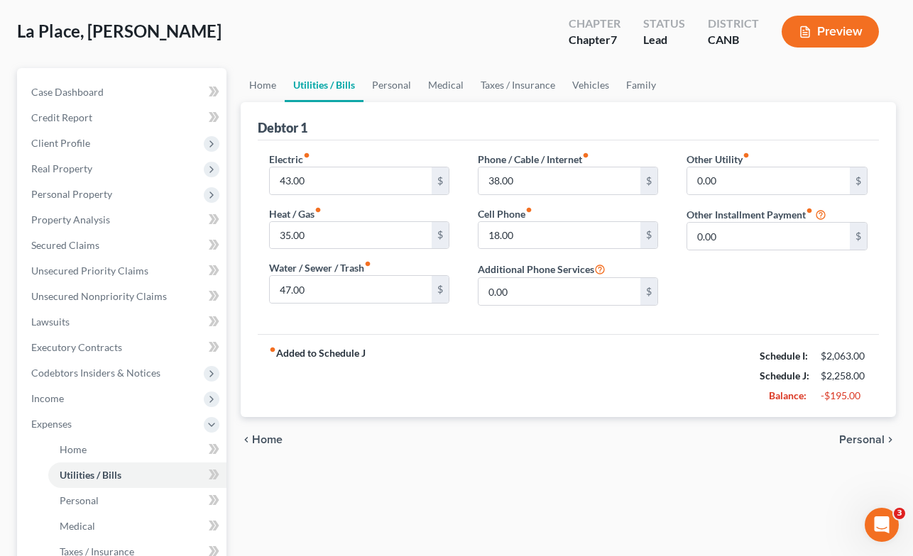
scroll to position [79, 0]
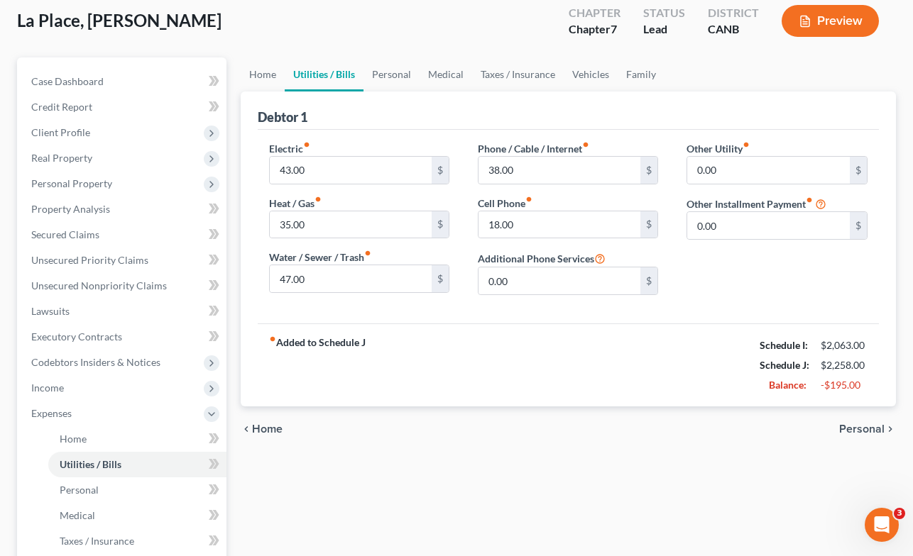
click at [862, 428] on span "Personal" at bounding box center [861, 429] width 45 height 11
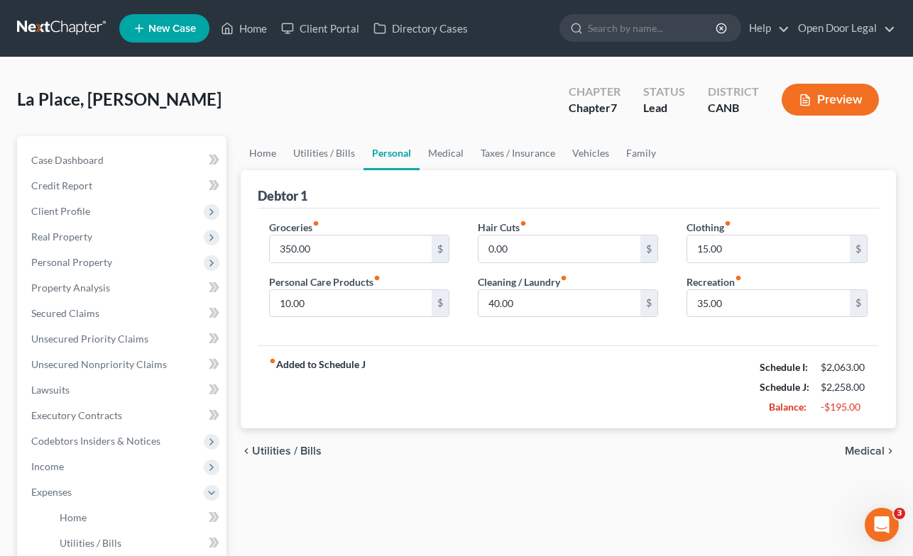
click at [859, 451] on span "Medical" at bounding box center [864, 451] width 40 height 11
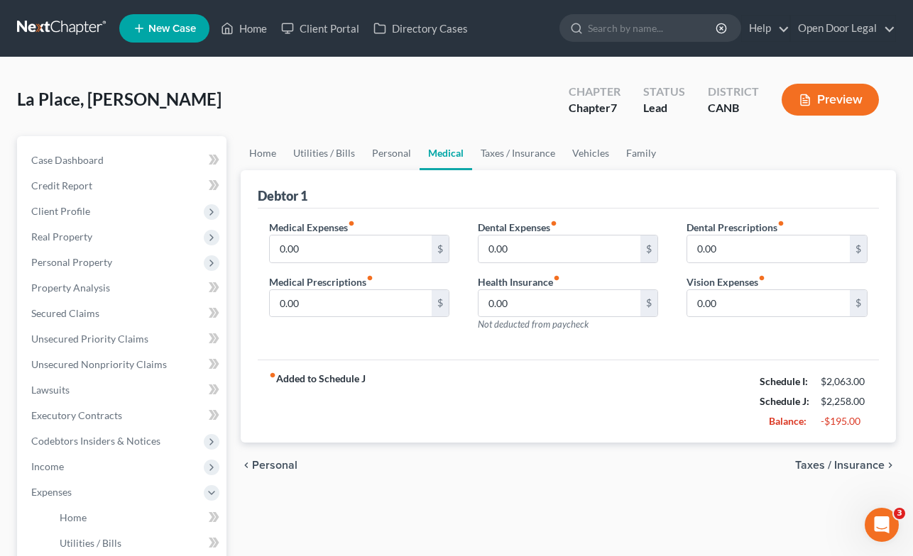
click at [849, 463] on span "Taxes / Insurance" at bounding box center [839, 465] width 89 height 11
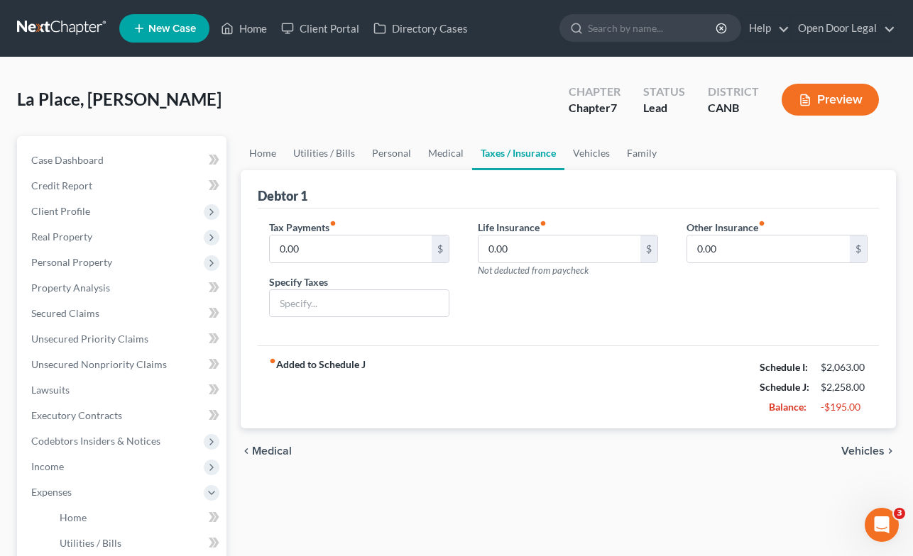
click at [860, 452] on span "Vehicles" at bounding box center [862, 451] width 43 height 11
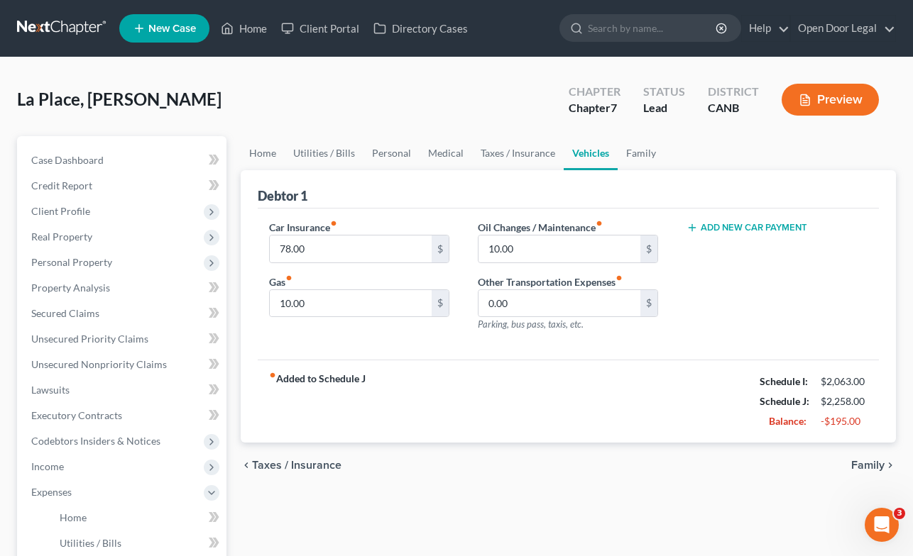
click at [863, 463] on span "Family" at bounding box center [867, 465] width 33 height 11
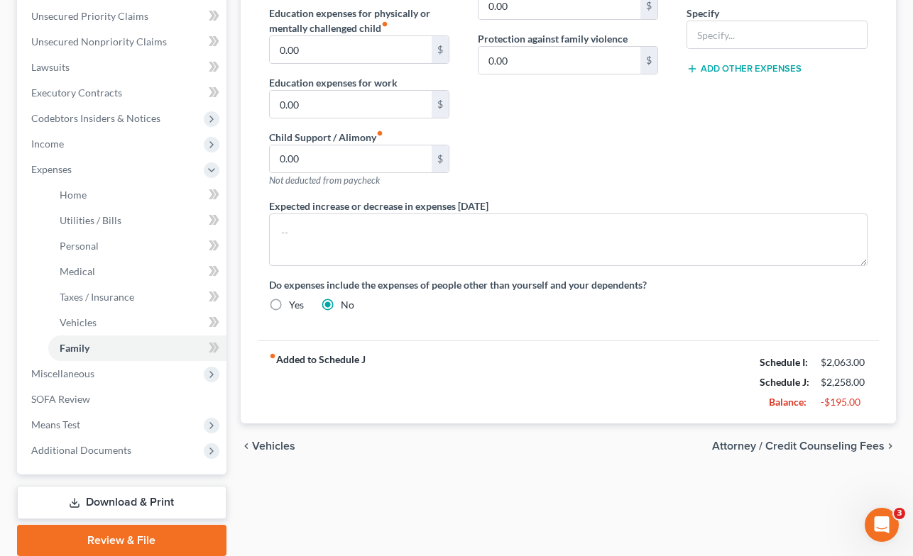
scroll to position [324, 0]
click at [740, 443] on span "Attorney / Credit Counseling Fees" at bounding box center [798, 445] width 172 height 11
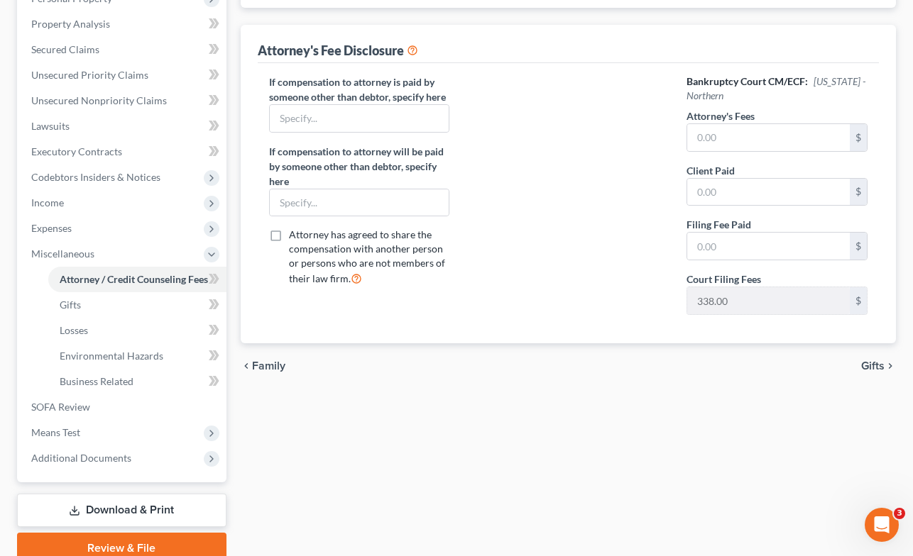
scroll to position [268, 0]
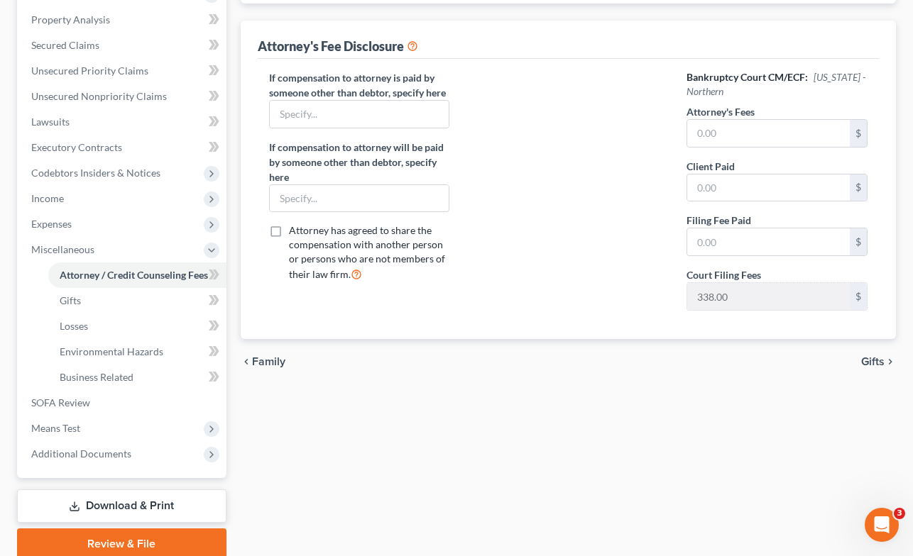
click at [873, 360] on span "Gifts" at bounding box center [872, 361] width 23 height 11
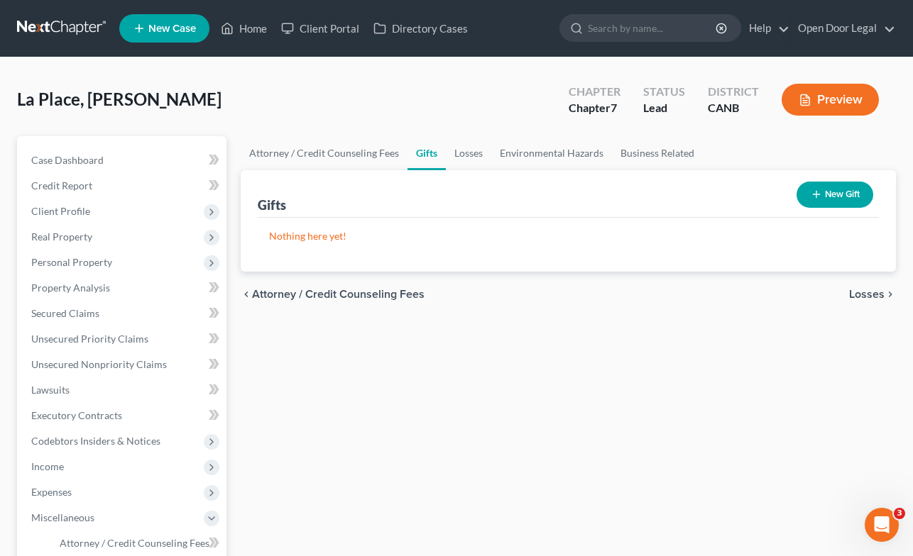
click at [863, 292] on span "Losses" at bounding box center [866, 294] width 35 height 11
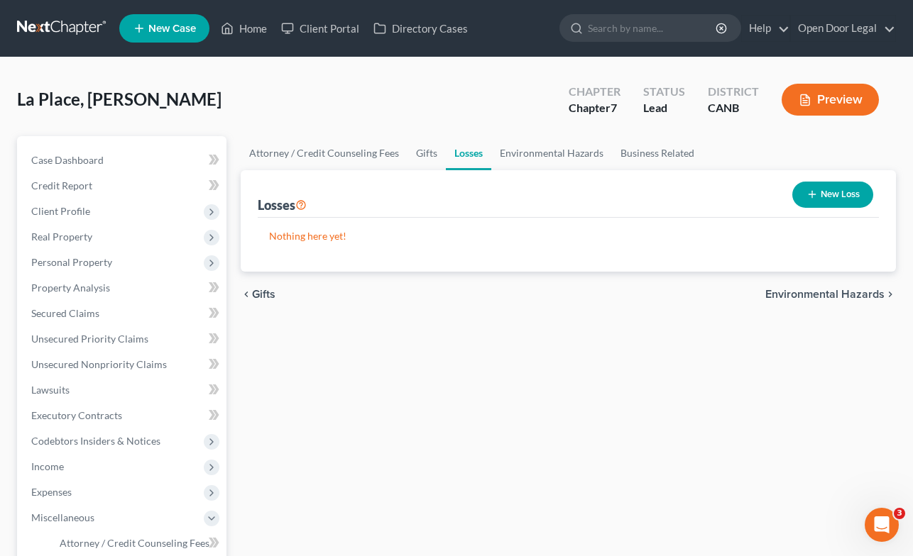
click at [858, 294] on span "Environmental Hazards" at bounding box center [824, 294] width 119 height 11
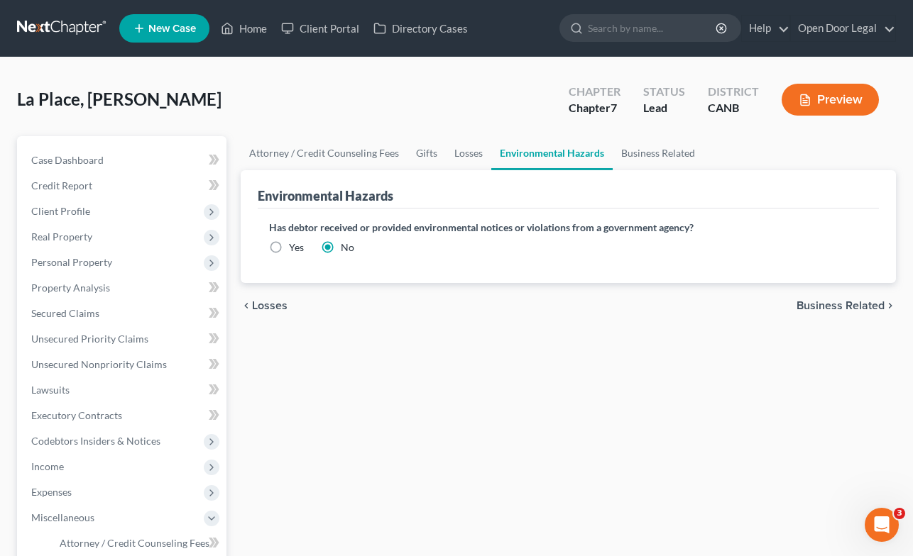
click at [847, 307] on span "Business Related" at bounding box center [840, 305] width 88 height 11
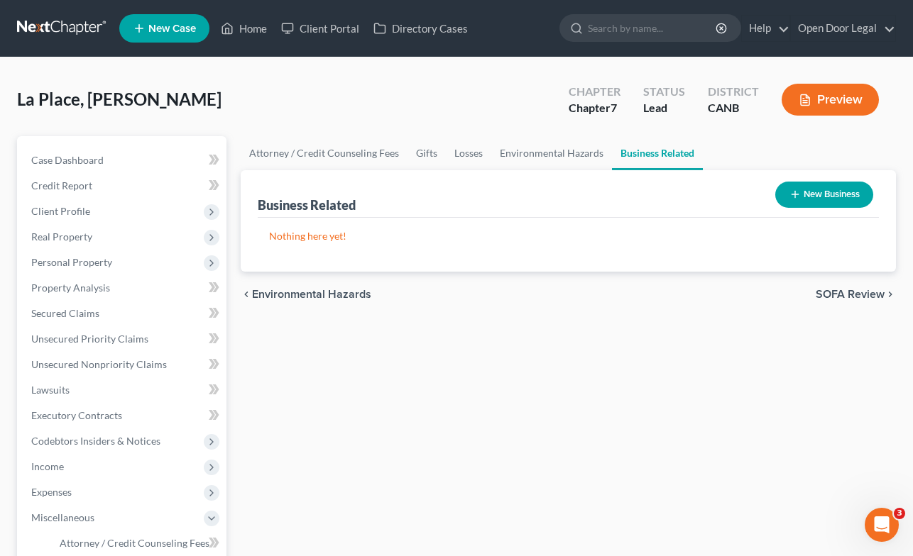
click at [853, 295] on span "SOFA Review" at bounding box center [849, 294] width 69 height 11
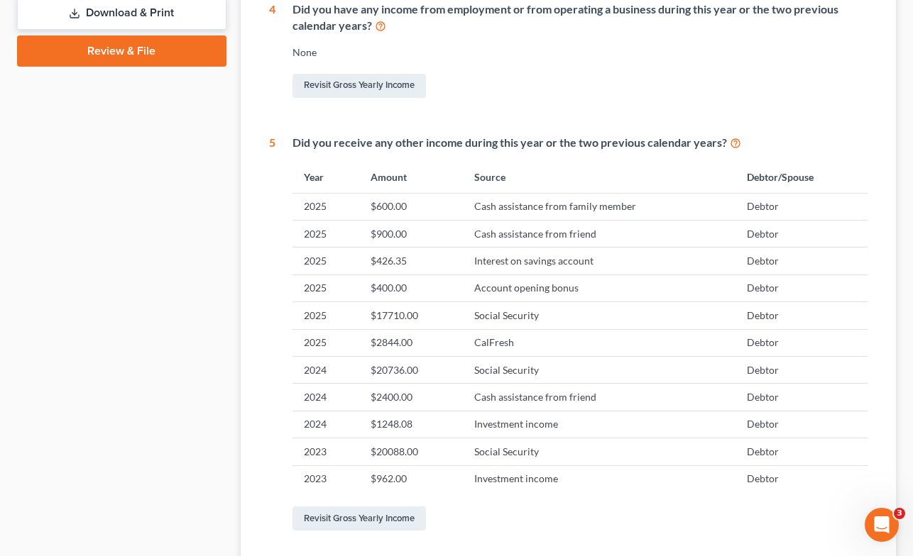
scroll to position [761, 0]
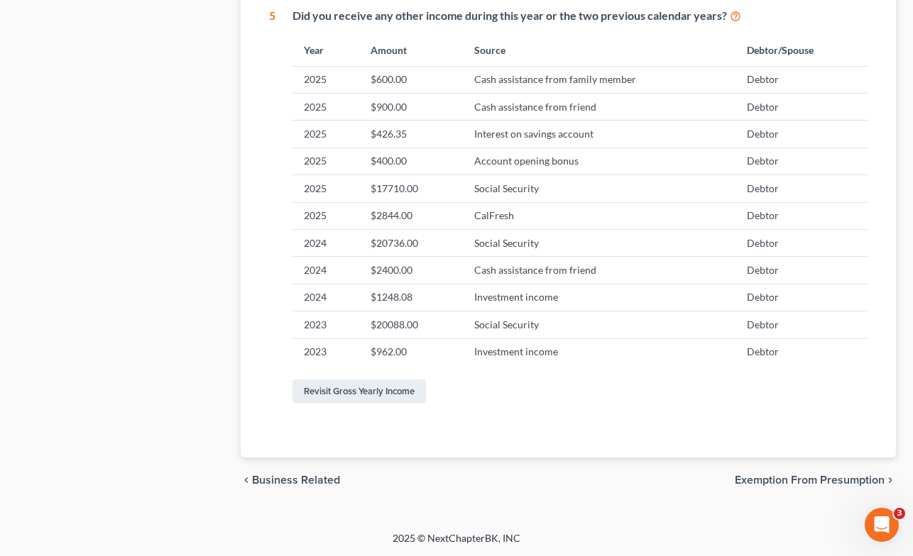
click at [819, 480] on span "Exemption from Presumption" at bounding box center [809, 480] width 150 height 11
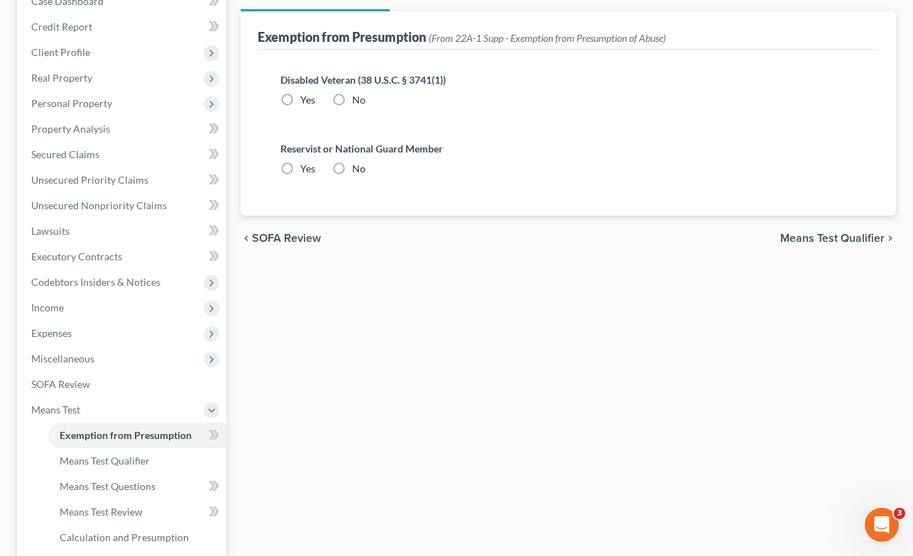
radio input "true"
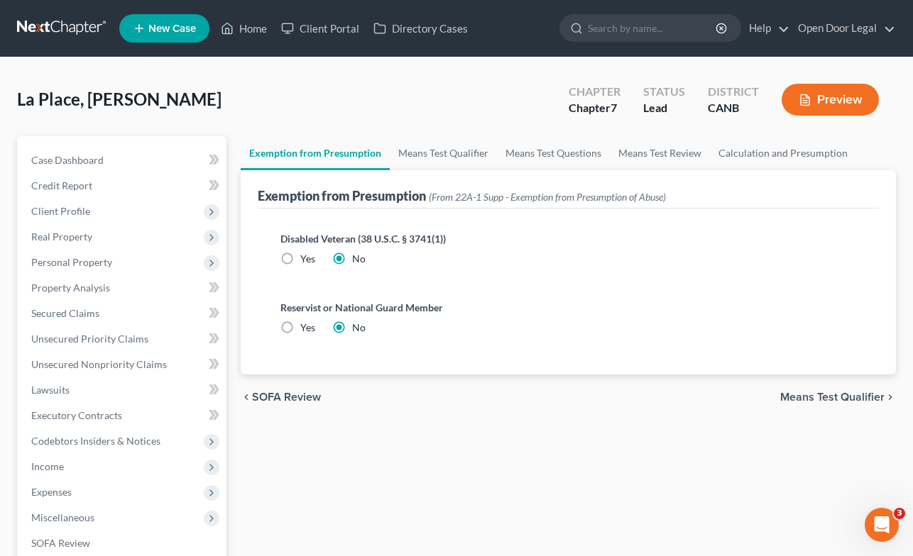
click at [832, 396] on span "Means Test Qualifier" at bounding box center [832, 397] width 104 height 11
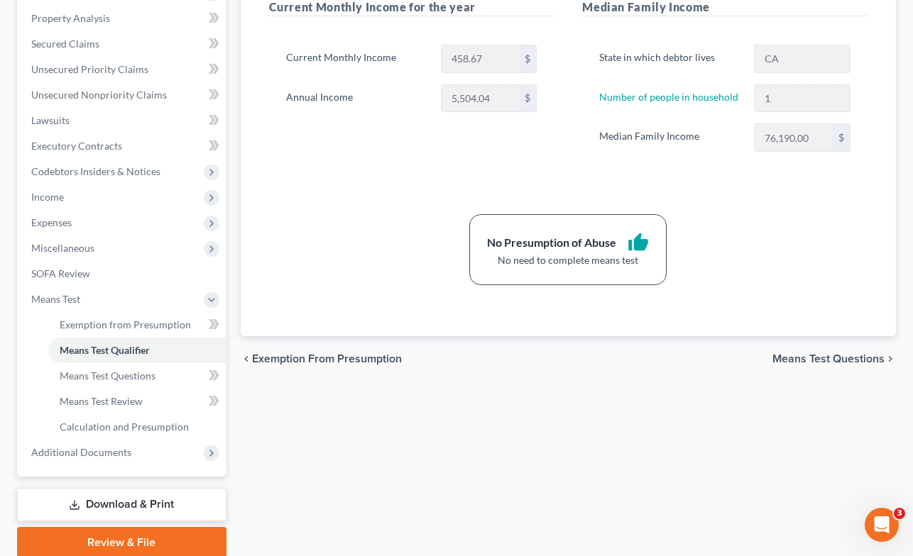
scroll to position [285, 0]
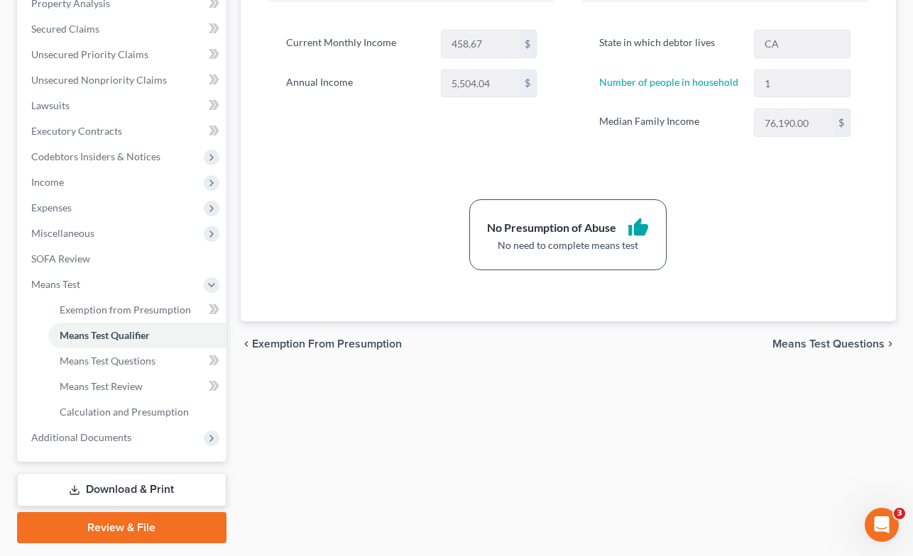
click at [840, 342] on span "Means Test Questions" at bounding box center [828, 344] width 112 height 11
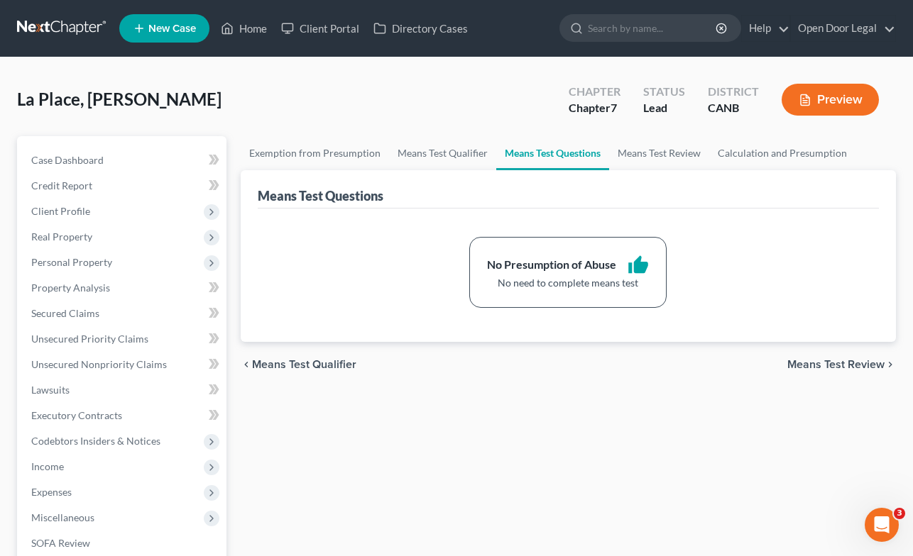
click at [828, 364] on span "Means Test Review" at bounding box center [835, 364] width 97 height 11
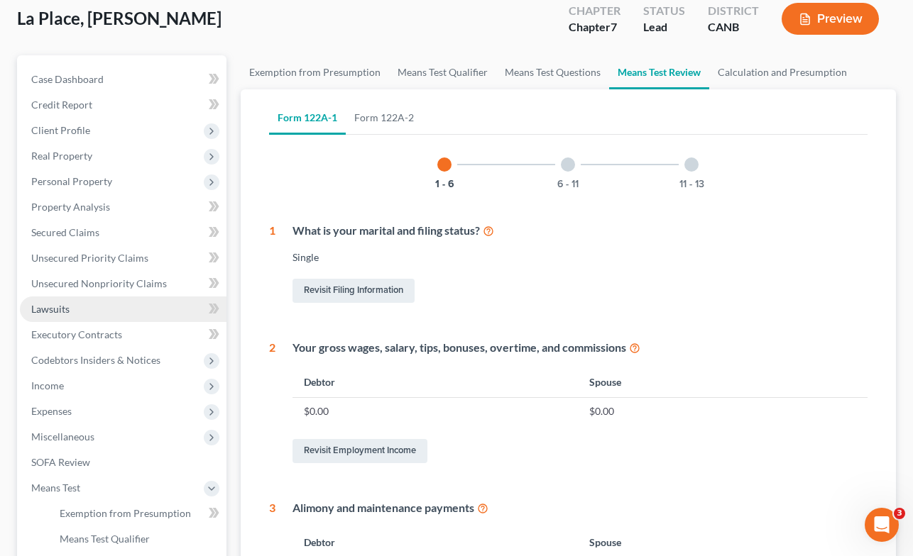
scroll to position [119, 0]
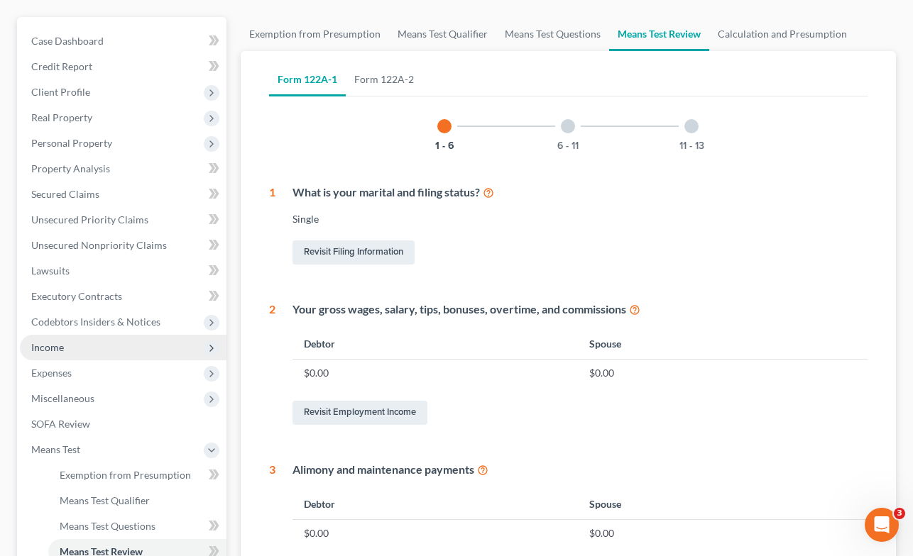
click at [67, 348] on span "Income" at bounding box center [123, 348] width 207 height 26
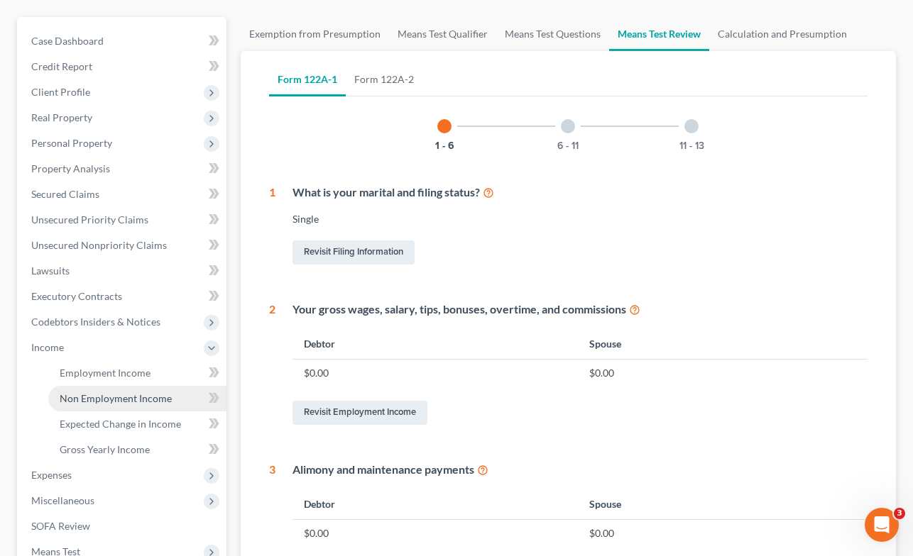
click at [92, 395] on span "Non Employment Income" at bounding box center [116, 398] width 112 height 12
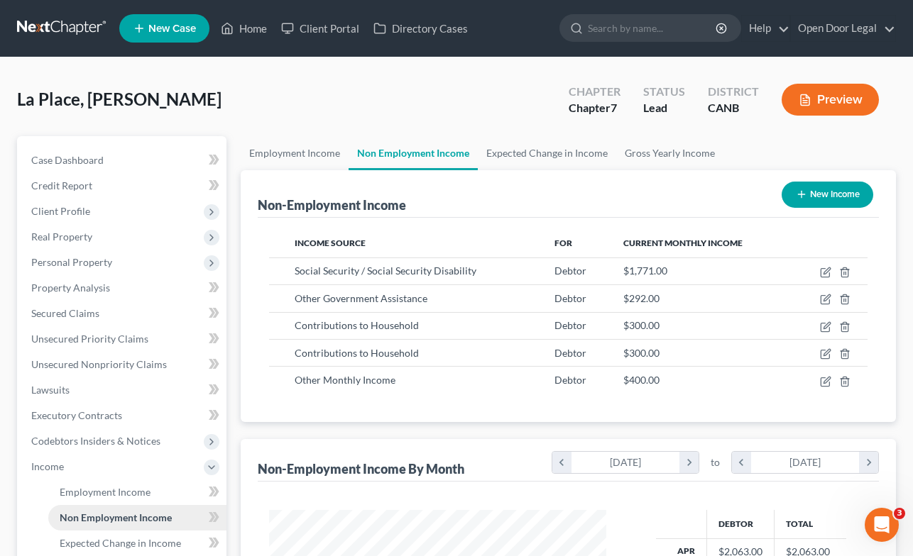
scroll to position [254, 365]
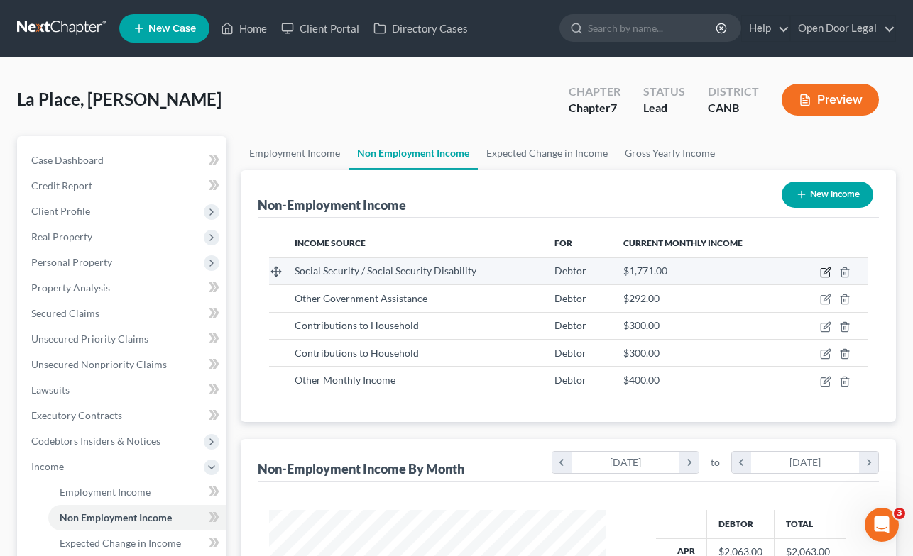
click at [825, 268] on icon "button" at bounding box center [825, 272] width 11 height 11
select select "4"
select select "0"
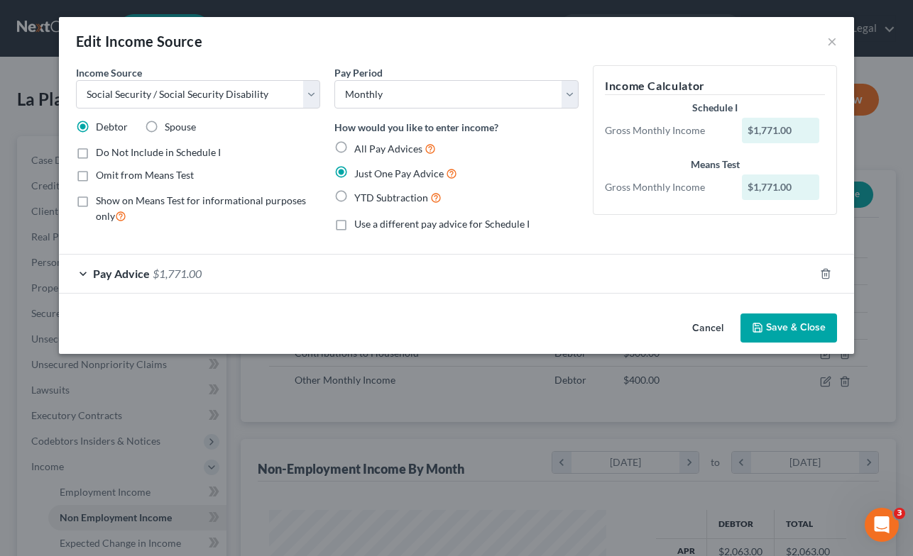
click at [96, 202] on label "Show on Means Test for informational purposes only" at bounding box center [208, 209] width 224 height 31
click at [101, 202] on input "Show on Means Test for informational purposes only" at bounding box center [105, 198] width 9 height 9
checkbox input "true"
click at [797, 329] on button "Save & Close" at bounding box center [788, 329] width 97 height 30
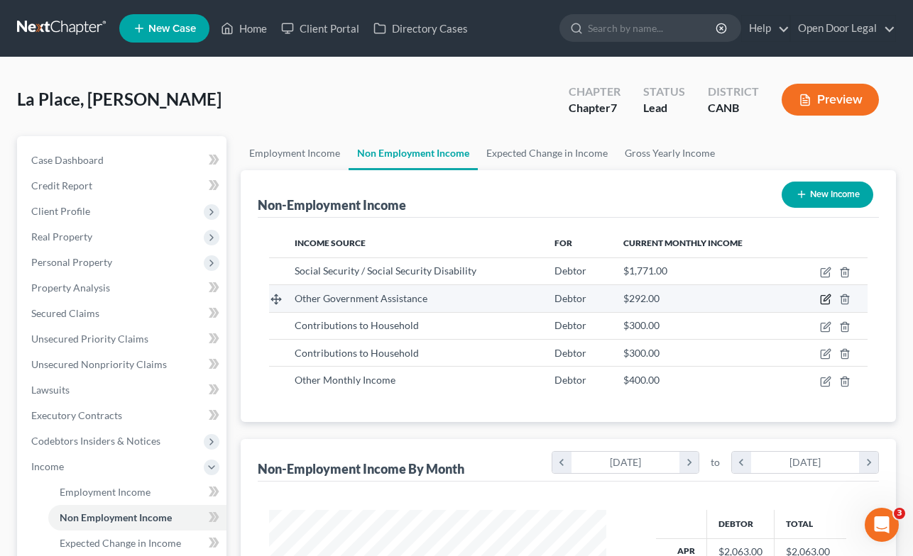
click at [825, 297] on icon "button" at bounding box center [825, 299] width 11 height 11
select select "5"
select select "0"
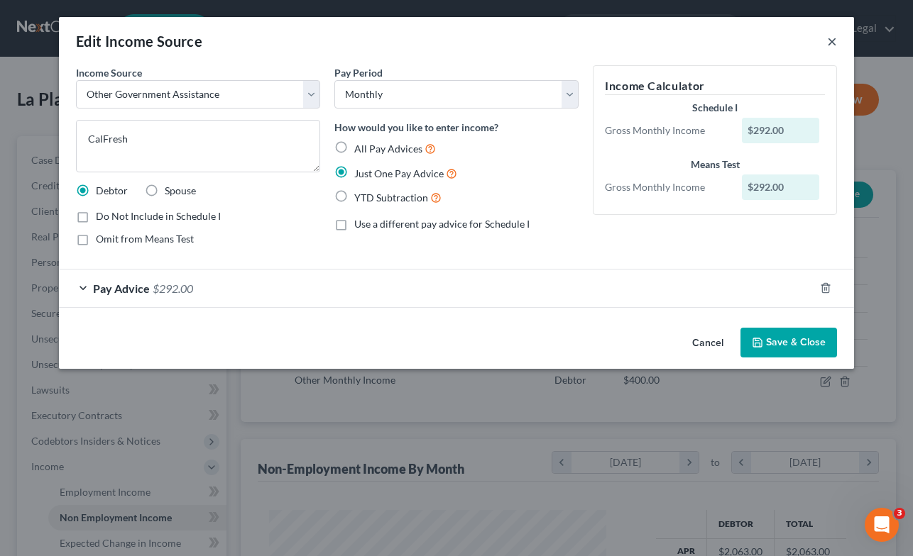
click at [835, 40] on button "×" at bounding box center [832, 41] width 10 height 17
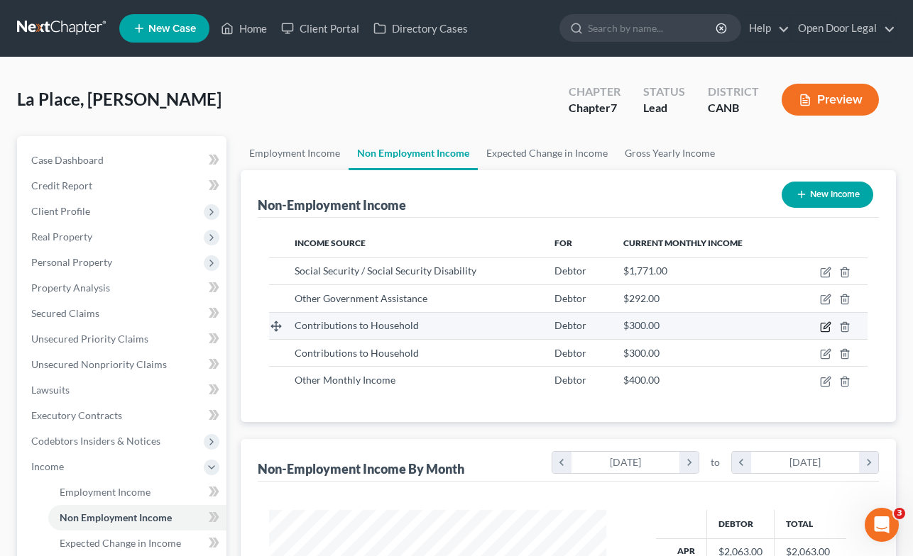
click at [824, 324] on icon "button" at bounding box center [825, 326] width 11 height 11
select select "8"
select select "0"
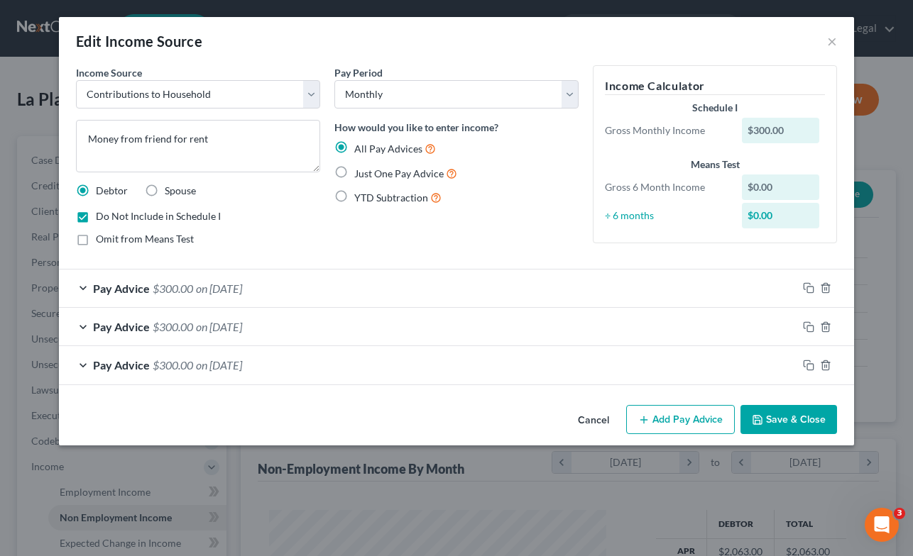
click at [96, 218] on label "Do Not Include in Schedule I" at bounding box center [158, 216] width 125 height 14
click at [101, 218] on input "Do Not Include in Schedule I" at bounding box center [105, 213] width 9 height 9
checkbox input "false"
click at [805, 416] on button "Save & Close" at bounding box center [788, 420] width 97 height 30
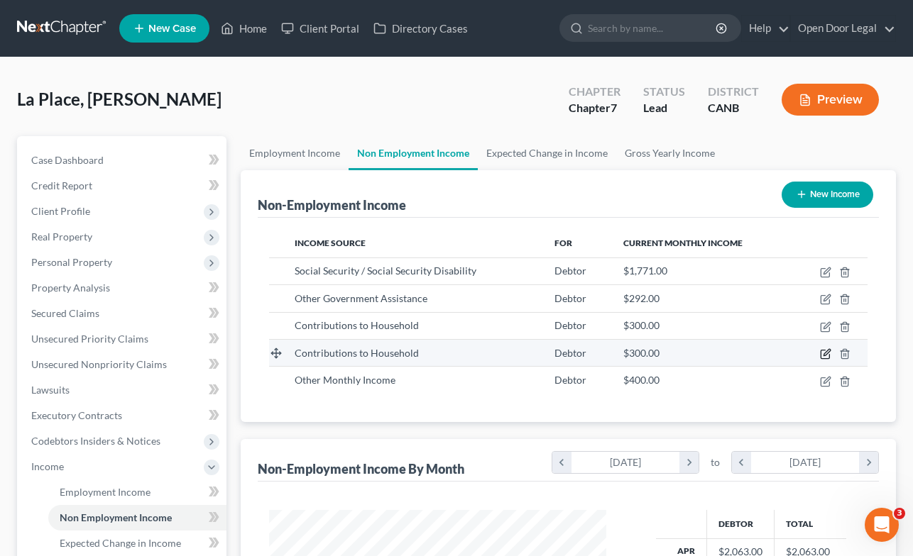
click at [824, 352] on icon "button" at bounding box center [825, 353] width 11 height 11
select select "8"
select select "0"
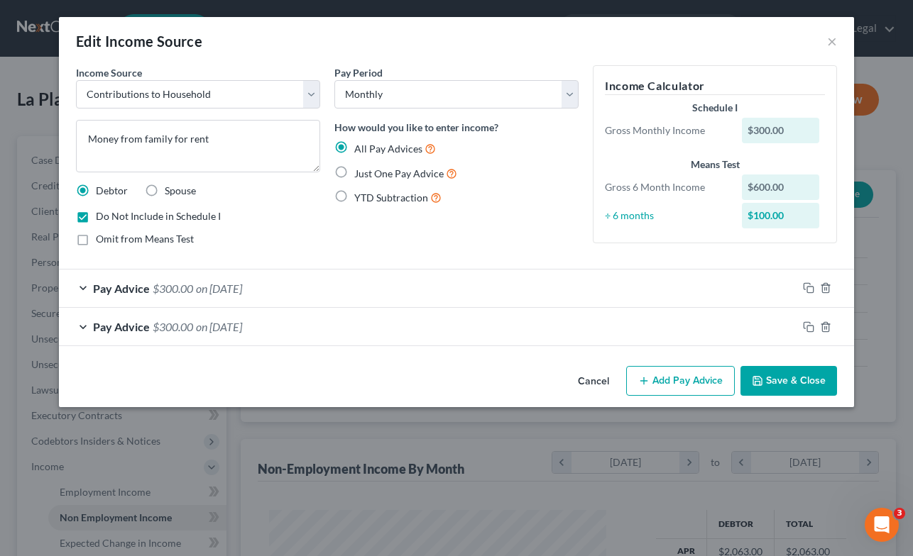
click at [96, 214] on label "Do Not Include in Schedule I" at bounding box center [158, 216] width 125 height 14
click at [101, 214] on input "Do Not Include in Schedule I" at bounding box center [105, 213] width 9 height 9
checkbox input "false"
click at [788, 385] on button "Save & Close" at bounding box center [788, 381] width 97 height 30
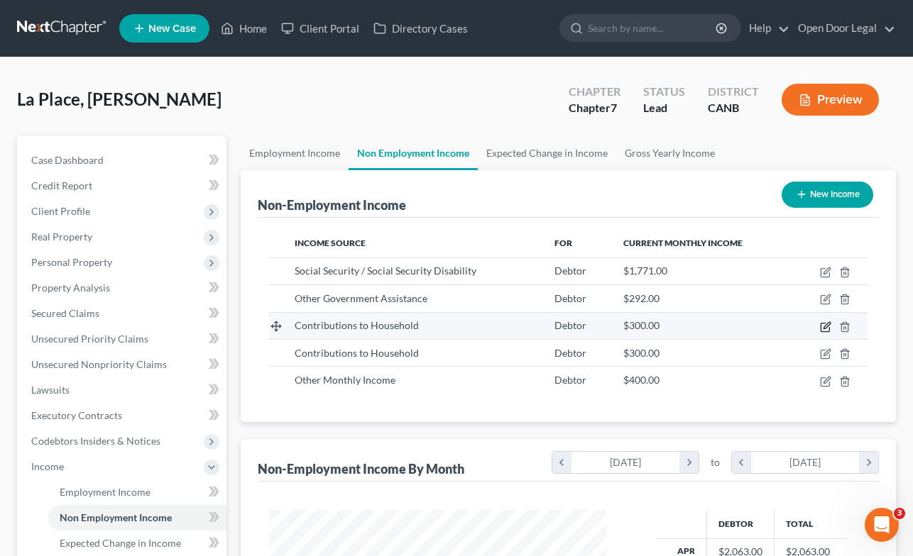
click at [826, 330] on icon "button" at bounding box center [825, 326] width 11 height 11
select select "8"
select select "0"
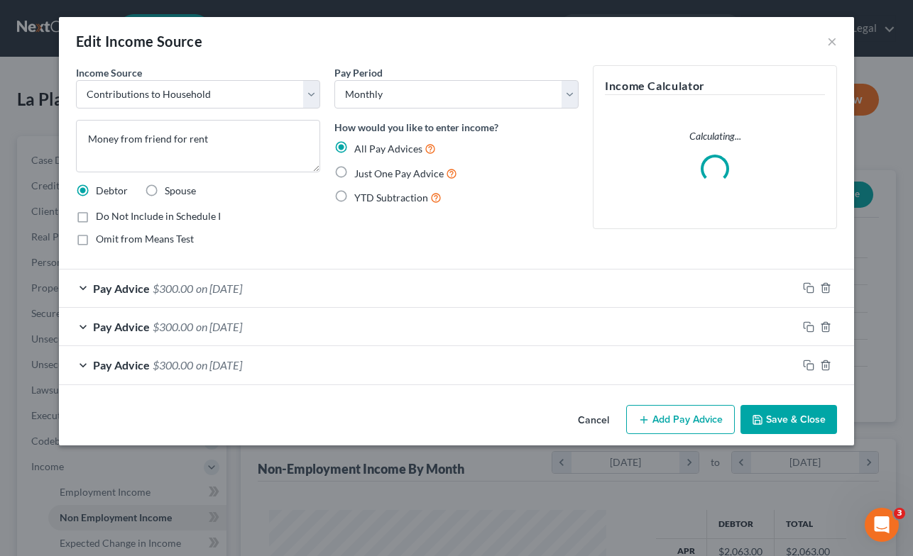
click at [96, 214] on label "Do Not Include in Schedule I" at bounding box center [158, 216] width 125 height 14
click at [101, 214] on input "Do Not Include in Schedule I" at bounding box center [105, 213] width 9 height 9
checkbox input "true"
click at [802, 418] on button "Save & Close" at bounding box center [788, 420] width 97 height 30
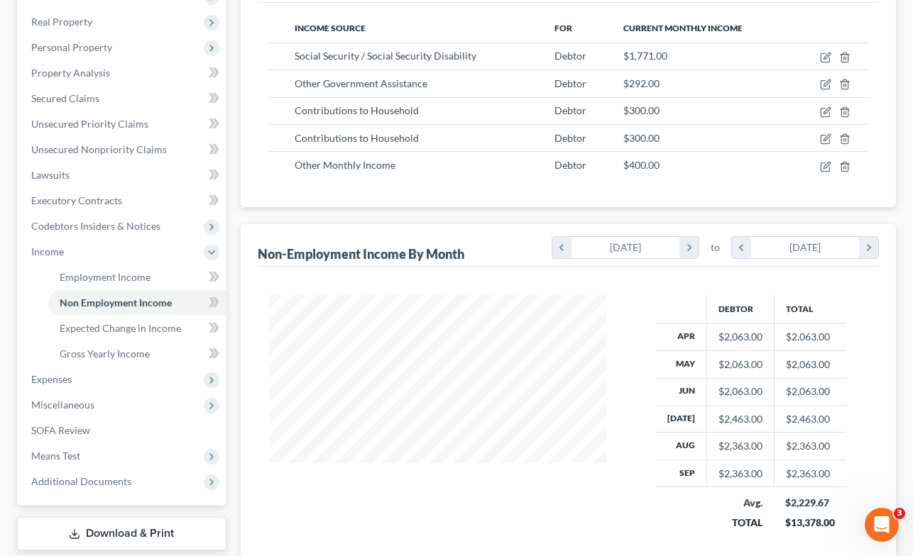
scroll to position [209, 0]
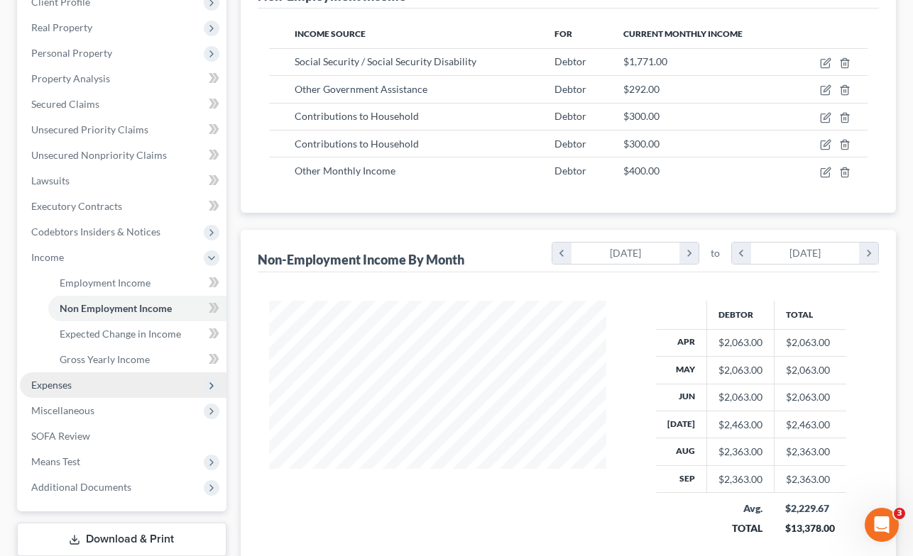
click at [44, 387] on span "Expenses" at bounding box center [51, 385] width 40 height 12
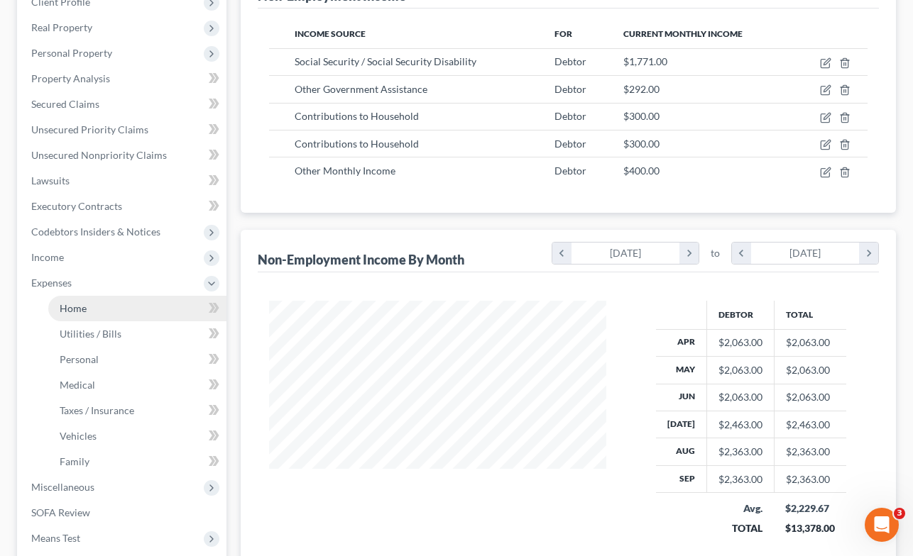
click at [80, 305] on span "Home" at bounding box center [73, 308] width 27 height 12
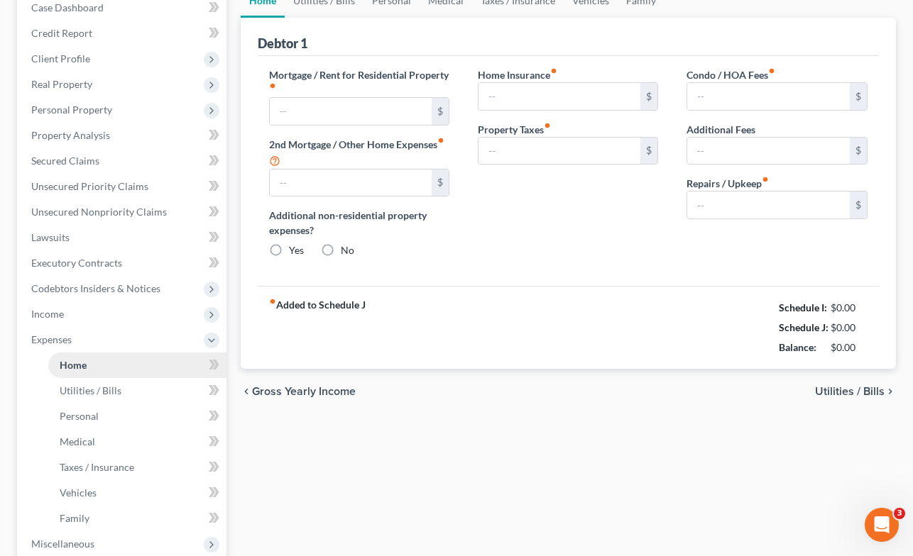
type input "1,529.00"
type input "0.00"
radio input "true"
type input "0.00"
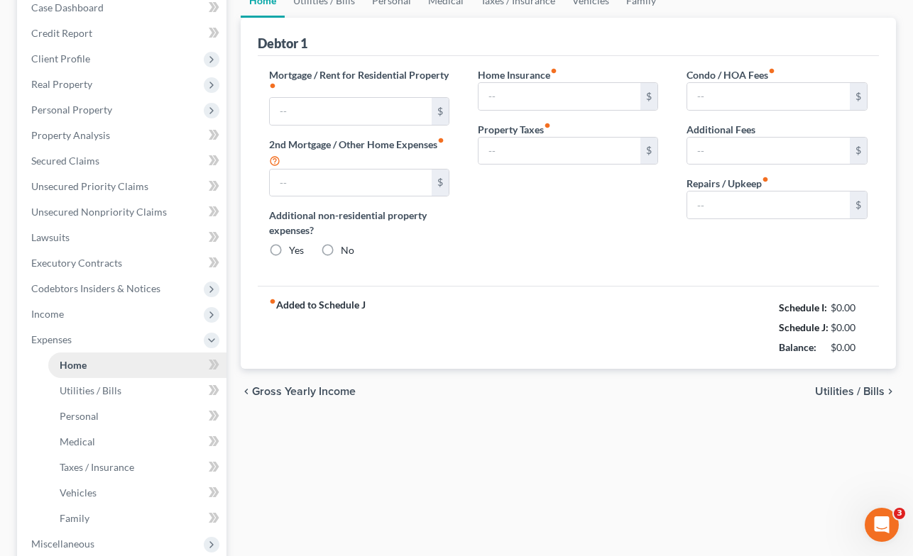
type input "0.00"
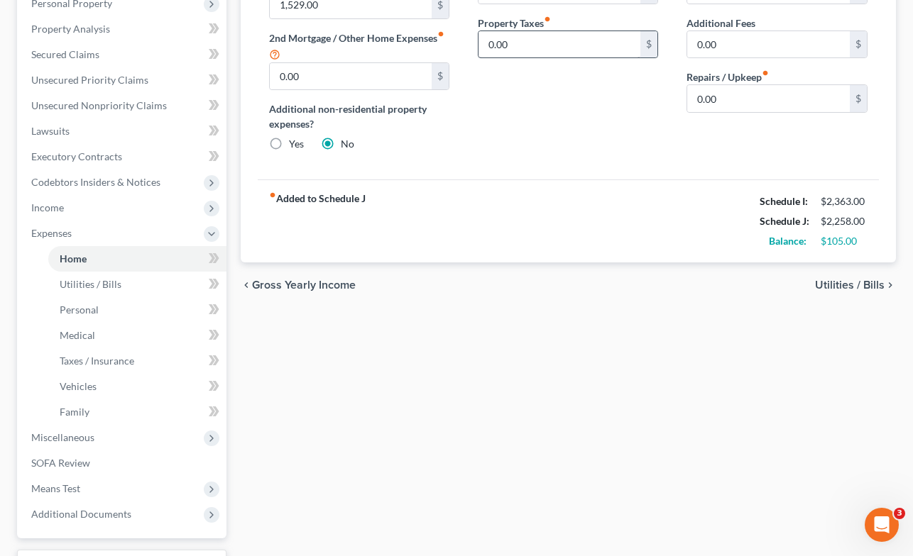
scroll to position [375, 0]
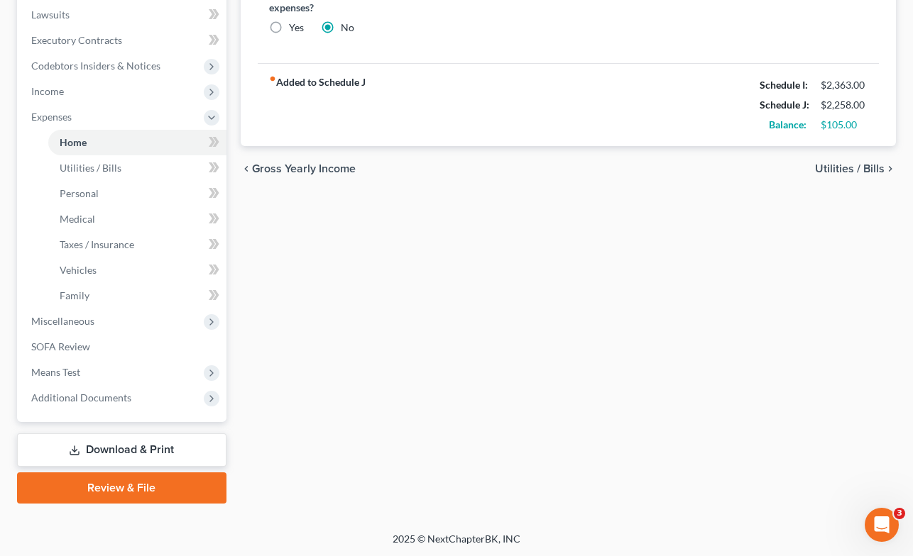
click at [120, 450] on link "Download & Print" at bounding box center [121, 450] width 209 height 33
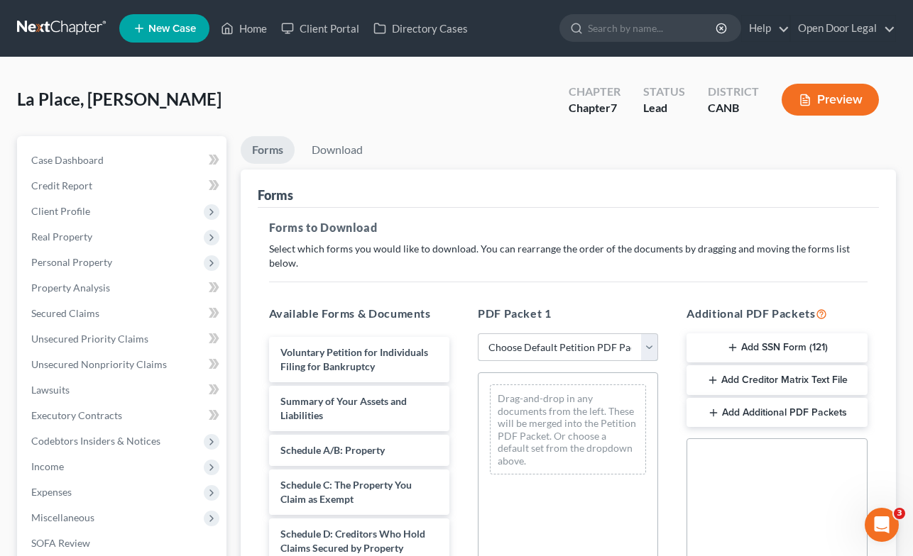
click at [652, 334] on select "Choose Default Petition PDF Packet Complete Bankruptcy Petition (all forms and …" at bounding box center [568, 348] width 180 height 28
select select "0"
click at [478, 334] on select "Choose Default Petition PDF Packet Complete Bankruptcy Petition (all forms and …" at bounding box center [568, 348] width 180 height 28
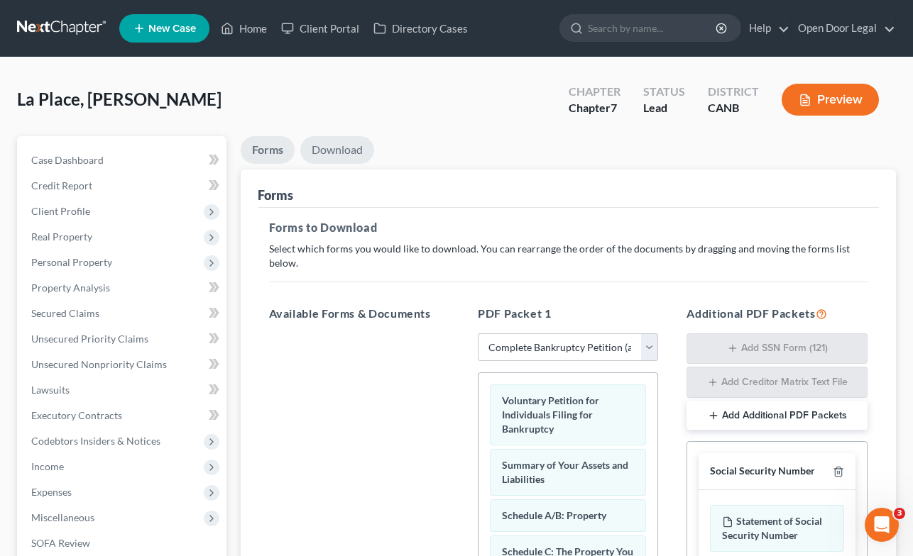
click at [340, 145] on link "Download" at bounding box center [337, 150] width 74 height 28
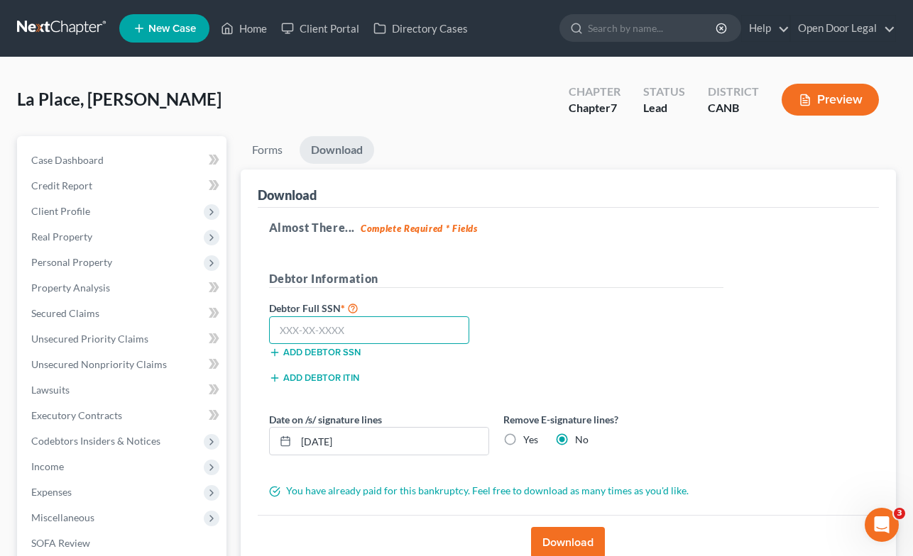
click at [387, 330] on input "text" at bounding box center [369, 331] width 201 height 28
type input "550-84-1866"
click at [523, 436] on label "Yes" at bounding box center [530, 440] width 15 height 14
click at [529, 436] on input "Yes" at bounding box center [533, 437] width 9 height 9
radio input "true"
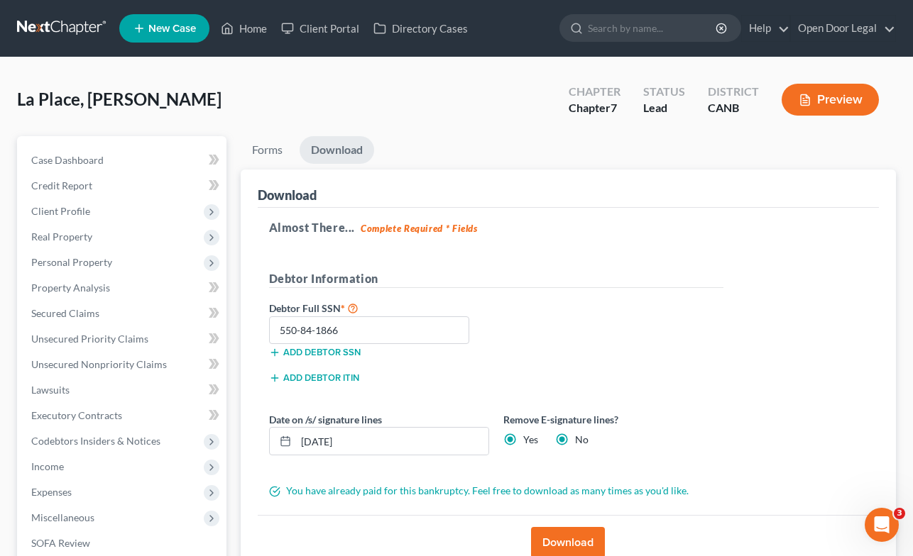
radio input "false"
drag, startPoint x: 368, startPoint y: 445, endPoint x: 226, endPoint y: 429, distance: 142.9
click at [226, 429] on div "Petition Navigation Case Dashboard Payments Invoices Payments Payments Credit R…" at bounding box center [456, 418] width 893 height 564
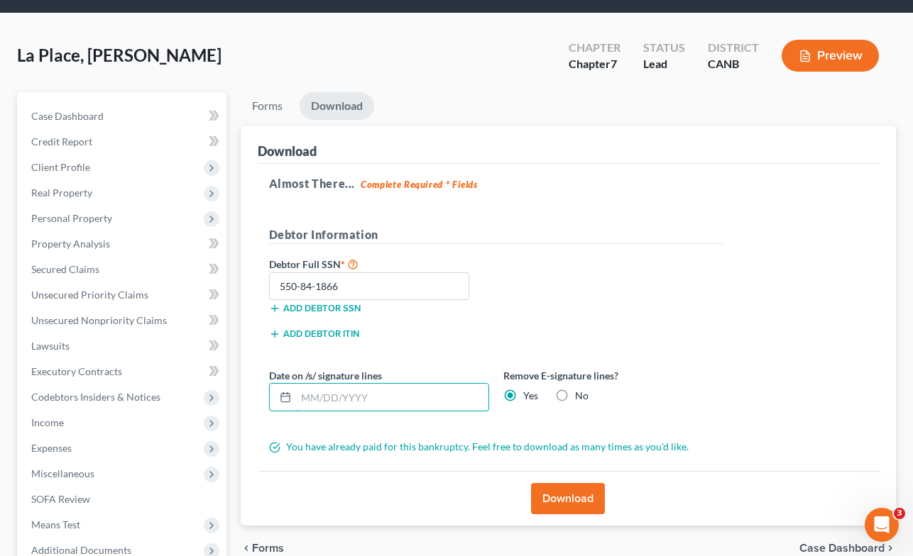
scroll to position [72, 0]
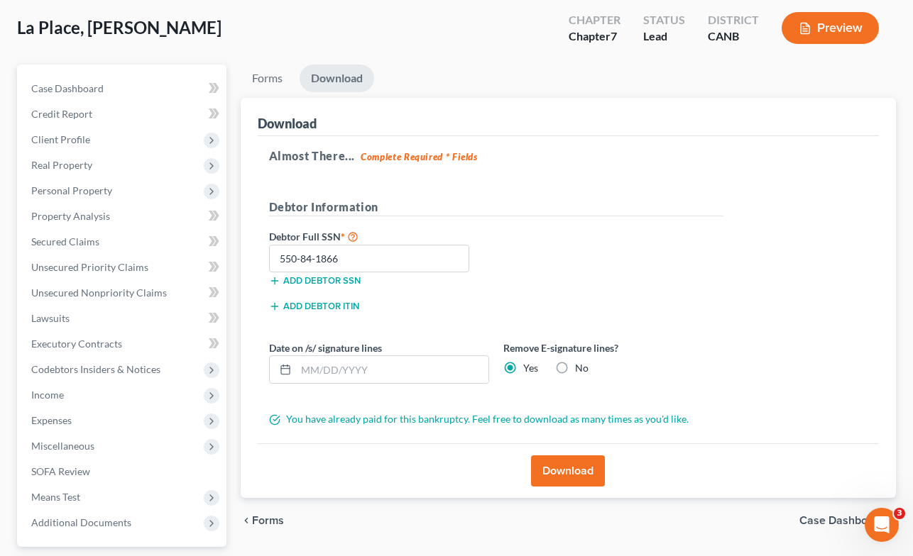
click at [575, 470] on button "Download" at bounding box center [568, 471] width 74 height 31
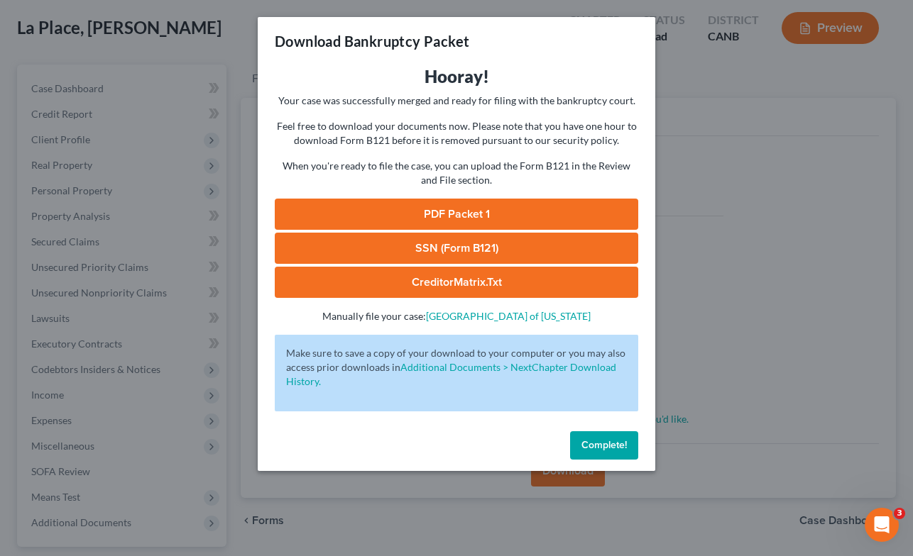
click at [480, 214] on link "PDF Packet 1" at bounding box center [456, 214] width 363 height 31
click at [595, 439] on button "Complete!" at bounding box center [604, 445] width 68 height 28
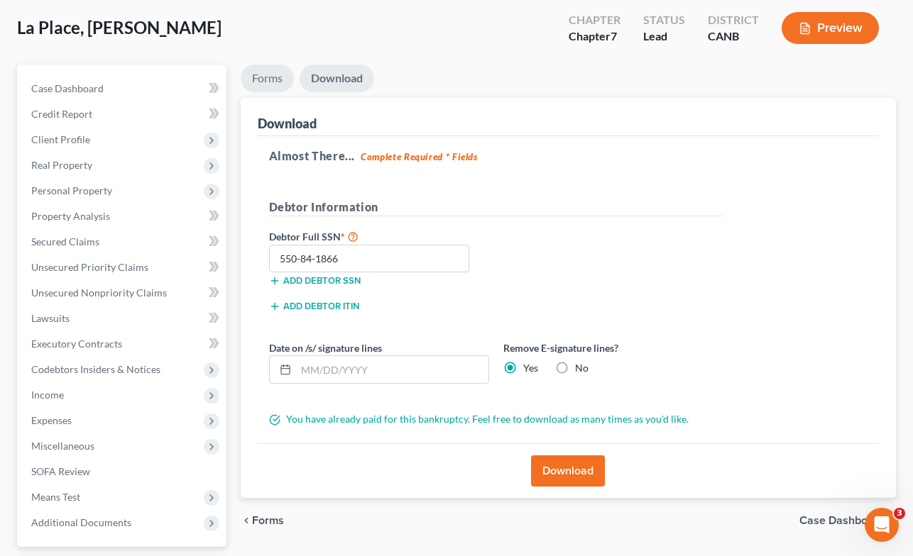
click at [262, 78] on link "Forms" at bounding box center [267, 79] width 53 height 28
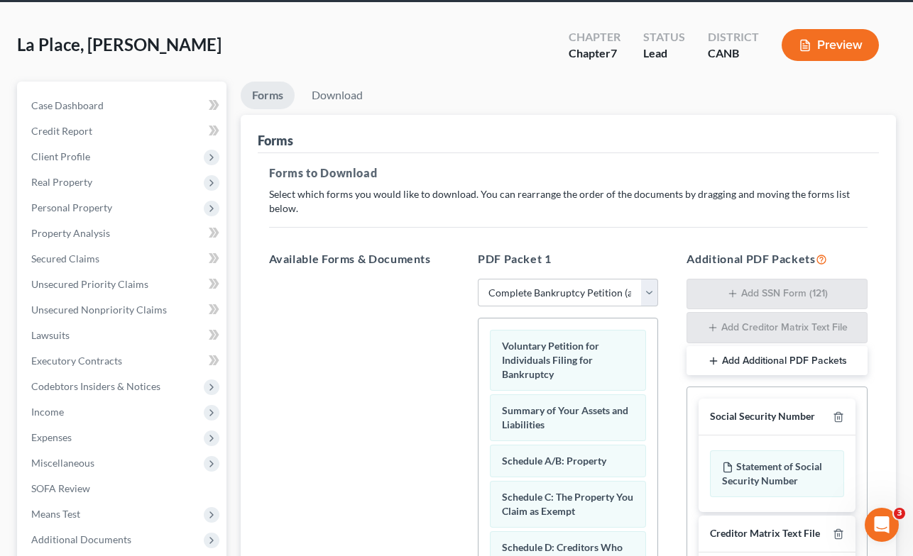
scroll to position [0, 0]
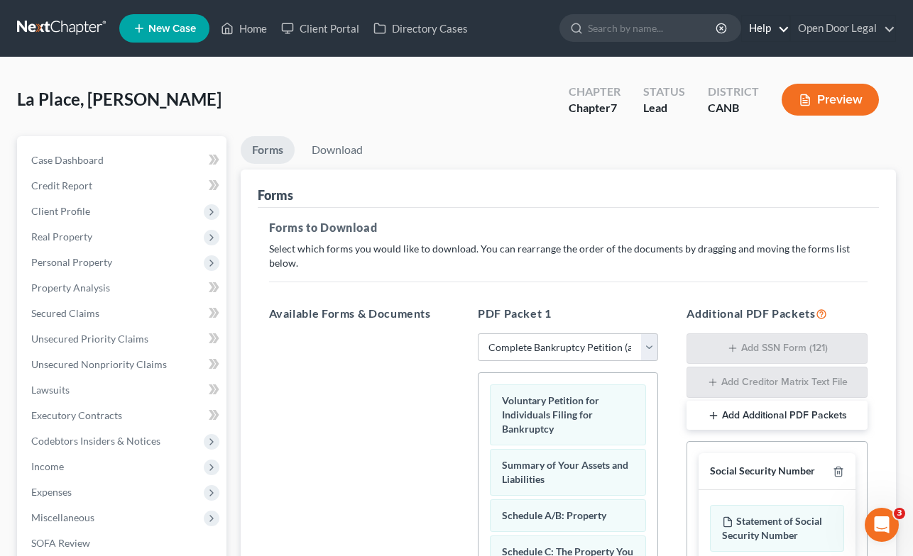
click at [772, 26] on link "Help" at bounding box center [766, 29] width 48 height 26
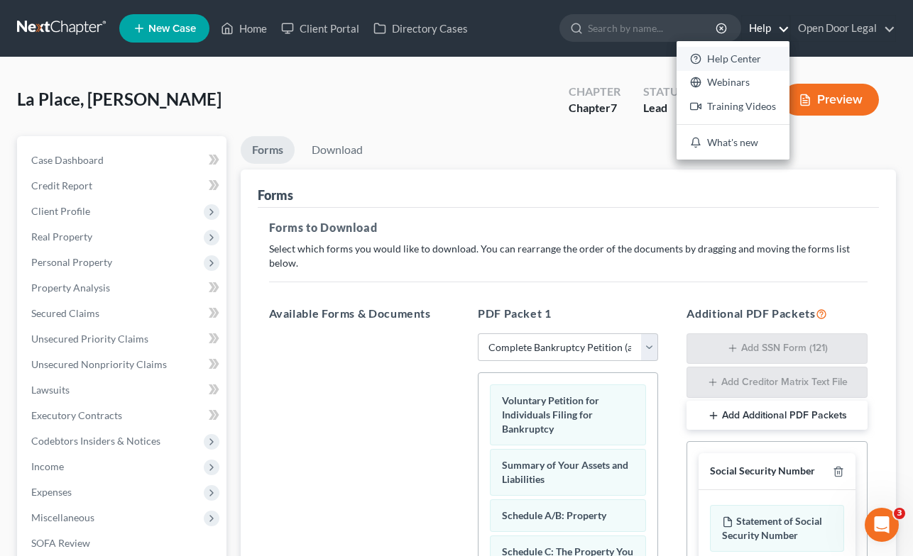
click at [747, 63] on link "Help Center" at bounding box center [732, 59] width 113 height 24
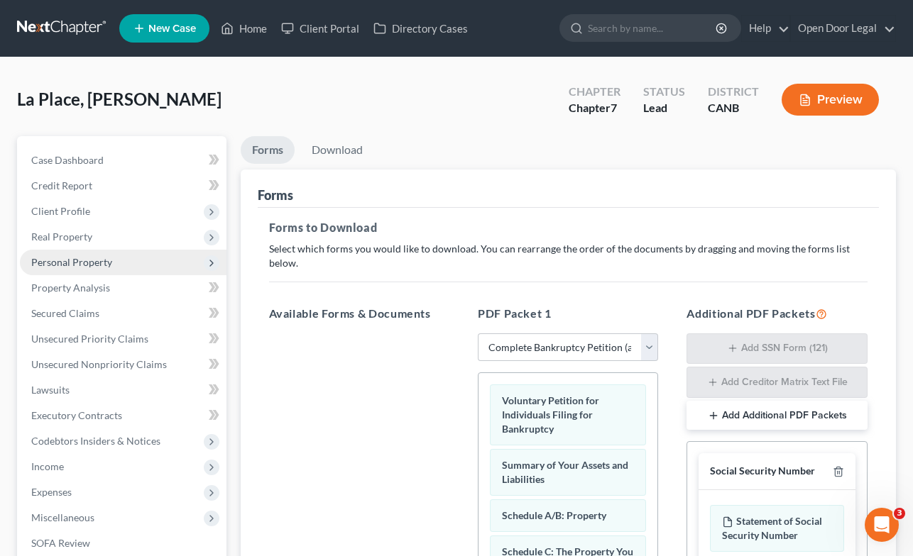
click at [98, 261] on span "Personal Property" at bounding box center [71, 262] width 81 height 12
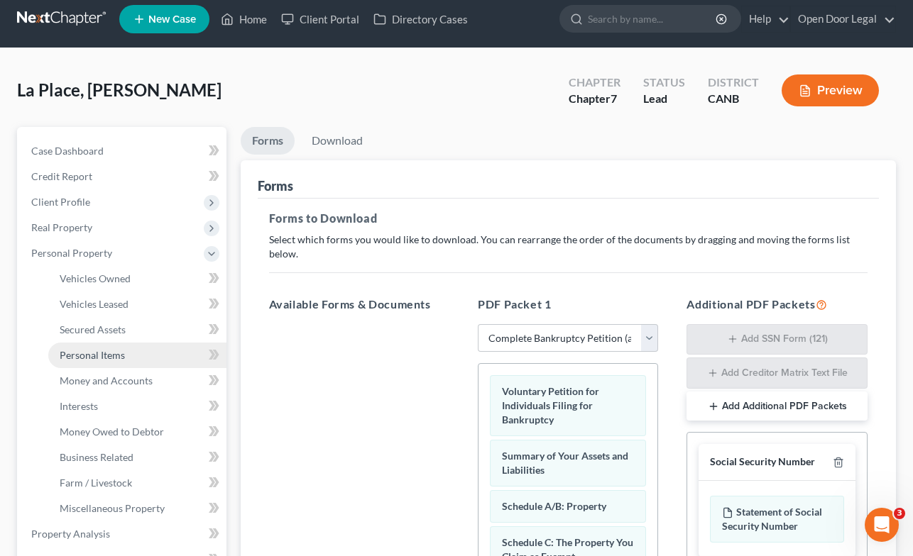
scroll to position [10, 0]
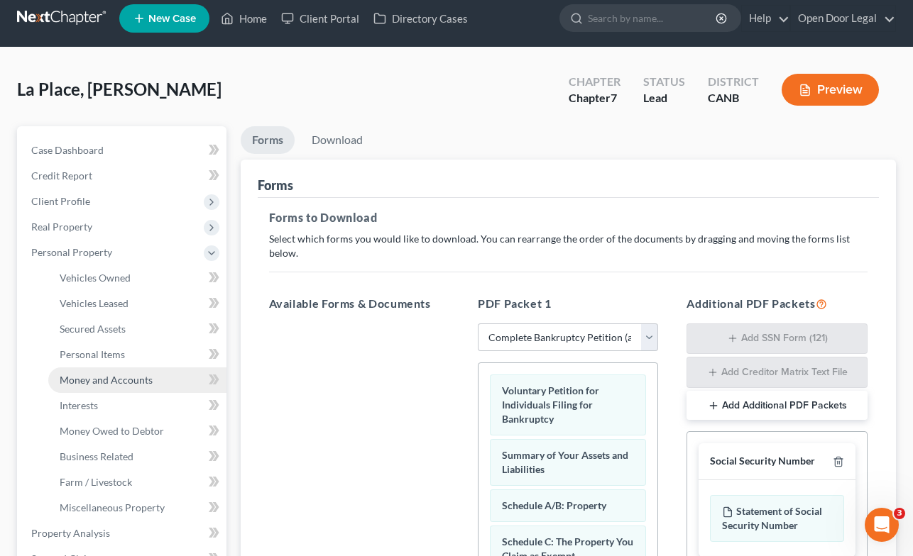
click at [111, 378] on span "Money and Accounts" at bounding box center [106, 380] width 93 height 12
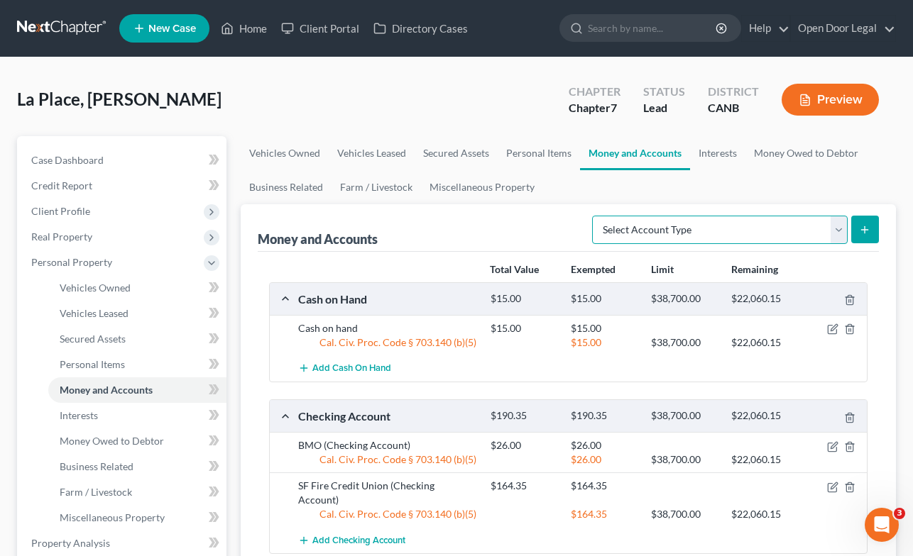
click at [839, 231] on select "Select Account Type Brokerage Cash on Hand Certificates of Deposit Checking Acc…" at bounding box center [719, 230] width 255 height 28
select select "checking"
click at [595, 216] on select "Select Account Type Brokerage Cash on Hand Certificates of Deposit Checking Acc…" at bounding box center [719, 230] width 255 height 28
click at [864, 230] on line "submit" at bounding box center [864, 229] width 0 height 6
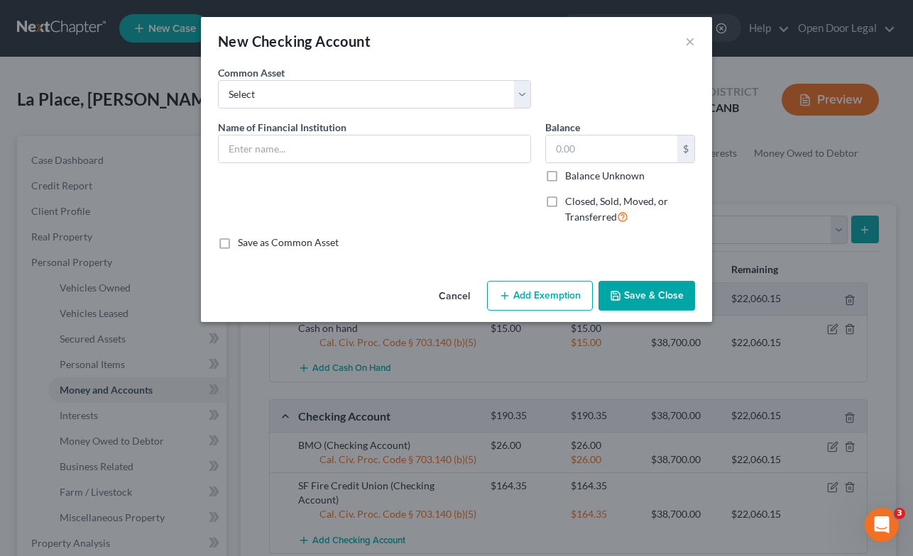
click at [565, 201] on label "Closed, Sold, Moved, or Transferred" at bounding box center [630, 209] width 130 height 31
click at [571, 201] on input "Closed, Sold, Moved, or Transferred" at bounding box center [575, 198] width 9 height 9
checkbox input "true"
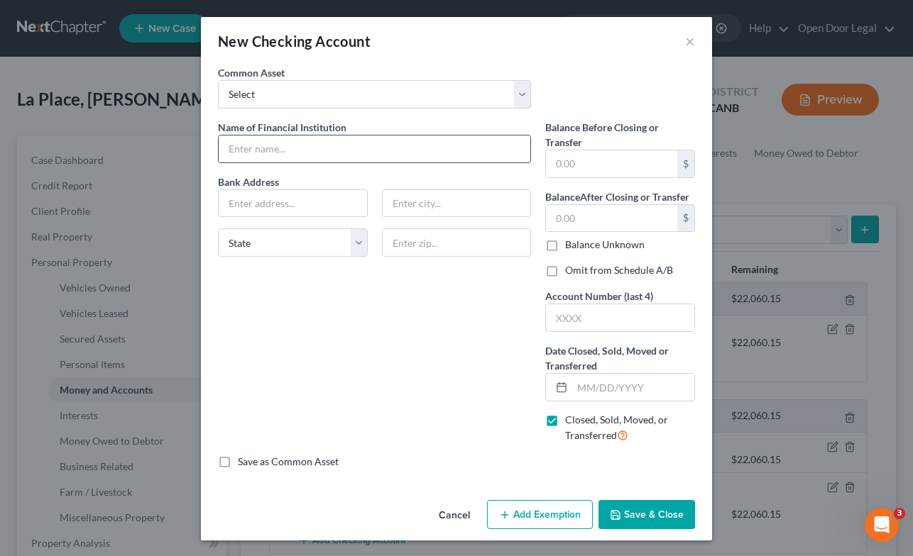
click at [358, 148] on input "text" at bounding box center [375, 149] width 312 height 27
type input "[PERSON_NAME] [PERSON_NAME]"
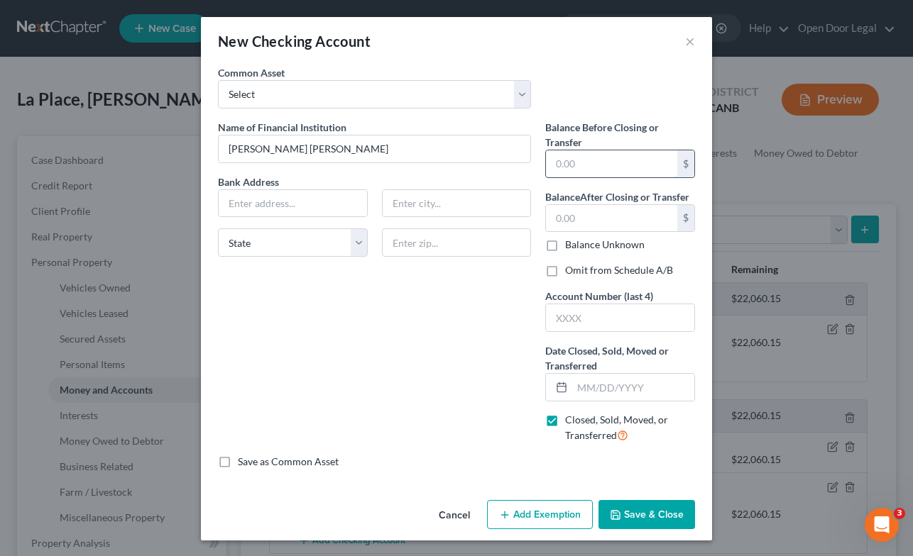
click at [572, 160] on input "text" at bounding box center [611, 163] width 131 height 27
type input "1.00"
click at [588, 214] on input "text" at bounding box center [611, 218] width 131 height 27
type input "0.00"
click at [284, 201] on input "text" at bounding box center [293, 203] width 148 height 27
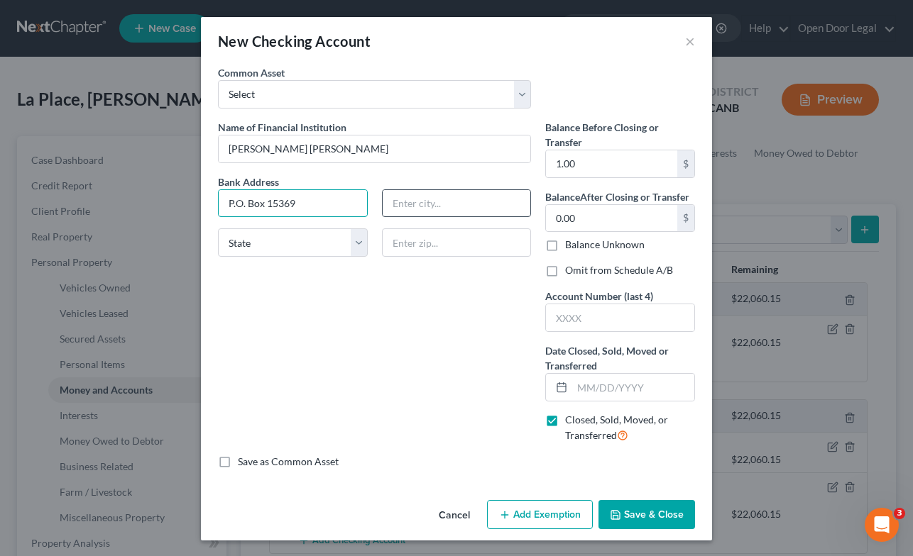
type input "P.O. Box 15369"
click at [425, 198] on input "text" at bounding box center [457, 203] width 148 height 27
type input "Wilmington"
click at [361, 246] on select "State [US_STATE] AK AR AZ CA CO CT DE DC [GEOGRAPHIC_DATA] [GEOGRAPHIC_DATA] GU…" at bounding box center [293, 243] width 150 height 28
select select "7"
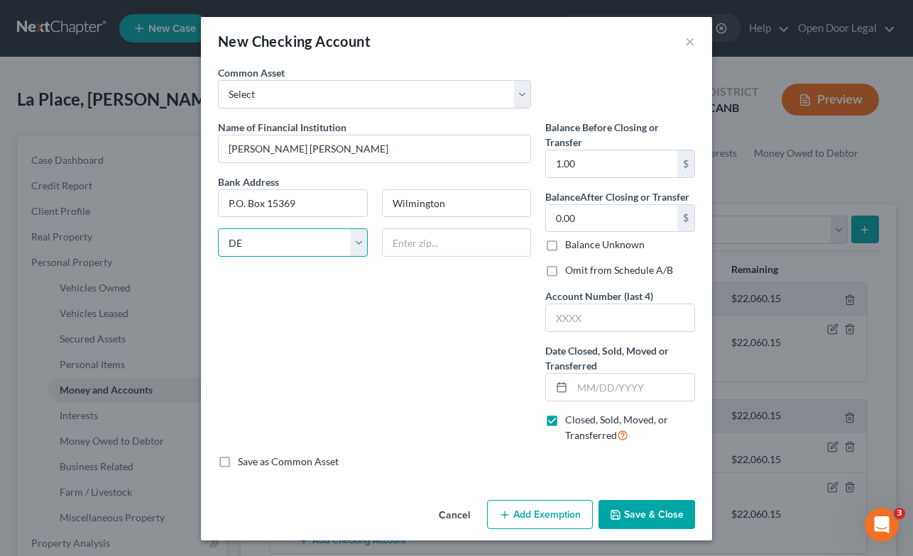
click at [218, 229] on select "State [US_STATE] AK AR AZ CA CO CT DE DC [GEOGRAPHIC_DATA] [GEOGRAPHIC_DATA] GU…" at bounding box center [293, 243] width 150 height 28
click at [455, 247] on input "text" at bounding box center [457, 243] width 150 height 28
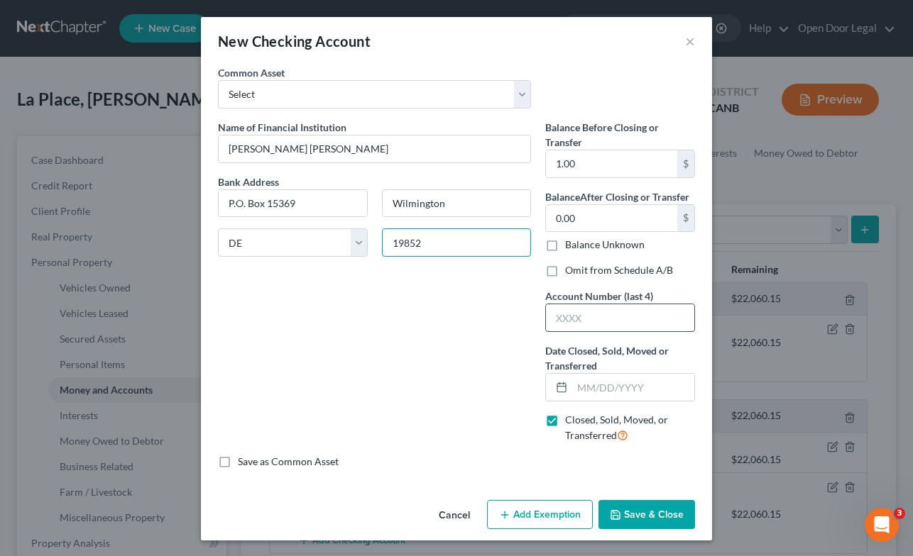
type input "19852"
click at [612, 315] on input "text" at bounding box center [620, 317] width 148 height 27
type input "2887"
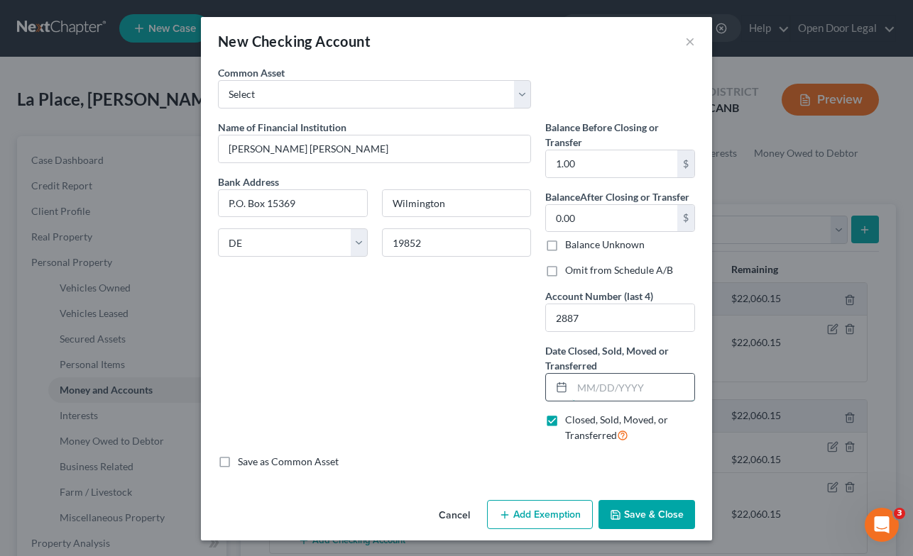
click at [581, 385] on input "text" at bounding box center [633, 387] width 122 height 27
type input "[DATE]"
click at [646, 514] on button "Save & Close" at bounding box center [646, 515] width 97 height 30
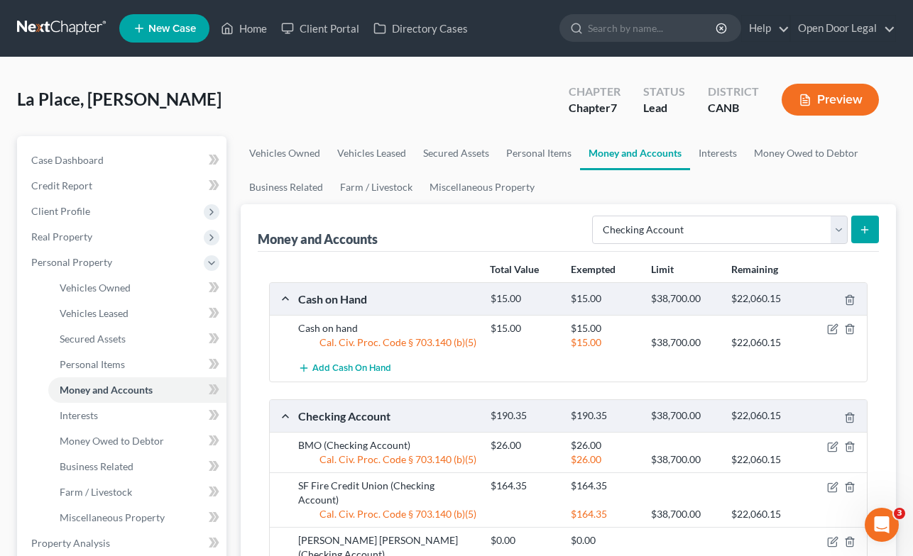
click at [866, 226] on icon "submit" at bounding box center [864, 229] width 11 height 11
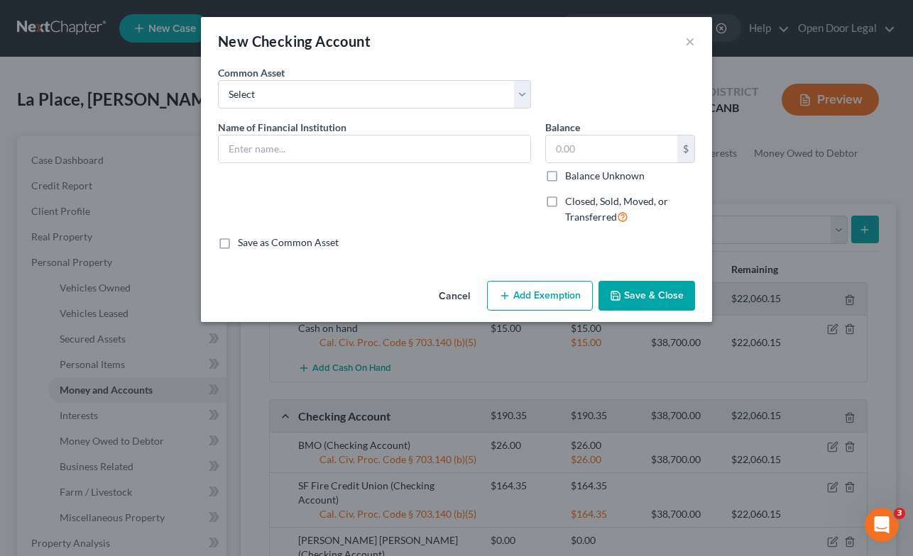
click at [565, 202] on label "Closed, Sold, Moved, or Transferred" at bounding box center [630, 209] width 130 height 31
click at [571, 202] on input "Closed, Sold, Moved, or Transferred" at bounding box center [575, 198] width 9 height 9
checkbox input "true"
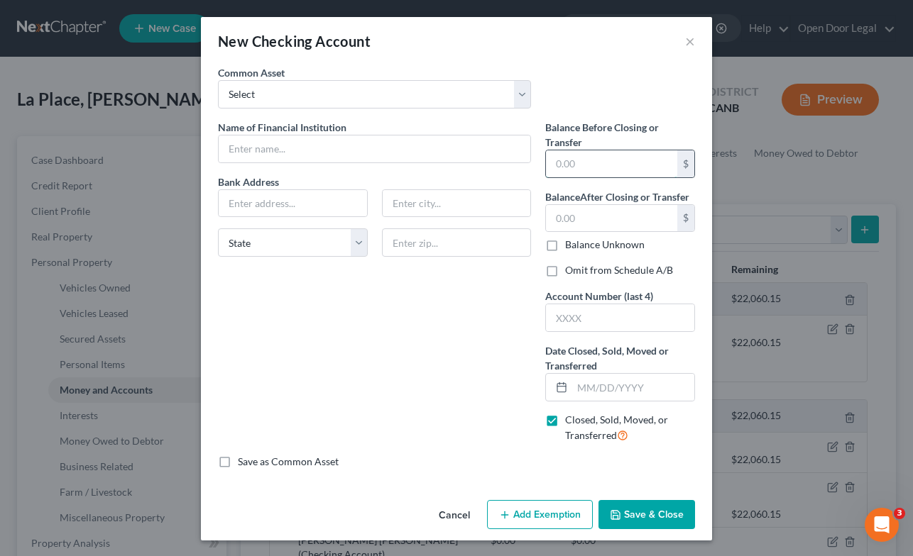
click at [576, 160] on input "text" at bounding box center [611, 163] width 131 height 27
type input "1.00"
click at [598, 217] on input "text" at bounding box center [611, 218] width 131 height 27
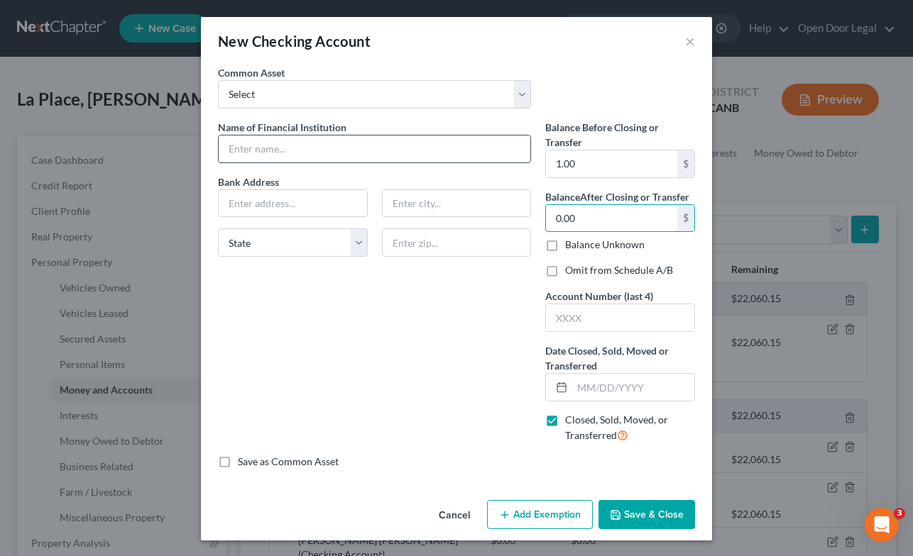
type input "0.00"
click at [295, 145] on input "text" at bounding box center [375, 149] width 312 height 27
type input "Axos Bank"
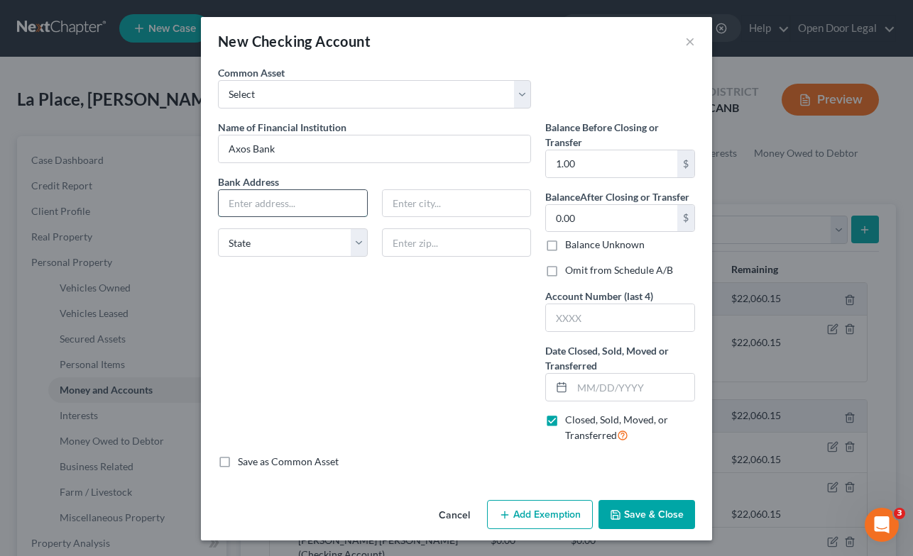
click at [319, 195] on input "text" at bounding box center [293, 203] width 148 height 27
click at [424, 208] on input "text" at bounding box center [457, 203] width 148 height 27
click at [347, 207] on input "[STREET_ADDRESS]" at bounding box center [293, 203] width 148 height 27
type input "[STREET_ADDRESS]"
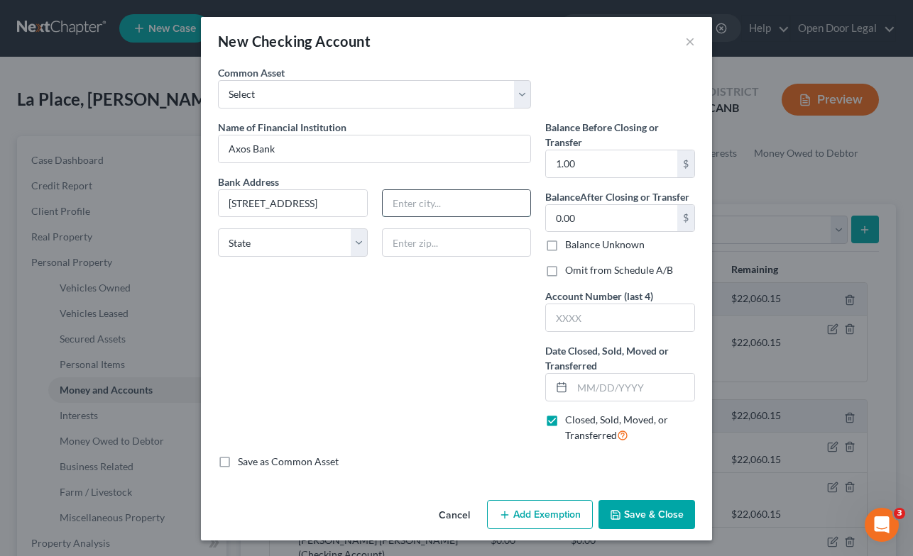
scroll to position [0, 0]
click at [425, 204] on input "text" at bounding box center [457, 203] width 148 height 27
type input "[GEOGRAPHIC_DATA]"
click at [354, 245] on select "State [US_STATE] AK AR AZ CA CO CT DE DC [GEOGRAPHIC_DATA] [GEOGRAPHIC_DATA] GU…" at bounding box center [293, 243] width 150 height 28
select select "4"
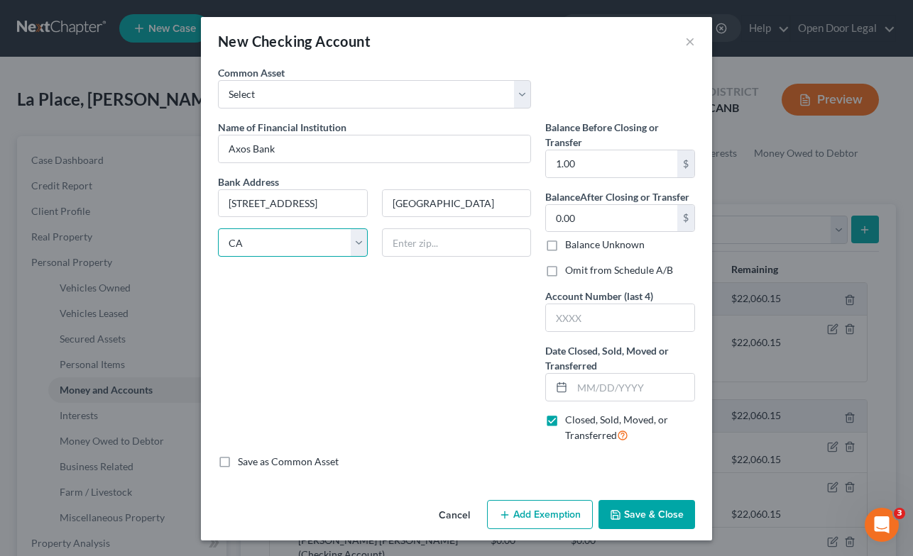
click at [218, 229] on select "State [US_STATE] AK AR AZ CA CO CT DE DC [GEOGRAPHIC_DATA] [GEOGRAPHIC_DATA] GU…" at bounding box center [293, 243] width 150 height 28
click at [435, 243] on input "text" at bounding box center [457, 243] width 150 height 28
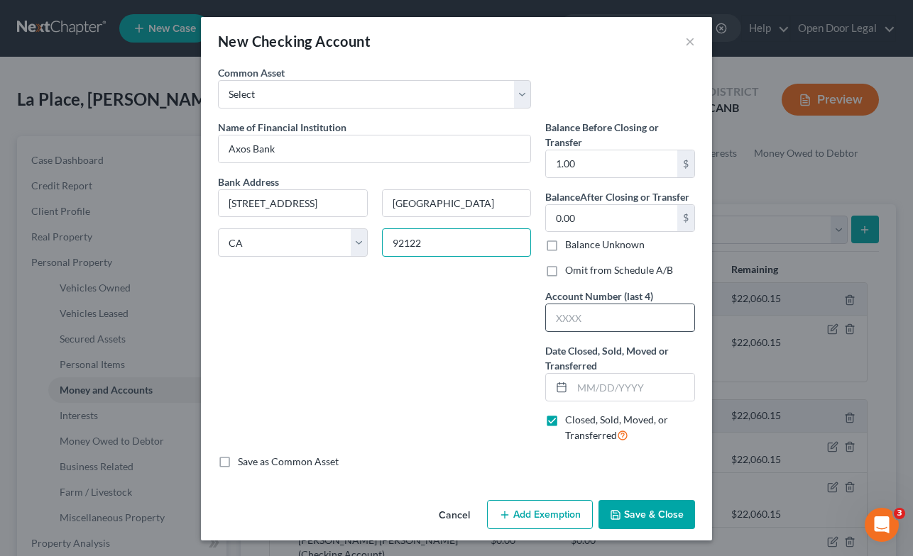
type input "92122"
click at [632, 318] on input "text" at bounding box center [620, 317] width 148 height 27
type input "4620"
click at [581, 387] on input "text" at bounding box center [633, 387] width 122 height 27
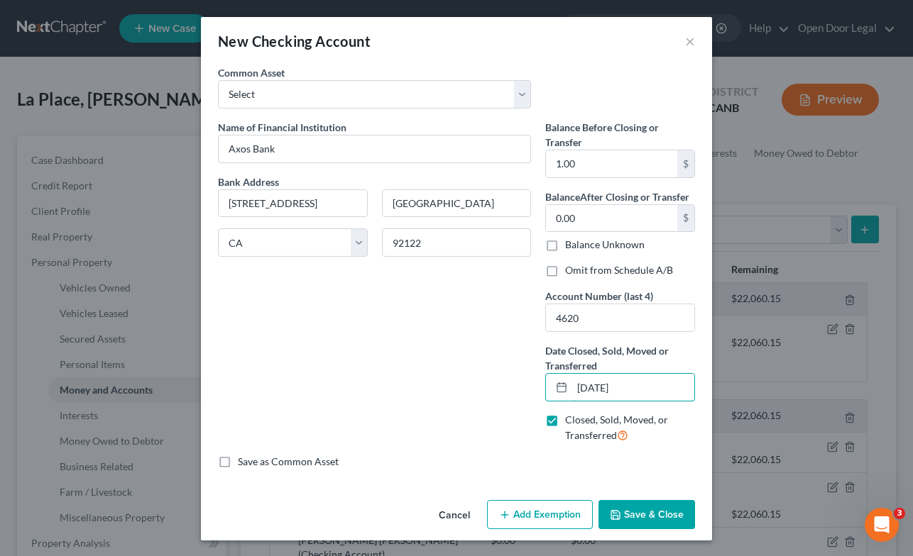
type input "[DATE]"
click at [659, 504] on button "Save & Close" at bounding box center [646, 515] width 97 height 30
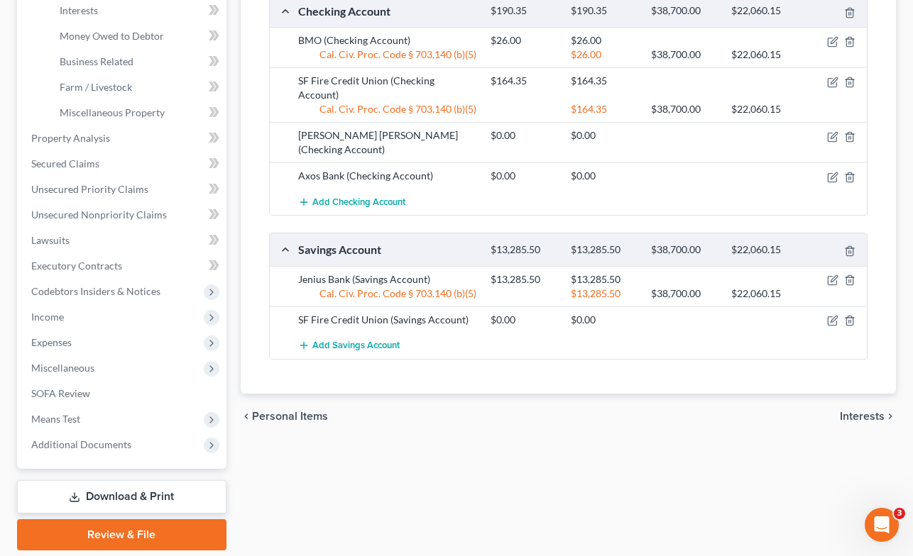
scroll to position [452, 0]
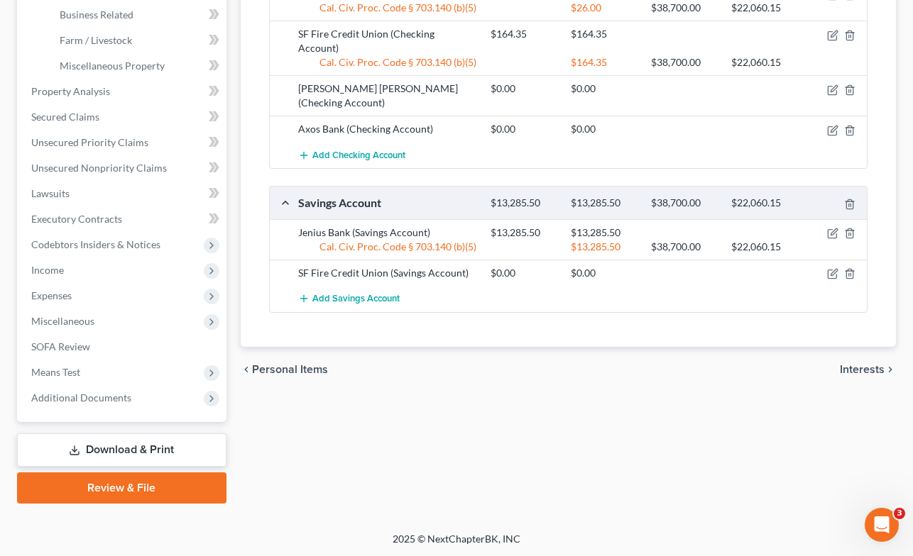
click at [133, 448] on link "Download & Print" at bounding box center [121, 450] width 209 height 33
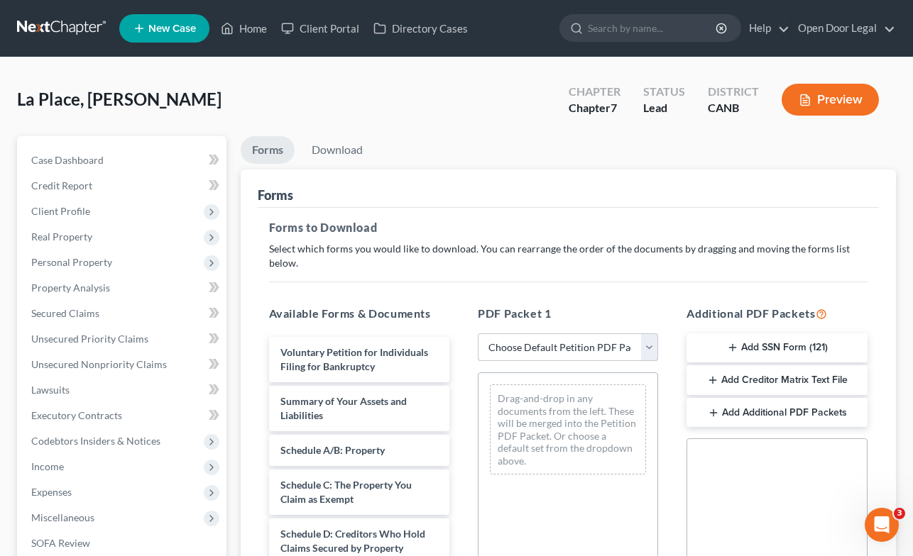
click at [647, 334] on select "Choose Default Petition PDF Packet Complete Bankruptcy Petition (all forms and …" at bounding box center [568, 348] width 180 height 28
select select "0"
click at [478, 334] on select "Choose Default Petition PDF Packet Complete Bankruptcy Petition (all forms and …" at bounding box center [568, 348] width 180 height 28
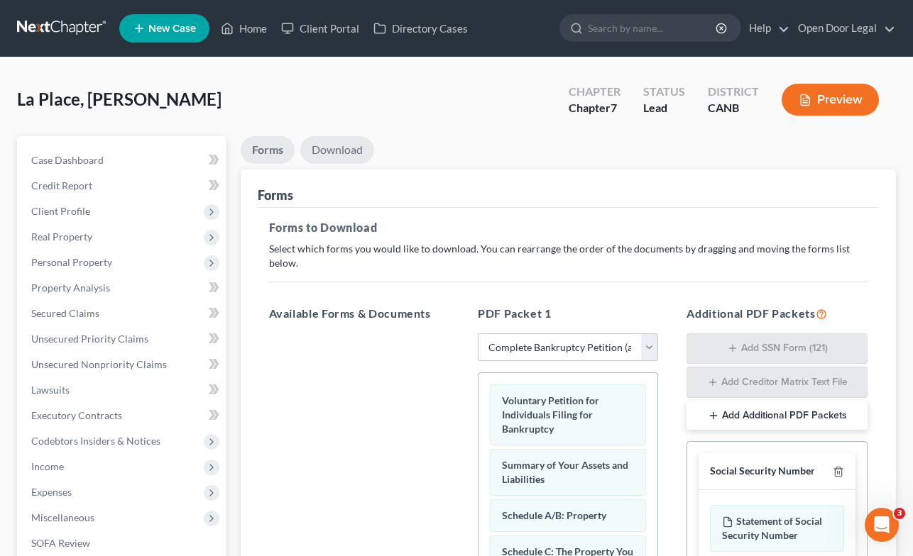
click at [341, 148] on link "Download" at bounding box center [337, 150] width 74 height 28
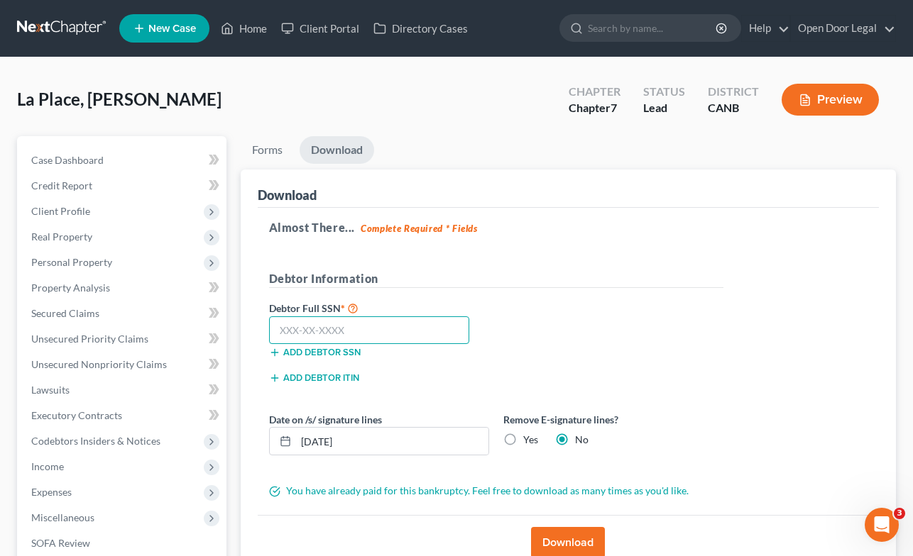
click at [283, 326] on input "text" at bounding box center [369, 331] width 201 height 28
type input "550-84-1688"
click at [523, 438] on label "Yes" at bounding box center [530, 440] width 15 height 14
click at [529, 438] on input "Yes" at bounding box center [533, 437] width 9 height 9
radio input "true"
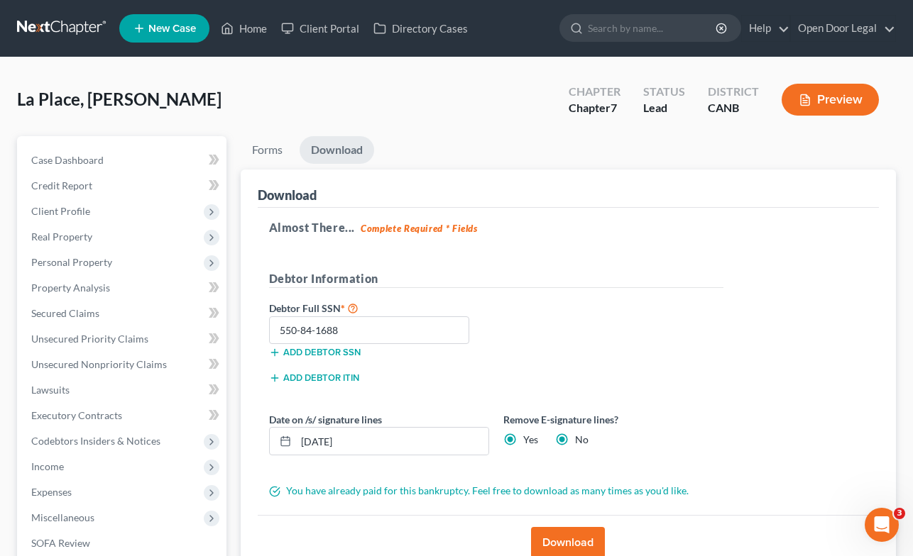
radio input "false"
drag, startPoint x: 365, startPoint y: 441, endPoint x: 237, endPoint y: 426, distance: 129.3
click at [237, 426] on div "Forms Download Forms Forms to Download Select which forms you would like to dow…" at bounding box center [568, 418] width 670 height 564
click at [570, 539] on button "Download" at bounding box center [568, 542] width 74 height 31
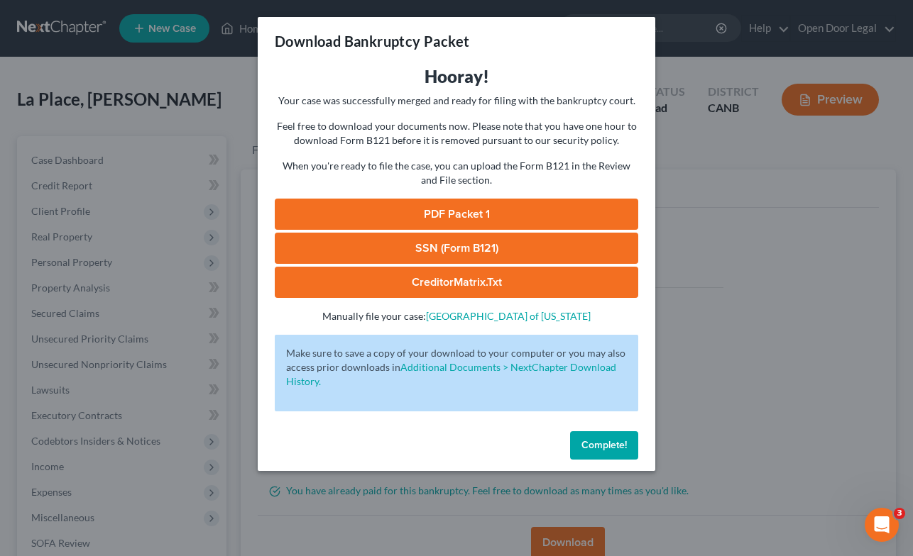
click at [482, 210] on link "PDF Packet 1" at bounding box center [456, 214] width 363 height 31
click at [595, 446] on span "Complete!" at bounding box center [603, 445] width 45 height 12
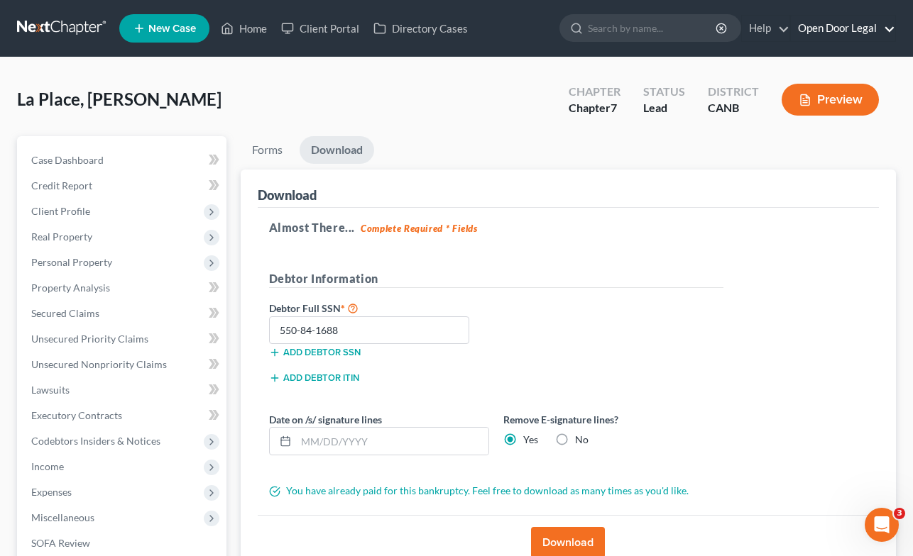
click at [836, 33] on link "Open Door Legal" at bounding box center [843, 29] width 104 height 26
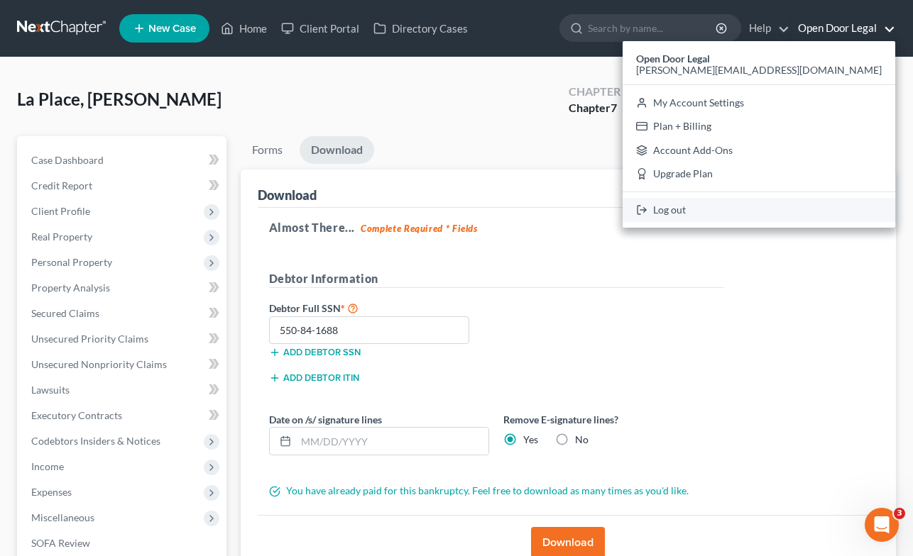
click at [786, 213] on link "Log out" at bounding box center [758, 210] width 273 height 24
